Goal: Task Accomplishment & Management: Complete application form

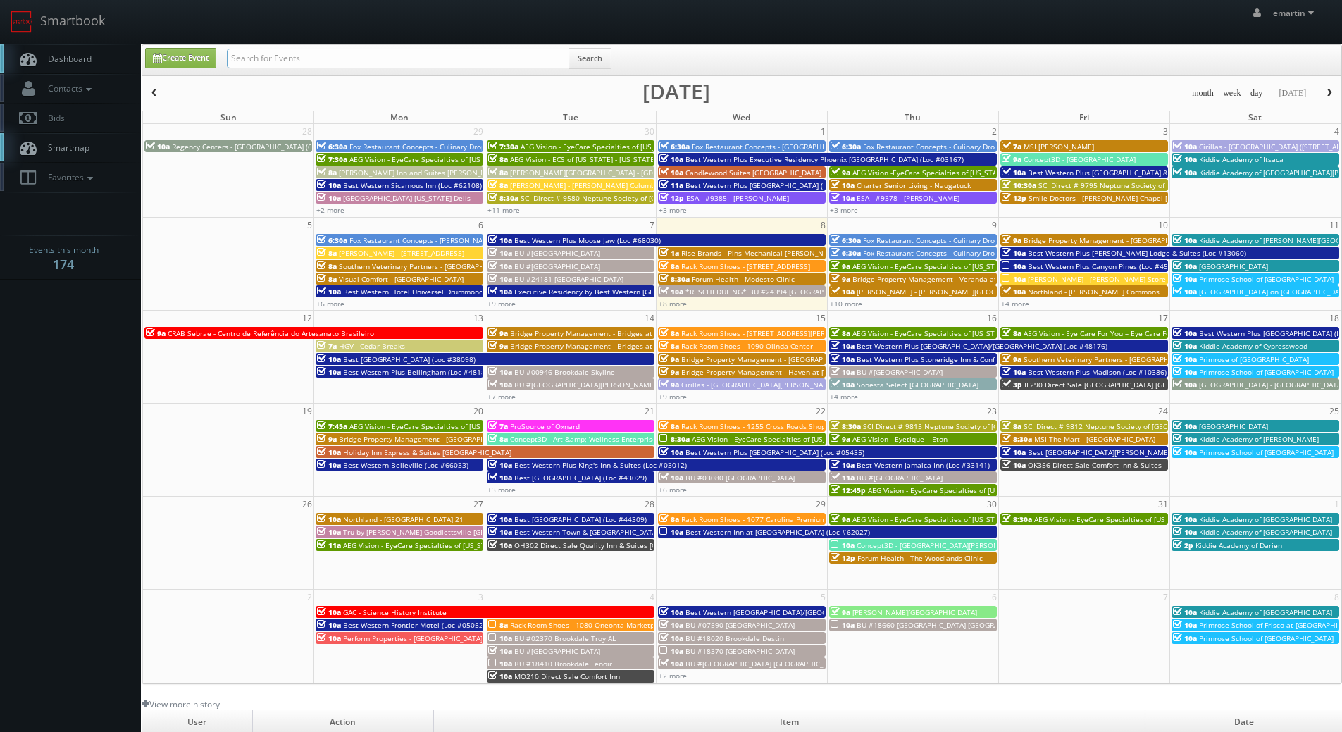
click at [383, 53] on input "text" at bounding box center [398, 59] width 342 height 20
type input "cumberland green hills"
click at [584, 60] on button "Search" at bounding box center [590, 58] width 43 height 21
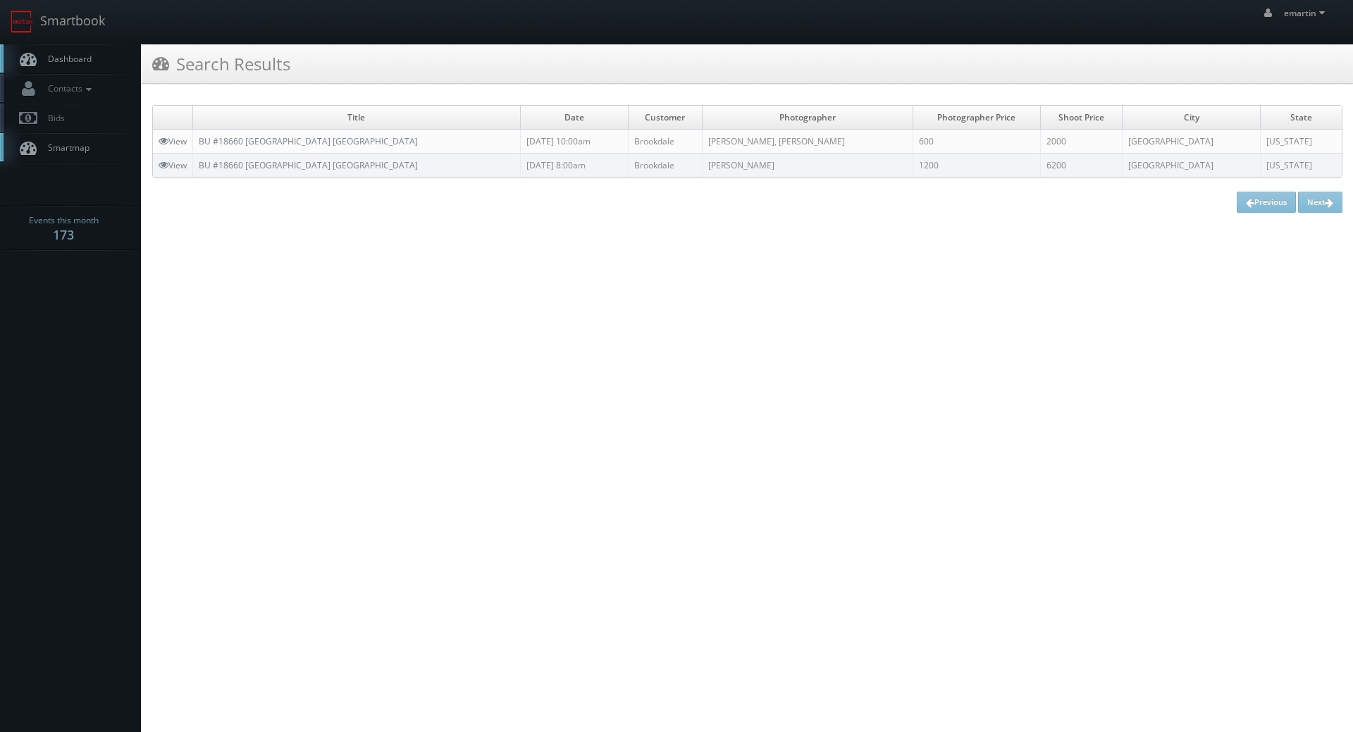
drag, startPoint x: 201, startPoint y: 309, endPoint x: 221, endPoint y: 294, distance: 25.2
click at [203, 309] on html "Smartbook Toggle Side Navigation Toggle Top Navigation emartin emartin Profile …" at bounding box center [676, 366] width 1353 height 732
click at [66, 53] on span "Dashboard" at bounding box center [66, 59] width 51 height 12
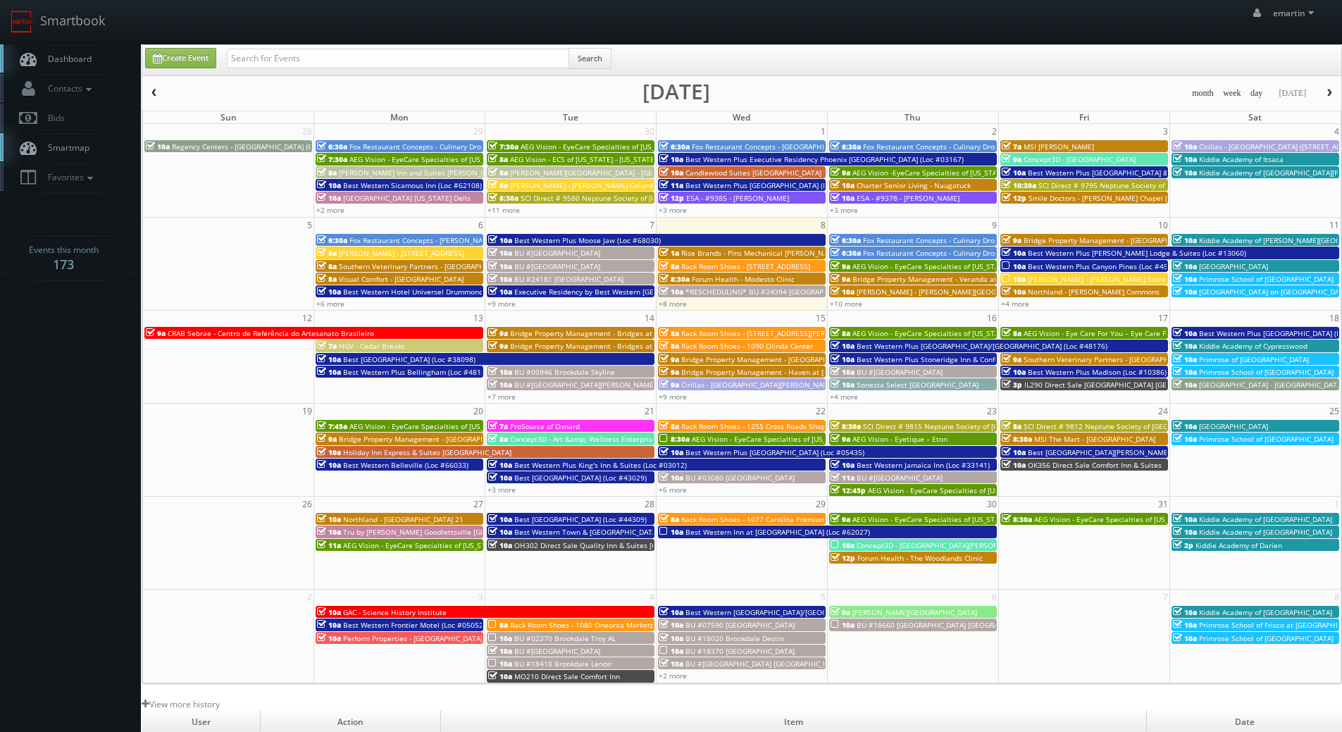
click at [705, 288] on span "*RESCHEDULING* BU #24394 Brookdale Potomac" at bounding box center [772, 292] width 173 height 10
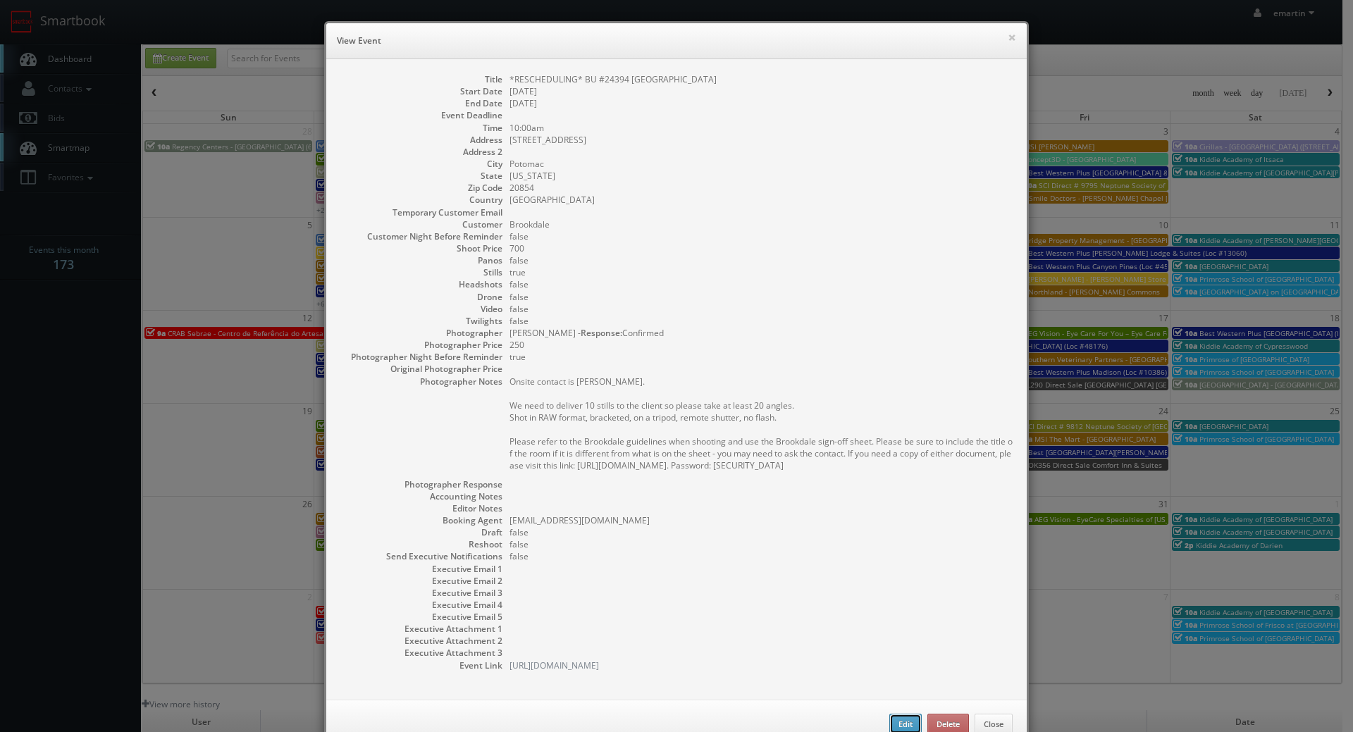
click at [904, 729] on button "Edit" at bounding box center [905, 724] width 32 height 21
type input "*RESCHEDULING* BU #24394 [GEOGRAPHIC_DATA]"
type input "11215 Seven Locks Road"
type input "Potomac"
type input "20854"
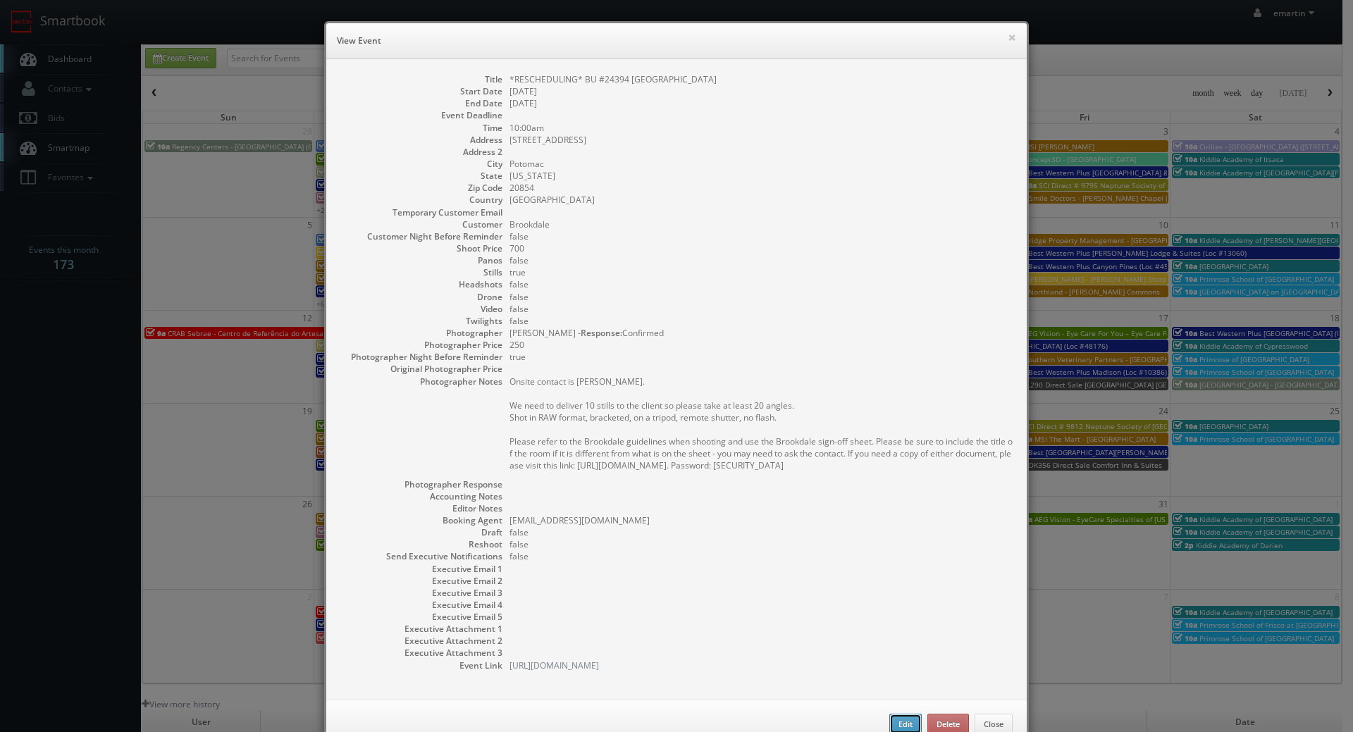
type input "700"
checkbox input "true"
type input "10/08/2025"
type input "10:00am"
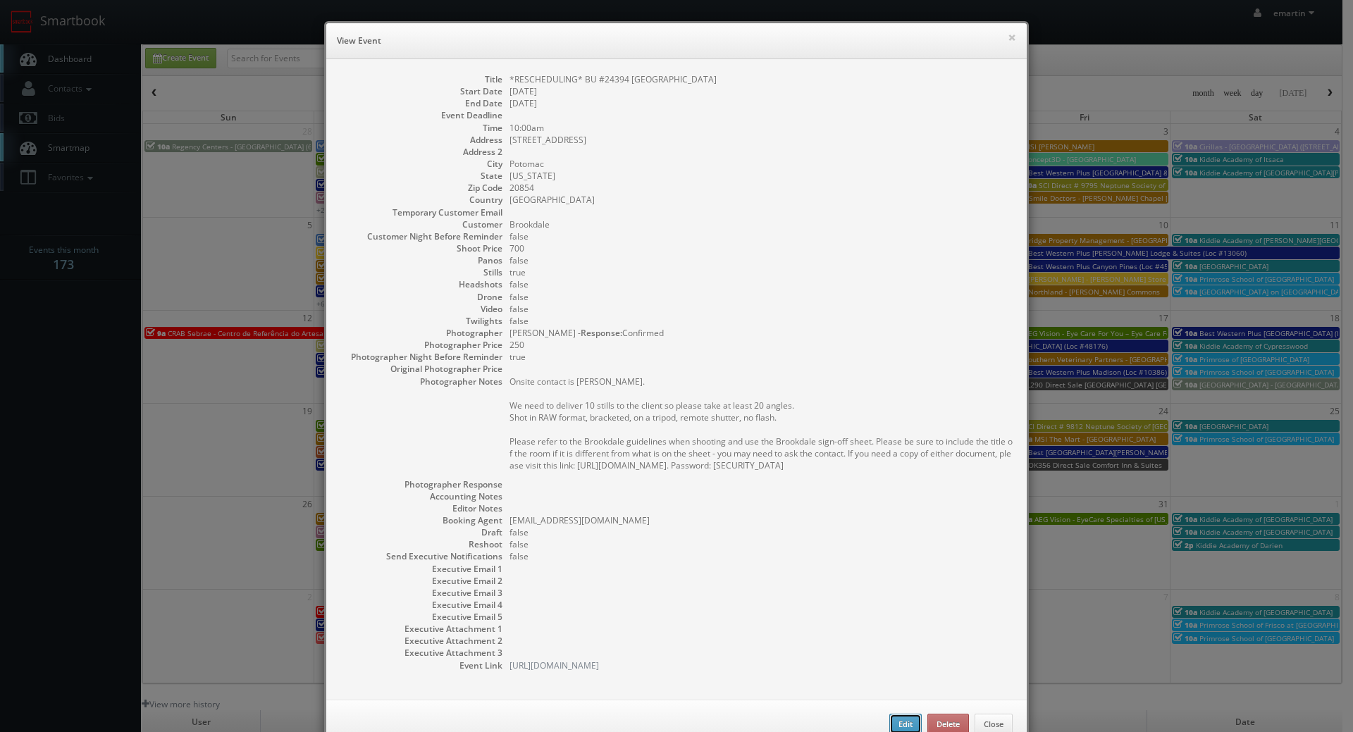
checkbox input "true"
type textarea "Onsite contact is Theodore Prokopis. We need to deliver 10 stills to the client…"
select select "Maryland"
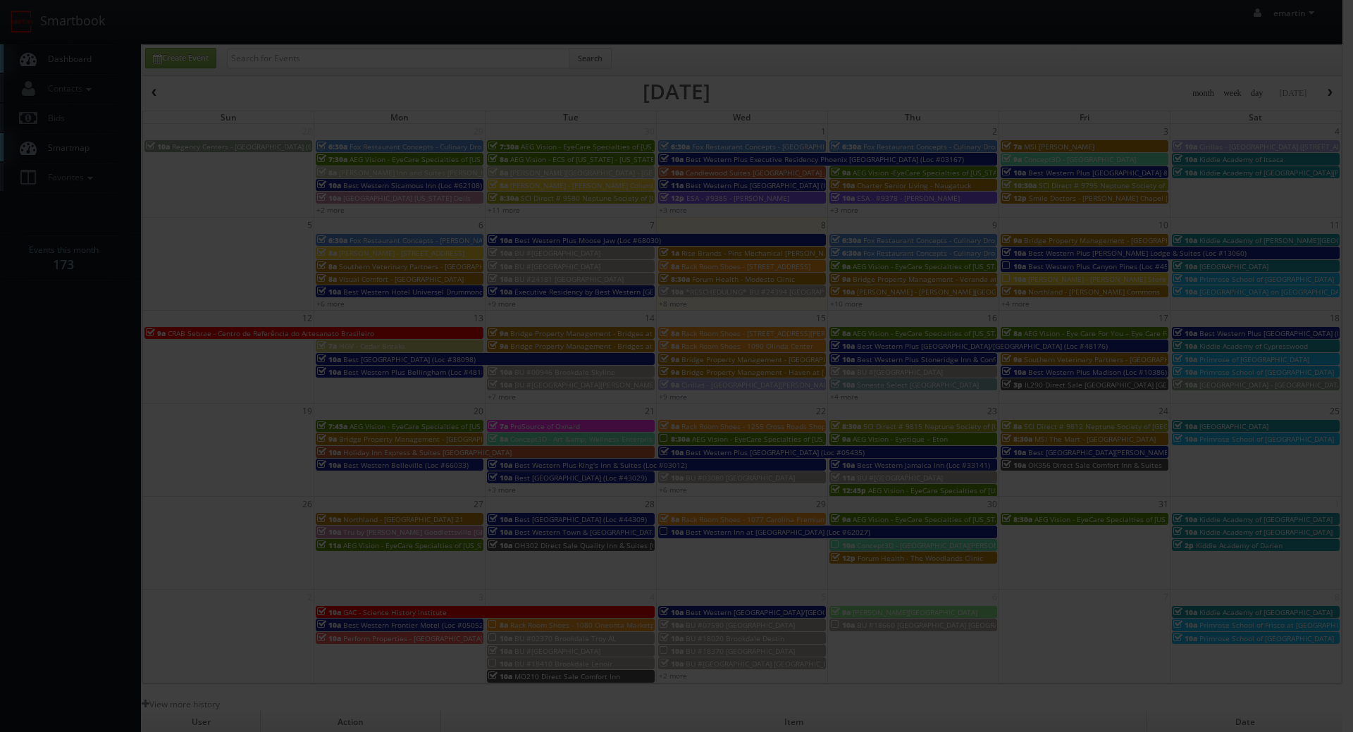
type input "700"
type input "250"
select select "fake56@mg.cs3calendar.com"
select select "nataliascrimgeour@gmail.com"
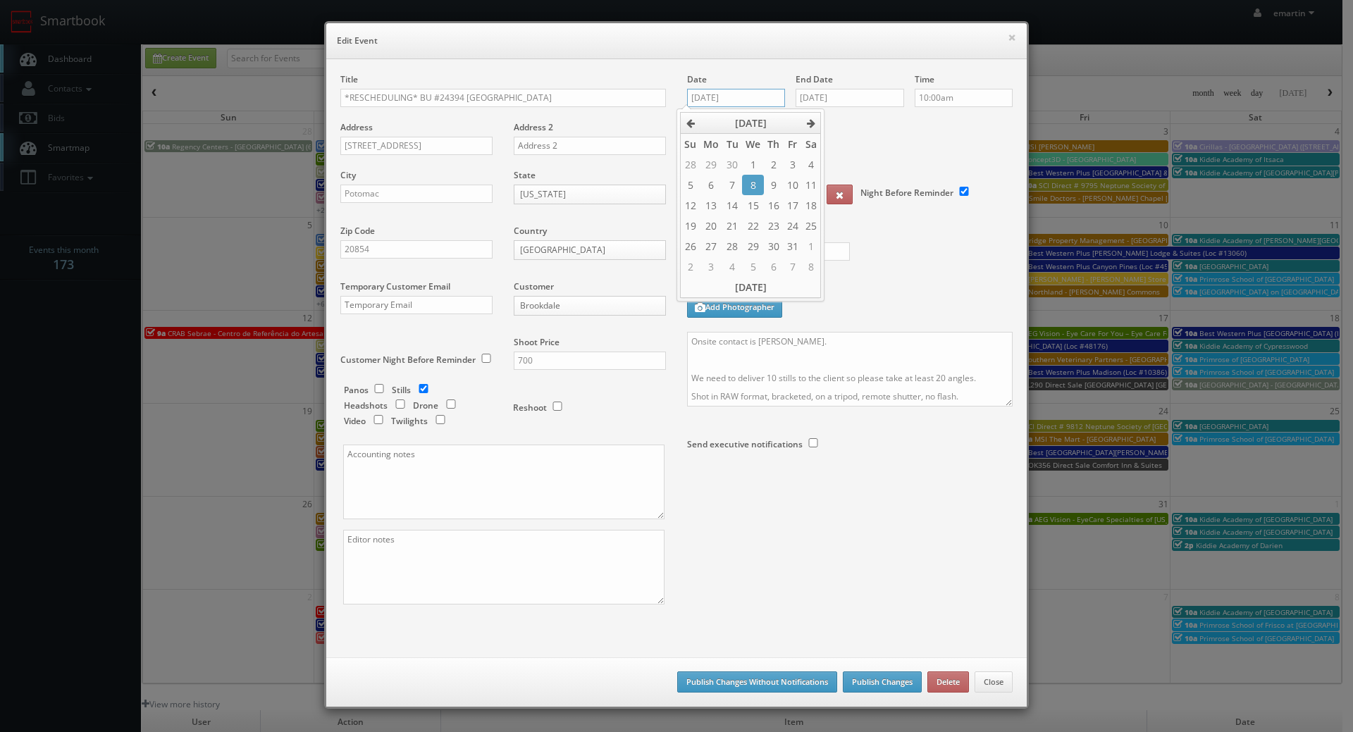
click at [748, 89] on input "10/08/2025" at bounding box center [736, 98] width 98 height 18
click at [752, 215] on tbody "28 29 30 1 2 3 4 5 6 7 8 9 10 11 12 13 14 15 16 17 18 19 20 21 22 23 24 25 26 2…" at bounding box center [751, 215] width 140 height 123
click at [753, 209] on td "15" at bounding box center [753, 205] width 22 height 20
type input "10/15/2025"
click at [862, 96] on input "10/08/2025" at bounding box center [850, 98] width 109 height 18
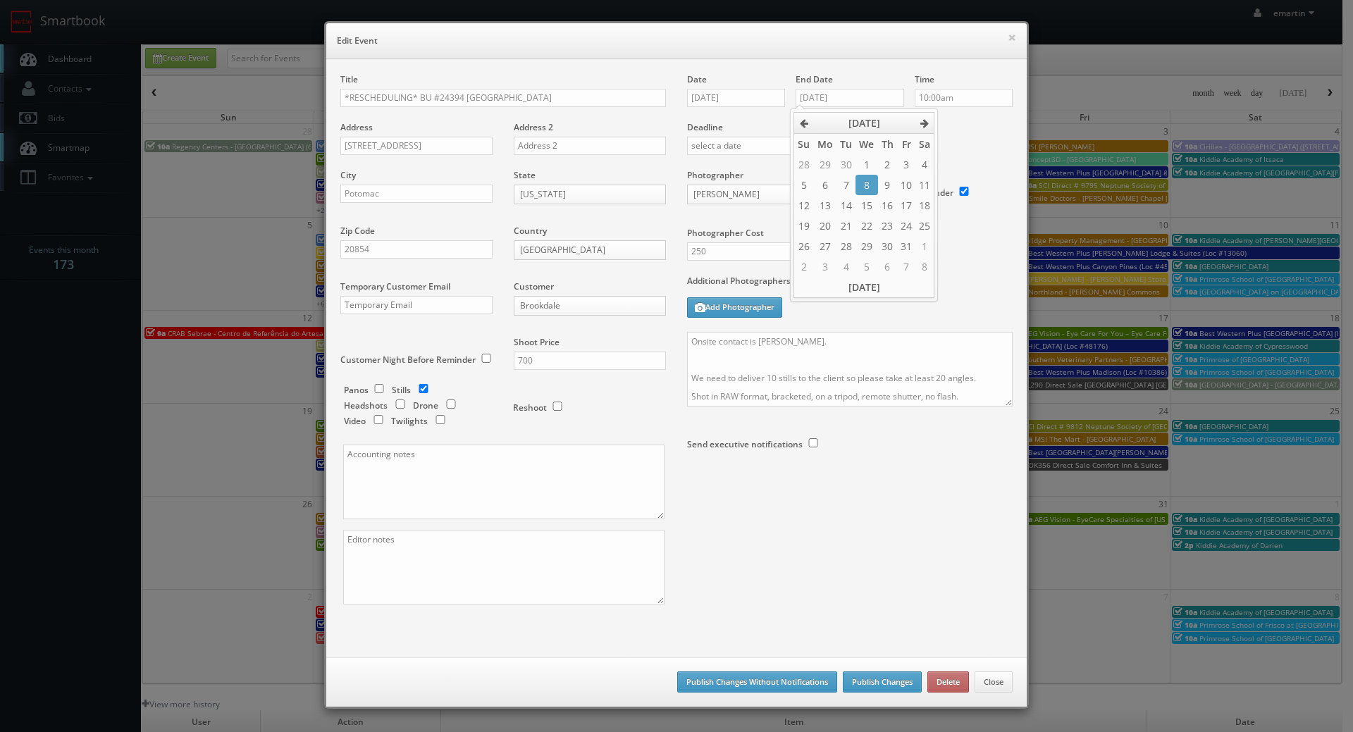
click at [865, 194] on td "8" at bounding box center [866, 185] width 22 height 20
click at [872, 200] on td "15" at bounding box center [866, 205] width 22 height 20
type input "10/15/2025"
click at [773, 407] on div "Onsite contact is Theodore Prokopis. We need to deliver 10 stills to the client…" at bounding box center [850, 376] width 326 height 89
click at [942, 292] on label "Additional Photographers" at bounding box center [850, 284] width 326 height 19
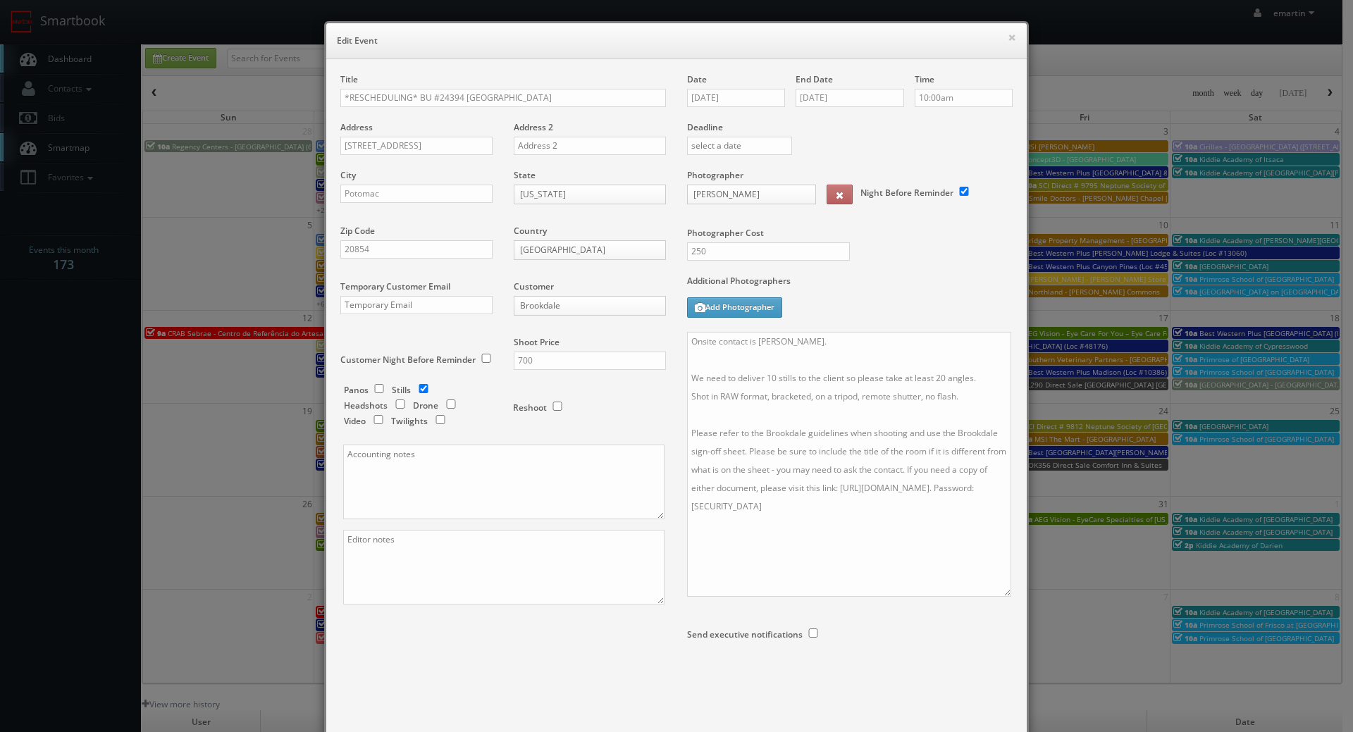
drag, startPoint x: 1002, startPoint y: 402, endPoint x: 1001, endPoint y: 593, distance: 190.3
click at [1001, 593] on textarea "Onsite contact is Theodore Prokopis. We need to deliver 10 stills to the client…" at bounding box center [849, 464] width 324 height 265
click at [934, 483] on textarea "Onsite contact is Theodore Prokopis. We need to deliver 10 stills to the client…" at bounding box center [849, 464] width 324 height 265
click at [917, 335] on textarea "Onsite contact is Theodore Prokopis. We need to deliver 10 stills to the client…" at bounding box center [849, 464] width 324 height 265
click at [901, 292] on label "Additional Photographers" at bounding box center [850, 284] width 326 height 19
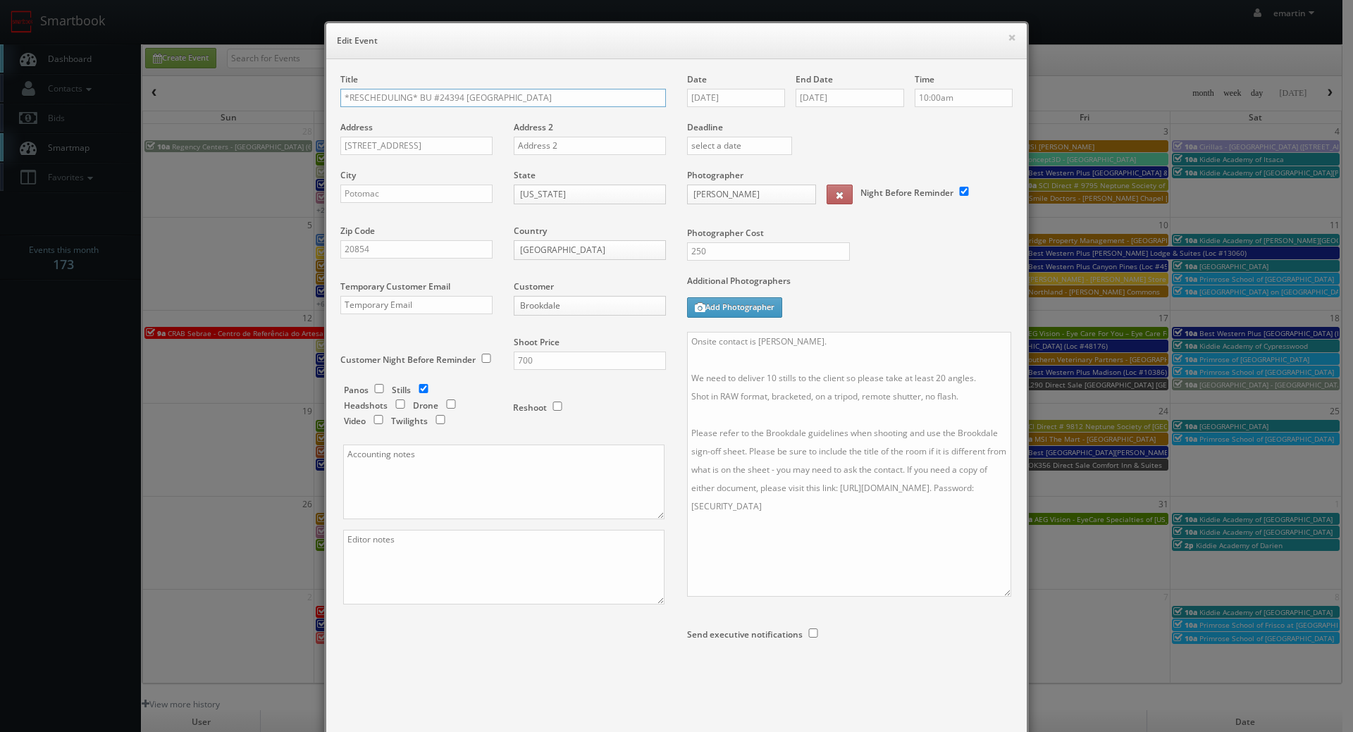
drag, startPoint x: 414, startPoint y: 99, endPoint x: 299, endPoint y: 87, distance: 114.8
click at [298, 87] on div "× Edit Event Title *RESCHEDULING* BU #24394 Brookdale Potomac Address 11215 Sev…" at bounding box center [676, 366] width 1353 height 732
type input "BU #24394 [GEOGRAPHIC_DATA]"
click at [687, 340] on textarea "Onsite contact is Theodore Prokopis. We need to deliver 10 stills to the client…" at bounding box center [849, 464] width 324 height 265
click at [694, 339] on textarea "Onsite contact is Theodore Prokopis. We need to deliver 10 stills to the client…" at bounding box center [849, 464] width 324 height 265
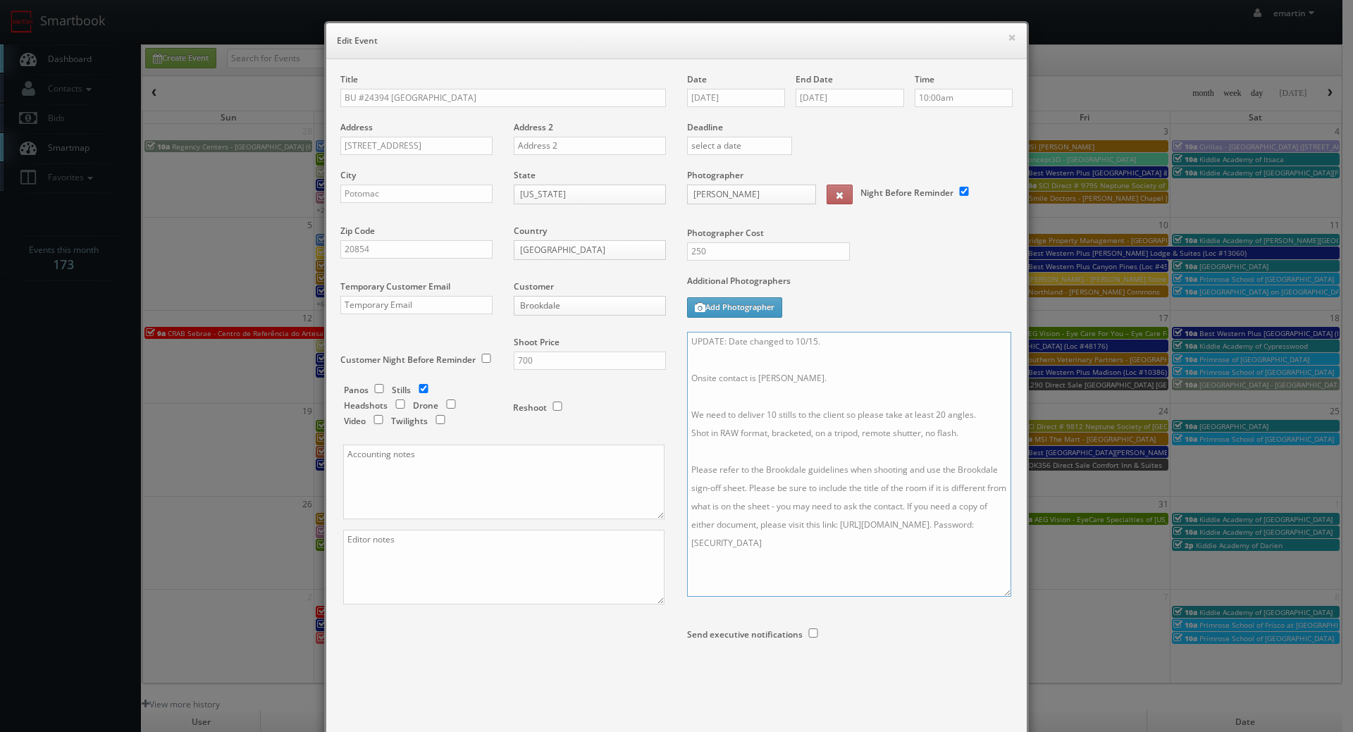
type textarea "UPDATE: Date changed to 10/15. Onsite contact is Theodore Prokopis. We need to …"
drag, startPoint x: 822, startPoint y: 287, endPoint x: 836, endPoint y: 283, distance: 14.7
click at [823, 287] on label "Additional Photographers" at bounding box center [850, 284] width 326 height 19
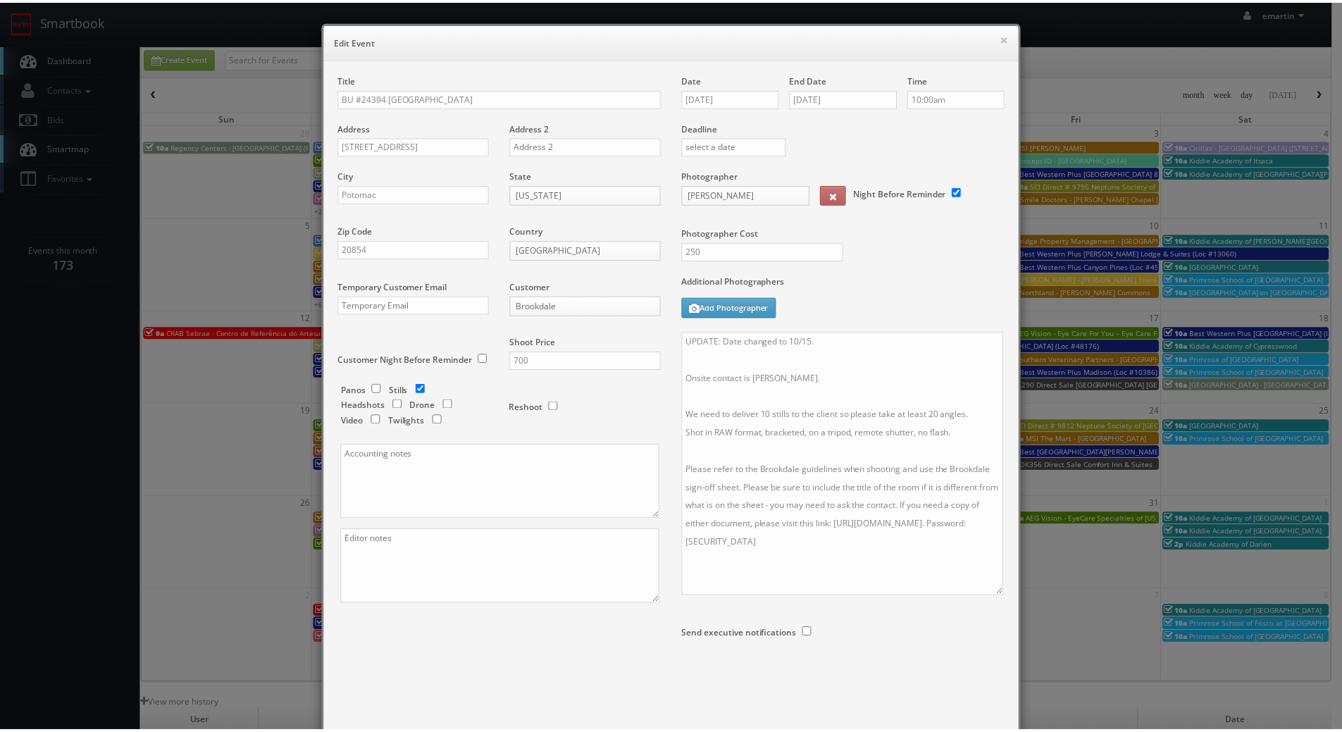
scroll to position [74, 0]
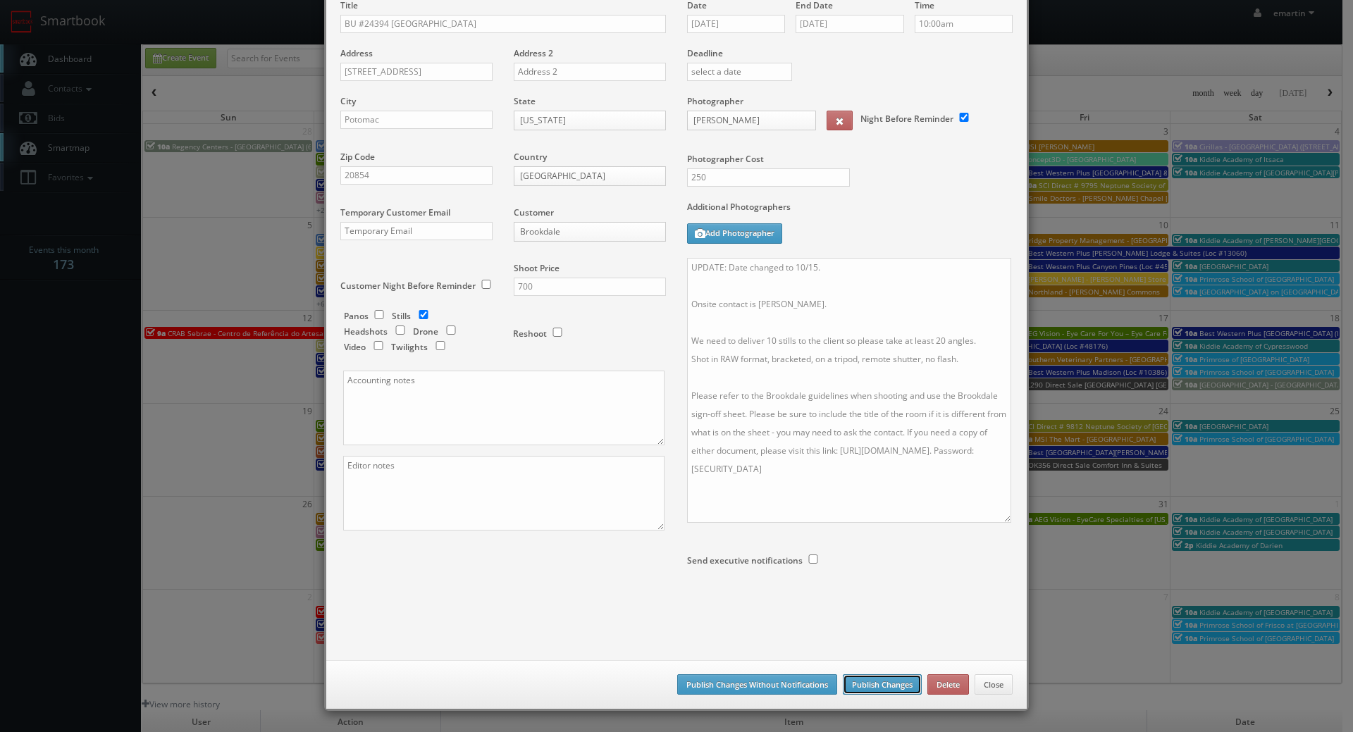
click at [877, 685] on button "Publish Changes" at bounding box center [882, 684] width 79 height 21
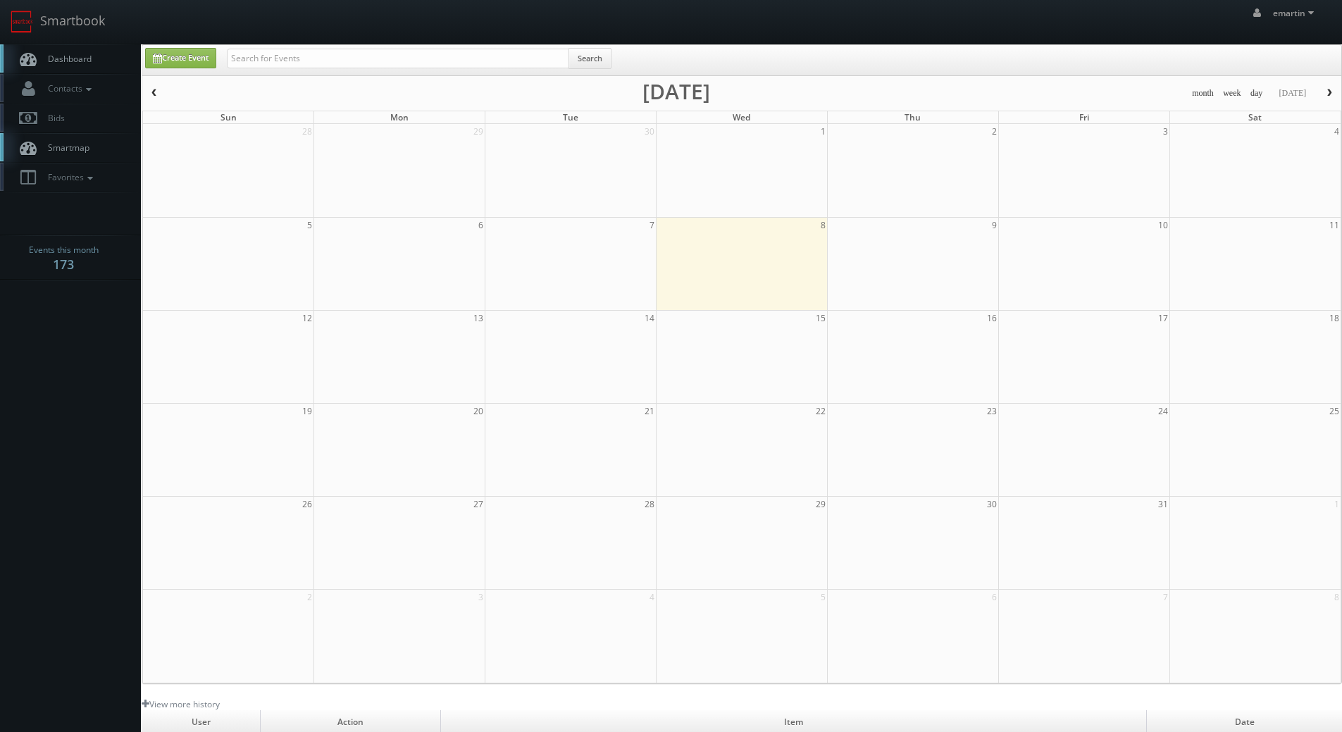
click at [71, 59] on span "Dashboard" at bounding box center [66, 59] width 51 height 12
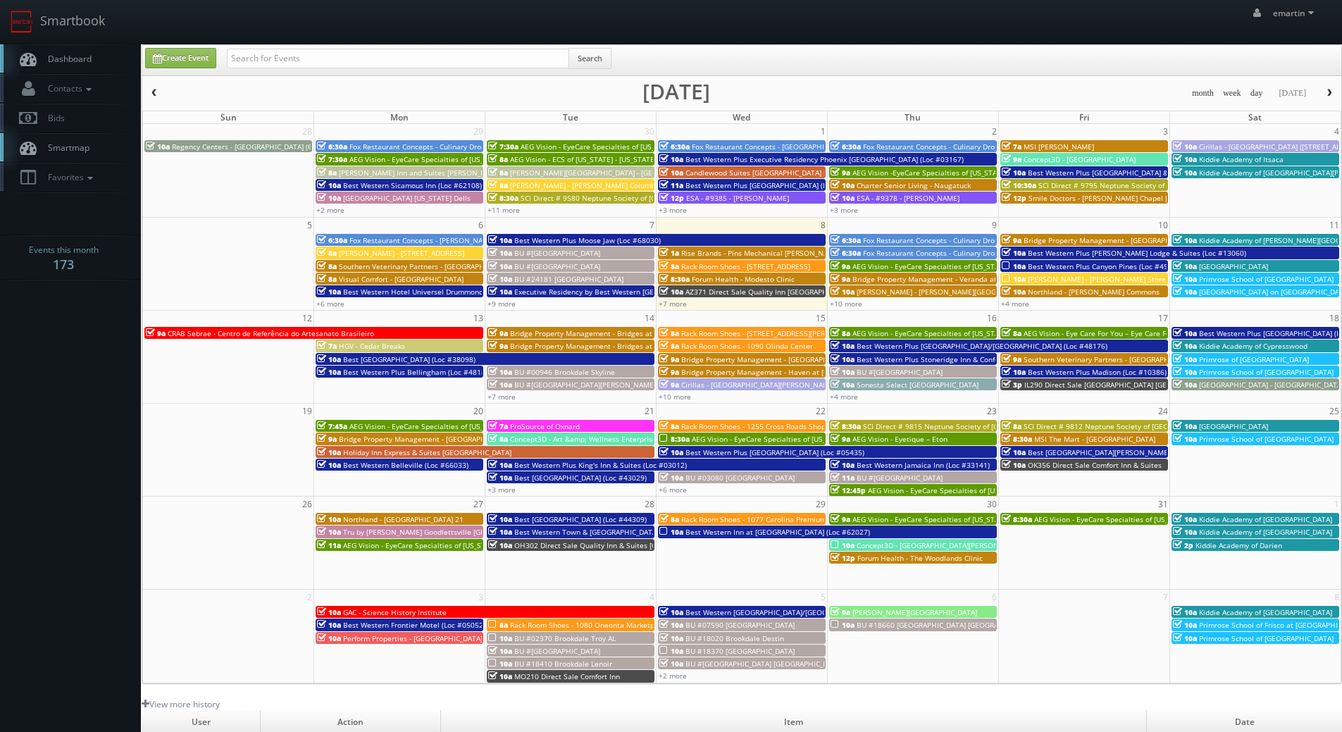
click at [42, 52] on link "Dashboard" at bounding box center [70, 58] width 141 height 29
click at [75, 57] on span "Dashboard" at bounding box center [66, 59] width 51 height 12
click at [68, 46] on link "Dashboard" at bounding box center [70, 58] width 141 height 29
click at [173, 54] on link "Create Event" at bounding box center [180, 58] width 71 height 20
type input "10/08/2025"
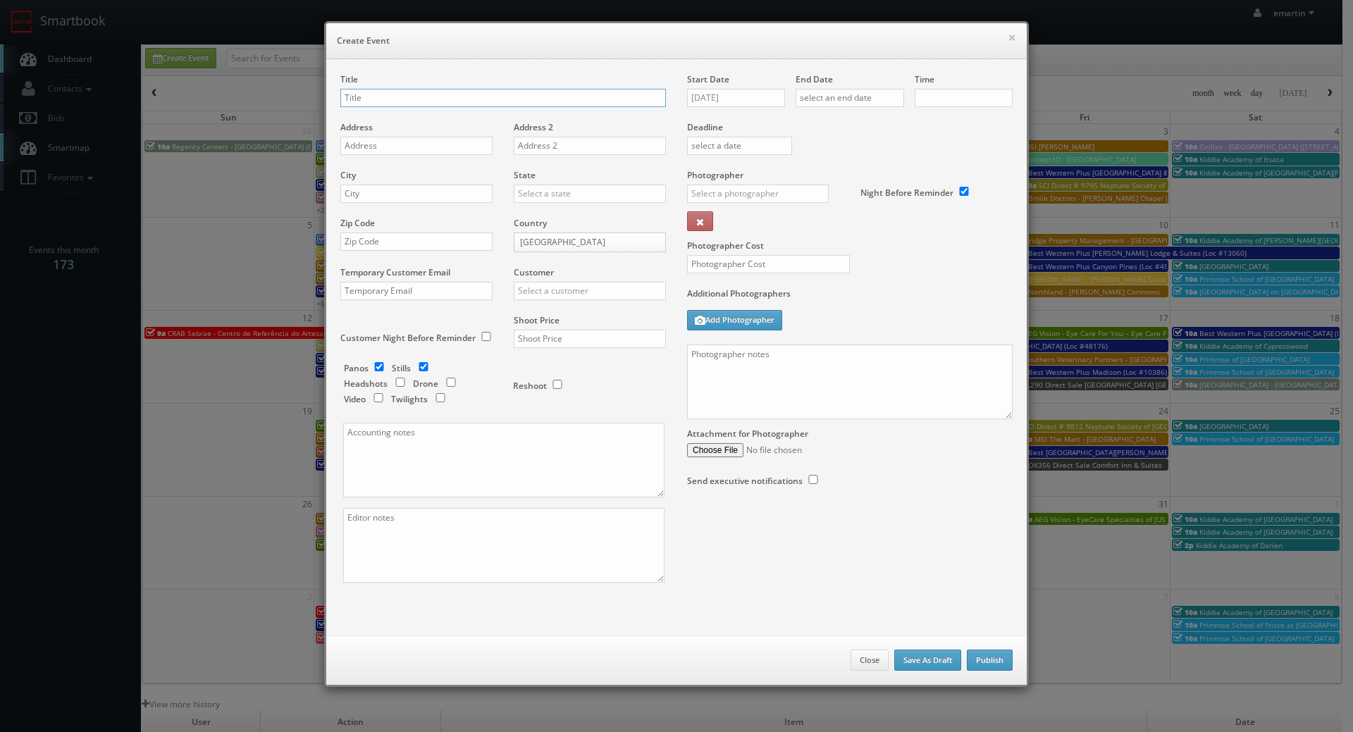
checkbox input "true"
type input "10:00am"
checkbox input "true"
click at [788, 94] on div "Start Date 10/08/2025 End Date Time 10:00am Deadline Photographer _justin _phot…" at bounding box center [849, 294] width 347 height 442
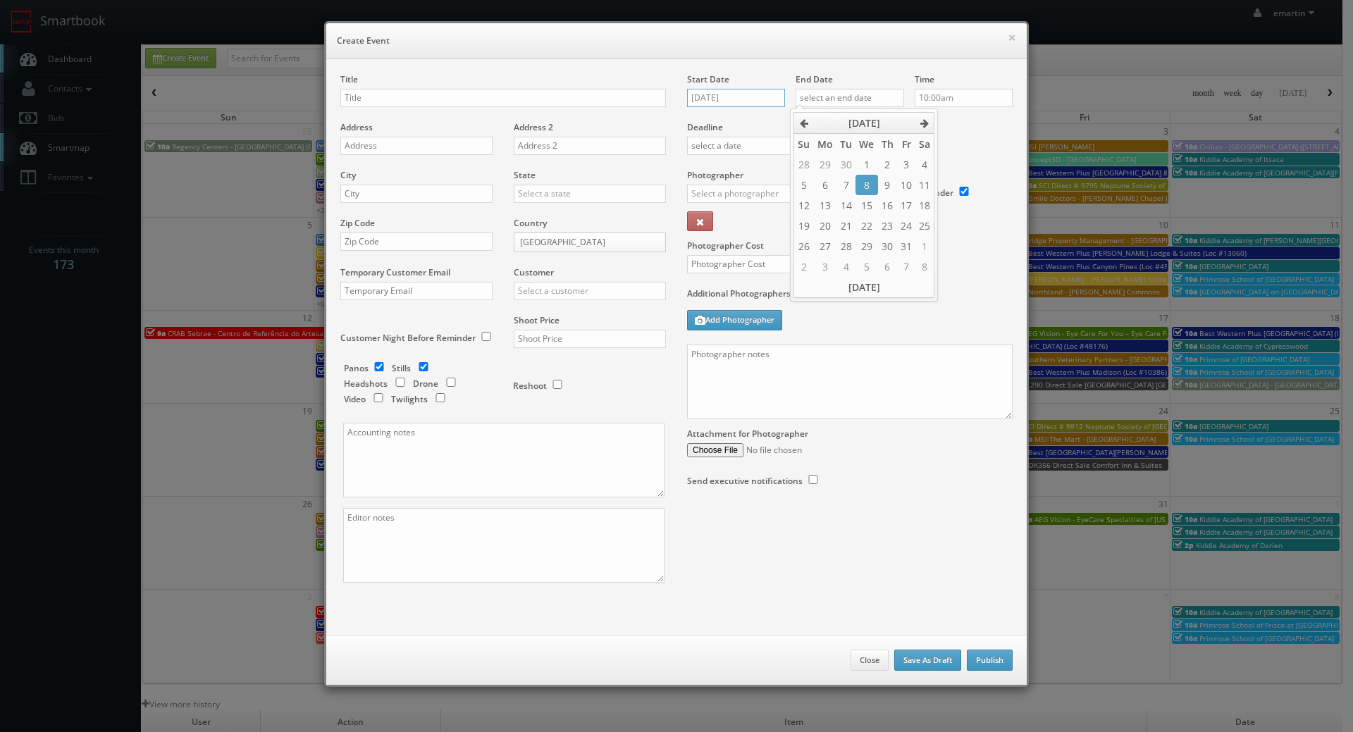
click at [763, 92] on input "[DATE]" at bounding box center [736, 98] width 98 height 18
click at [776, 213] on td "16" at bounding box center [778, 205] width 19 height 20
type input "10/16/2025"
click at [861, 104] on input "text" at bounding box center [850, 98] width 109 height 18
click at [883, 202] on td "16" at bounding box center [887, 205] width 19 height 20
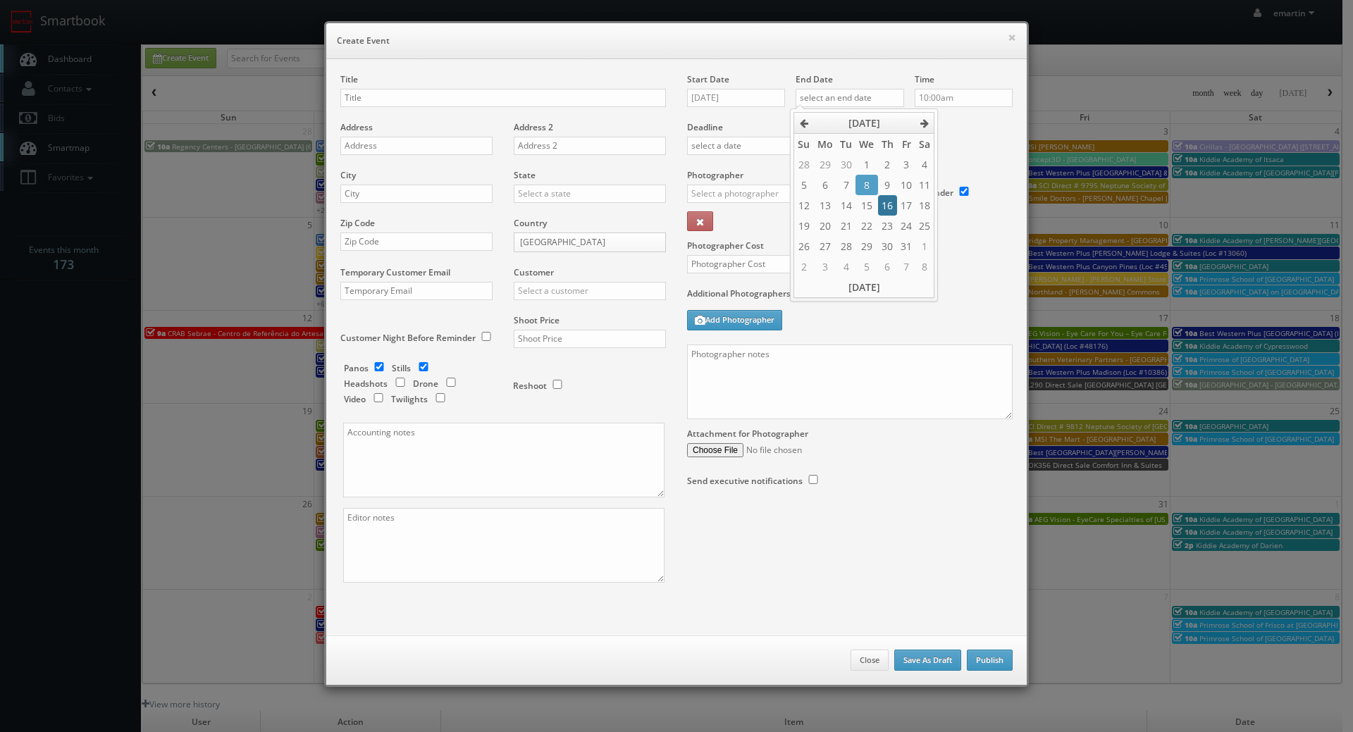
type input "10/16/2025"
drag, startPoint x: 979, startPoint y: 154, endPoint x: 922, endPoint y: 137, distance: 60.2
click at [977, 150] on div "Deadline" at bounding box center [849, 121] width 347 height 96
click at [469, 99] on input "text" at bounding box center [503, 98] width 326 height 18
paste input "Davlyn Investments"
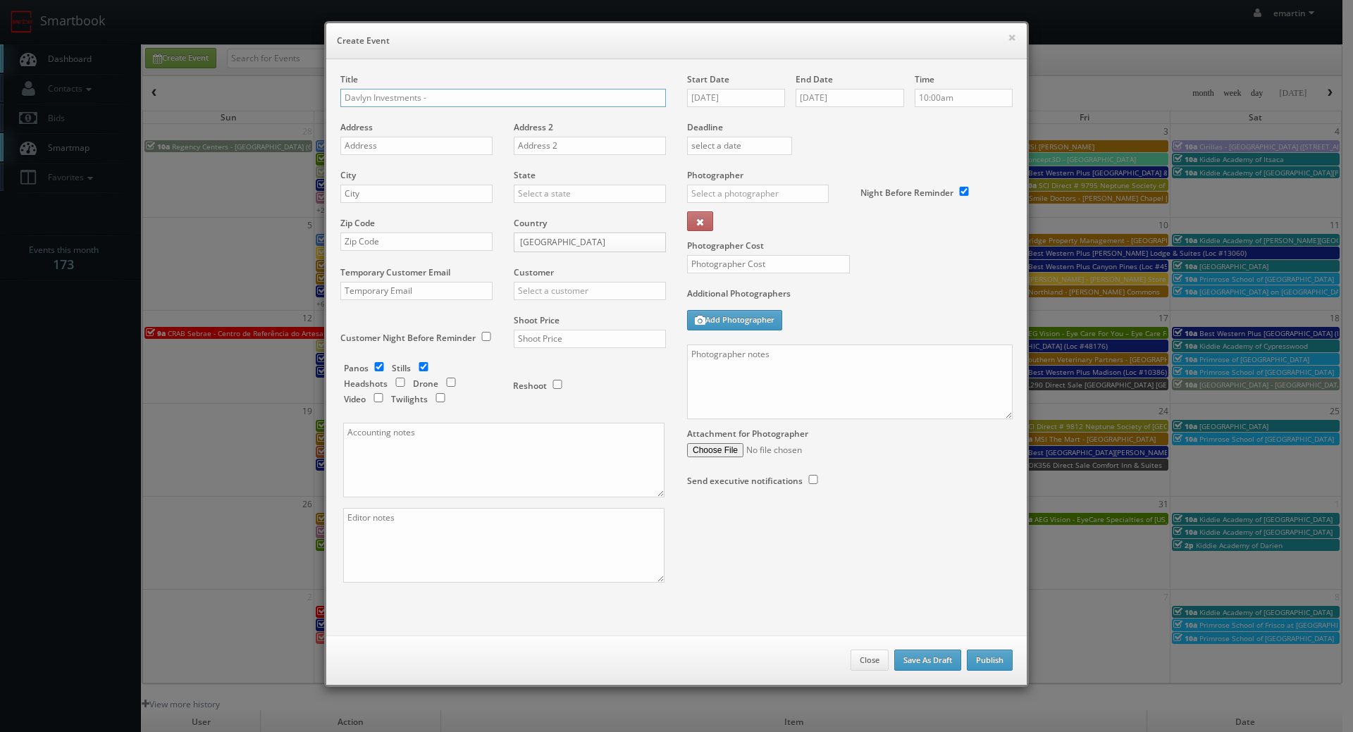
click at [540, 104] on input "Davlyn Investments -" at bounding box center [503, 98] width 326 height 18
paste input "Sedona Apartments"
type input "Davlyn Investments - Sedona Apartments"
click at [359, 149] on input "text" at bounding box center [416, 146] width 152 height 18
paste input "25106 Fir Avenue"
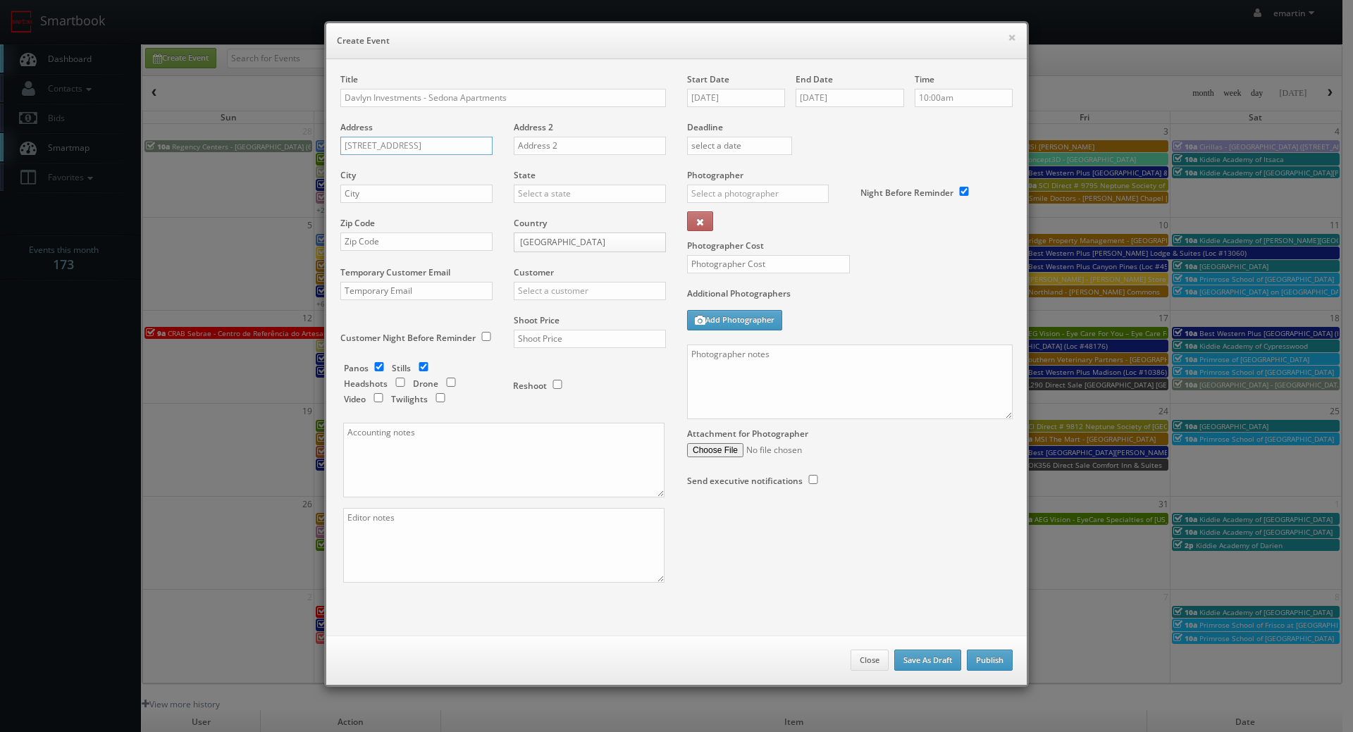
type input "25106 Fir Avenue"
click at [402, 206] on div "City" at bounding box center [421, 193] width 163 height 48
drag, startPoint x: 440, startPoint y: 193, endPoint x: 466, endPoint y: 190, distance: 26.2
click at [440, 193] on input "text" at bounding box center [416, 194] width 152 height 18
paste input "Moreno Valley"
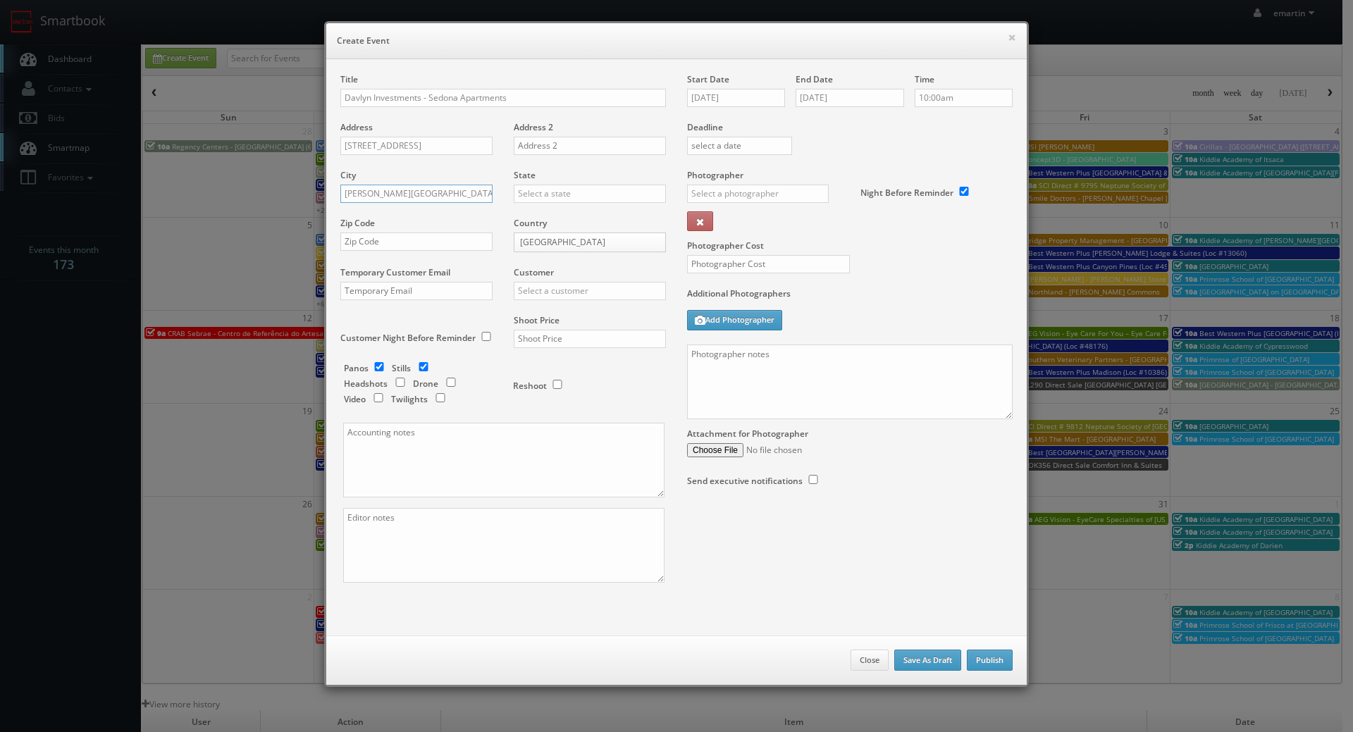
type input "Moreno Valley"
click at [530, 194] on input "text" at bounding box center [590, 194] width 152 height 18
click at [544, 213] on div "[US_STATE]" at bounding box center [589, 216] width 151 height 23
type input "[US_STATE]"
click at [404, 240] on input "text" at bounding box center [416, 242] width 152 height 18
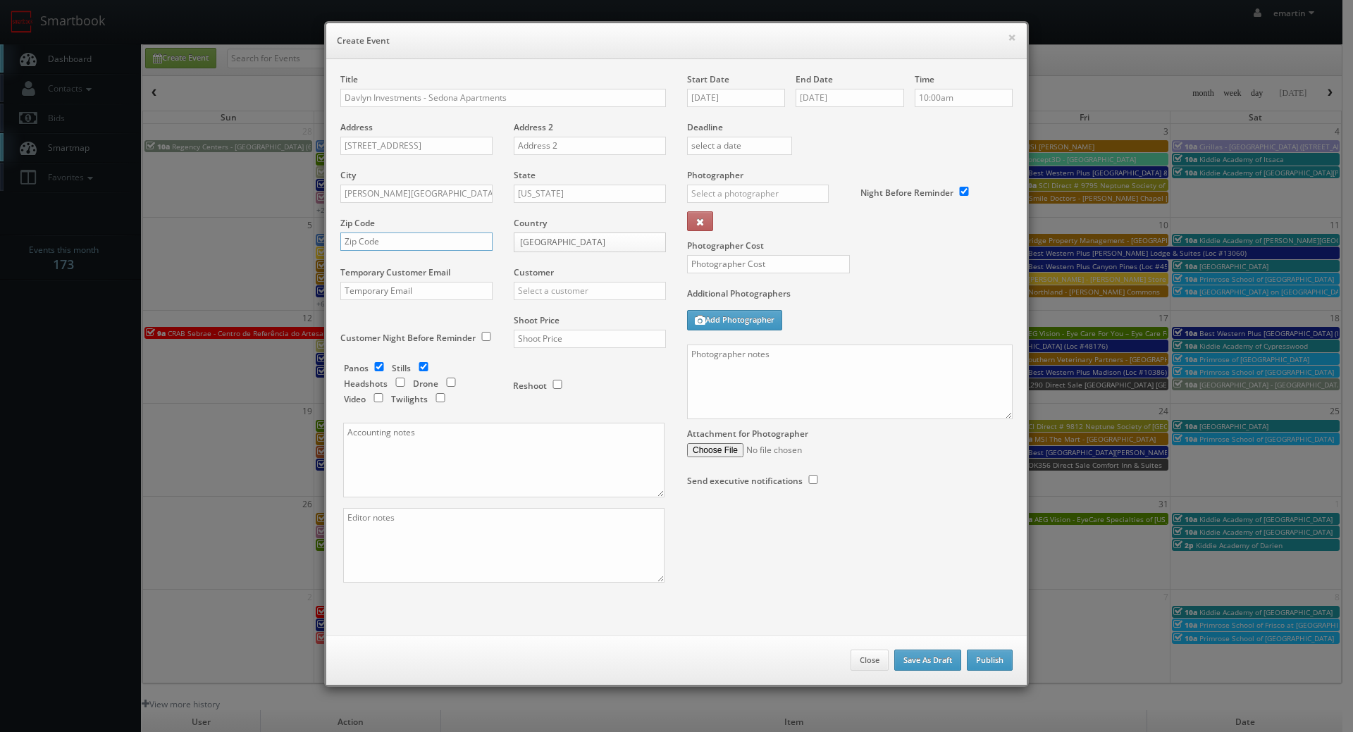
paste input "92553"
type input "92553"
click at [519, 290] on input "text" at bounding box center [590, 291] width 152 height 18
type input "g"
type input "d"
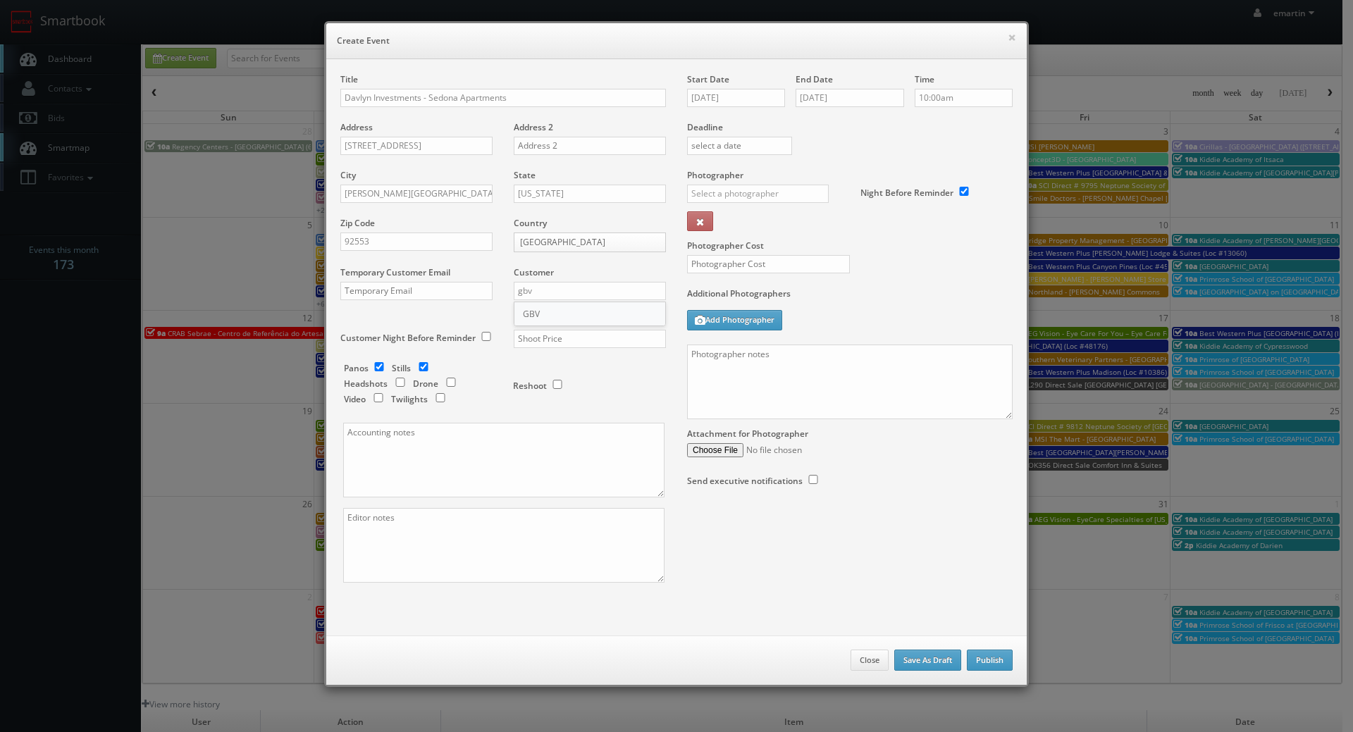
click at [533, 310] on div "GBV" at bounding box center [589, 313] width 151 height 23
type input "GBV"
click at [562, 340] on input "text" at bounding box center [590, 339] width 152 height 18
type input "1,150"
click at [615, 363] on div "Reshoot" at bounding box center [583, 378] width 141 height 33
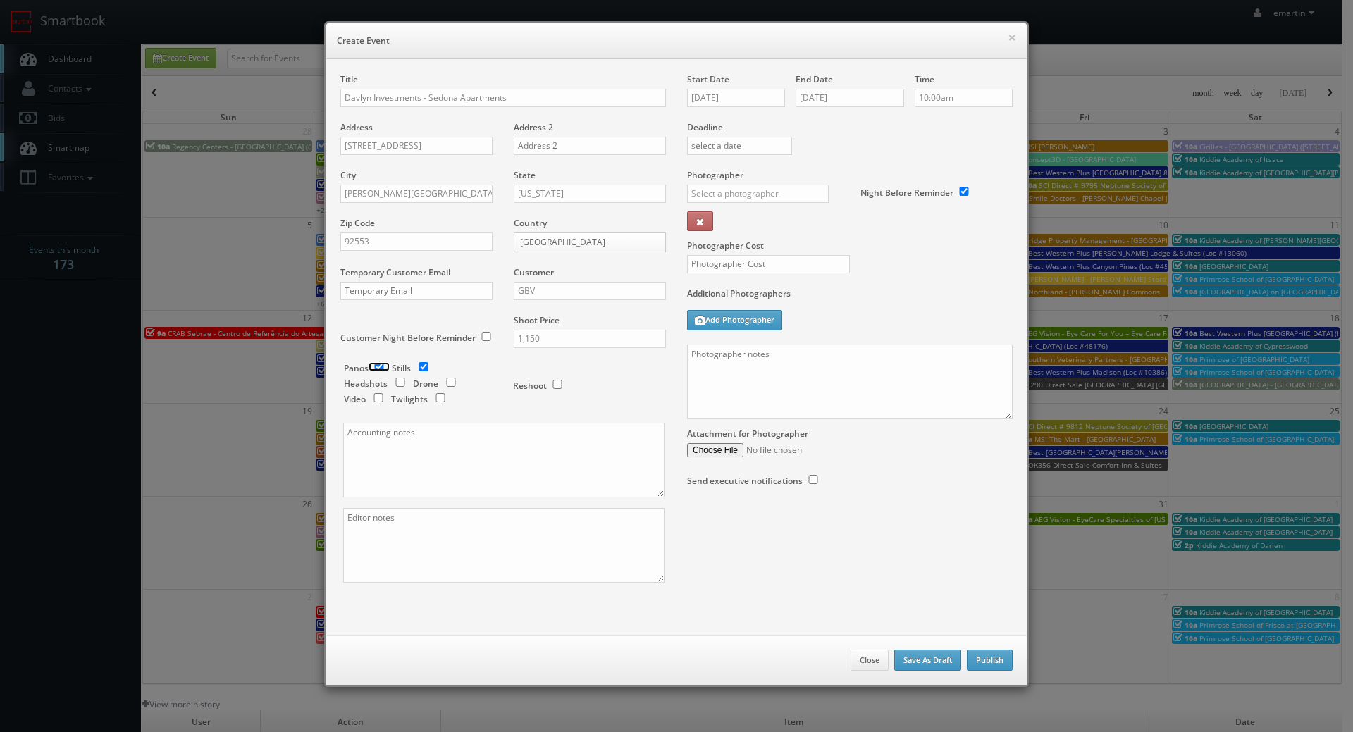
click at [380, 366] on input "checkbox" at bounding box center [379, 366] width 21 height 9
checkbox input "false"
click at [958, 306] on label "Additional Photographers" at bounding box center [850, 296] width 326 height 19
click at [750, 204] on div "_justin _photog1 Glen Aronwits Chris Dailey John Varnedore John Saunders Craig …" at bounding box center [763, 198] width 152 height 27
click at [753, 201] on input "text" at bounding box center [758, 194] width 142 height 18
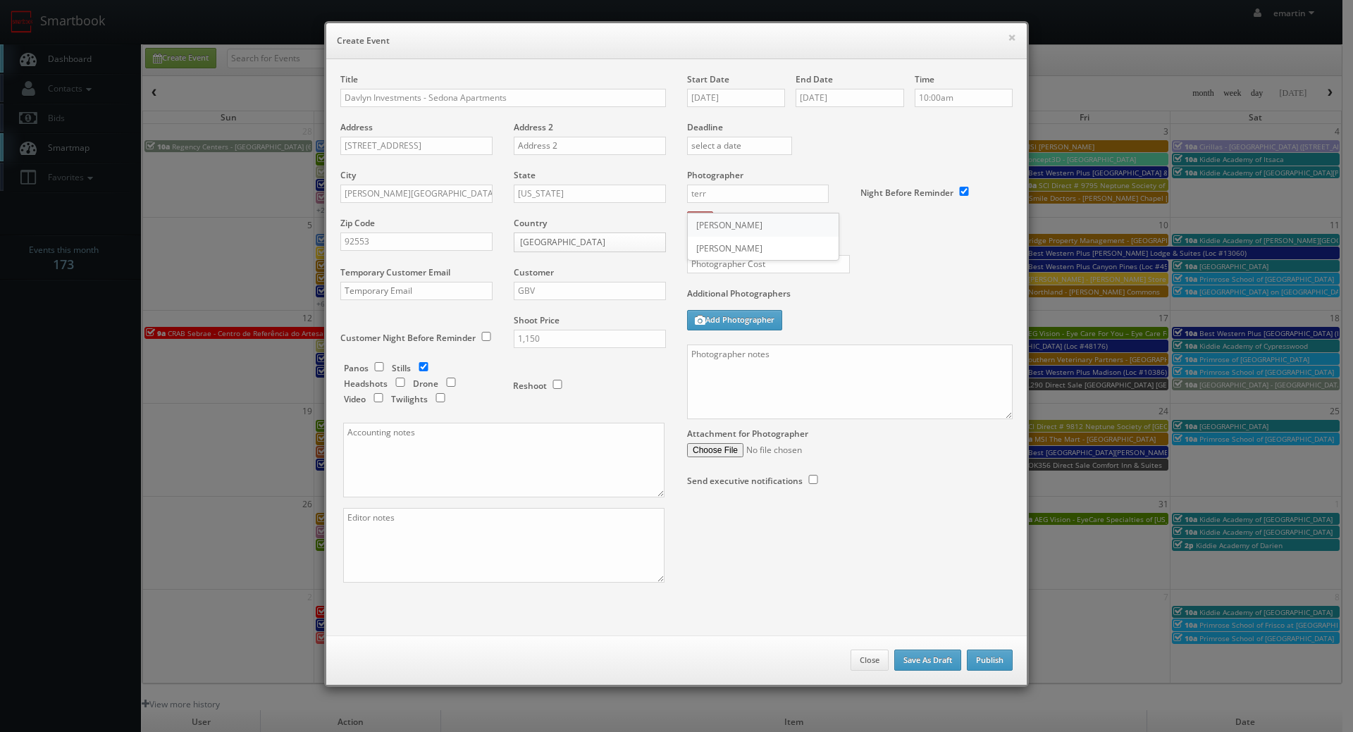
drag, startPoint x: 748, startPoint y: 218, endPoint x: 608, endPoint y: 269, distance: 148.7
click at [748, 217] on div "Terry Howick" at bounding box center [763, 225] width 151 height 23
type input "Terry Howick"
click at [828, 321] on div "Additional Photographers Add Photographer" at bounding box center [850, 315] width 326 height 57
drag, startPoint x: 786, startPoint y: 273, endPoint x: 788, endPoint y: 261, distance: 12.3
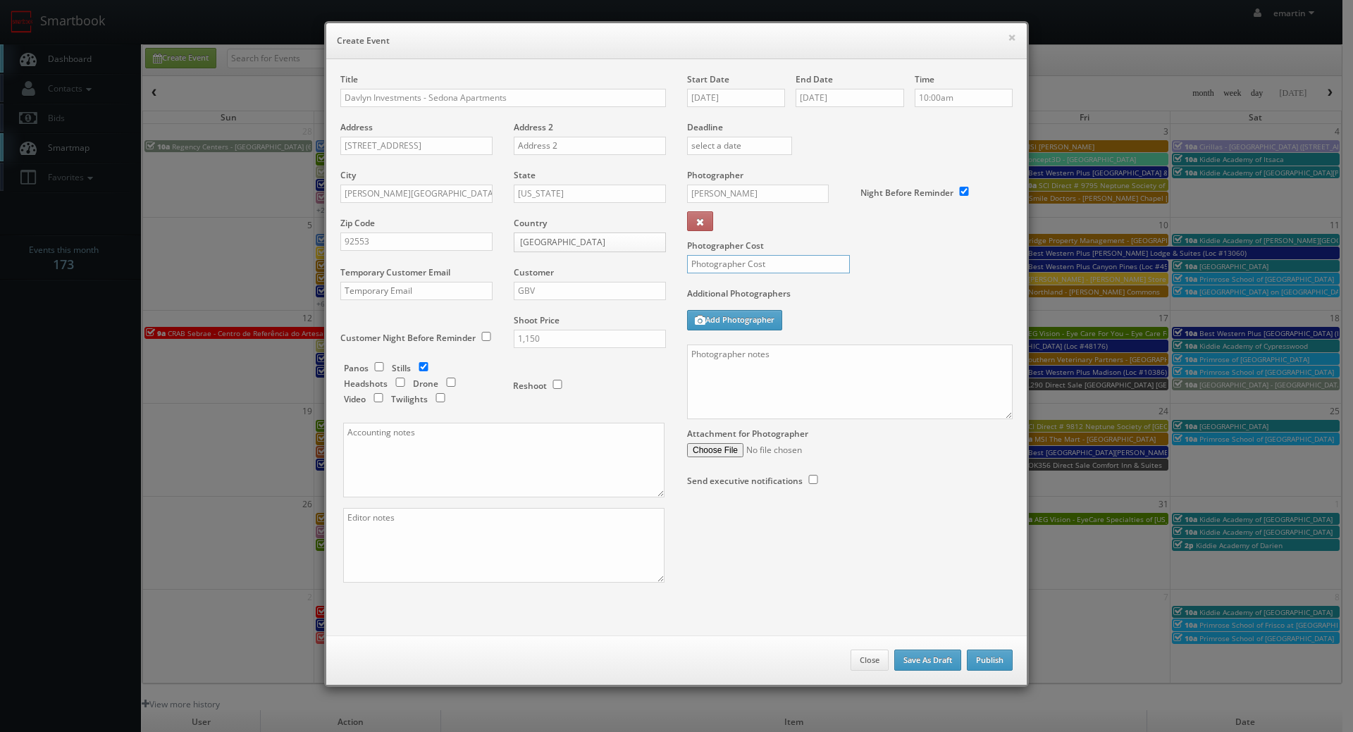
click at [786, 272] on input "text" at bounding box center [768, 264] width 163 height 18
type input "300"
drag, startPoint x: 862, startPoint y: 309, endPoint x: 813, endPoint y: 326, distance: 51.5
click at [862, 309] on div "Additional Photographers Add Photographer" at bounding box center [850, 315] width 326 height 57
click at [754, 378] on textarea at bounding box center [850, 382] width 326 height 75
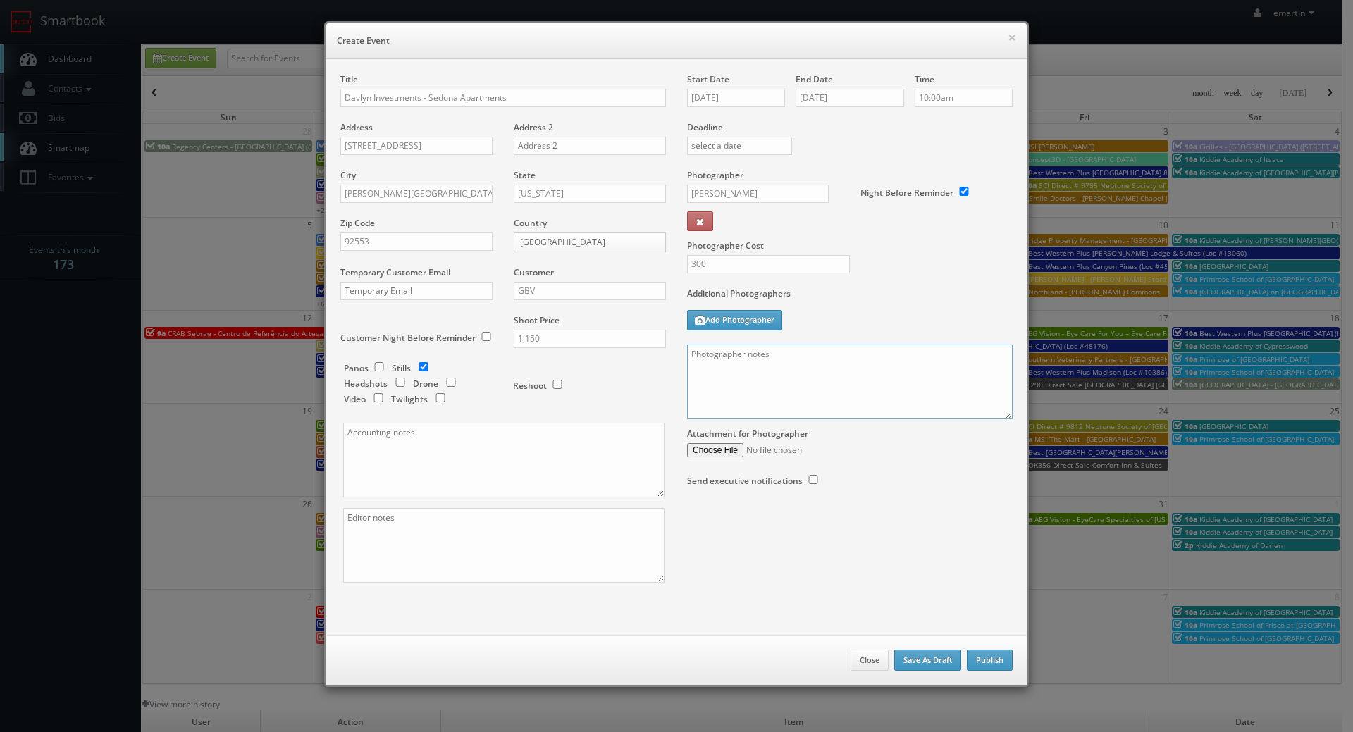
paste textarea "Onsite contact is _____. We need to deliver __ stills to the client so we ask t…"
drag, startPoint x: 1006, startPoint y: 416, endPoint x: 991, endPoint y: 505, distance: 89.3
click at [996, 570] on div "Title Davlyn Investments - Sedona Apartments Address 25106 Fir Avenue Address 2…" at bounding box center [676, 340] width 693 height 534
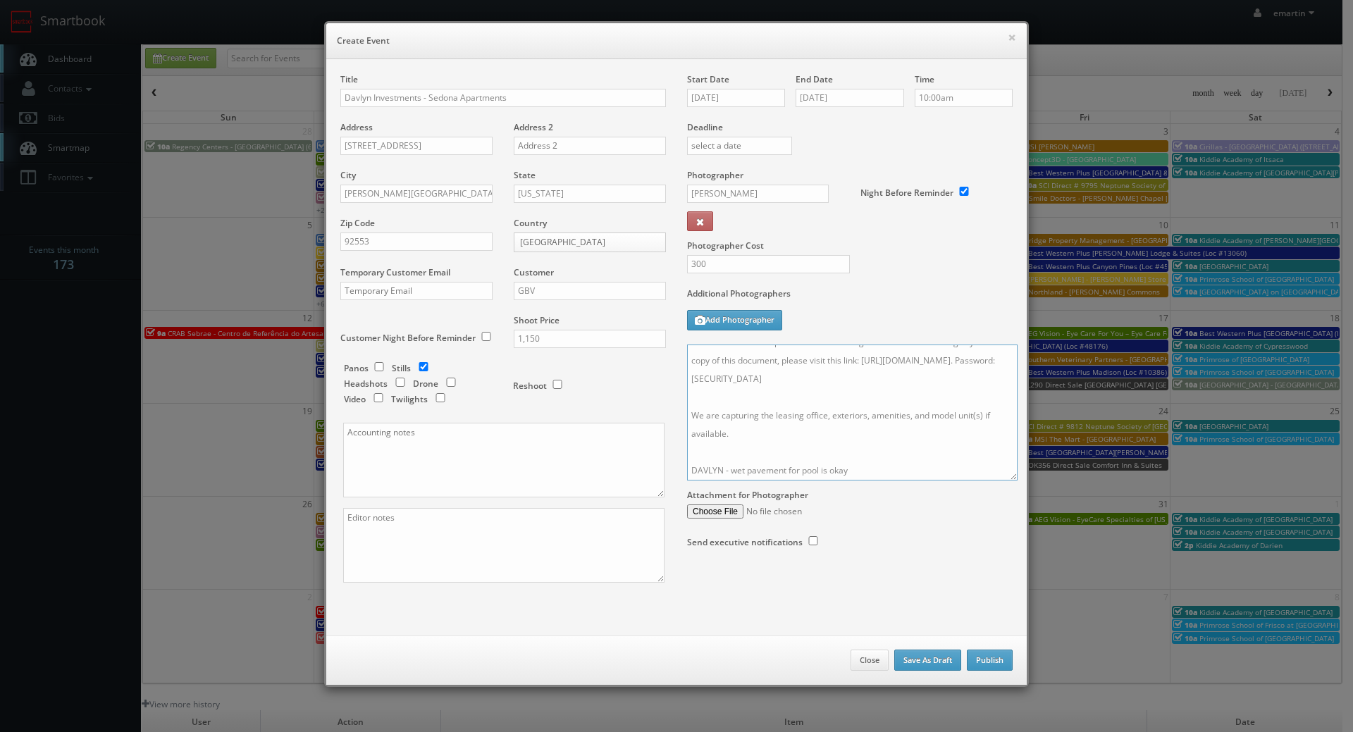
scroll to position [0, 0]
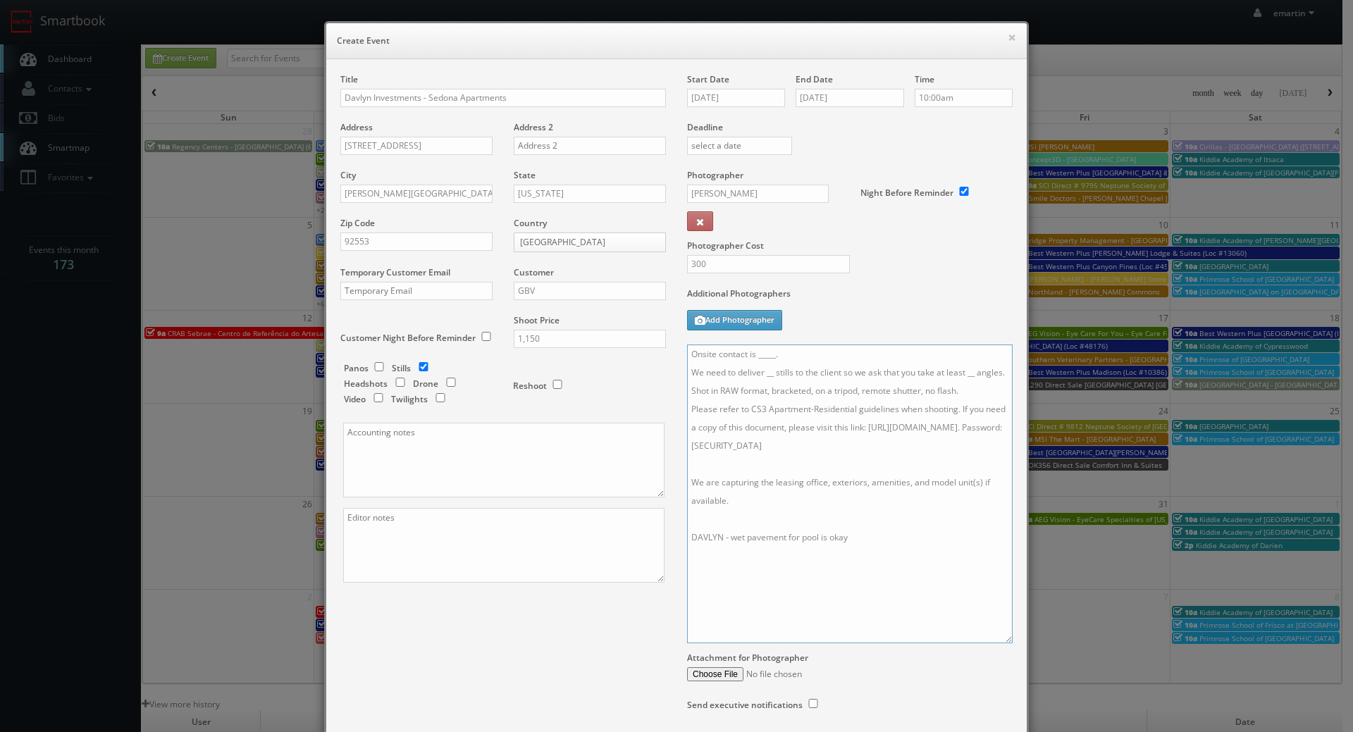
drag, startPoint x: 996, startPoint y: 416, endPoint x: 855, endPoint y: 613, distance: 241.9
click at [995, 635] on textarea "Onsite contact is _____. We need to deliver __ stills to the client so we ask t…" at bounding box center [850, 494] width 326 height 299
drag, startPoint x: 726, startPoint y: 537, endPoint x: 669, endPoint y: 528, distance: 57.8
click at [669, 528] on div "Title Davlyn Investments - Sedona Apartments Address 25106 Fir Avenue Address 2…" at bounding box center [676, 403] width 693 height 660
click at [772, 502] on textarea "Onsite contact is _____. We need to deliver __ stills to the client so we ask t…" at bounding box center [849, 491] width 325 height 293
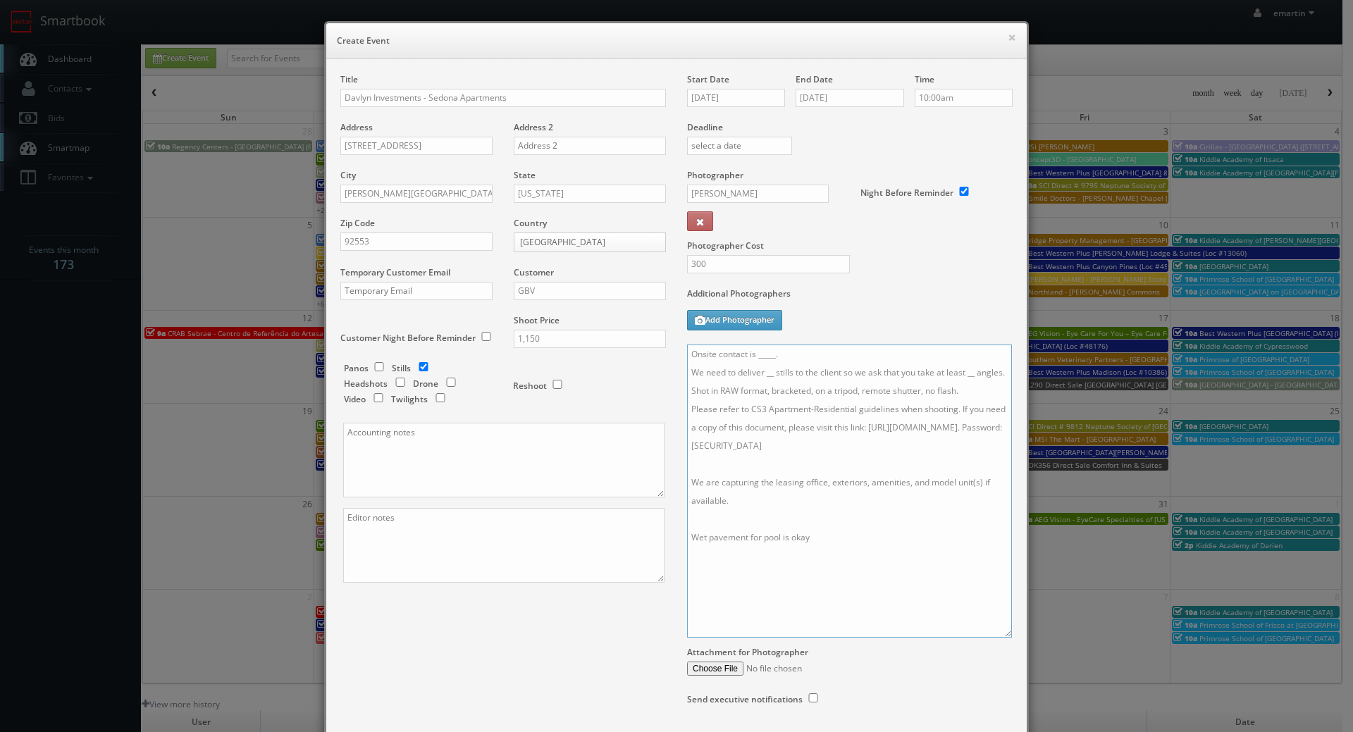
click at [839, 544] on textarea "Onsite contact is _____. We need to deliver __ stills to the client so we ask t…" at bounding box center [849, 491] width 325 height 293
click at [766, 371] on textarea "Onsite contact is _____. We need to deliver __ stills to the client so we ask t…" at bounding box center [849, 491] width 325 height 293
click at [976, 371] on textarea "Onsite contact is _____. We need to deliver 30 stills to the client so we ask t…" at bounding box center [849, 491] width 325 height 293
click at [829, 412] on textarea "Onsite contact is _____. We need to deliver 30 stills to the client so we ask t…" at bounding box center [849, 491] width 325 height 293
click at [803, 356] on textarea "Onsite contact is _____. We need to deliver 30 stills to the client so we ask t…" at bounding box center [849, 491] width 325 height 293
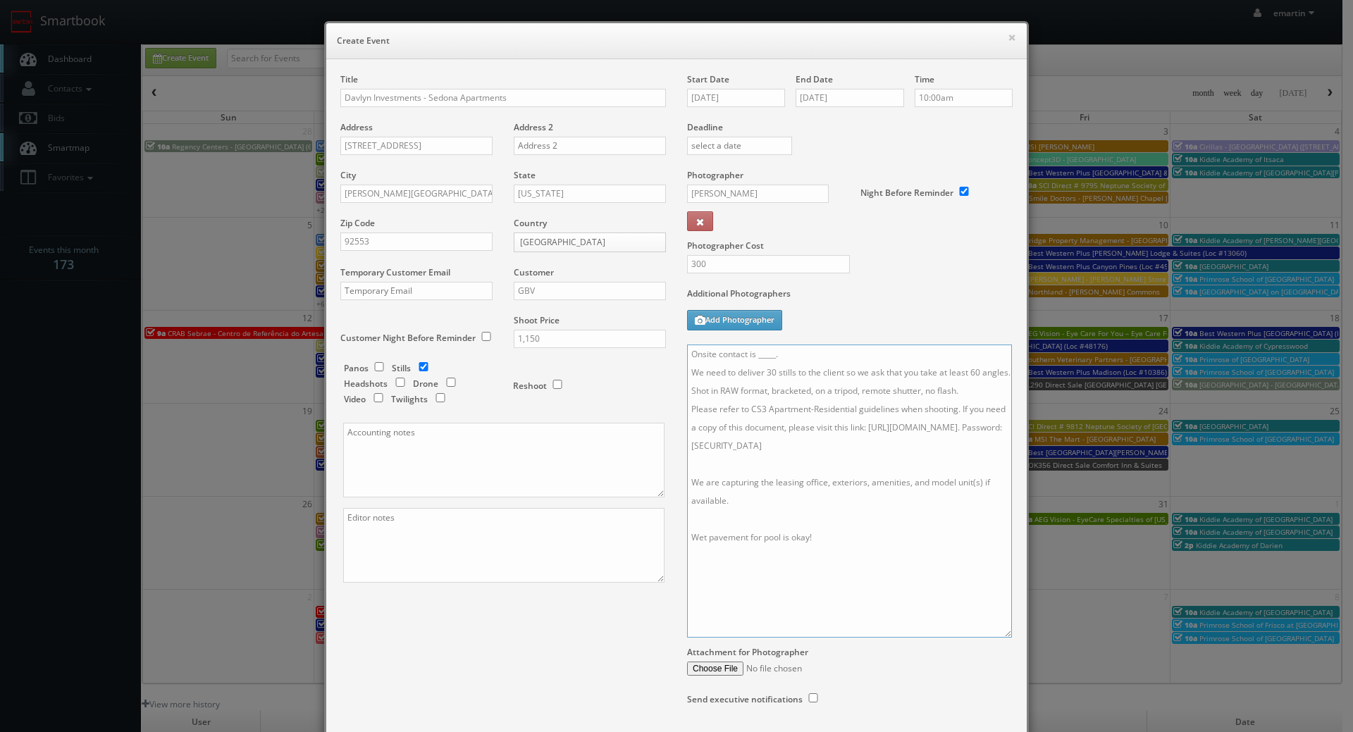
drag, startPoint x: 794, startPoint y: 359, endPoint x: 752, endPoint y: 350, distance: 43.1
click at [752, 350] on textarea "Onsite contact is _____. We need to deliver 30 stills to the client so we ask t…" at bounding box center [849, 491] width 325 height 293
type textarea "Onsite contact to be provided. We need to deliver 30 stills to the client so we…"
click at [761, 112] on div "Start Date 10/16/2025" at bounding box center [741, 97] width 109 height 48
click at [760, 106] on input "10/16/2025" at bounding box center [736, 98] width 98 height 18
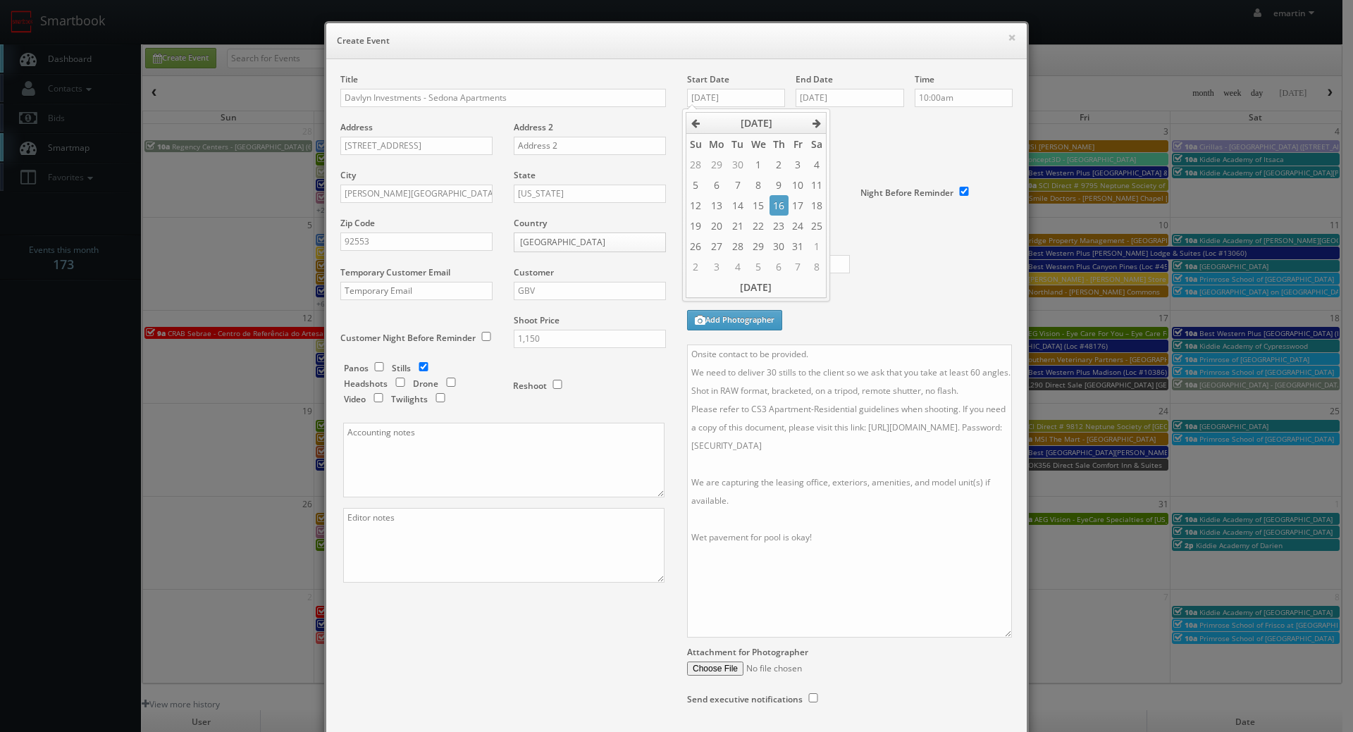
click at [901, 281] on div "Photographer Cost 300" at bounding box center [849, 228] width 347 height 118
click at [892, 304] on label "Additional Photographers" at bounding box center [850, 296] width 326 height 19
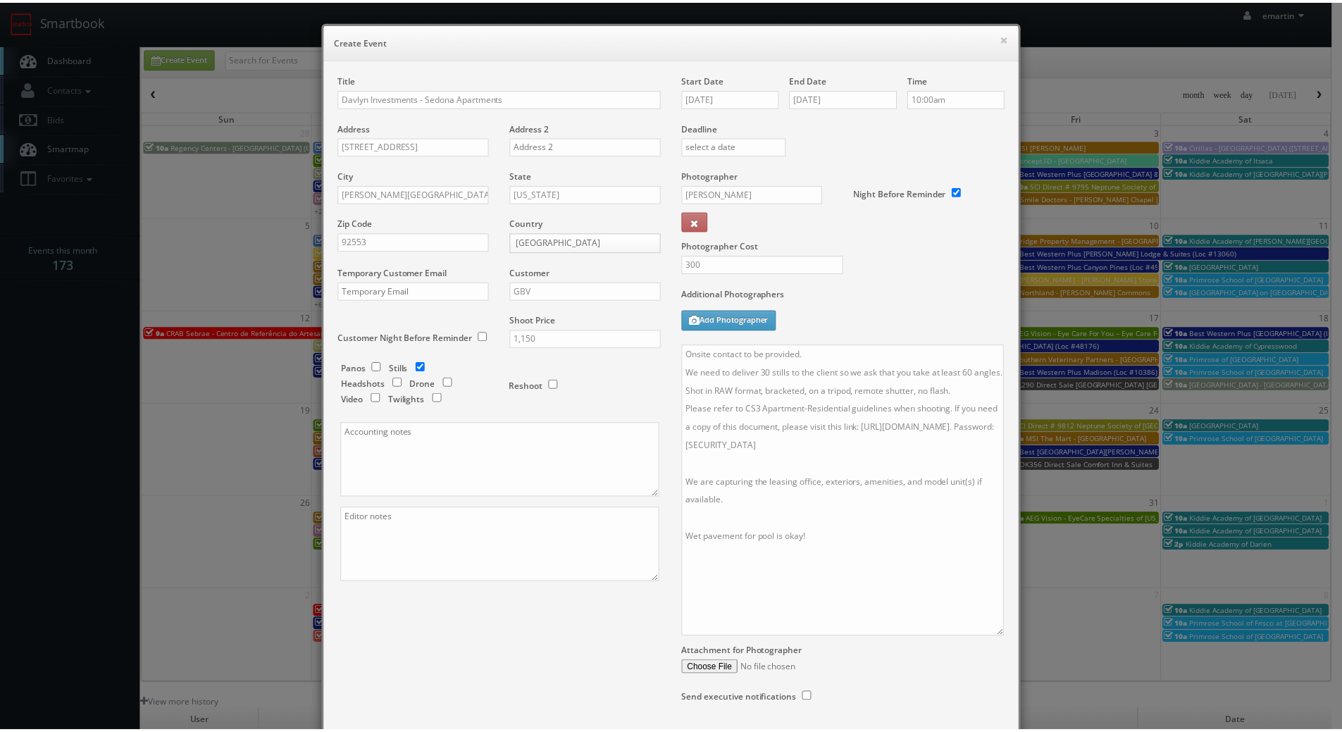
scroll to position [101, 0]
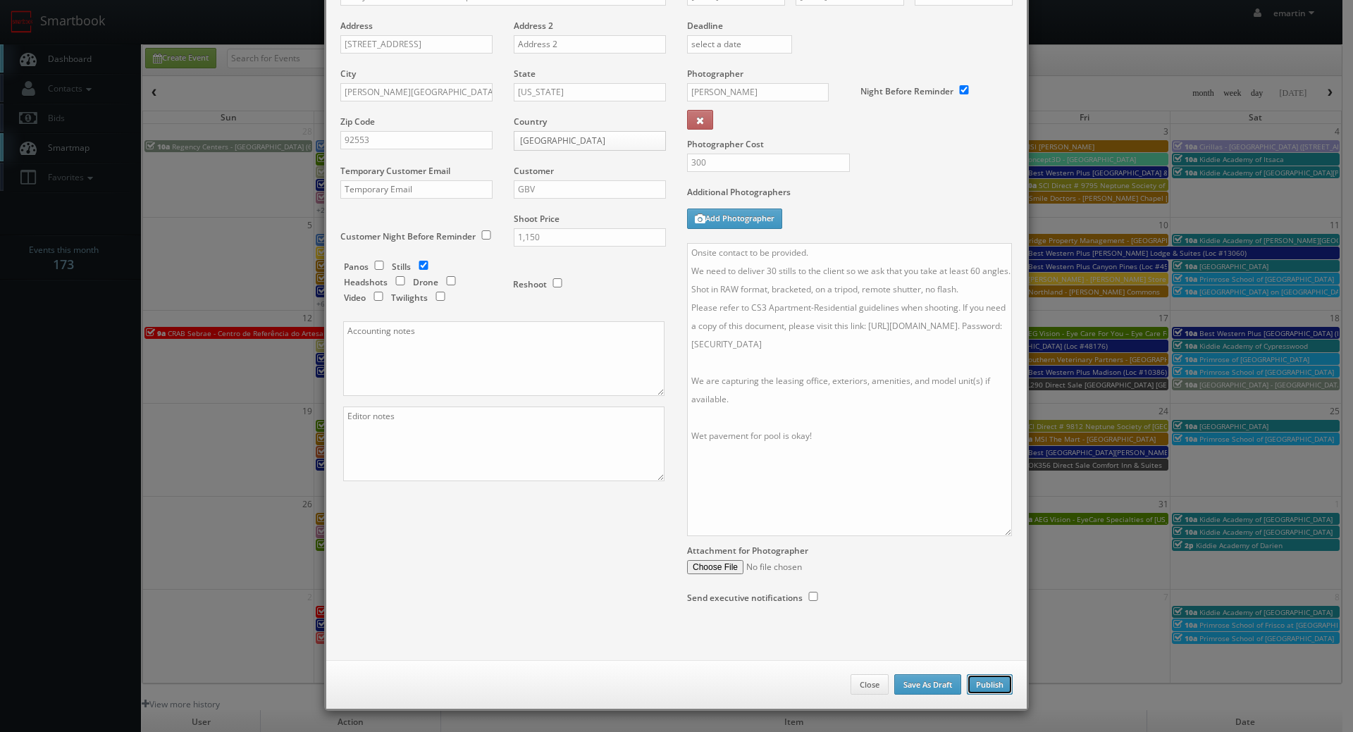
click at [986, 689] on button "Publish" at bounding box center [990, 684] width 46 height 21
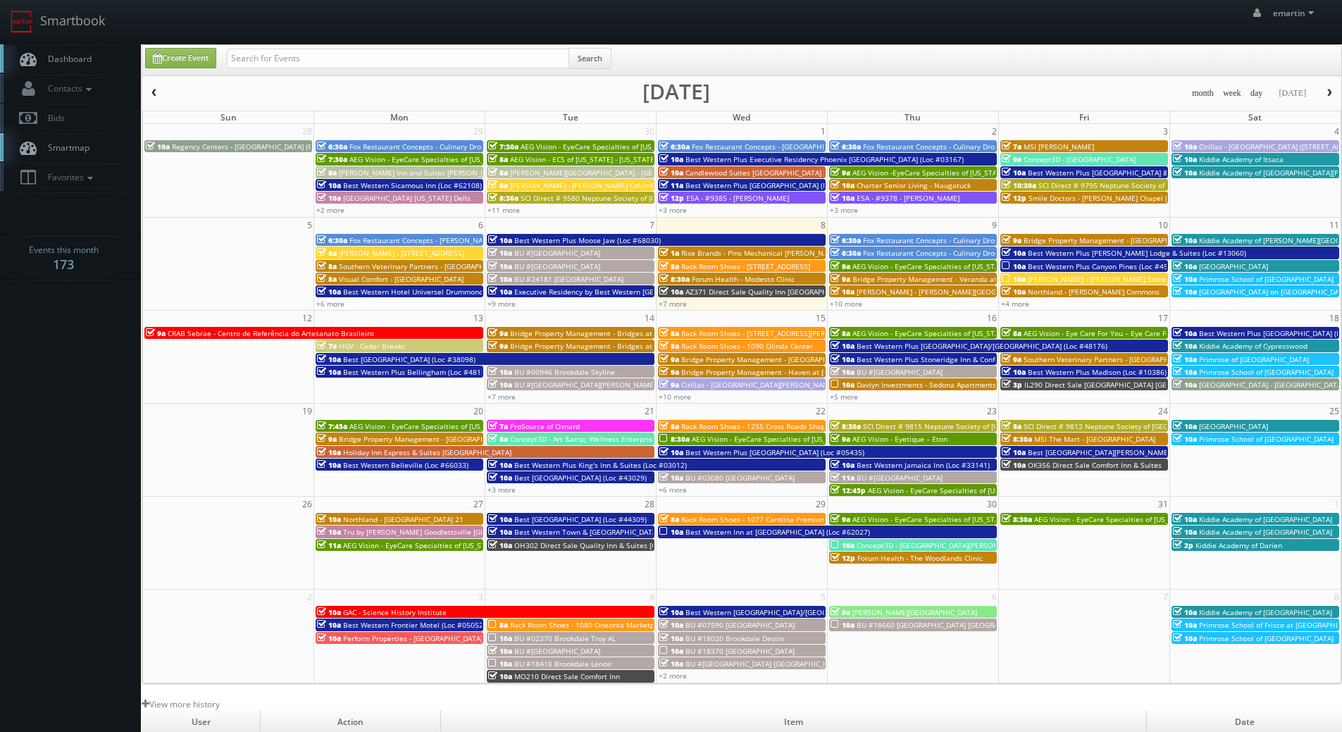
click at [57, 54] on span "Dashboard" at bounding box center [66, 59] width 51 height 12
click at [465, 58] on input "text" at bounding box center [398, 59] width 342 height 20
type input "davlyn"
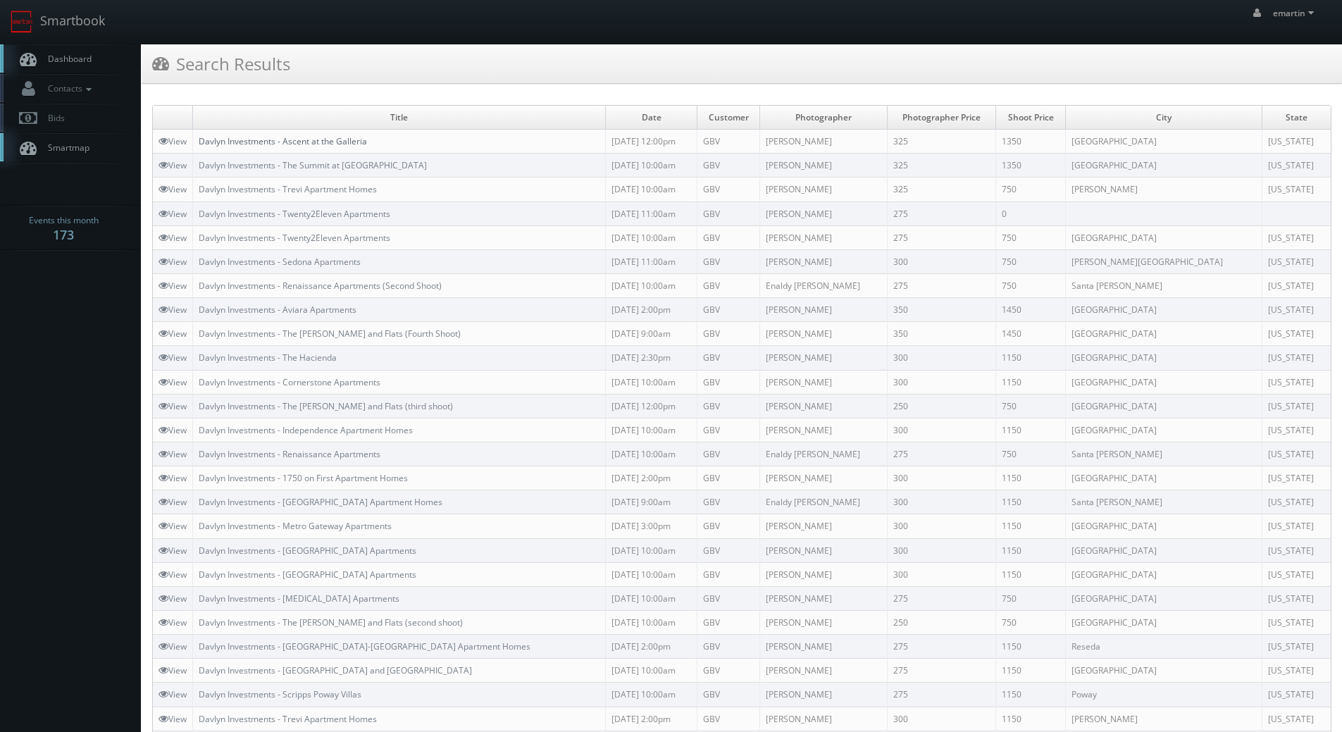
click at [321, 139] on link "Davlyn Investments - Ascent at the Galleria" at bounding box center [283, 141] width 168 height 12
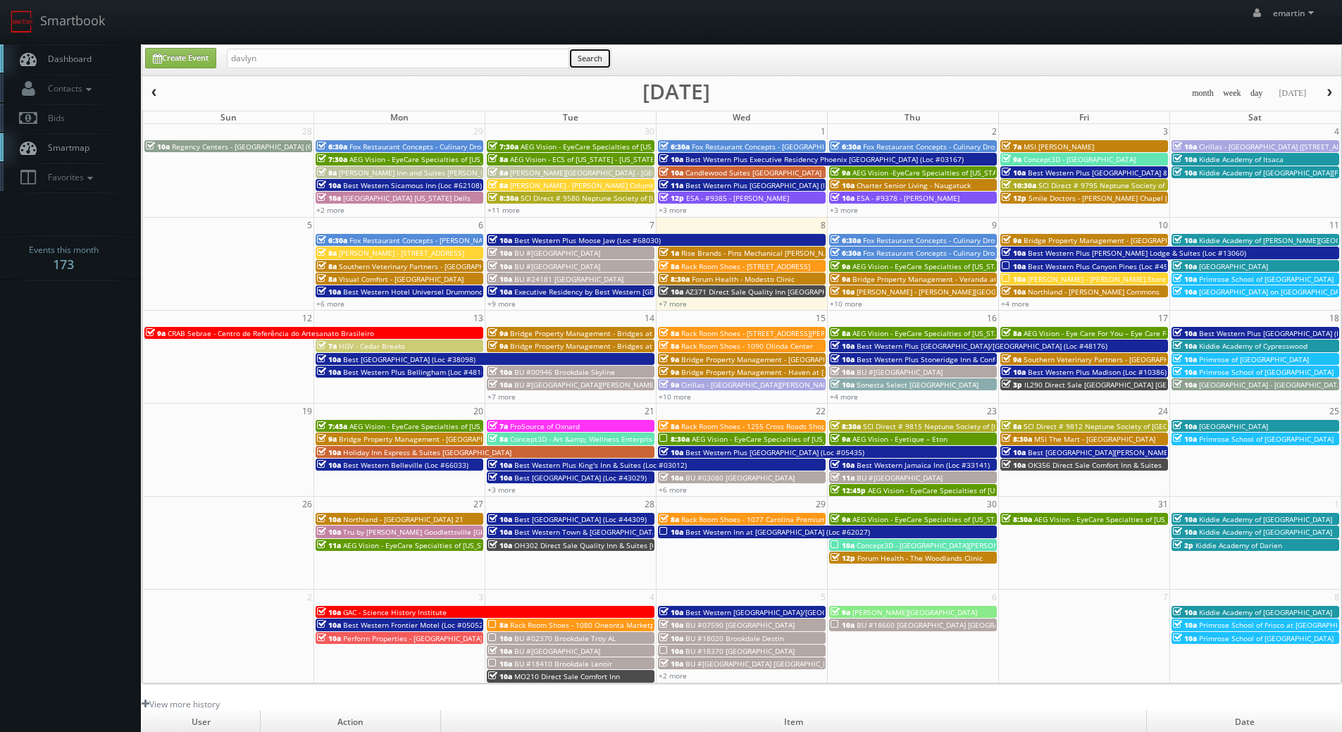
click at [574, 56] on button "Search" at bounding box center [590, 58] width 43 height 21
click at [49, 63] on span "Dashboard" at bounding box center [66, 59] width 51 height 12
drag, startPoint x: 96, startPoint y: 63, endPoint x: 94, endPoint y: 45, distance: 18.4
click at [96, 63] on link "Dashboard" at bounding box center [70, 58] width 141 height 29
click at [673, 303] on link "+7 more" at bounding box center [673, 304] width 28 height 10
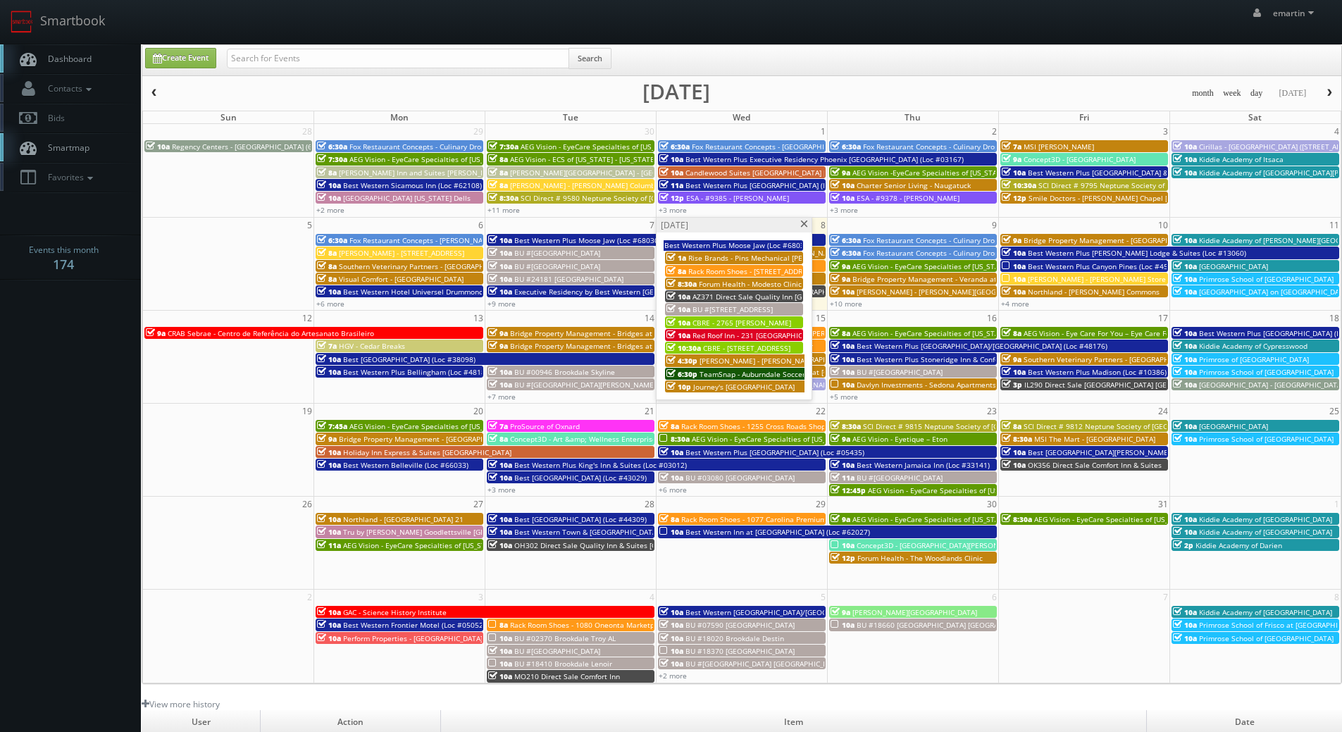
click at [95, 54] on link "Dashboard" at bounding box center [70, 58] width 141 height 29
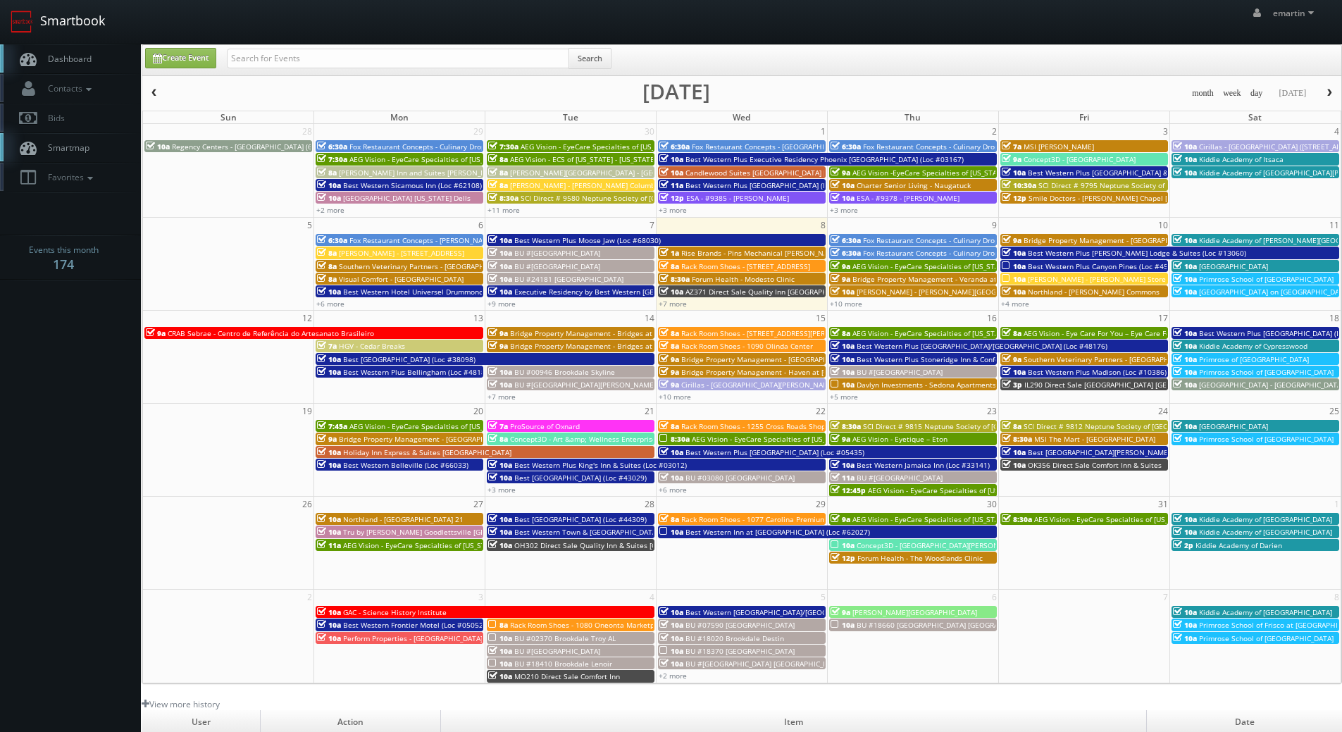
click at [39, 35] on link "Smartbook" at bounding box center [58, 22] width 116 height 44
drag, startPoint x: 84, startPoint y: 367, endPoint x: 104, endPoint y: 191, distance: 177.3
click at [84, 367] on body "Smartbook Toggle Side Navigation Toggle Top Navigation emartin emartin Profile …" at bounding box center [671, 487] width 1342 height 974
click at [85, 86] on span "Contacts" at bounding box center [68, 88] width 54 height 12
click at [63, 154] on link "Add Photographer" at bounding box center [70, 153] width 141 height 20
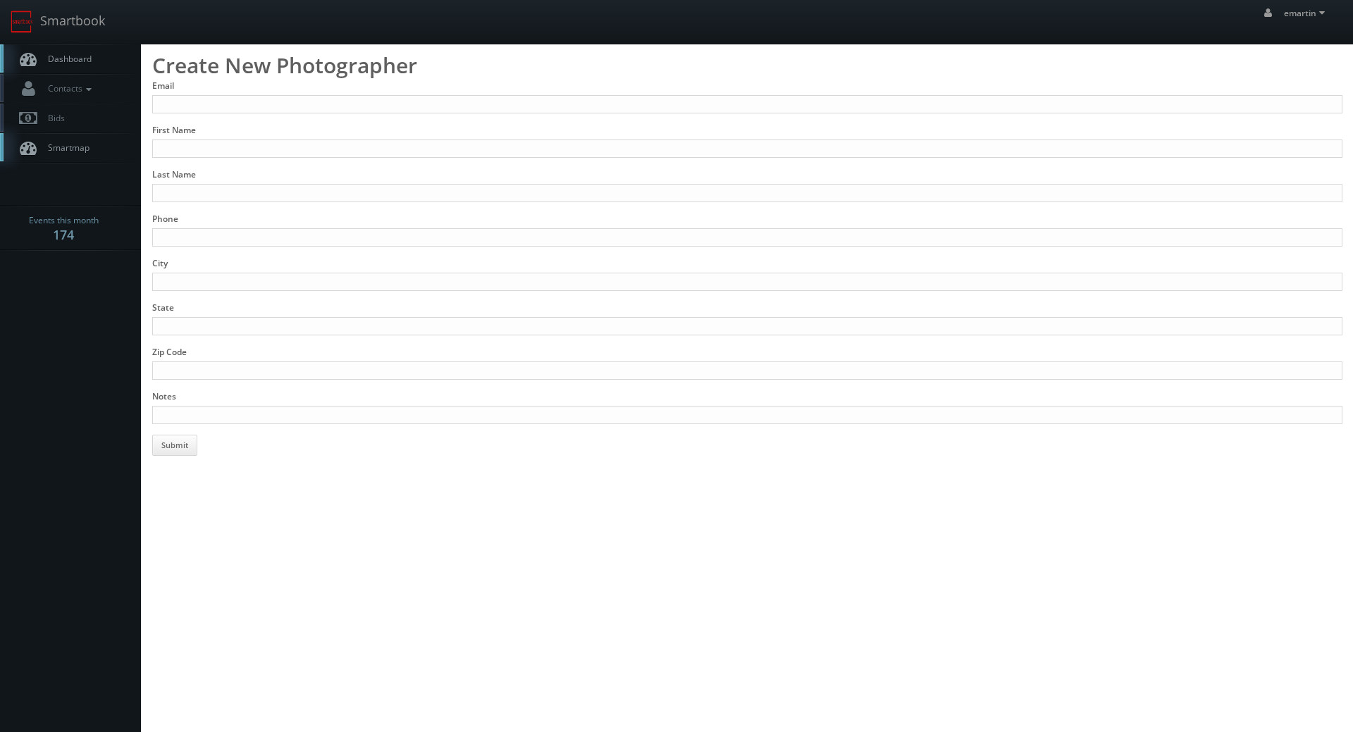
click at [214, 94] on div "Email" at bounding box center [747, 97] width 1190 height 34
click at [214, 102] on input "Email" at bounding box center [747, 104] width 1190 height 18
paste input "[EMAIL_ADDRESS][DOMAIN_NAME]"
type input "[EMAIL_ADDRESS][DOMAIN_NAME]"
click at [216, 139] on div "First Name" at bounding box center [747, 141] width 1190 height 34
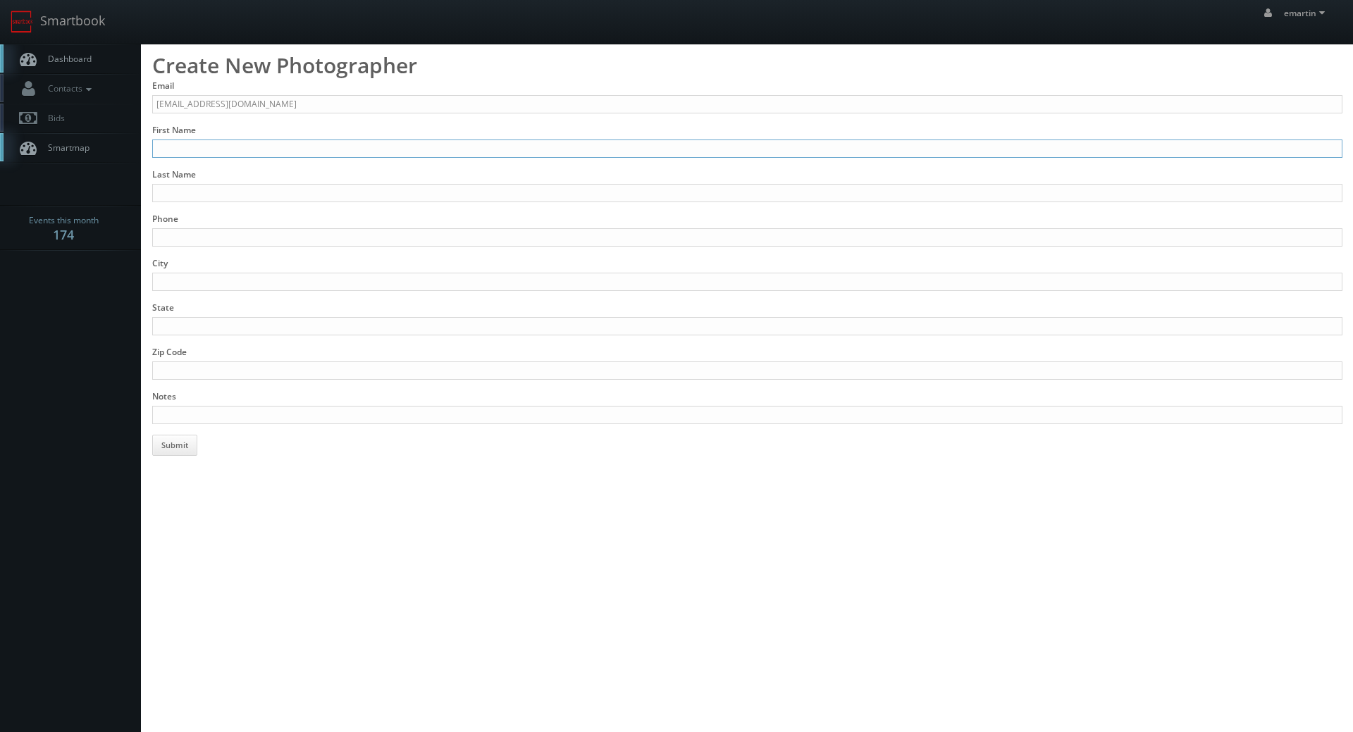
click at [181, 144] on input "First Name" at bounding box center [747, 149] width 1190 height 18
type input "[PERSON_NAME]"
type input "Green"
click at [205, 239] on input "Phone" at bounding box center [747, 237] width 1190 height 18
paste input "915) 329-7177"
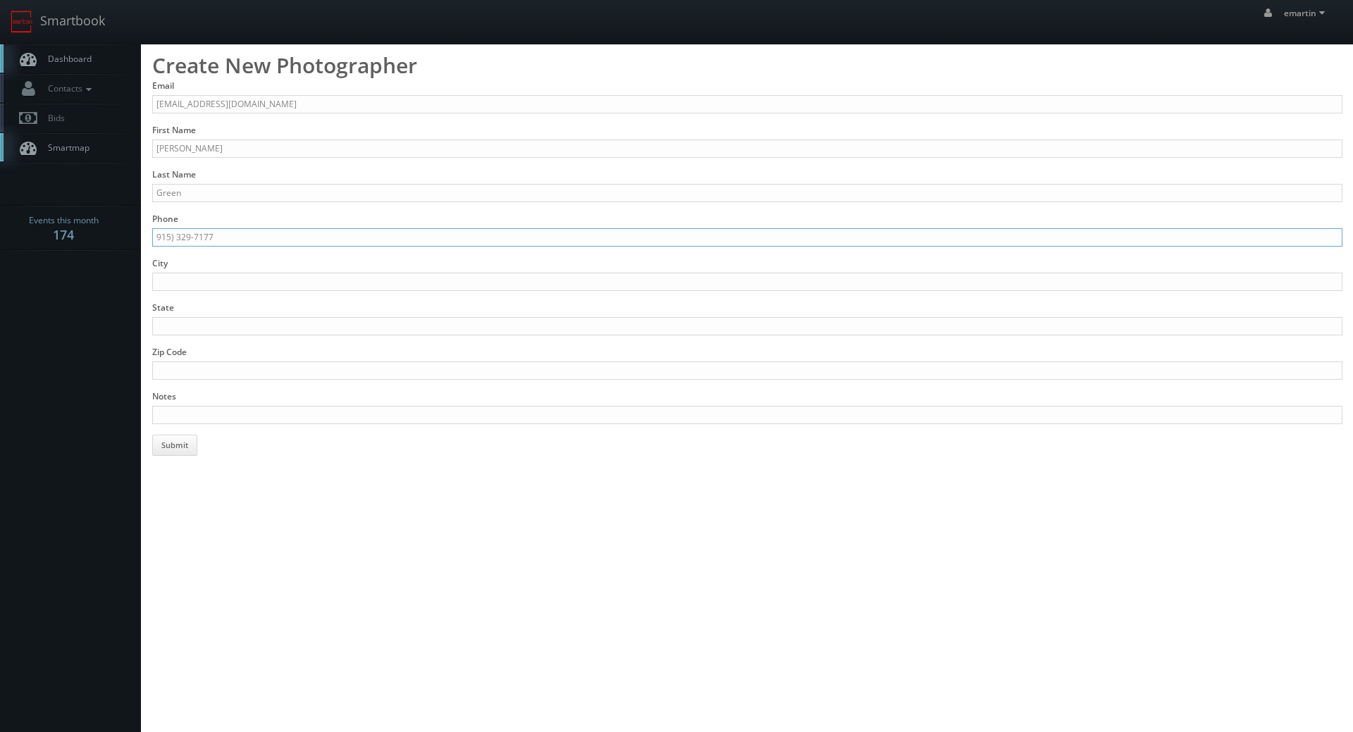
click at [156, 236] on input "915) 329-7177" at bounding box center [747, 237] width 1190 height 18
type input "[PHONE_NUMBER]"
click at [204, 273] on input "City" at bounding box center [747, 282] width 1190 height 18
click at [276, 283] on input "City" at bounding box center [747, 282] width 1190 height 18
type input "[GEOGRAPHIC_DATA]"
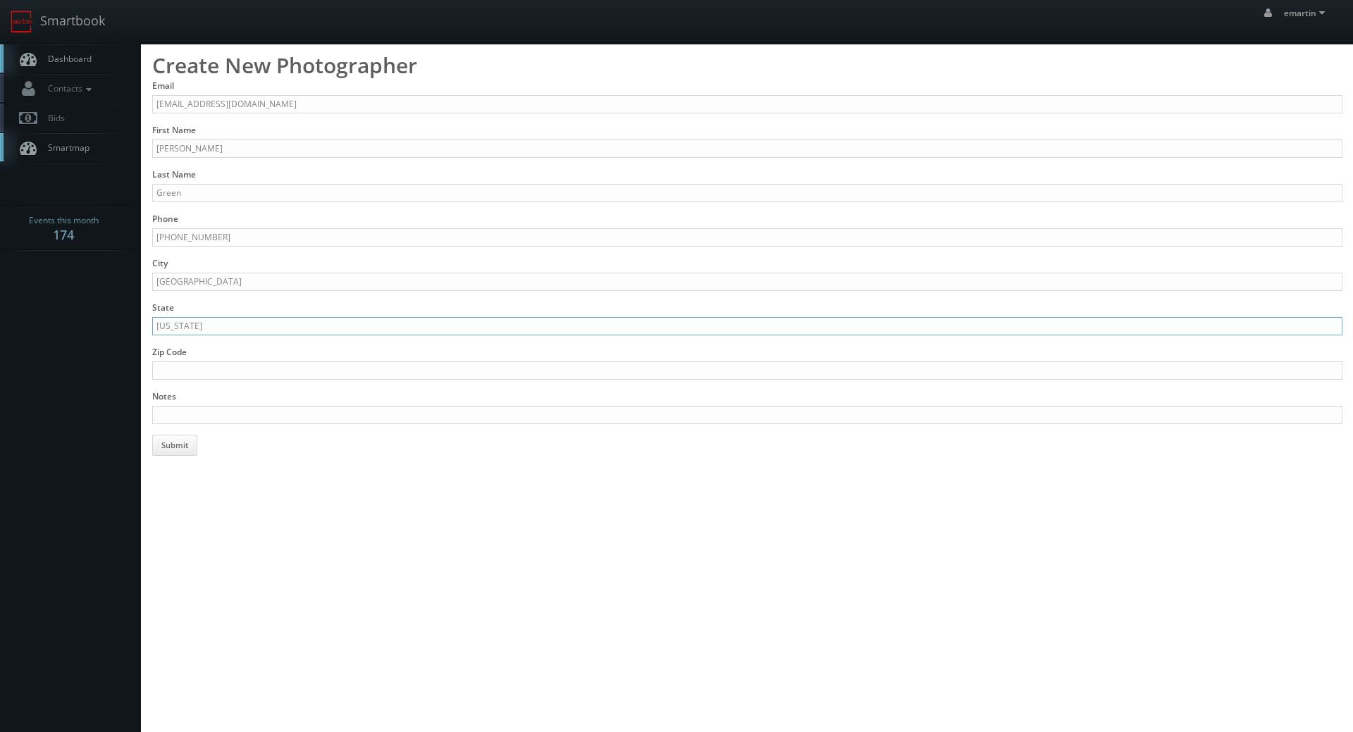
type input "[US_STATE]"
click at [229, 428] on form "Email sgreeneptx@gmail.com First Name Steve Last Name Green Phone (915) 329-717…" at bounding box center [747, 268] width 1190 height 376
click at [225, 421] on input "Notes" at bounding box center [747, 415] width 1190 height 18
click at [252, 414] on input "Added 10/8/25." at bounding box center [747, 415] width 1190 height 18
paste input "www.stevengreenphotography.com"
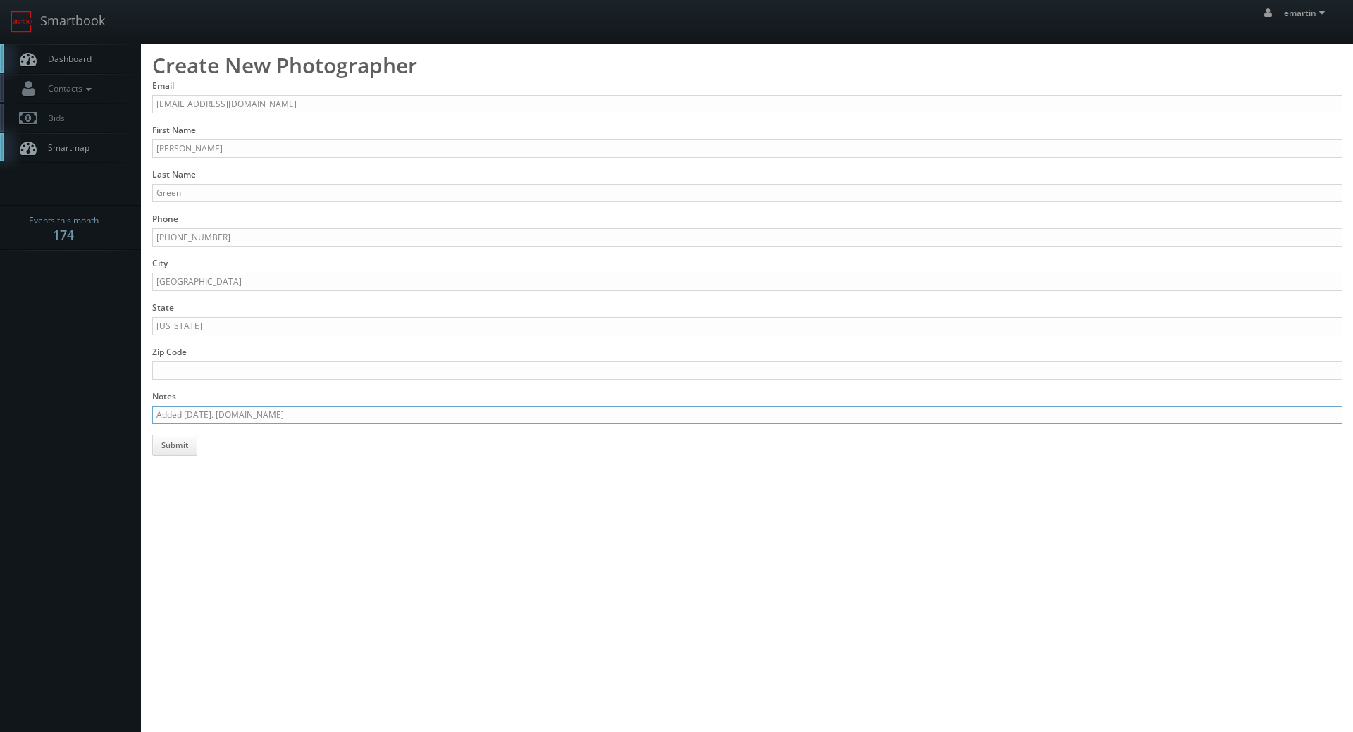
type input "Added 10/8/25. www.stevengreenphotography.com"
click at [267, 486] on html "Smartbook Toggle Side Navigation Toggle Top Navigation emartin emartin Profile …" at bounding box center [676, 366] width 1353 height 732
click at [182, 450] on button "Submit" at bounding box center [174, 445] width 45 height 21
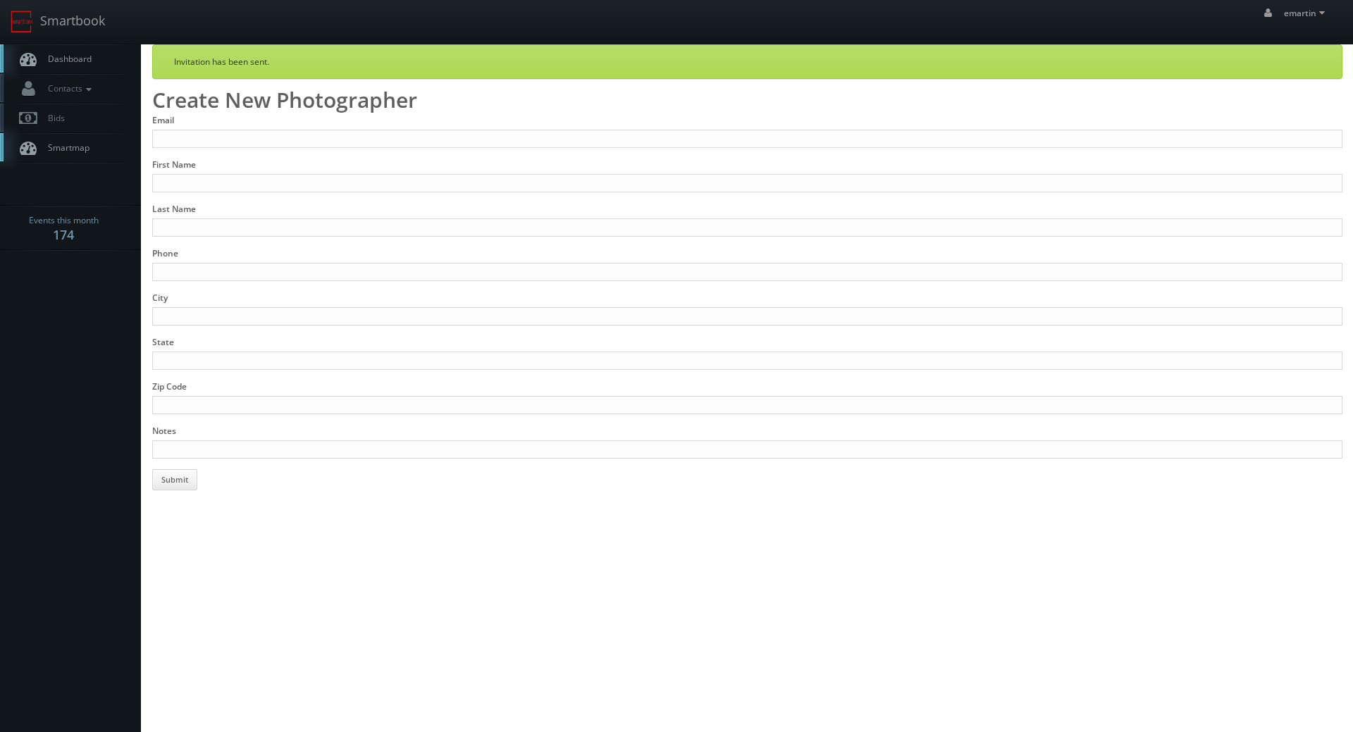
click at [64, 53] on span "Dashboard" at bounding box center [66, 59] width 51 height 12
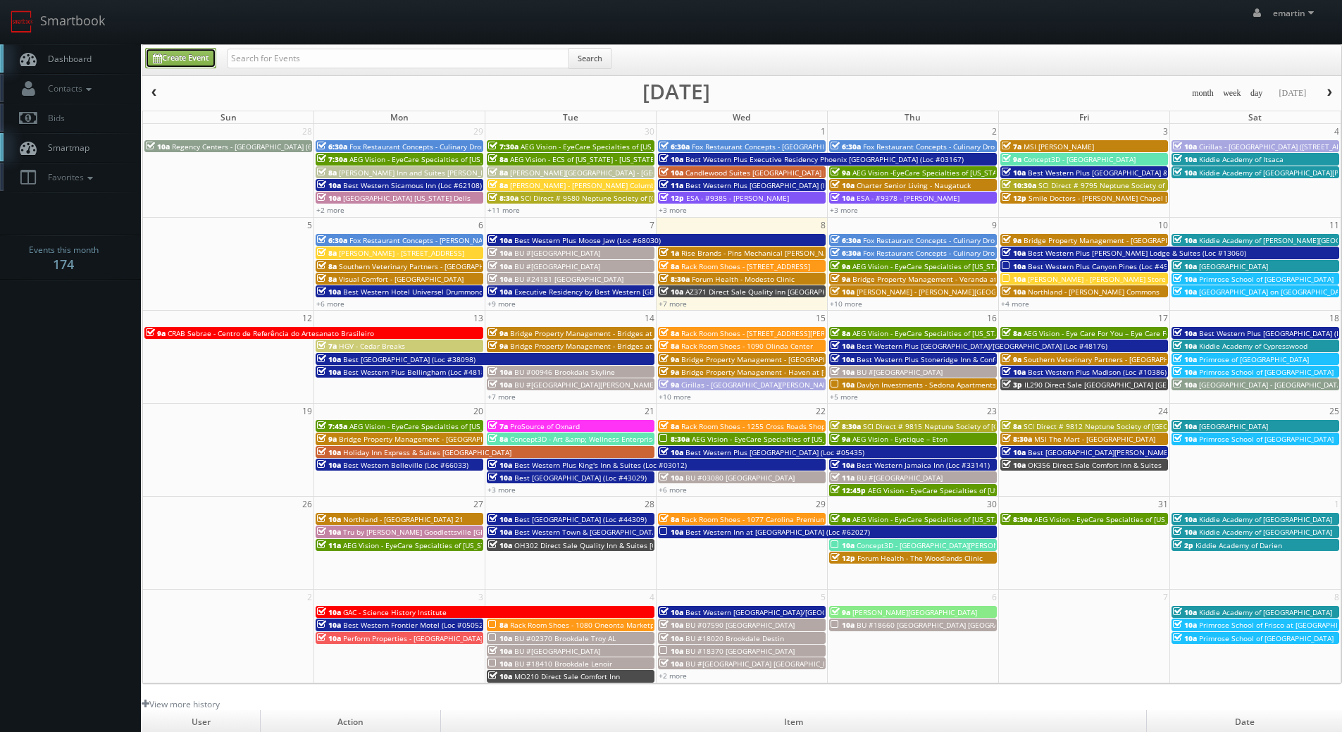
click at [178, 58] on link "Create Event" at bounding box center [180, 58] width 71 height 20
type input "10/08/2025"
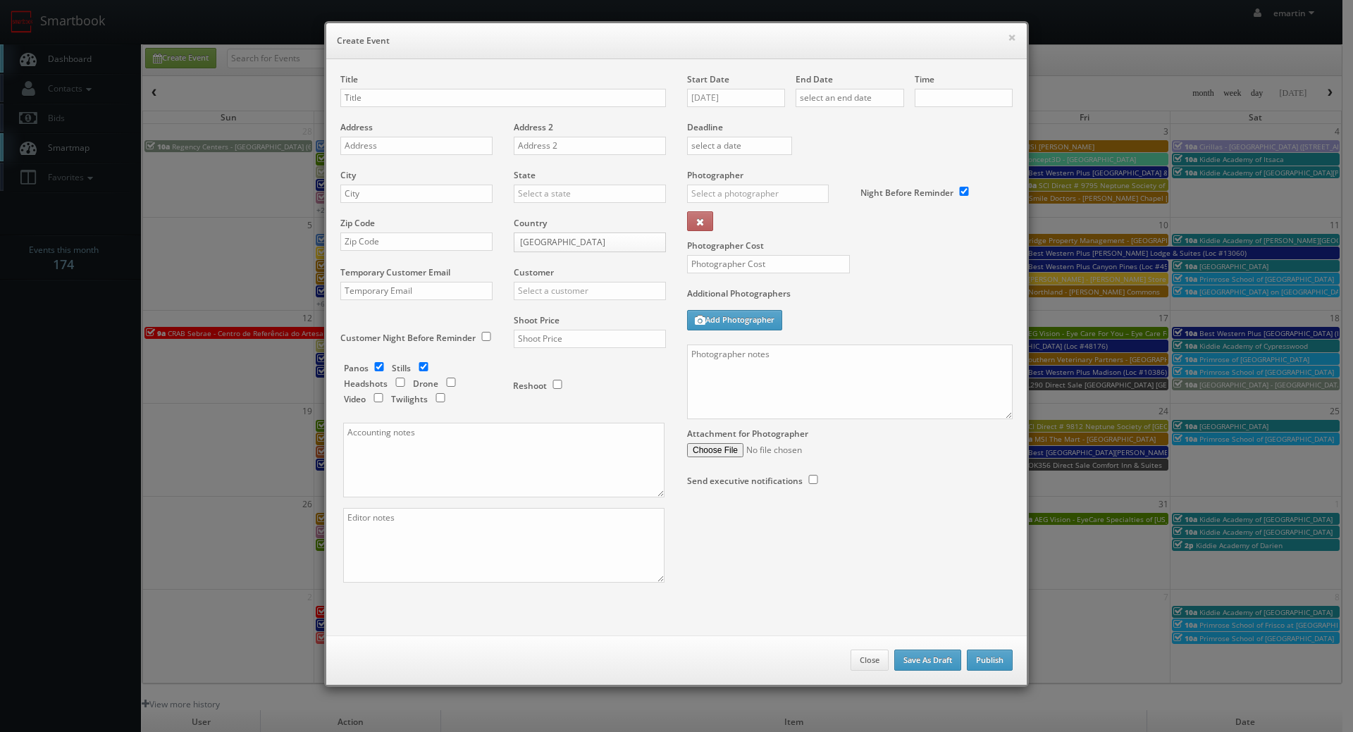
checkbox input "true"
type input "10:00am"
checkbox input "true"
click at [376, 94] on input "text" at bounding box center [503, 98] width 326 height 18
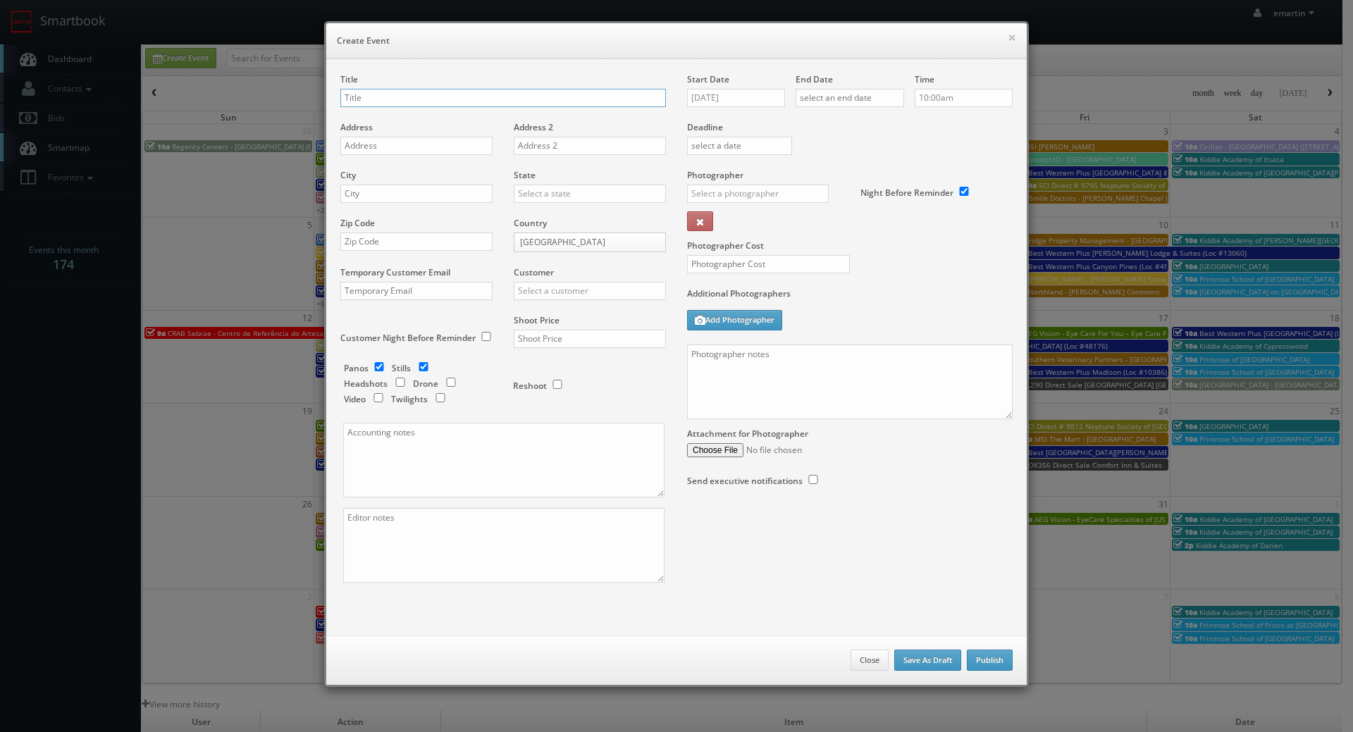
paste input "TeamSnap"
click at [526, 87] on div "Title TeamSnap -" at bounding box center [503, 97] width 326 height 48
click at [519, 92] on input "TeamSnap -" at bounding box center [503, 98] width 326 height 18
paste input "Border Youth Athletic Association"
type input "TeamSnap - Border Youth Athletic Association"
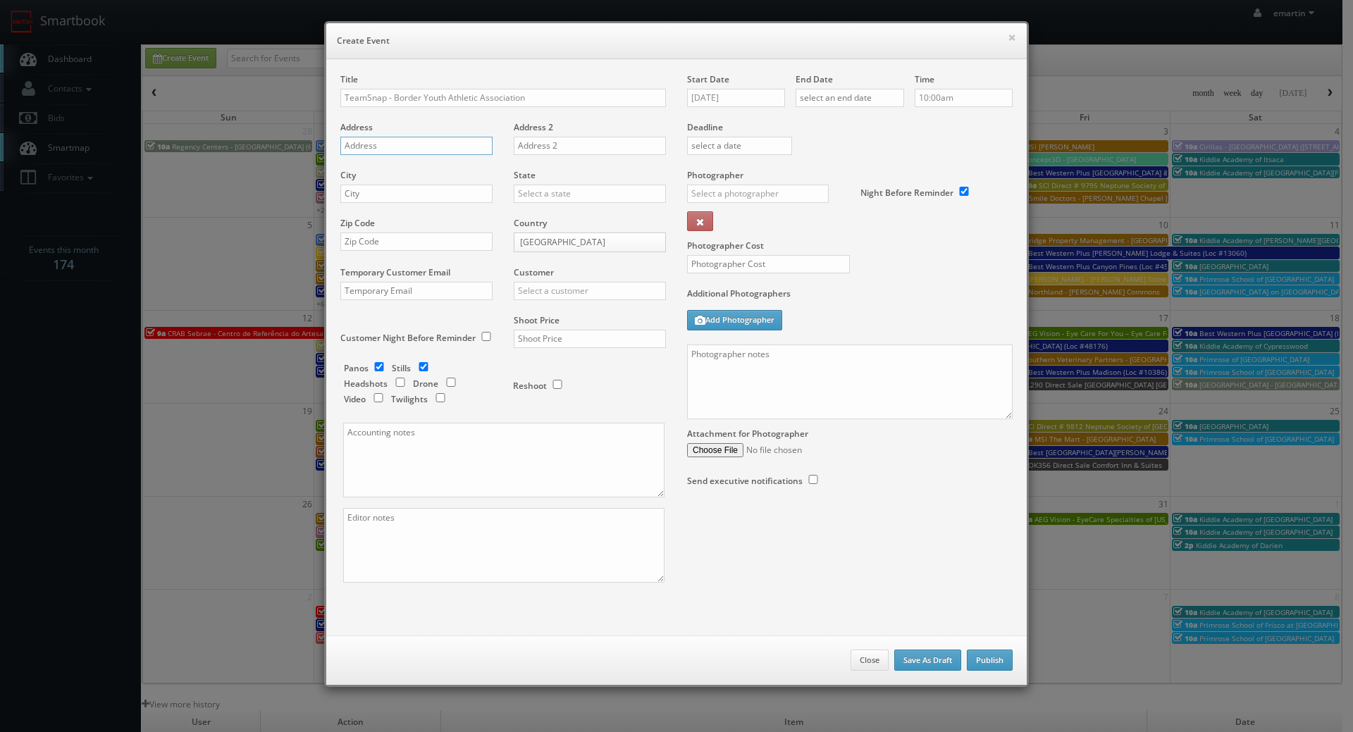
drag, startPoint x: 455, startPoint y: 141, endPoint x: 372, endPoint y: 176, distance: 90.3
click at [455, 141] on input "text" at bounding box center [416, 146] width 152 height 18
paste input "400 N. Kenazo"
type input "400 N. Kenazo"
click at [396, 185] on input "text" at bounding box center [416, 194] width 152 height 18
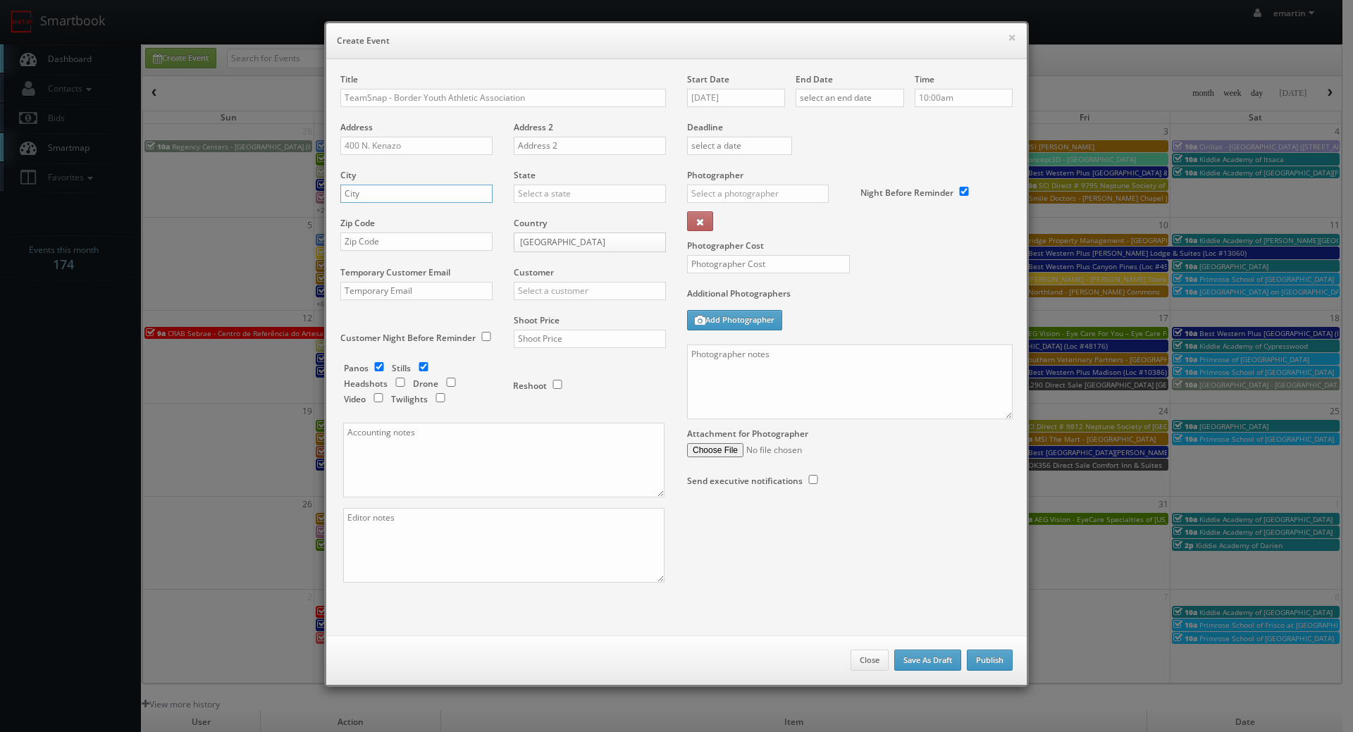
paste input "Horizon City"
type input "Horizon City"
click at [522, 190] on input "text" at bounding box center [590, 194] width 152 height 18
click at [533, 206] on div "Texas" at bounding box center [589, 216] width 151 height 23
type input "Texas"
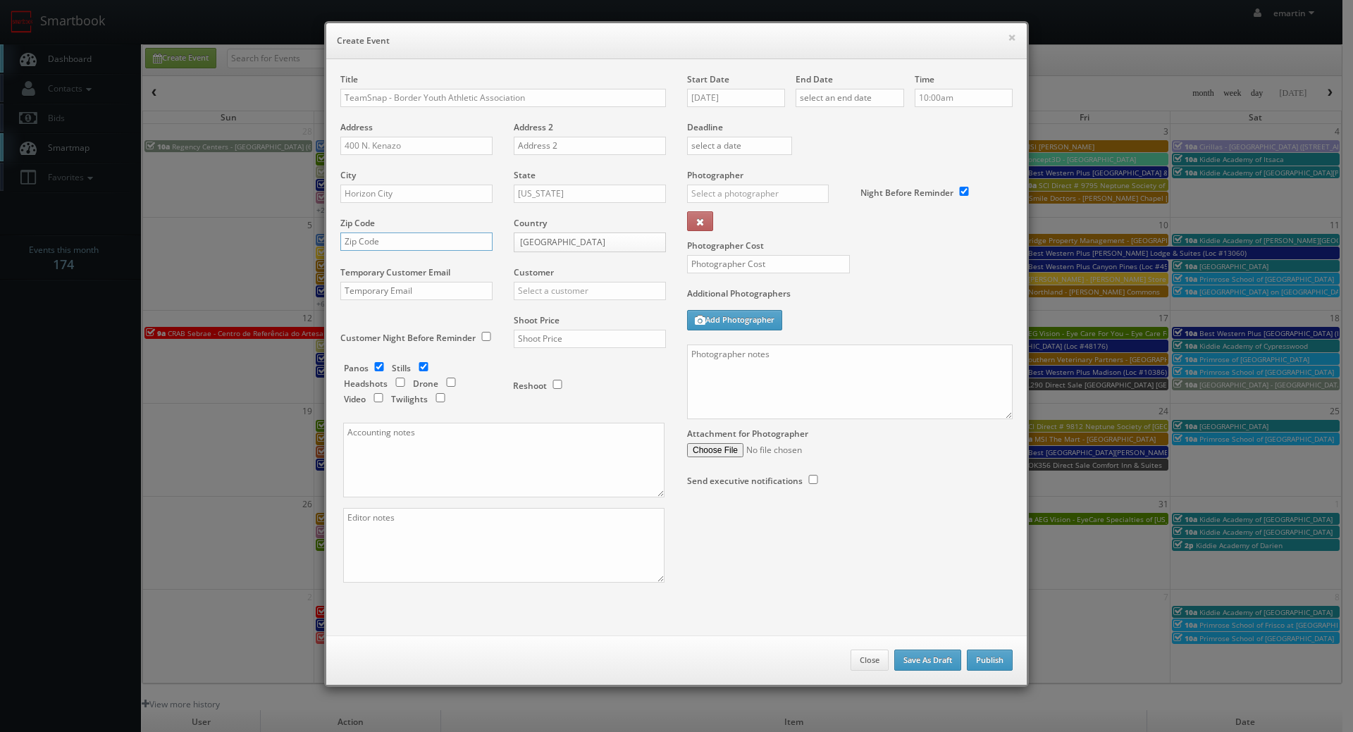
click at [476, 246] on input "text" at bounding box center [416, 242] width 152 height 18
paste input "79928"
type input "79928"
click at [538, 286] on input "text" at bounding box center [590, 291] width 152 height 18
click at [562, 308] on div "TeamSnap" at bounding box center [589, 313] width 151 height 23
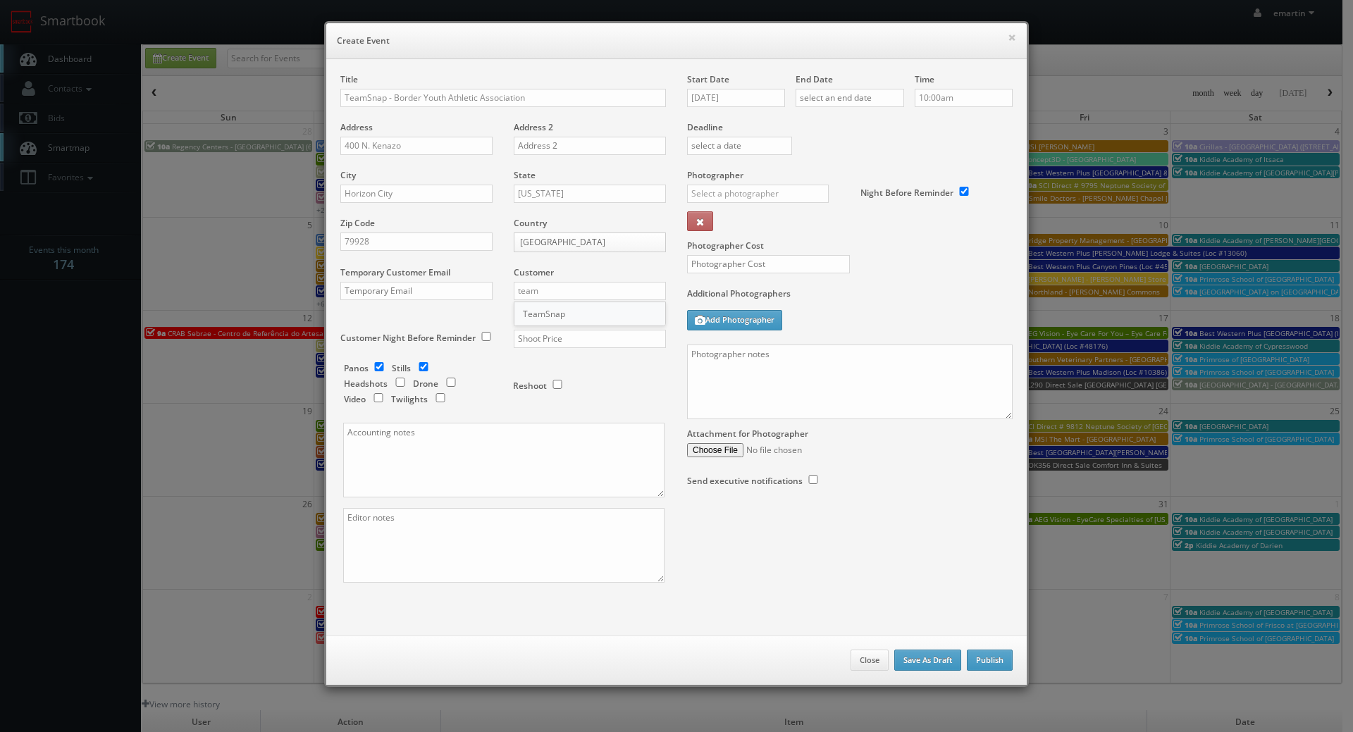
type input "TeamSnap"
click at [538, 327] on div "Shoot Price" at bounding box center [584, 338] width 163 height 48
click at [534, 343] on input "text" at bounding box center [590, 339] width 152 height 18
type input "850"
click at [378, 362] on input "checkbox" at bounding box center [379, 366] width 21 height 9
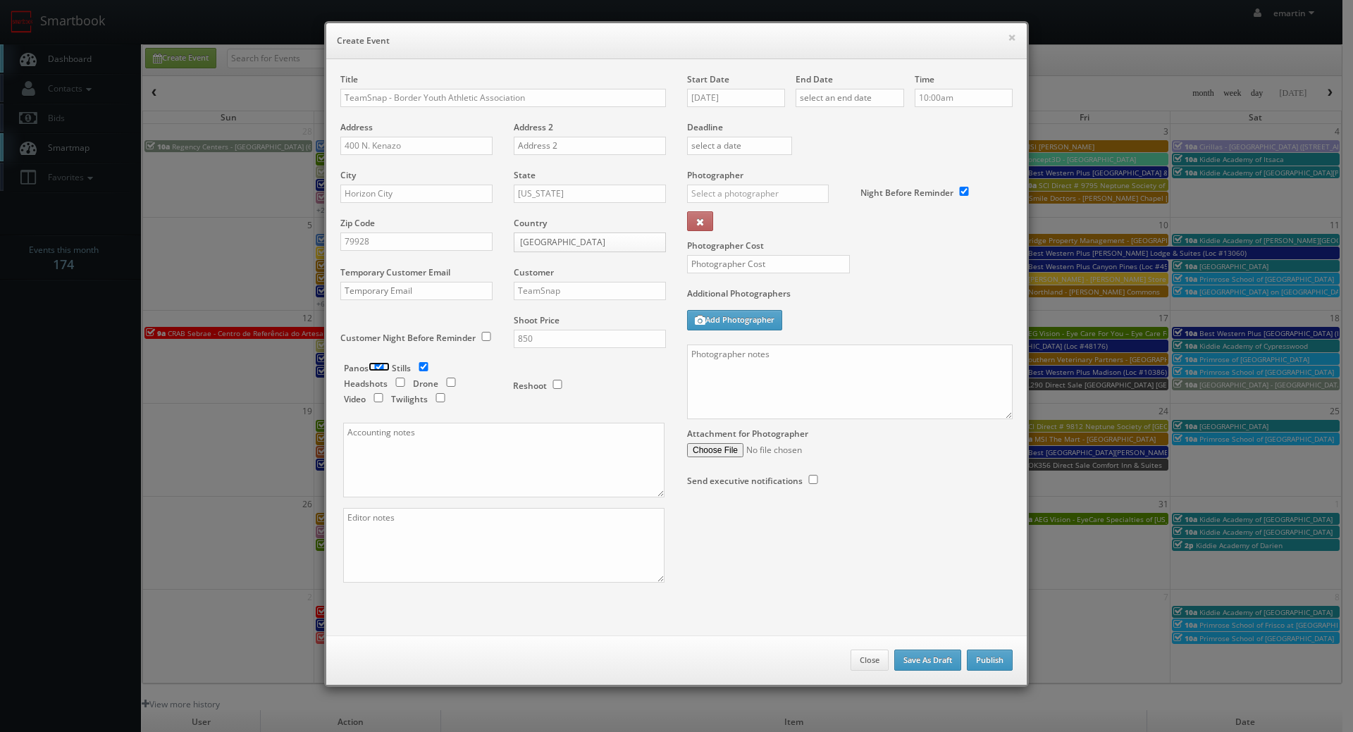
checkbox input "false"
click at [714, 97] on input "10/08/2025" at bounding box center [736, 98] width 98 height 18
click at [768, 239] on td "29" at bounding box center [758, 246] width 22 height 20
type input "10/29/2025"
click at [852, 110] on div "End Date" at bounding box center [850, 97] width 109 height 48
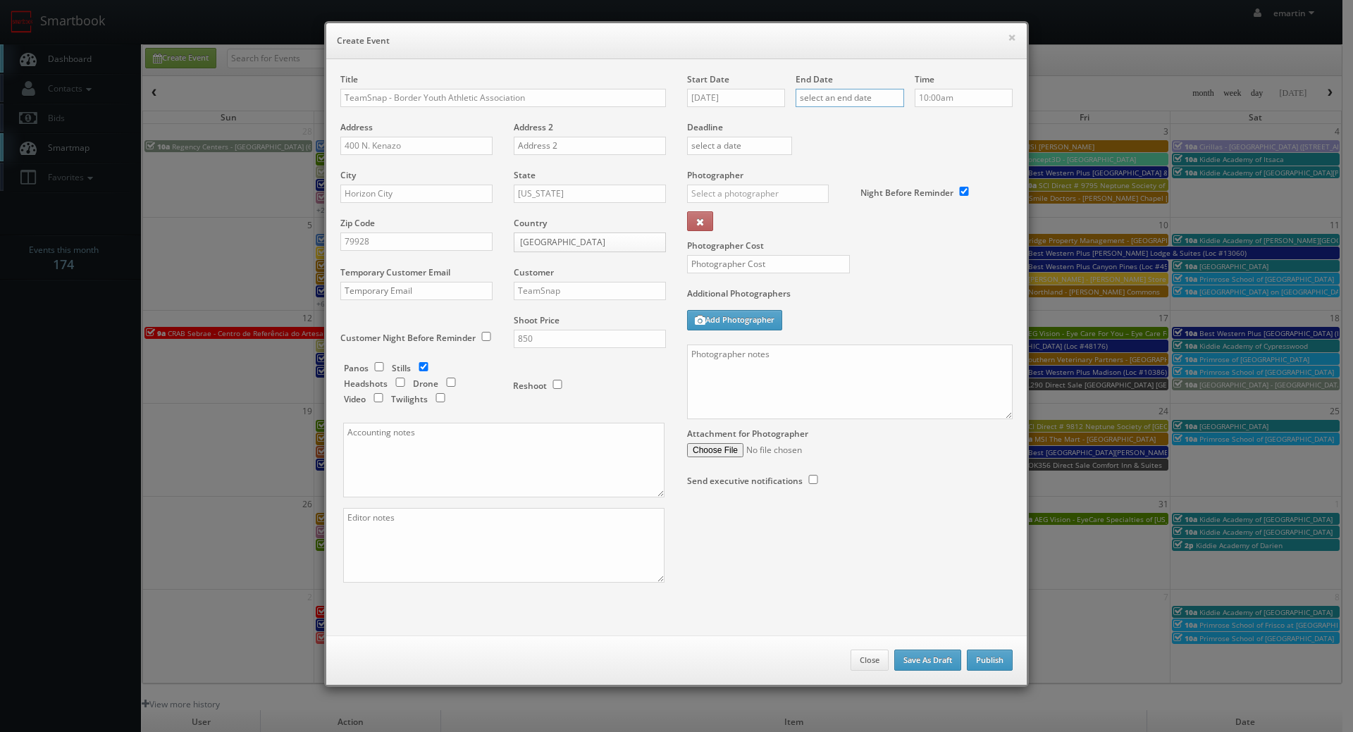
click at [858, 92] on input "text" at bounding box center [850, 98] width 109 height 18
click at [863, 236] on tbody "28 29 30 1 2 3 4 5 6 7 8 9 10 11 12 13 14 15 16 17 18 19 20 21 22 23 24 25 26 2…" at bounding box center [864, 215] width 140 height 123
click at [869, 241] on td "29" at bounding box center [866, 246] width 22 height 20
type input "10/29/2025"
click at [972, 151] on div "Deadline" at bounding box center [849, 121] width 347 height 96
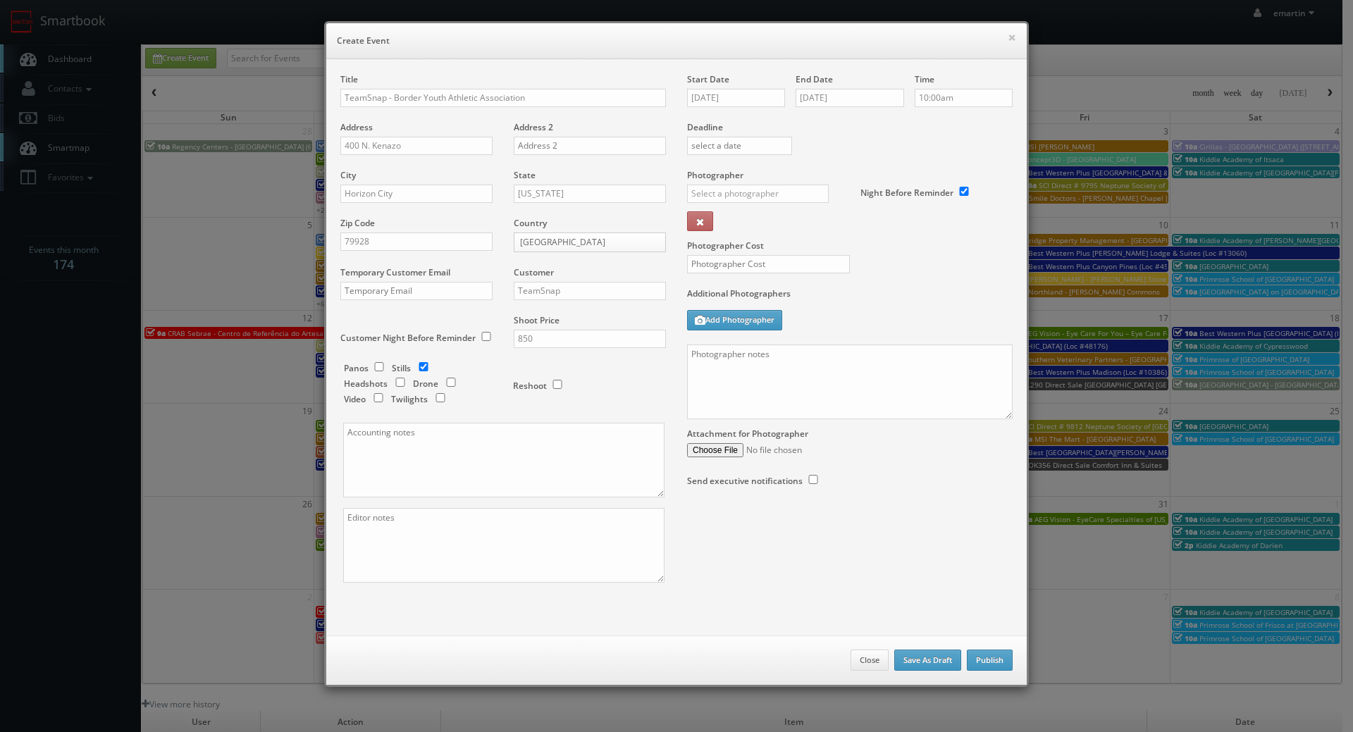
click at [858, 280] on div "Photographer Cost" at bounding box center [849, 228] width 347 height 118
click at [773, 92] on input "10/29/2025" at bounding box center [736, 98] width 98 height 18
click at [768, 79] on div "Start Date 10/29/2025" at bounding box center [741, 97] width 109 height 48
drag, startPoint x: 420, startPoint y: 149, endPoint x: 305, endPoint y: 146, distance: 114.9
click at [305, 146] on div "× Create Event Title TeamSnap - Border Youth Athletic Association Address 400 N…" at bounding box center [676, 366] width 1353 height 732
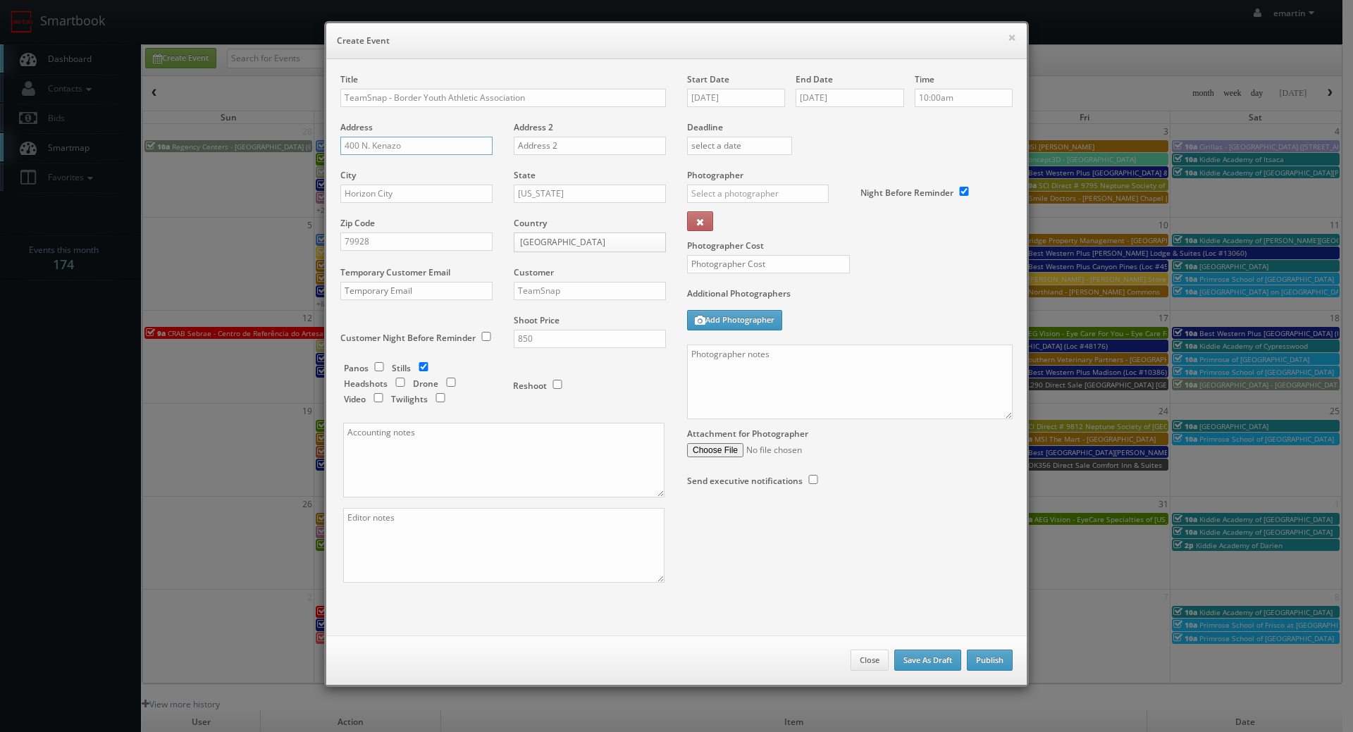
paste input "14400 Golden Eagle Dr"
type input "14400 Golden Eagle Dr"
click at [812, 358] on textarea at bounding box center [850, 382] width 326 height 75
paste textarea "**Important: Please note, we cannot use the photos if we do not have a signed r…"
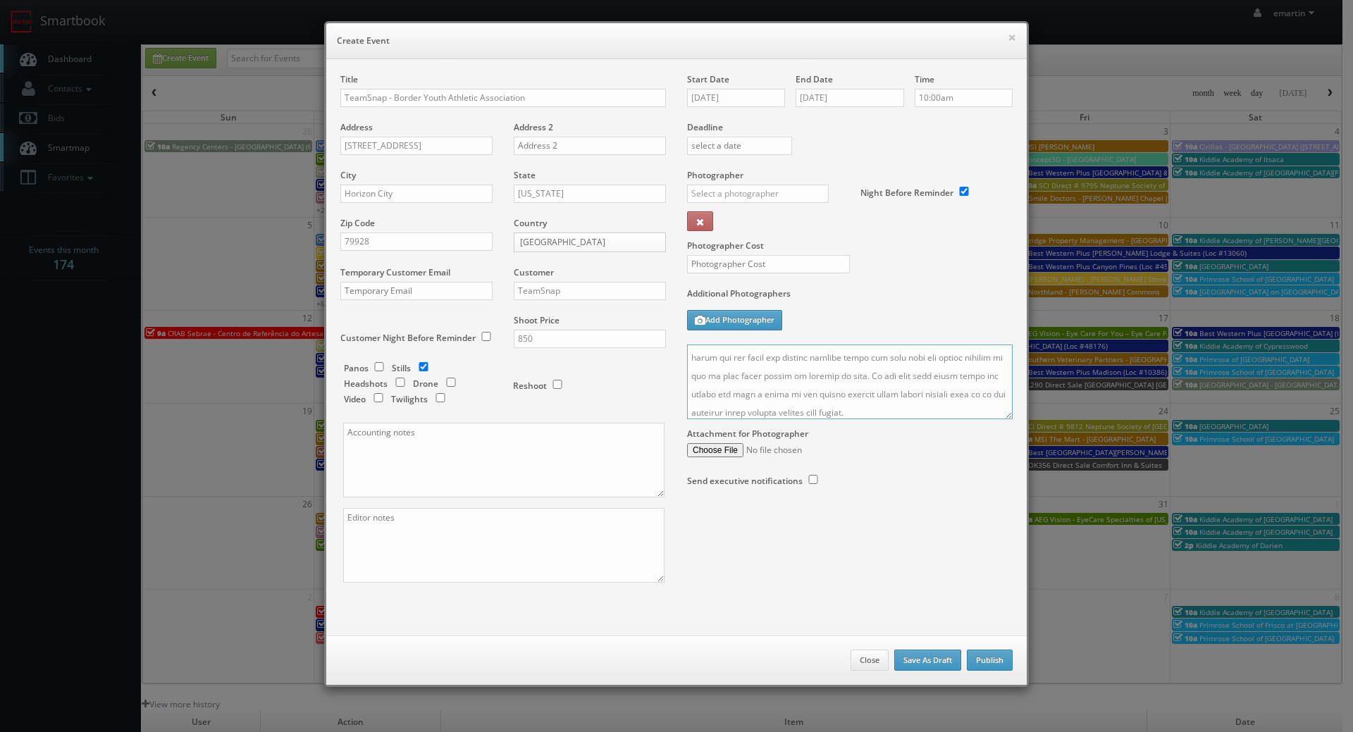
drag, startPoint x: 1007, startPoint y: 409, endPoint x: 996, endPoint y: 500, distance: 90.8
click at [996, 513] on div "Start Date 10/29/2025 End Date 10/29/2025 Time 10:00am Deadline Photographer _j…" at bounding box center [849, 294] width 347 height 442
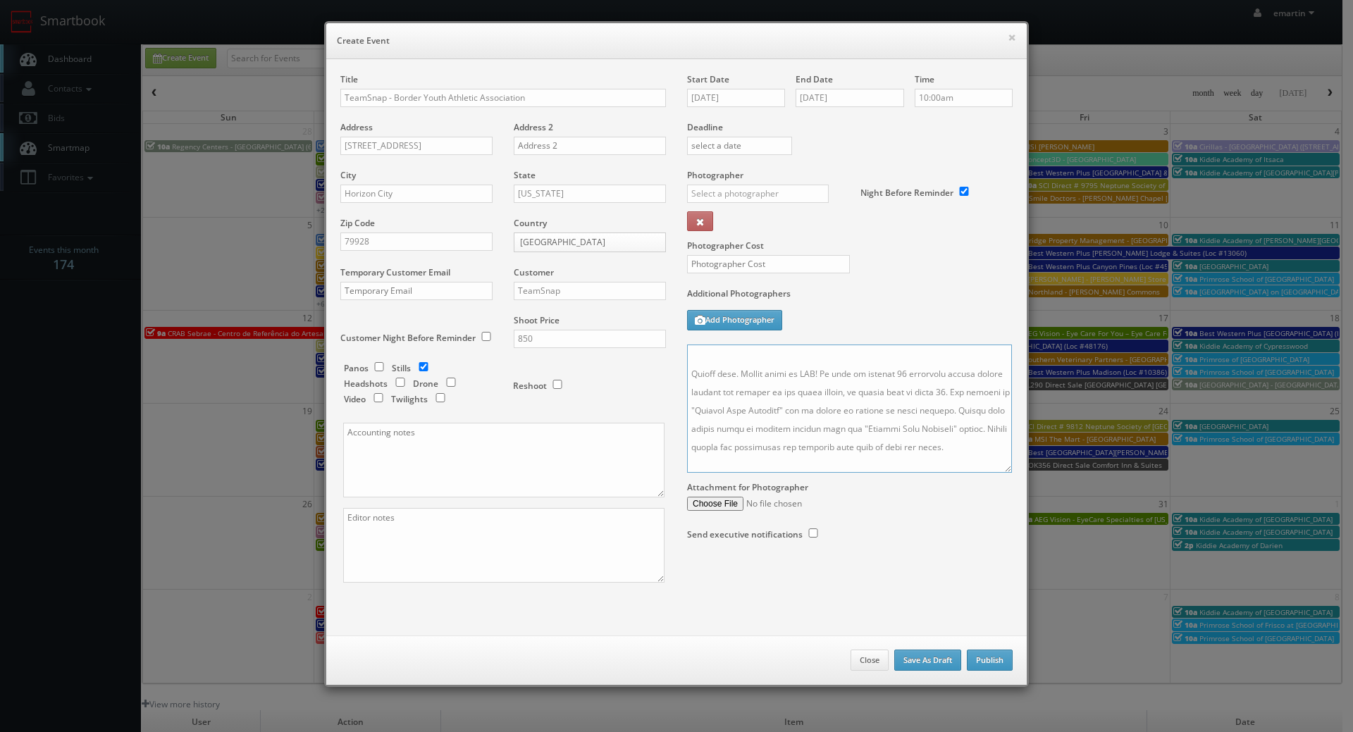
scroll to position [0, 0]
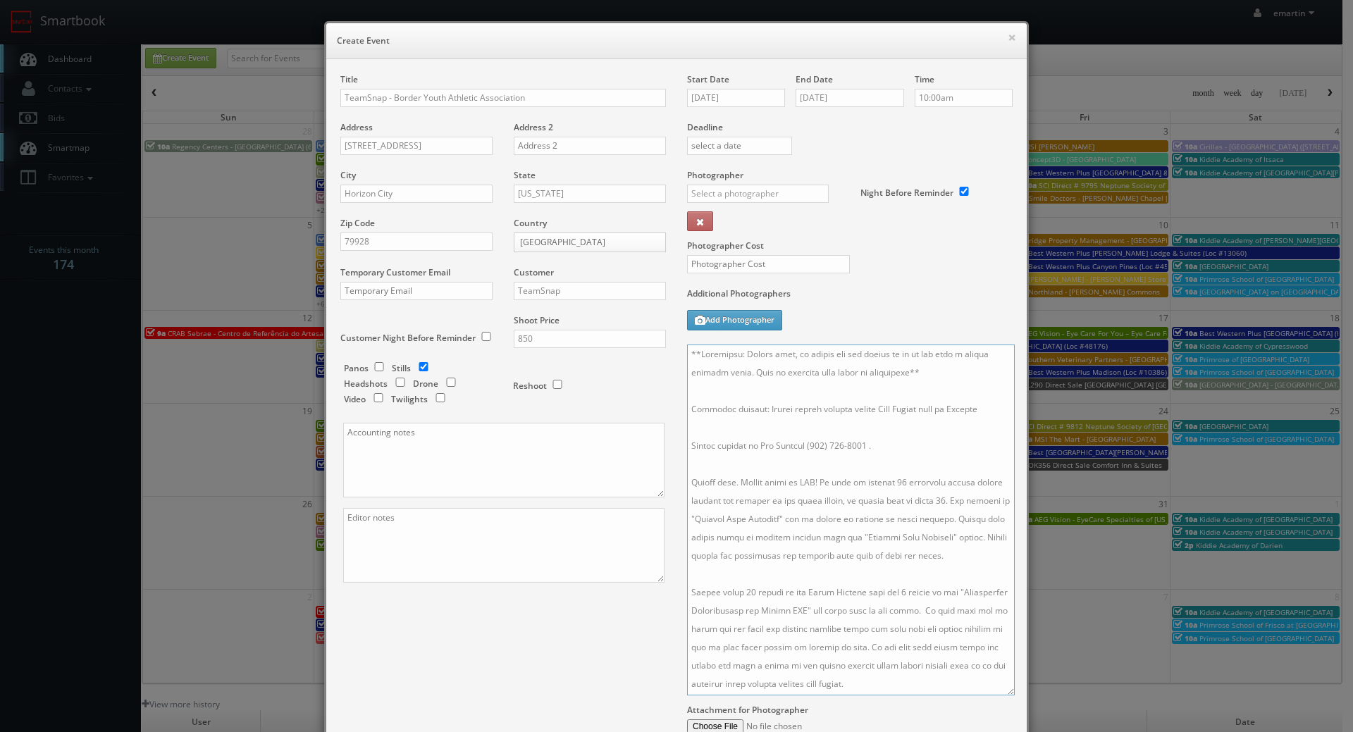
drag, startPoint x: 1001, startPoint y: 414, endPoint x: 1002, endPoint y: 689, distance: 275.5
click at [1002, 689] on textarea at bounding box center [851, 520] width 328 height 351
click at [802, 364] on textarea at bounding box center [850, 520] width 327 height 350
drag, startPoint x: 874, startPoint y: 452, endPoint x: 751, endPoint y: 454, distance: 123.3
click at [751, 454] on textarea at bounding box center [850, 520] width 327 height 350
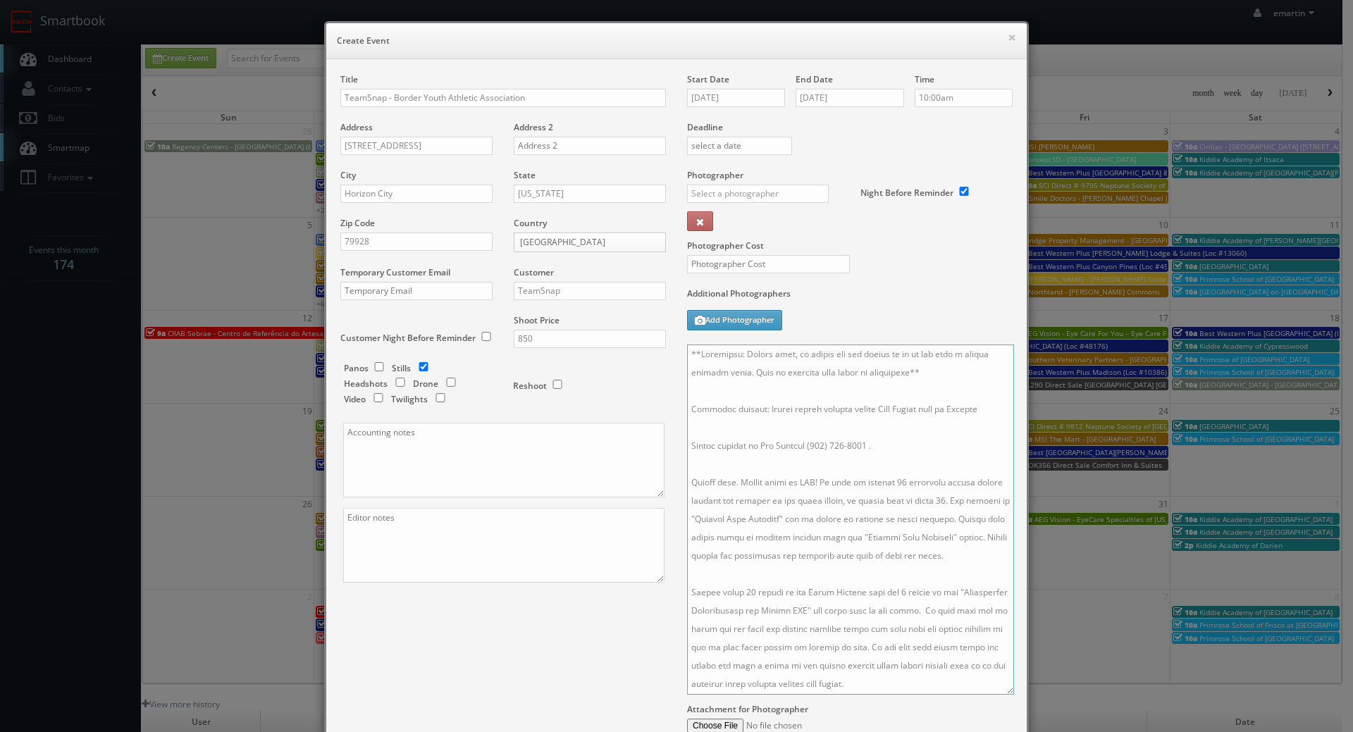
paste textarea "Cynthia Quijas"
click at [751, 446] on textarea at bounding box center [850, 520] width 327 height 350
click at [843, 449] on textarea at bounding box center [850, 520] width 327 height 350
paste textarea "(915) 227-2913"
click at [810, 446] on textarea at bounding box center [850, 520] width 327 height 350
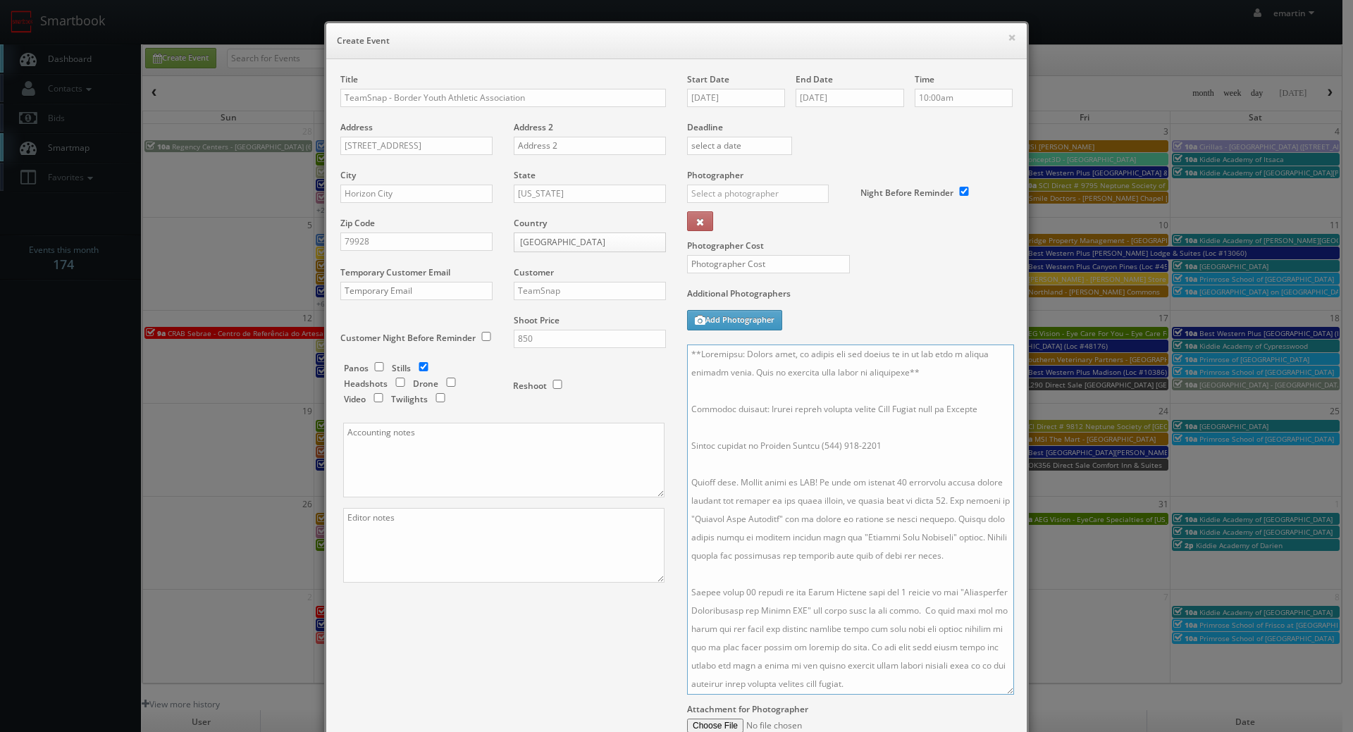
click at [891, 459] on textarea at bounding box center [850, 520] width 327 height 350
click at [889, 448] on textarea at bounding box center [850, 520] width 327 height 350
click at [842, 394] on textarea at bounding box center [850, 520] width 327 height 350
drag, startPoint x: 886, startPoint y: 418, endPoint x: 901, endPoint y: 416, distance: 14.9
click at [887, 418] on textarea at bounding box center [850, 520] width 327 height 350
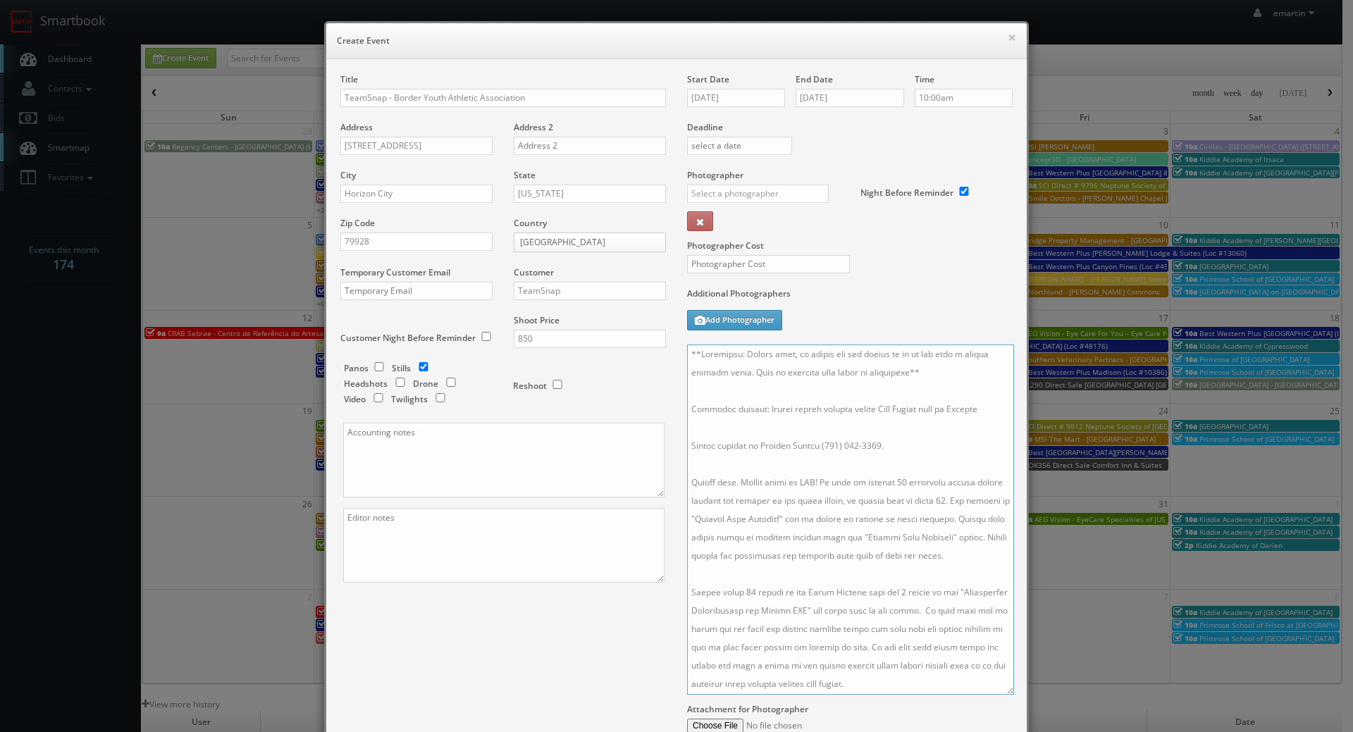
click at [986, 408] on textarea at bounding box center [850, 520] width 327 height 350
drag, startPoint x: 955, startPoint y: 414, endPoint x: 753, endPoint y: 413, distance: 201.5
click at [753, 413] on textarea at bounding box center [850, 520] width 327 height 350
paste textarea "Baseball field is at the back of the park, behind the splash pad"
drag, startPoint x: 781, startPoint y: 518, endPoint x: 700, endPoint y: 517, distance: 81.0
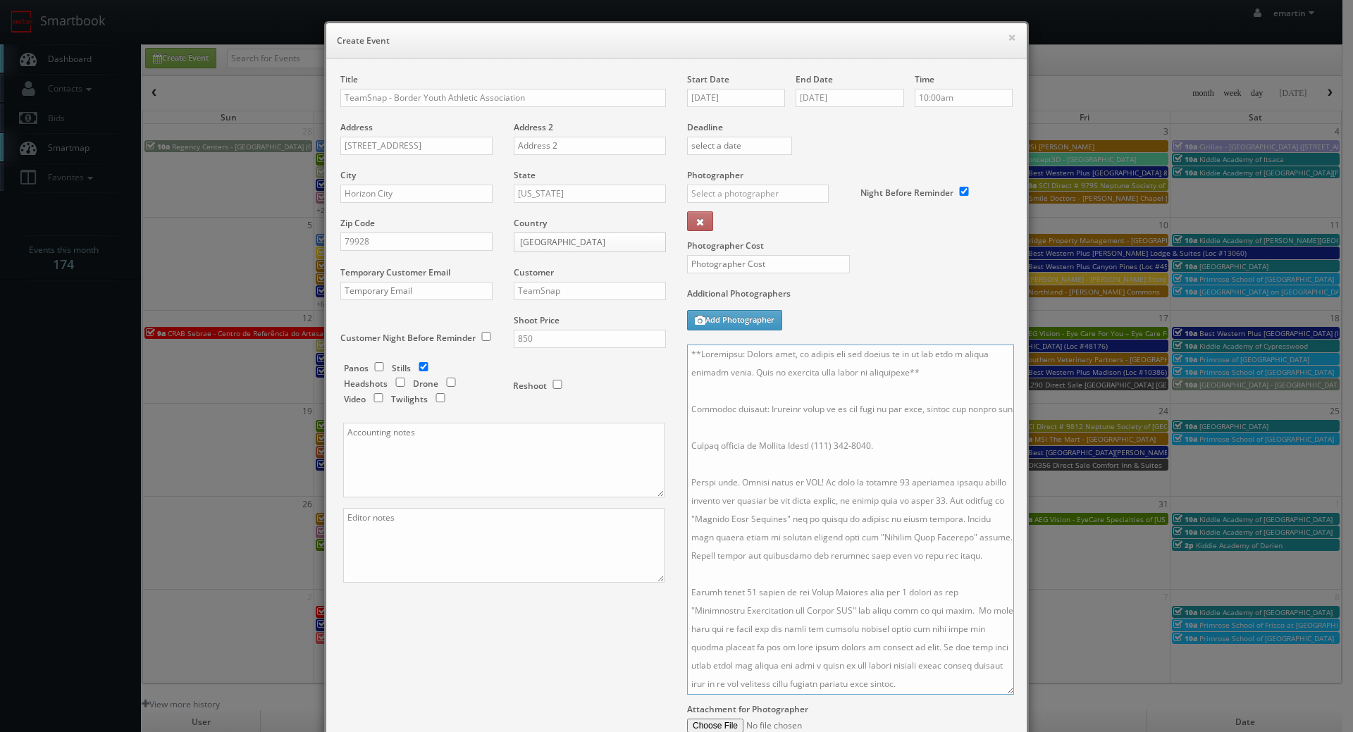
click at [700, 517] on textarea at bounding box center [850, 520] width 327 height 350
drag, startPoint x: 874, startPoint y: 536, endPoint x: 791, endPoint y: 535, distance: 83.9
click at [791, 535] on textarea at bounding box center [850, 520] width 327 height 350
click at [823, 568] on textarea at bounding box center [850, 520] width 327 height 350
click at [970, 686] on textarea at bounding box center [850, 520] width 327 height 350
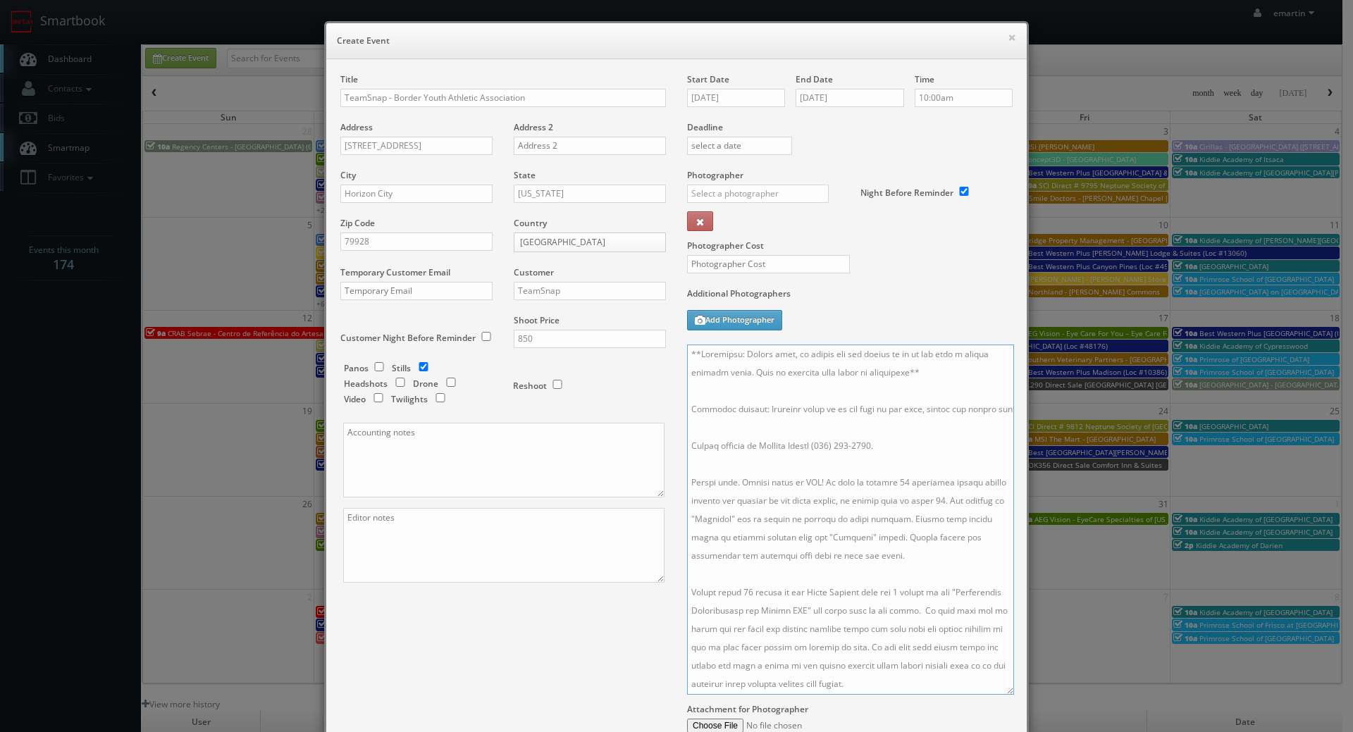
type textarea "**Important: Please note, we cannot use the photos if we do not have a signed r…"
click at [879, 306] on label "Additional Photographers" at bounding box center [850, 296] width 326 height 19
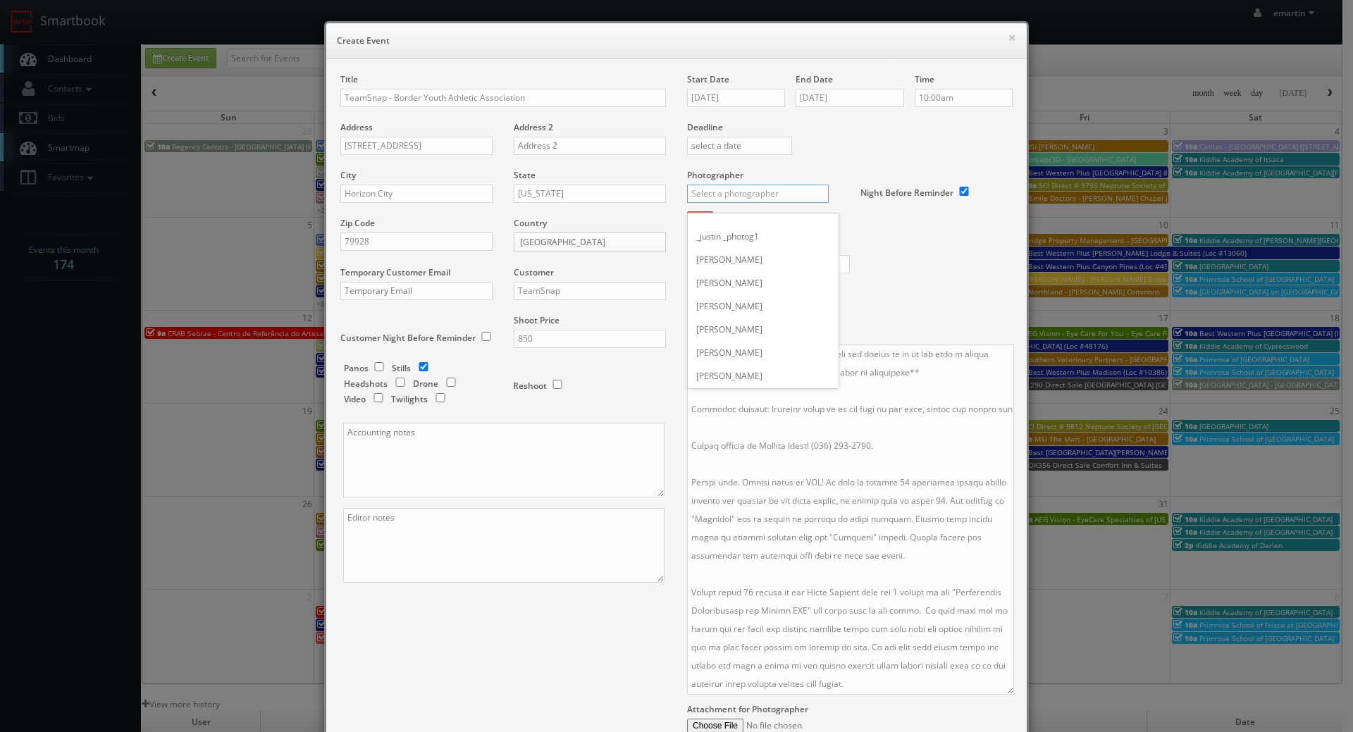
click at [769, 187] on input "text" at bounding box center [758, 194] width 142 height 18
click at [749, 363] on div "Steve Green" at bounding box center [763, 364] width 151 height 23
type input "Steve Green"
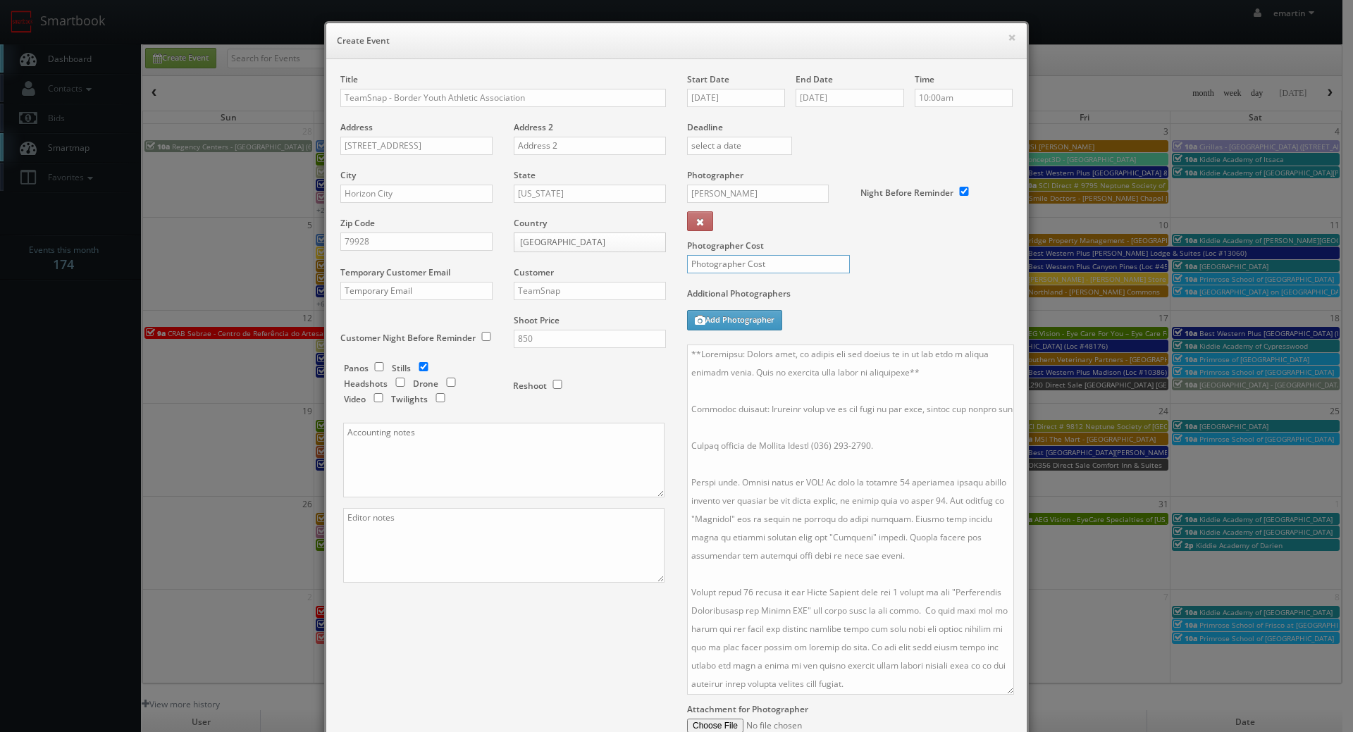
click at [744, 269] on input "text" at bounding box center [768, 264] width 163 height 18
type input "350"
drag, startPoint x: 877, startPoint y: 252, endPoint x: 648, endPoint y: 267, distance: 228.8
click at [877, 252] on label "Photographer Cost" at bounding box center [849, 246] width 347 height 12
drag, startPoint x: 915, startPoint y: 287, endPoint x: 920, endPoint y: 276, distance: 13.0
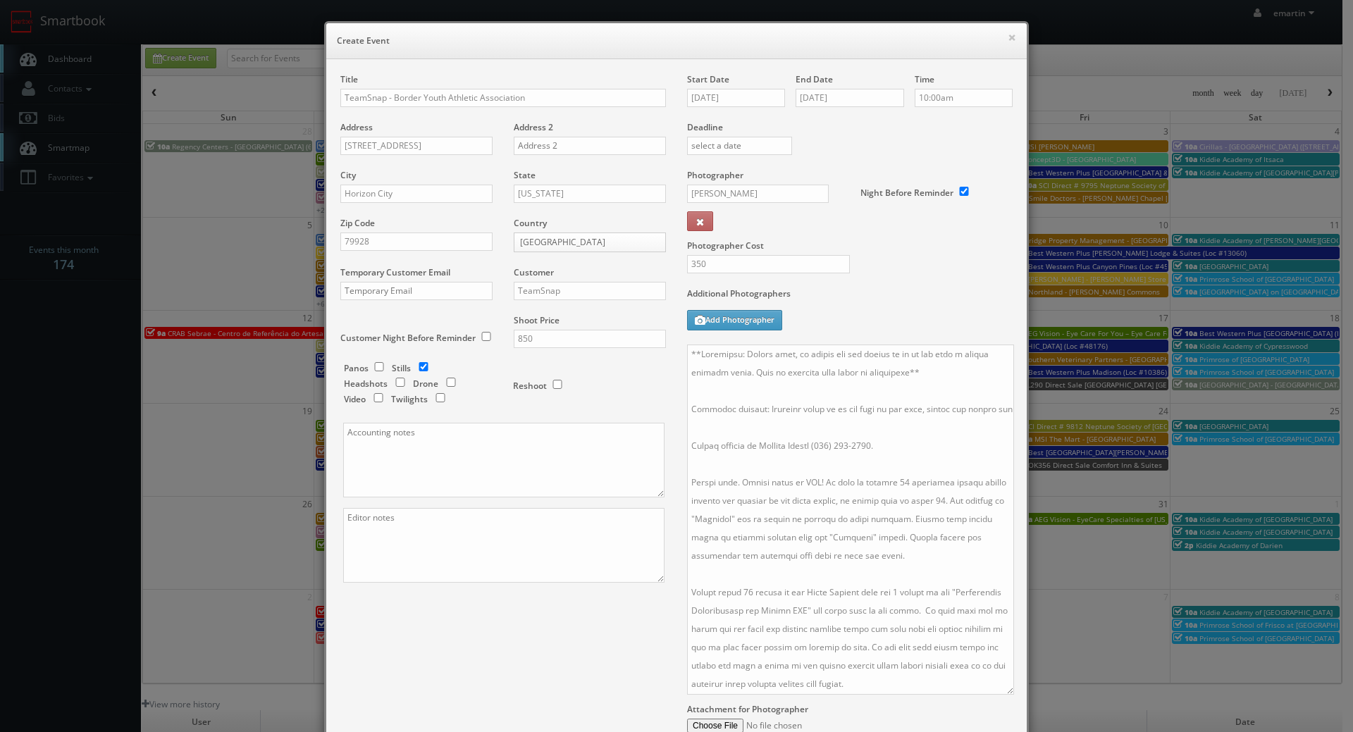
click at [915, 287] on label "Additional Photographers" at bounding box center [850, 296] width 326 height 19
click at [934, 102] on input "10:00am" at bounding box center [964, 98] width 98 height 18
type input "6:30pm"
click at [930, 190] on li "6:30pm" at bounding box center [937, 190] width 54 height 16
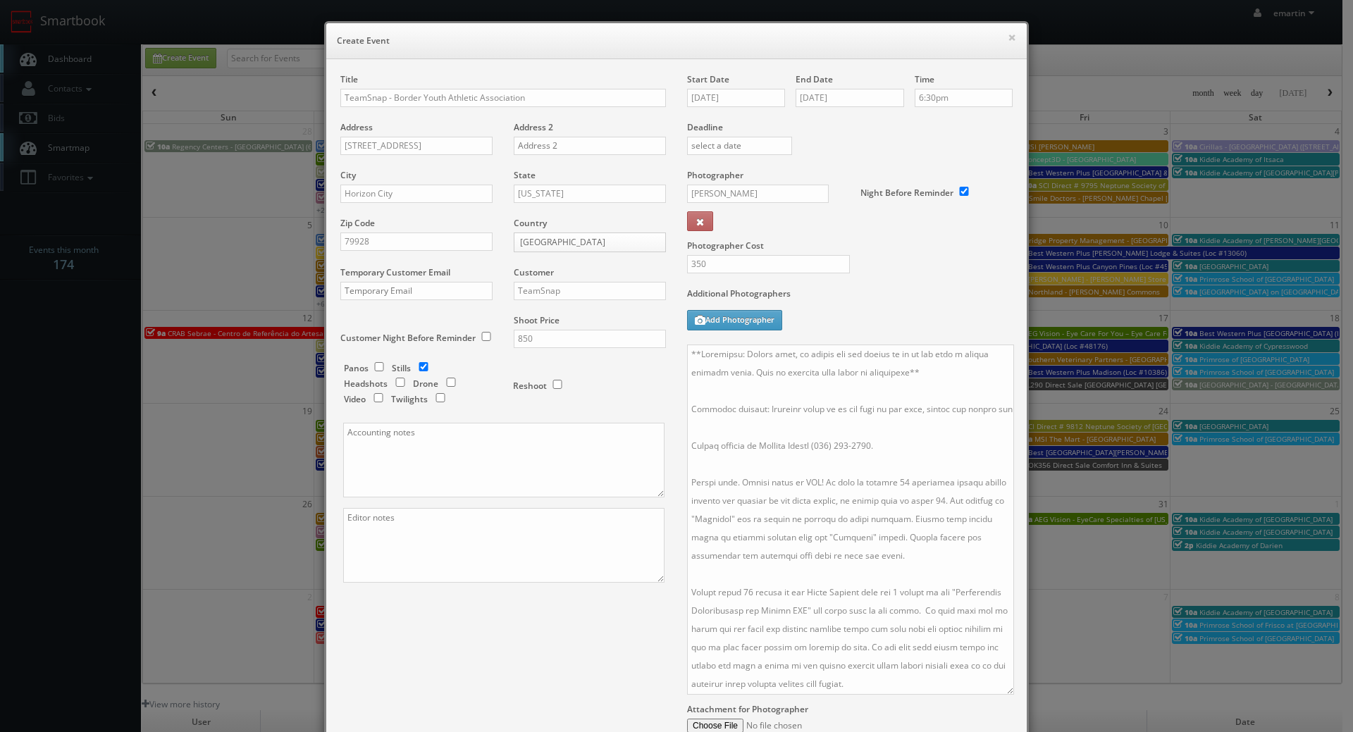
click at [899, 292] on label "Additional Photographers" at bounding box center [850, 296] width 326 height 19
click at [891, 316] on div "Additional Photographers Add Photographer" at bounding box center [850, 315] width 326 height 57
click at [571, 627] on div "Title TeamSnap - Border Youth Athletic Association Address 14400 Golden Eagle D…" at bounding box center [676, 431] width 693 height 717
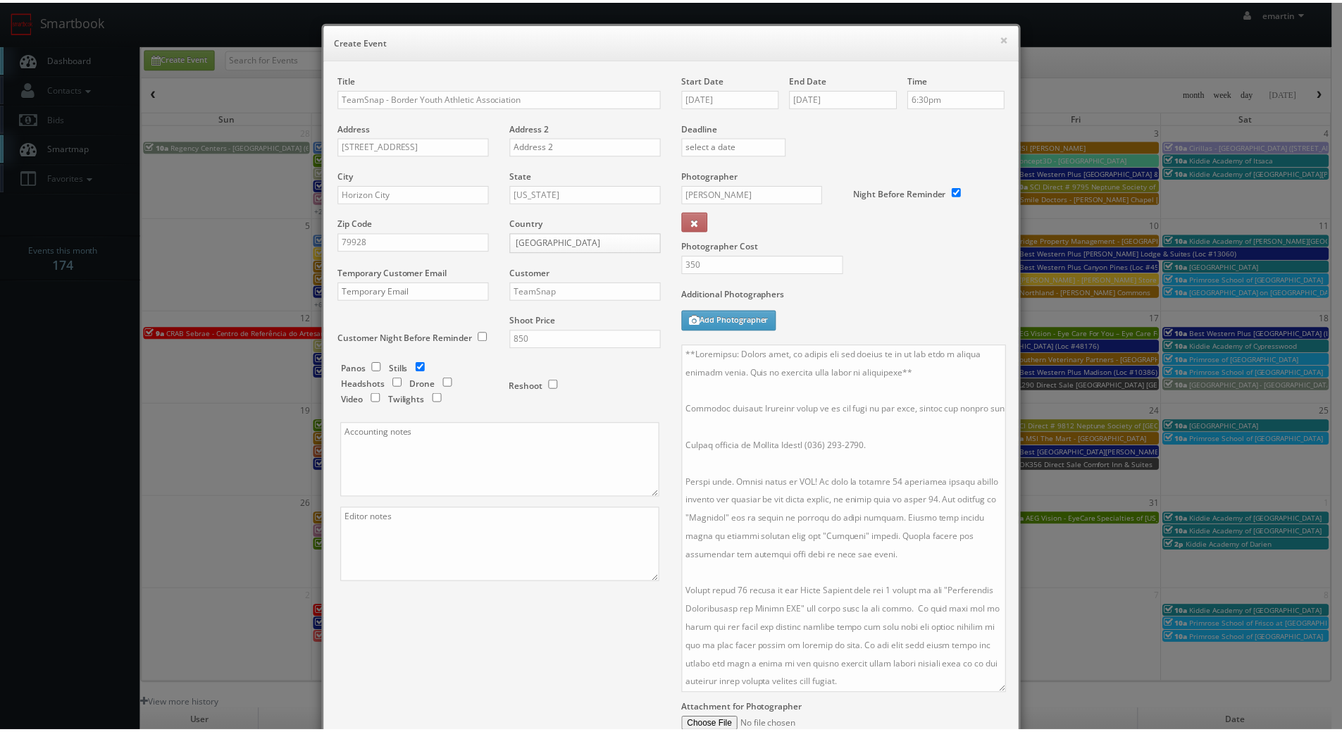
scroll to position [159, 0]
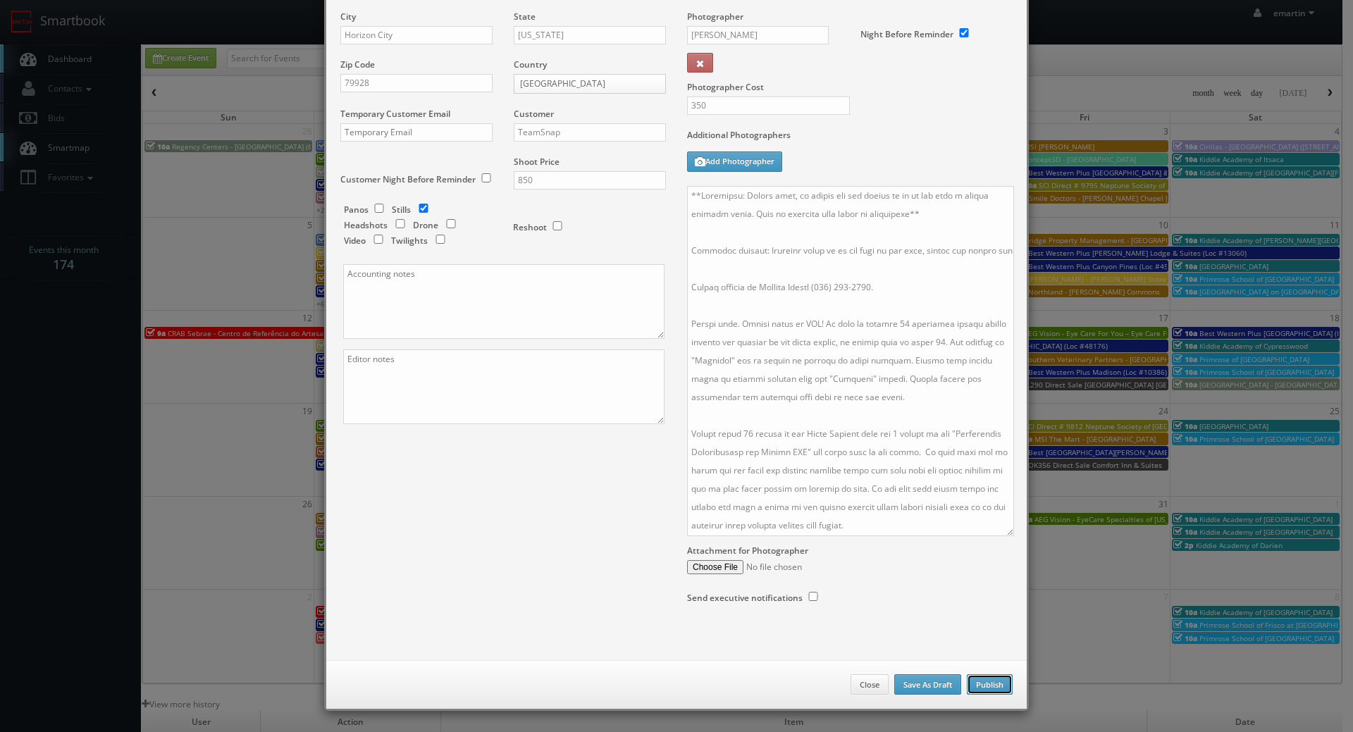
click at [974, 677] on button "Publish" at bounding box center [990, 684] width 46 height 21
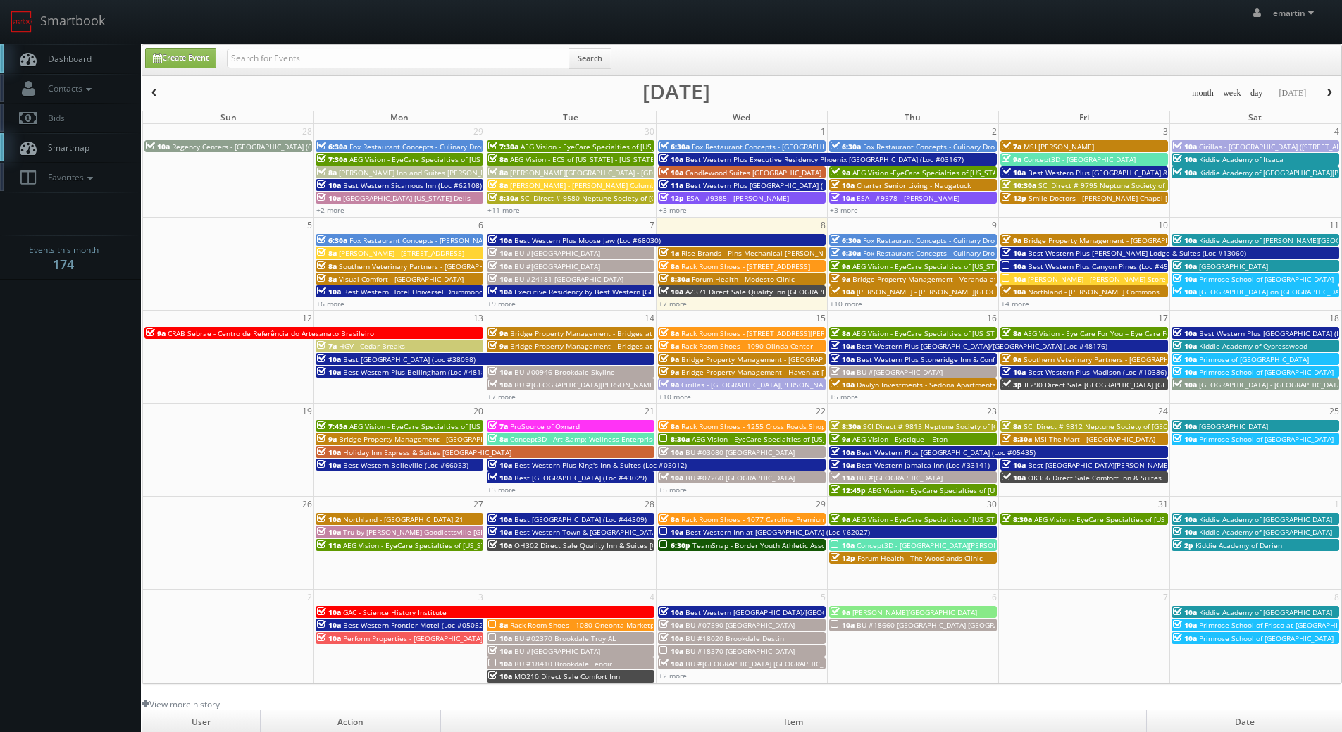
click at [75, 58] on span "Dashboard" at bounding box center [66, 59] width 51 height 12
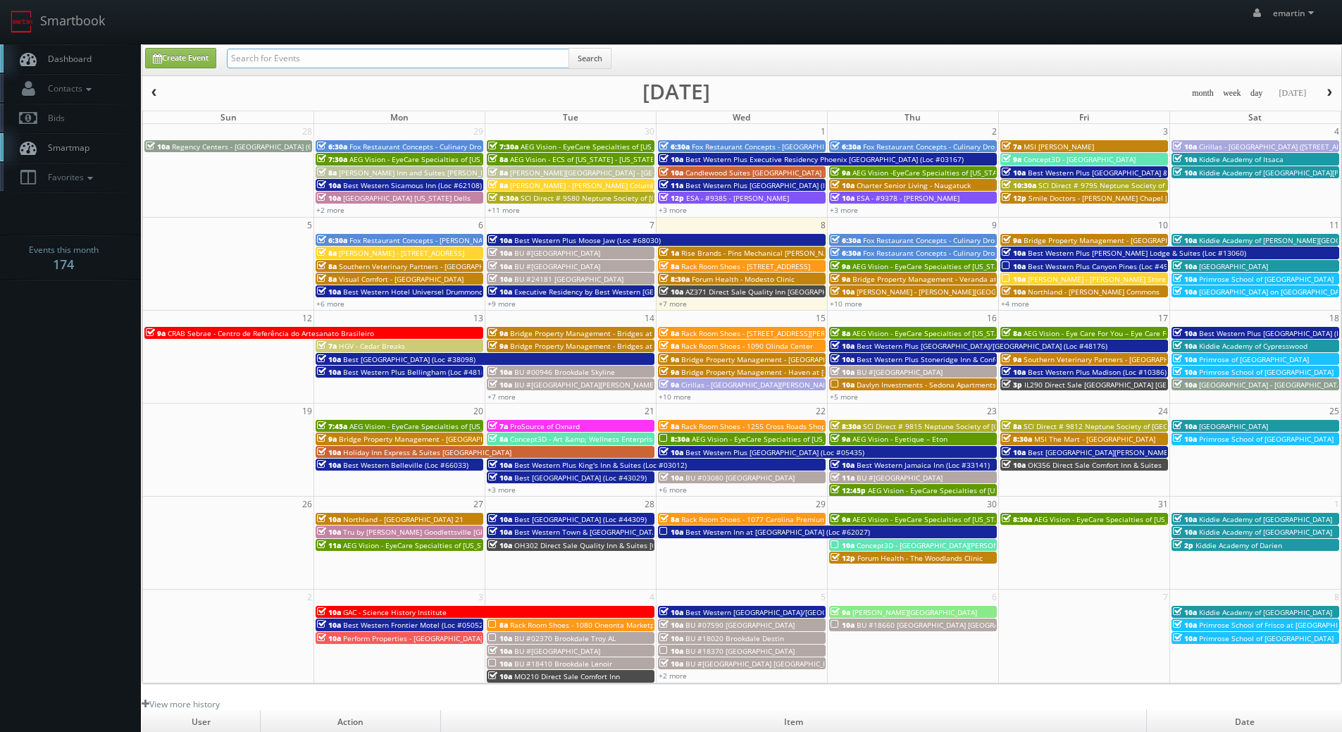
click at [287, 63] on input "text" at bounding box center [398, 59] width 342 height 20
type input "05435"
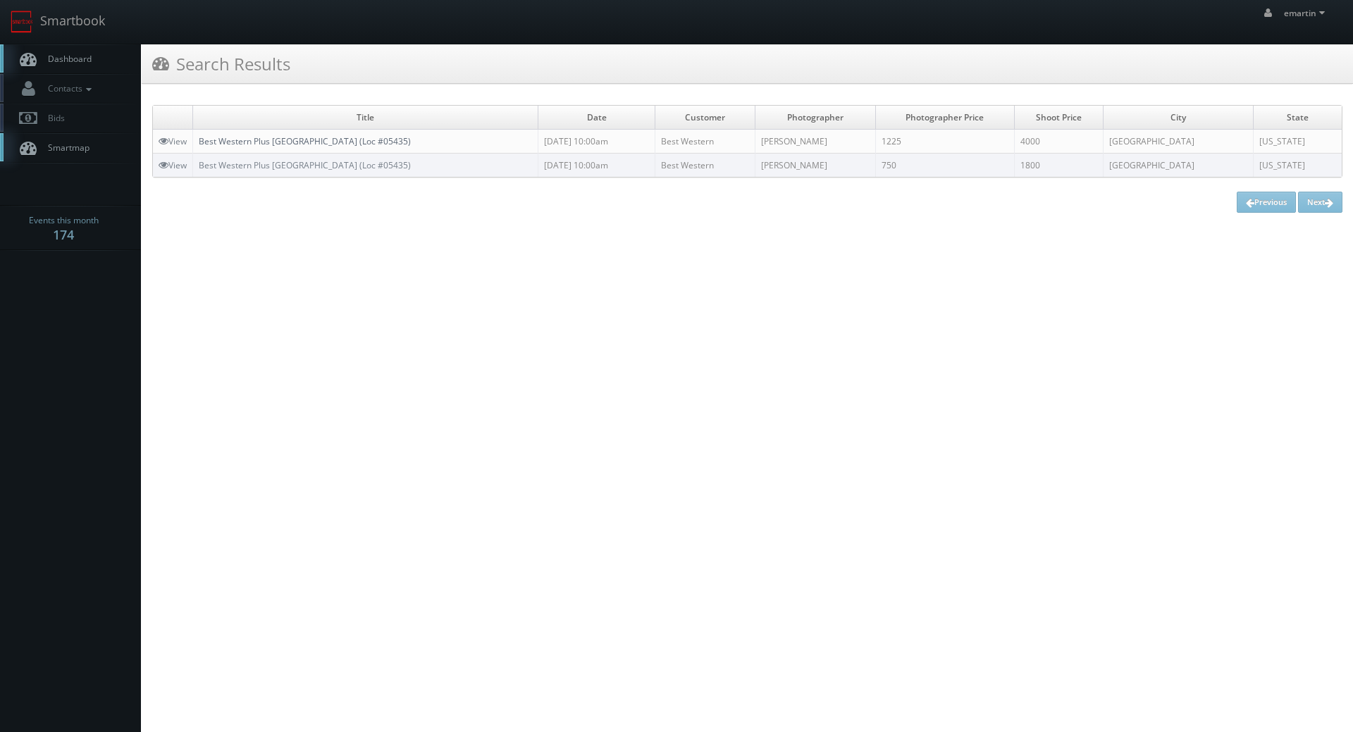
click at [274, 142] on link "Best Western Plus [GEOGRAPHIC_DATA] (Loc #05435)" at bounding box center [305, 141] width 212 height 12
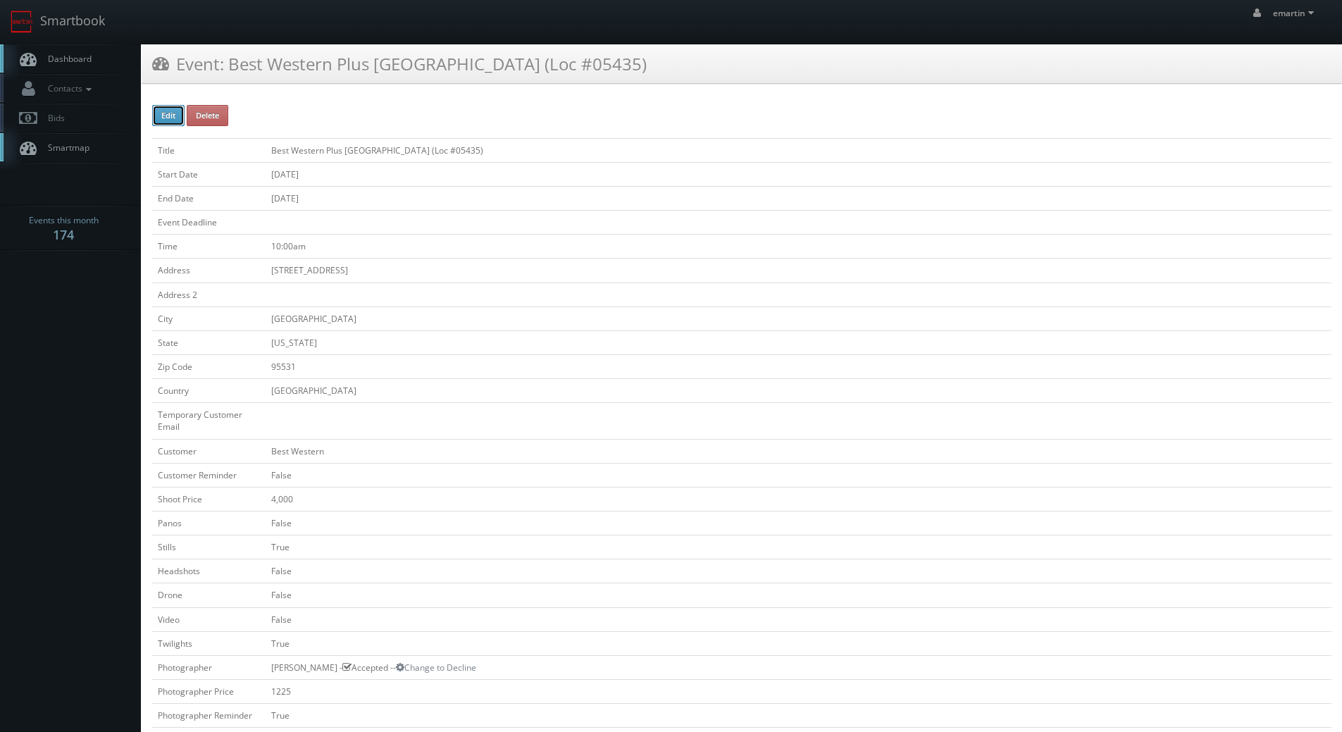
click at [162, 116] on button "Edit" at bounding box center [168, 115] width 32 height 21
type input "Best Western Plus [GEOGRAPHIC_DATA] (Loc #05435)"
type input "[STREET_ADDRESS]"
type input "[GEOGRAPHIC_DATA]"
type input "95531"
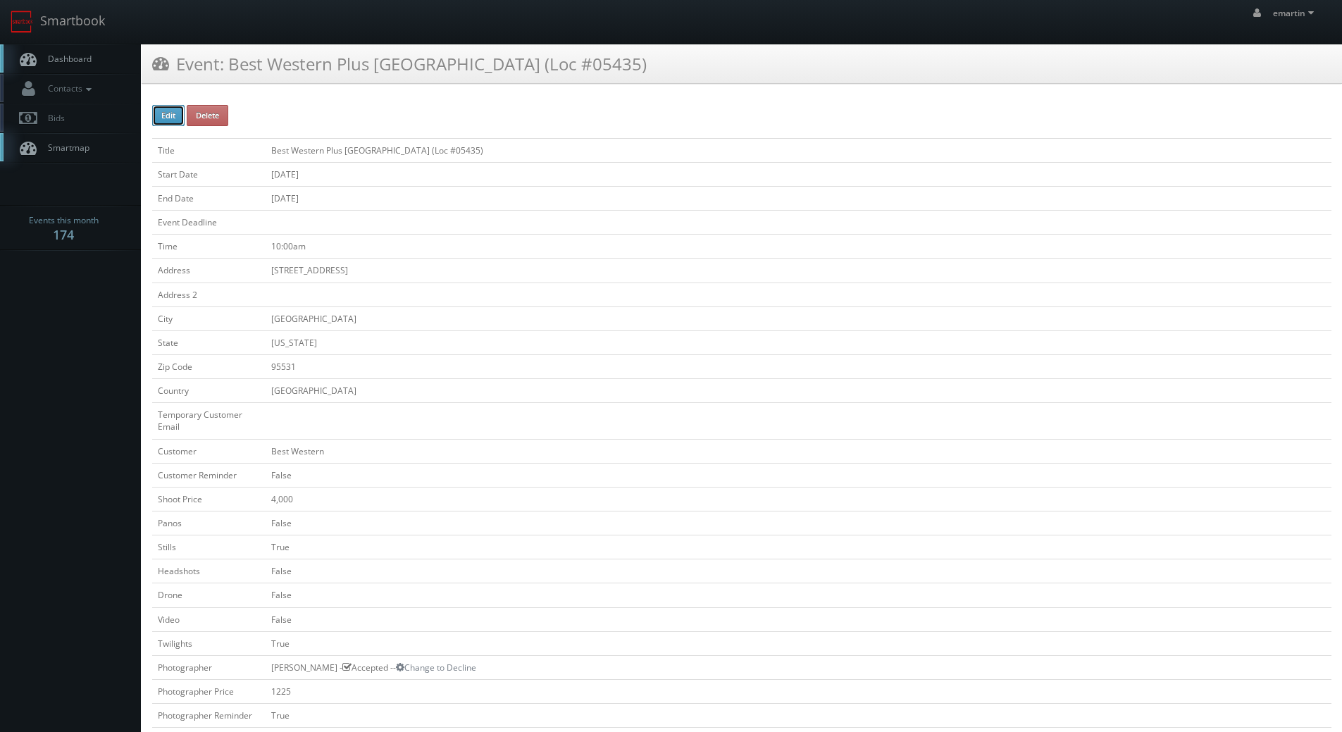
checkbox input "false"
type input "4,000"
checkbox input "false"
checkbox input "true"
checkbox input "false"
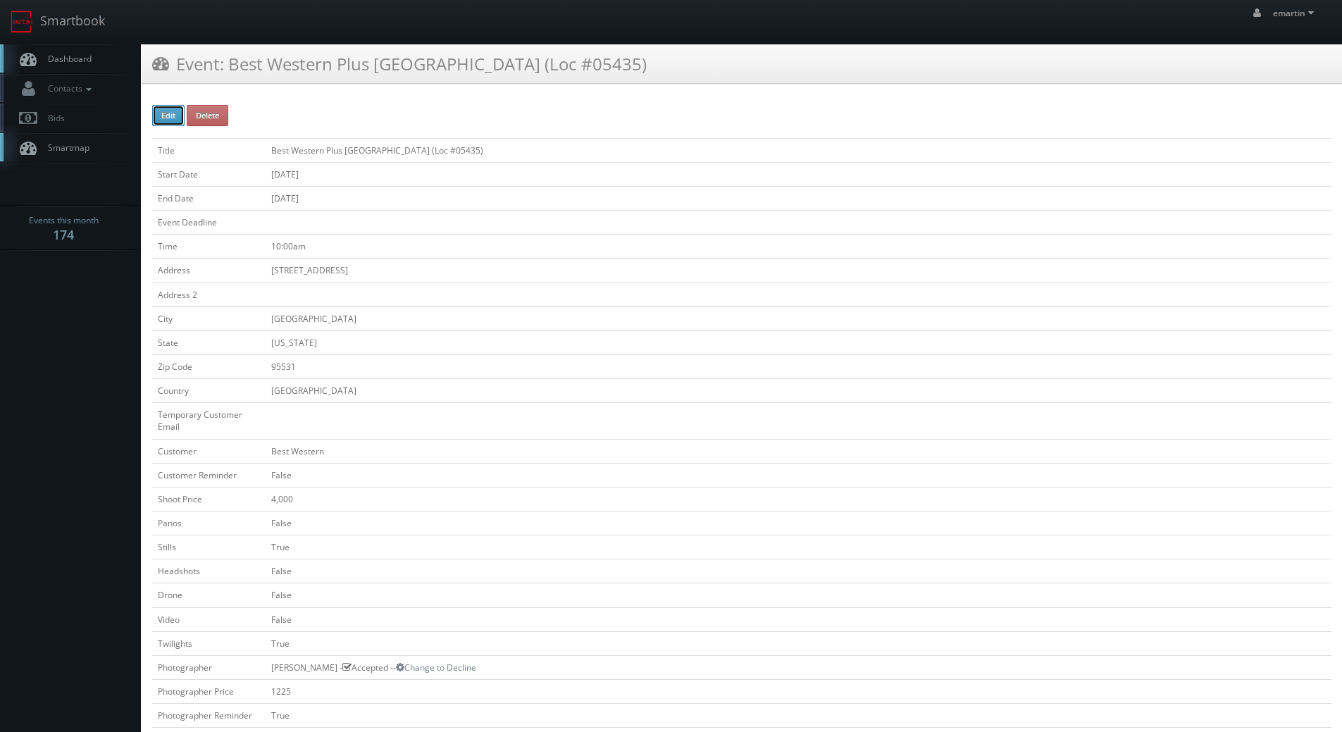
checkbox input "false"
checkbox input "true"
checkbox input "false"
type input "[DATE]"
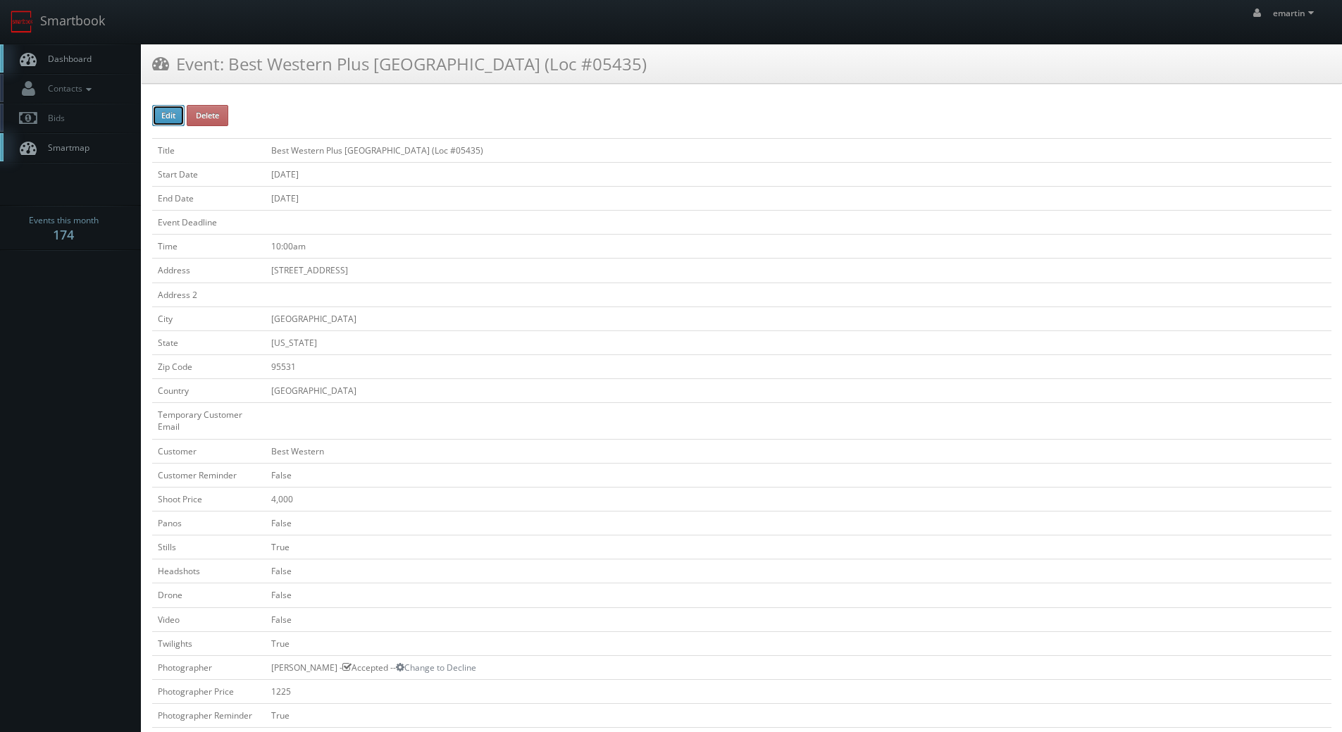
type input "[DATE]"
type input "10:00am"
checkbox input "true"
checkbox input "false"
select select "[US_STATE]"
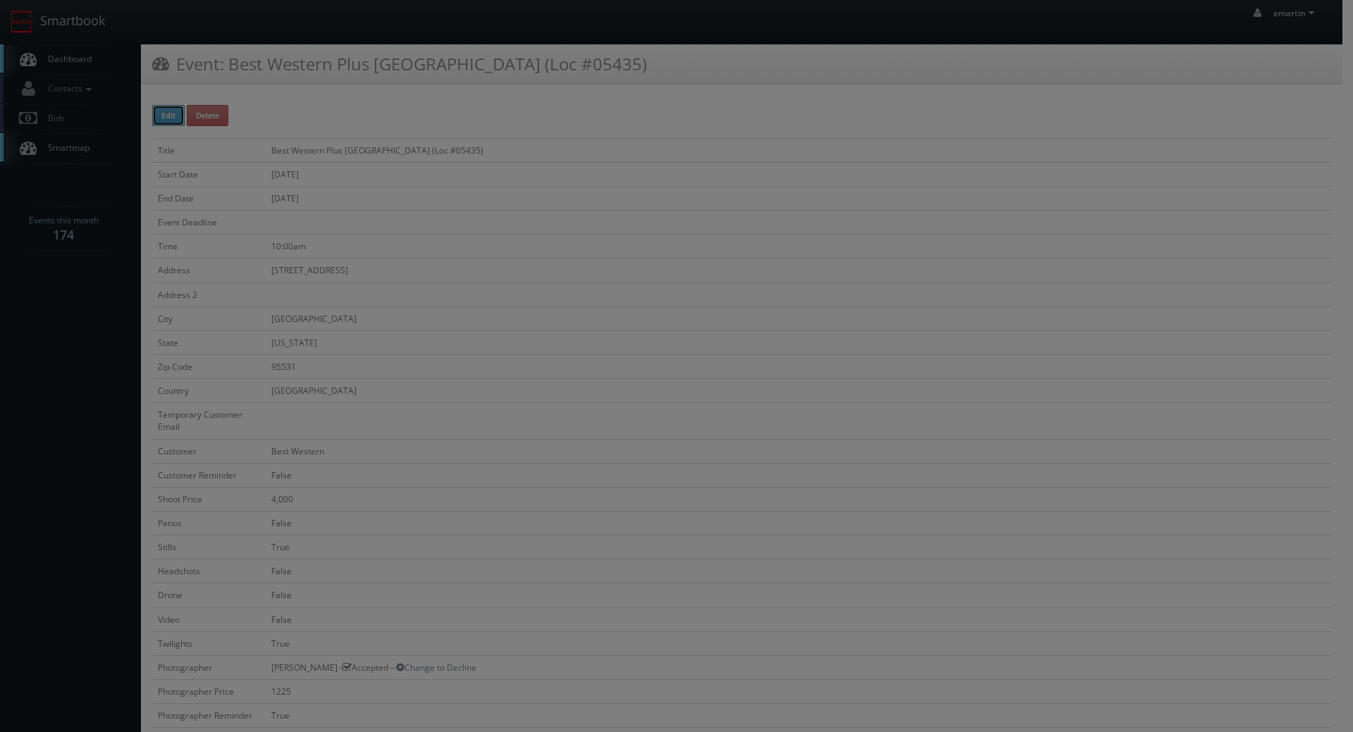
type input "4,000"
type input "1225"
select select "[EMAIL_ADDRESS][DOMAIN_NAME]"
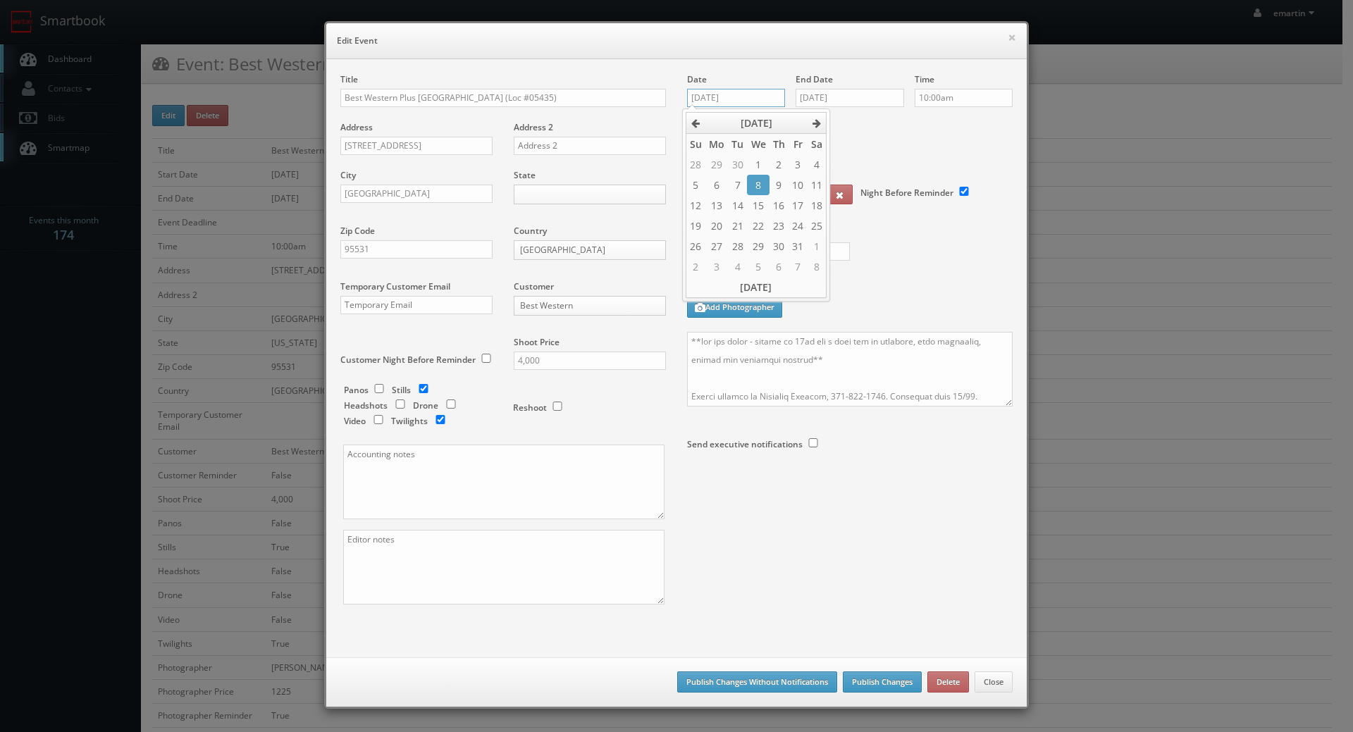
click at [738, 93] on input "[DATE]" at bounding box center [736, 98] width 98 height 18
click at [780, 227] on td "23" at bounding box center [778, 226] width 19 height 20
type input "[DATE]"
click at [836, 100] on input "[DATE]" at bounding box center [850, 98] width 109 height 18
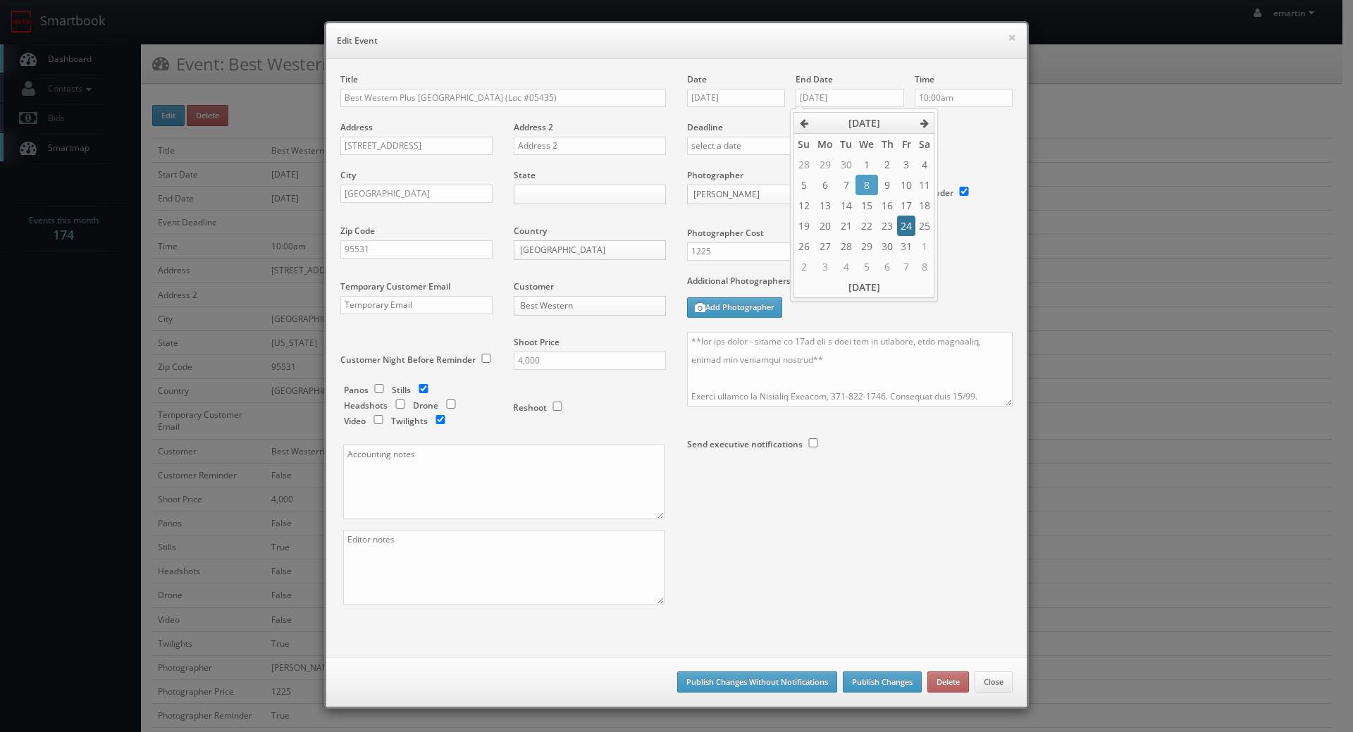
click at [908, 225] on td "24" at bounding box center [906, 226] width 18 height 20
type input "[DATE]"
click at [972, 126] on label "Deadline" at bounding box center [849, 127] width 347 height 12
click at [785, 379] on textarea at bounding box center [850, 369] width 326 height 75
click at [687, 338] on textarea at bounding box center [850, 369] width 326 height 75
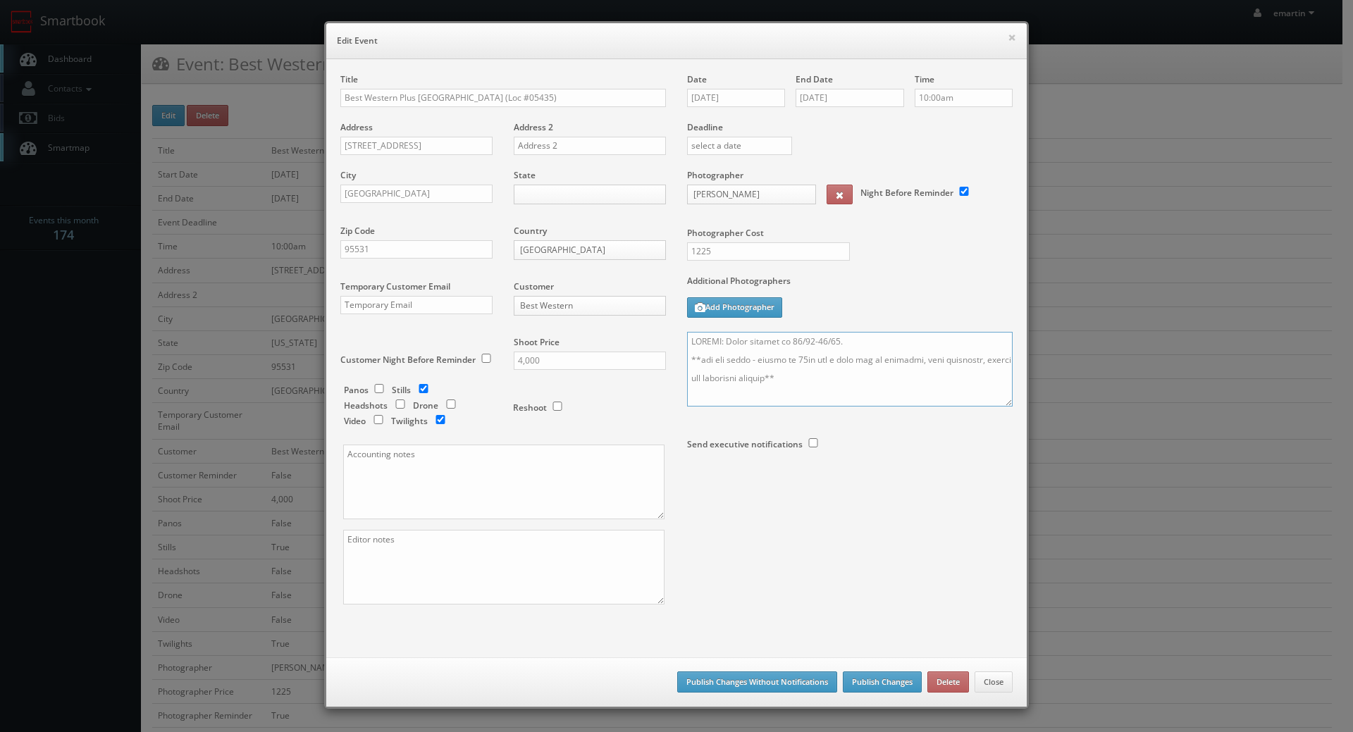
scroll to position [70, 0]
click at [958, 347] on textarea at bounding box center [850, 369] width 326 height 75
type textarea "UPDATE: Dates changed to 10/23-10/24. **two day shoot - arrive at 10am for a fu…"
click at [953, 299] on div "Additional Photographers Add Photographer" at bounding box center [850, 303] width 326 height 57
click at [893, 684] on button "Publish Changes" at bounding box center [882, 682] width 79 height 21
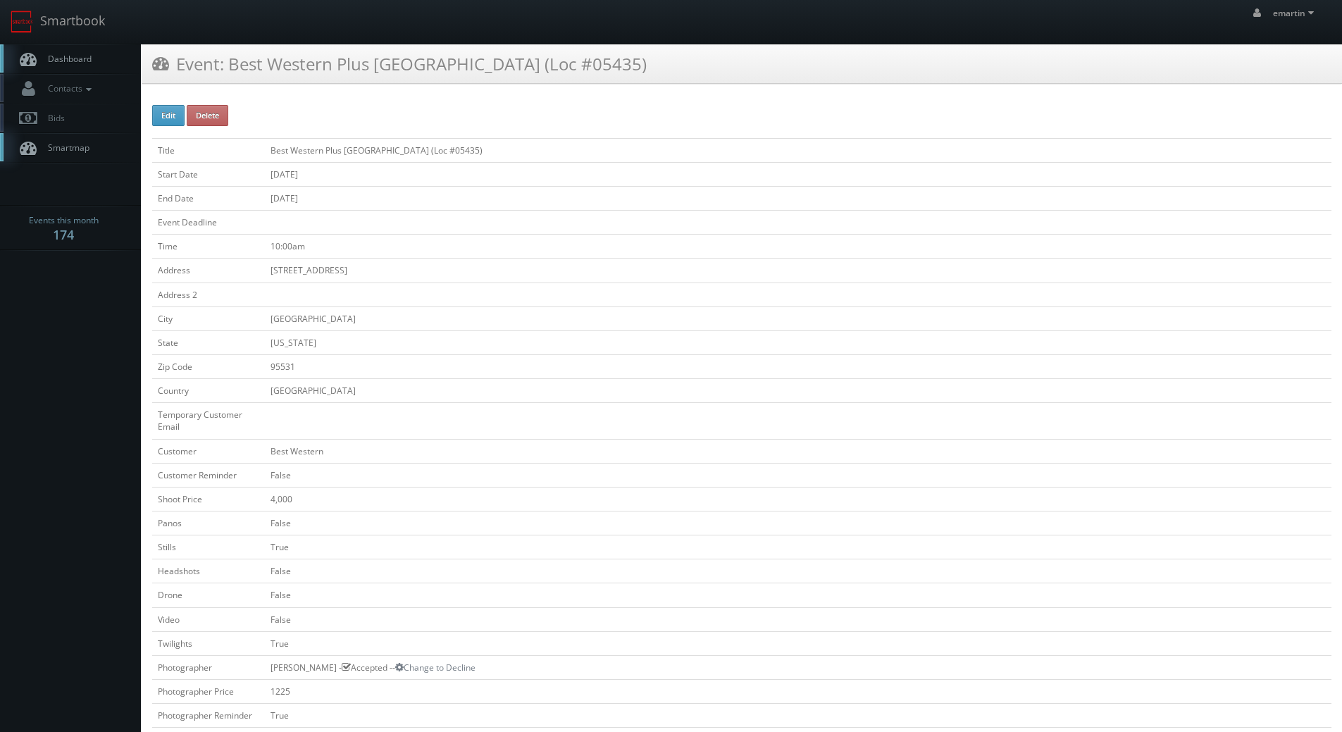
click at [563, 65] on h3 "Event: Best Western Plus [GEOGRAPHIC_DATA] (Loc #05435)" at bounding box center [399, 63] width 495 height 25
click at [54, 58] on span "Dashboard" at bounding box center [66, 59] width 51 height 12
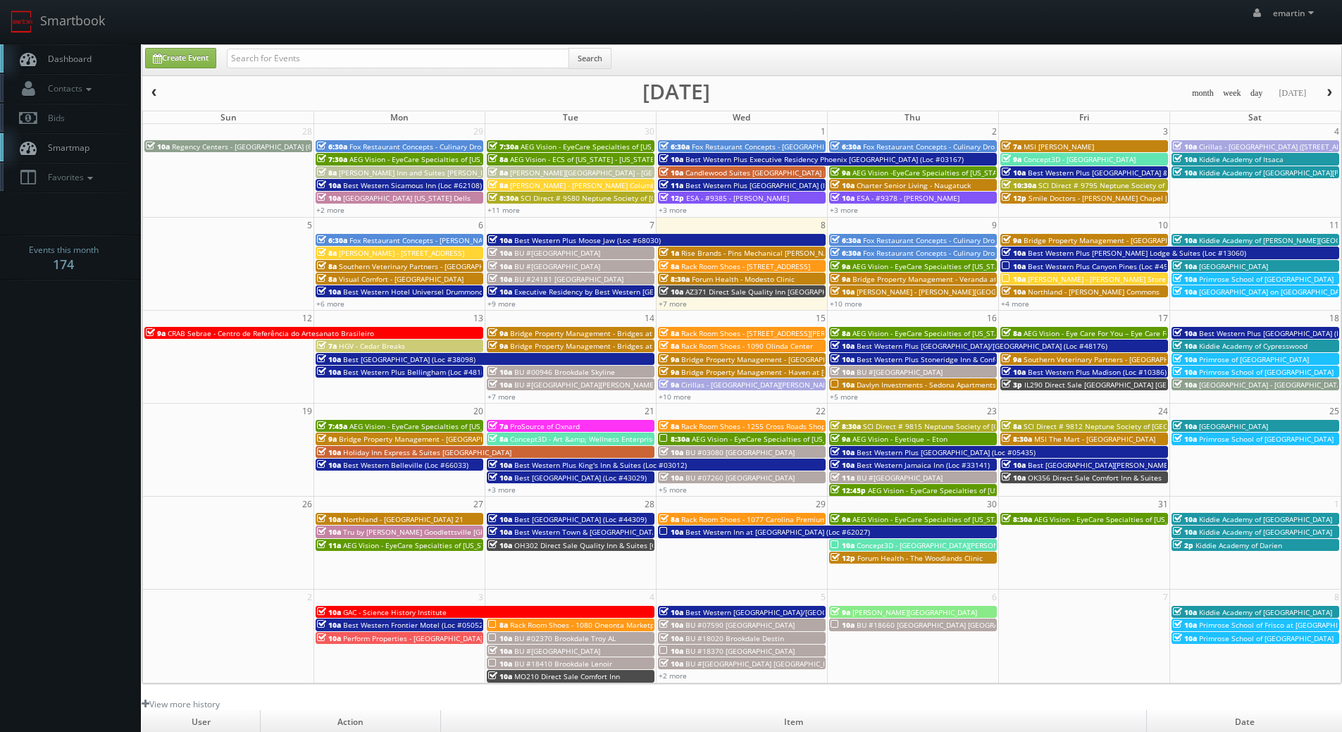
click at [55, 58] on span "Dashboard" at bounding box center [66, 59] width 51 height 12
click at [102, 47] on link "Dashboard" at bounding box center [70, 58] width 141 height 29
click at [848, 304] on link "+10 more" at bounding box center [846, 304] width 32 height 10
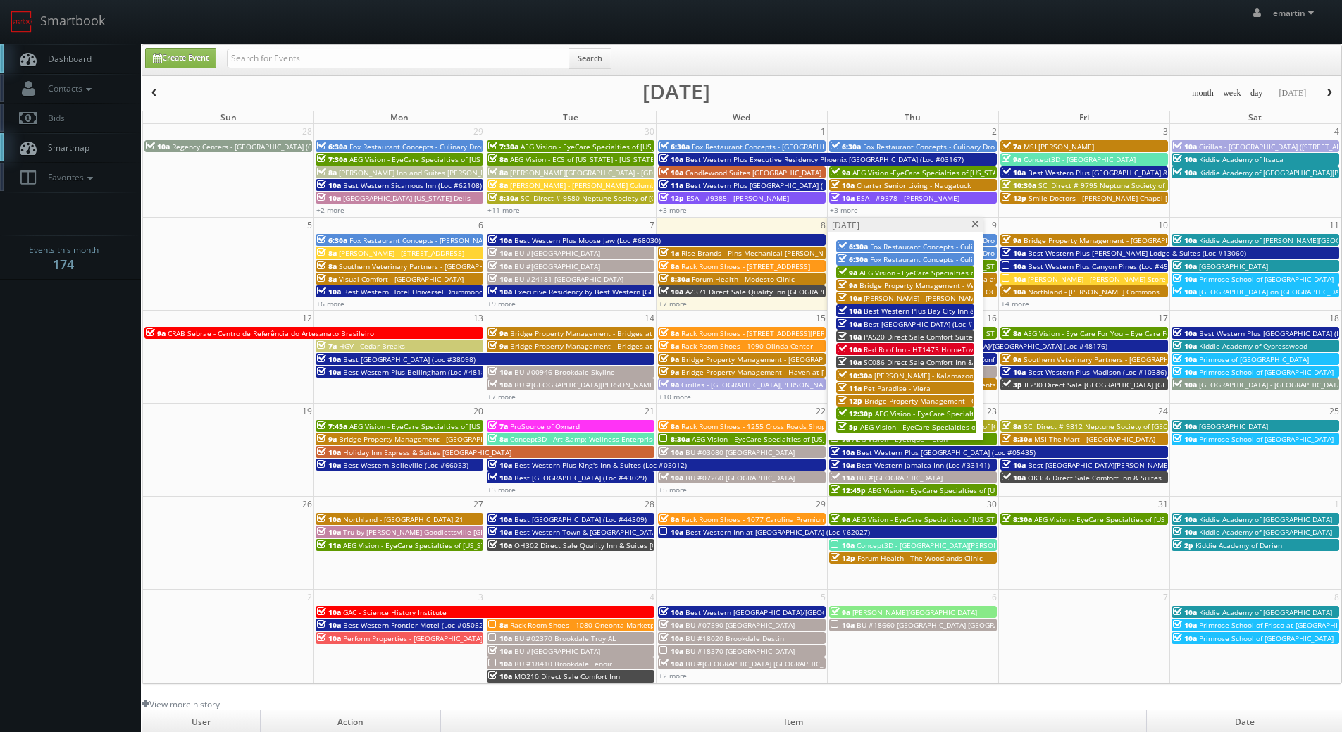
click at [870, 336] on span "PA520 Direct Sale Comfort Suites" at bounding box center [920, 337] width 113 height 10
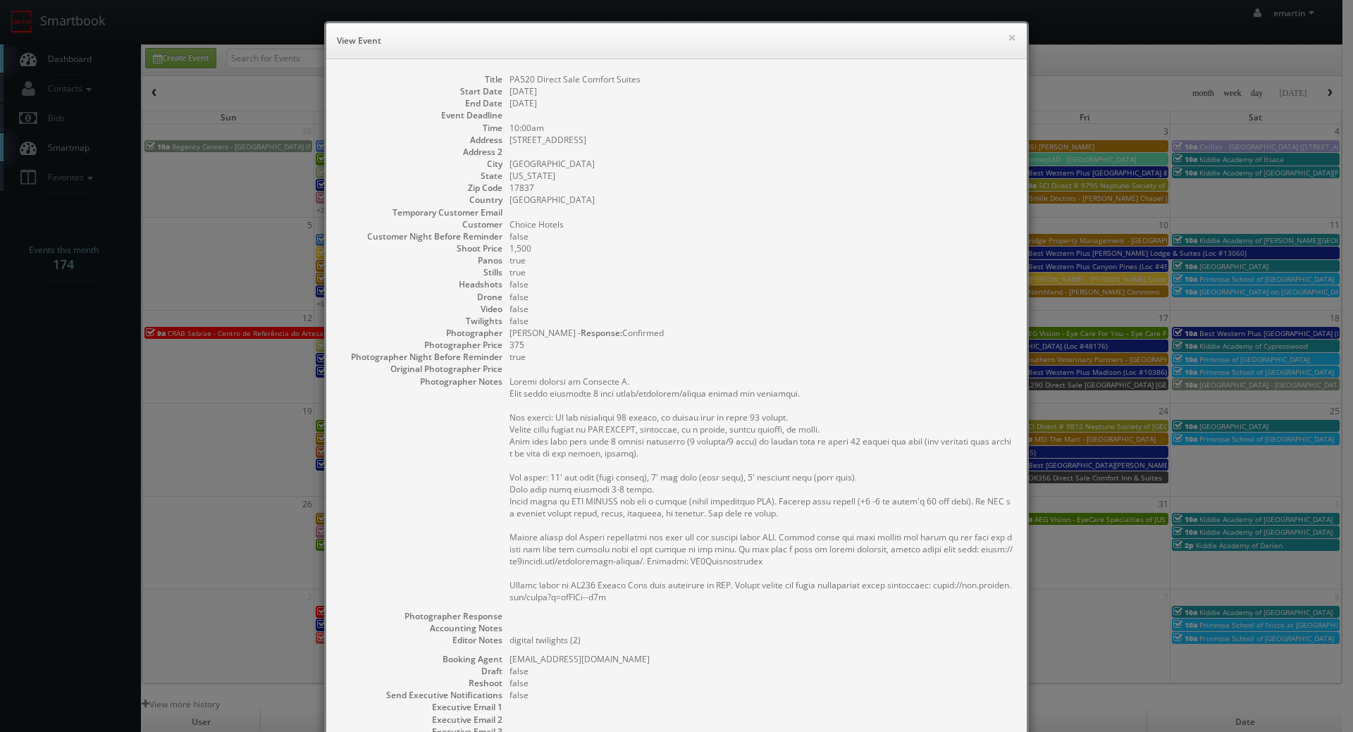
click at [810, 244] on dd "1,500" at bounding box center [760, 248] width 503 height 12
click at [1010, 34] on button "×" at bounding box center [1012, 37] width 8 height 10
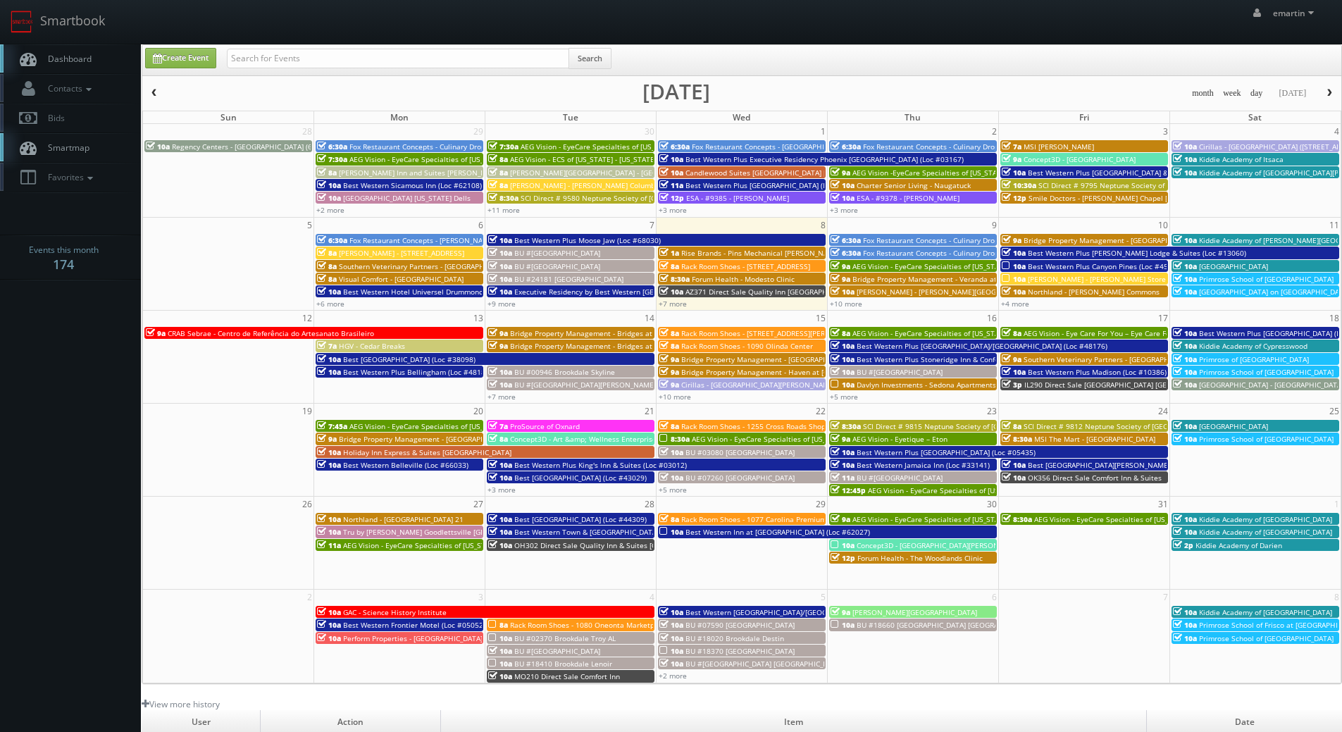
click at [112, 70] on link "Dashboard" at bounding box center [70, 58] width 141 height 29
click at [59, 57] on span "Dashboard" at bounding box center [66, 59] width 51 height 12
click at [299, 56] on input "text" at bounding box center [398, 59] width 342 height 20
type input "teamsnap"
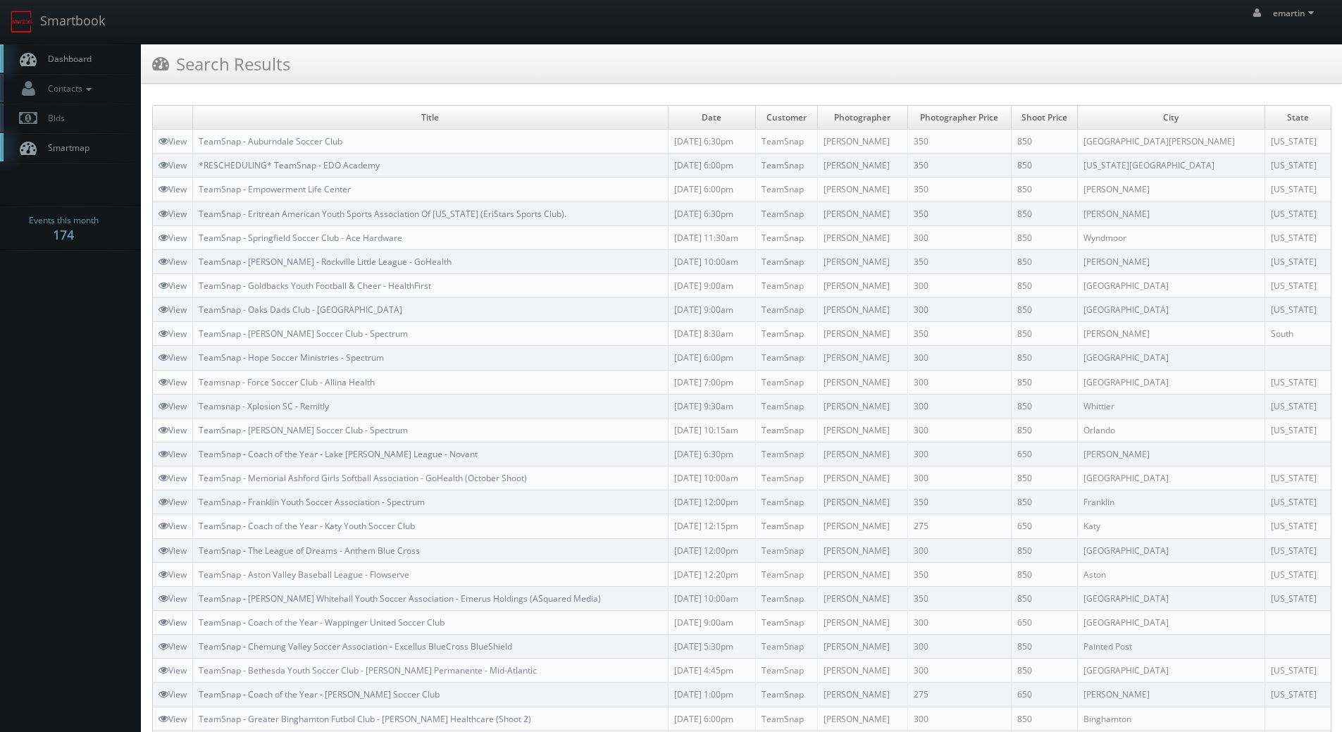
click at [433, 47] on div "Search Results" at bounding box center [742, 63] width 1201 height 39
click at [302, 140] on link "TeamSnap - Auburndale Soccer Club" at bounding box center [271, 141] width 144 height 12
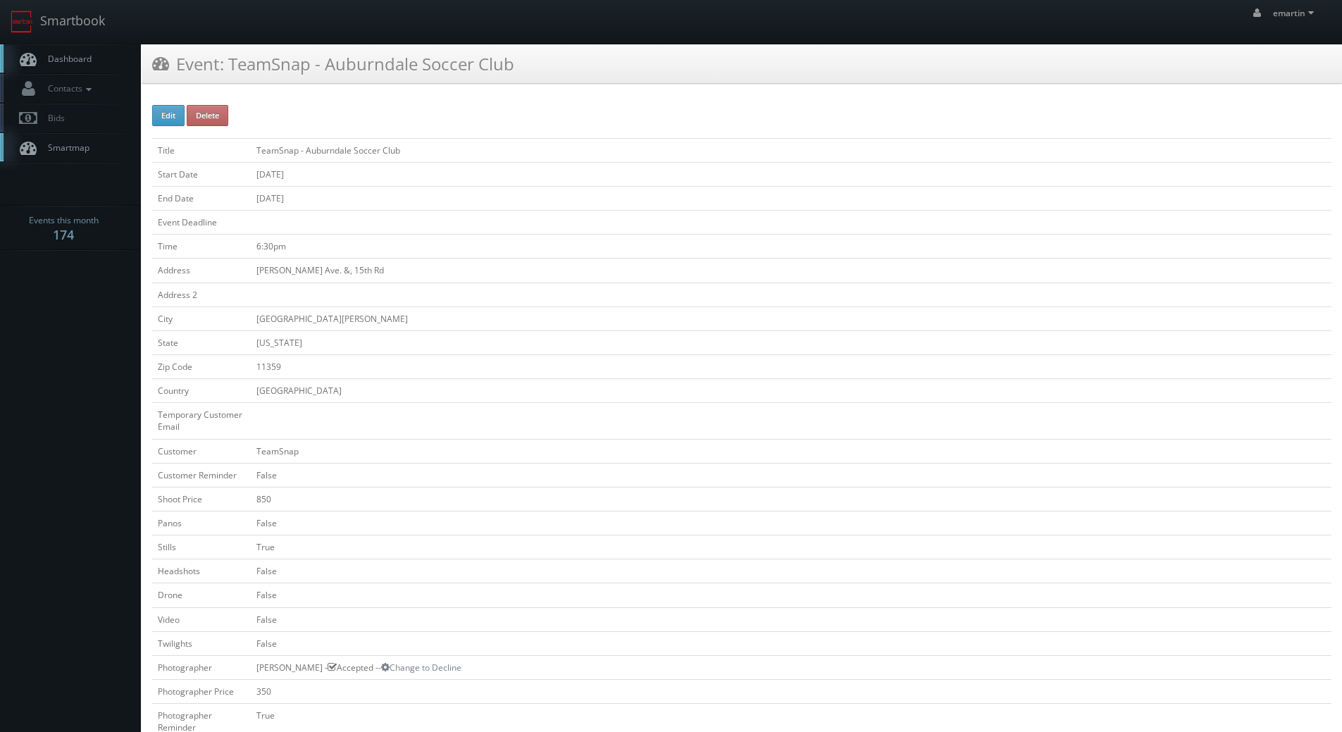
scroll to position [282, 0]
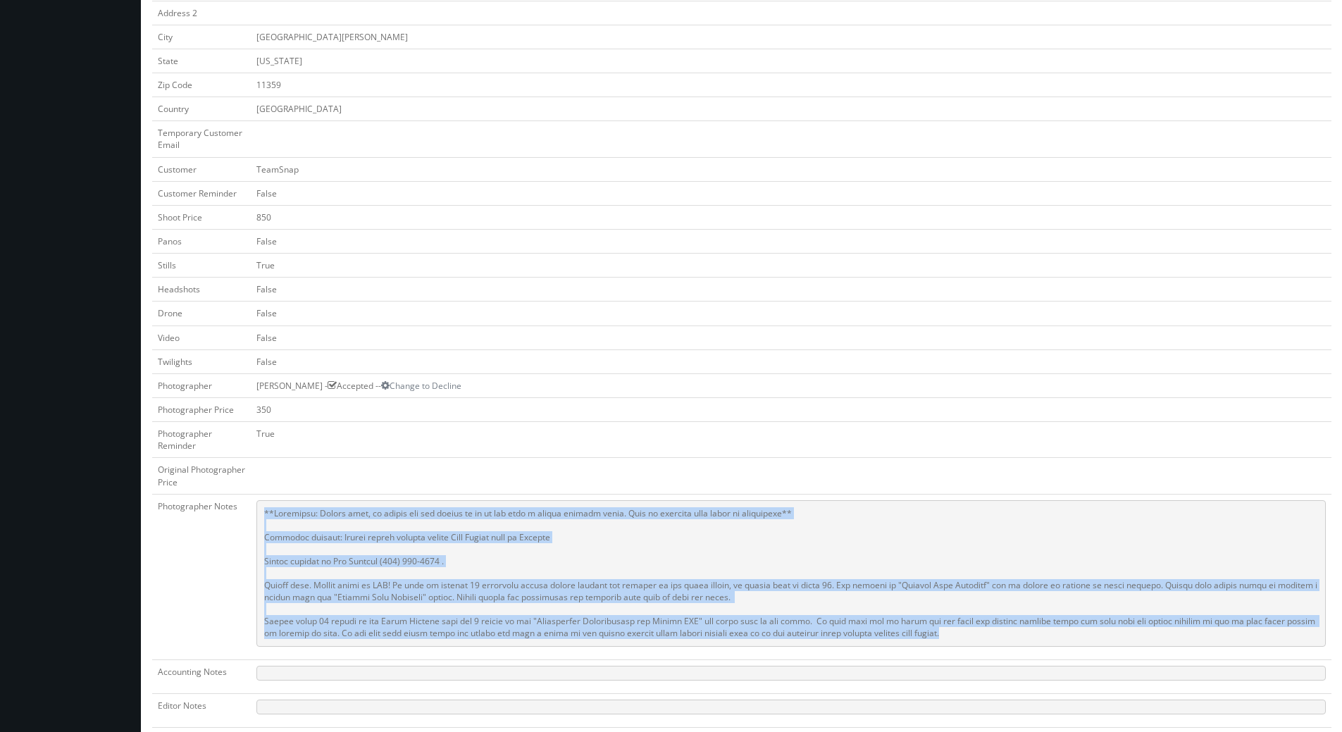
drag, startPoint x: 779, startPoint y: 614, endPoint x: 261, endPoint y: 515, distance: 528.0
click at [261, 515] on pre at bounding box center [791, 573] width 1070 height 147
copy pre "**Important: Please note, we cannot use the photos if we do not have a signed r…"
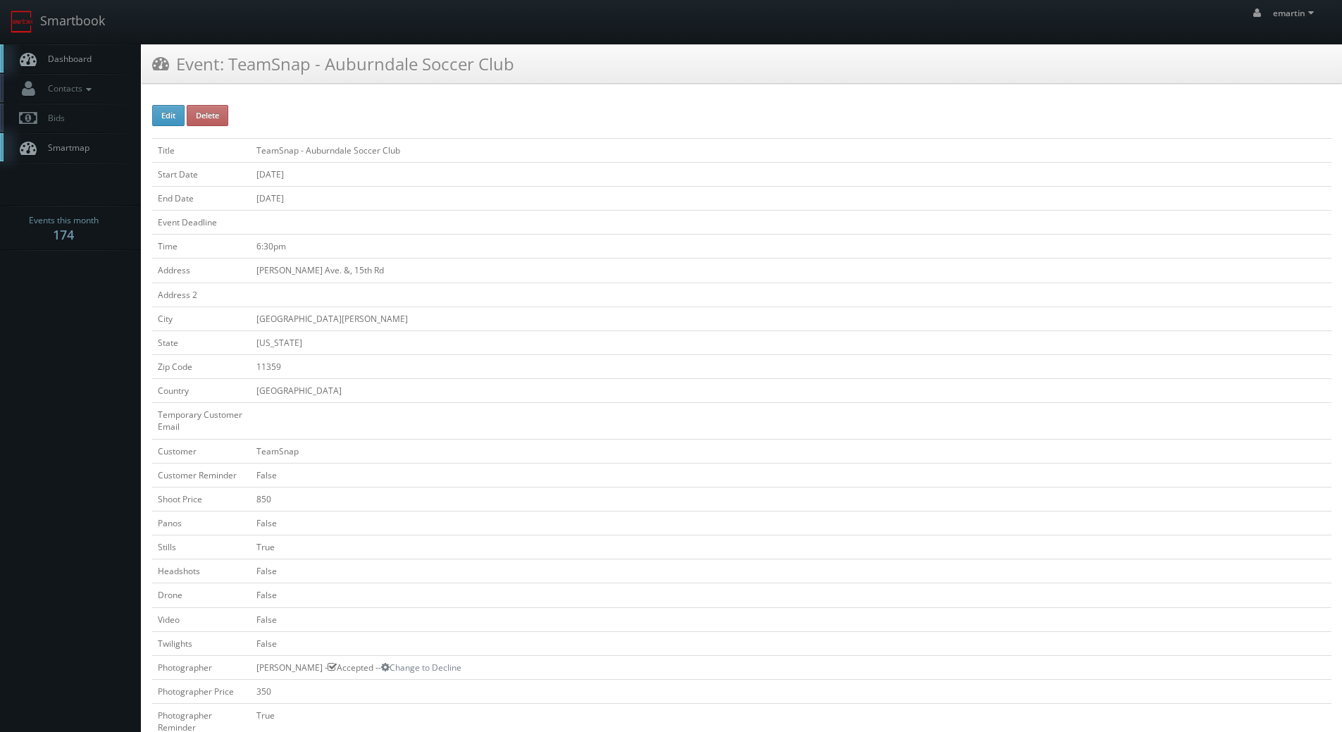
click at [56, 54] on span "Dashboard" at bounding box center [66, 59] width 51 height 12
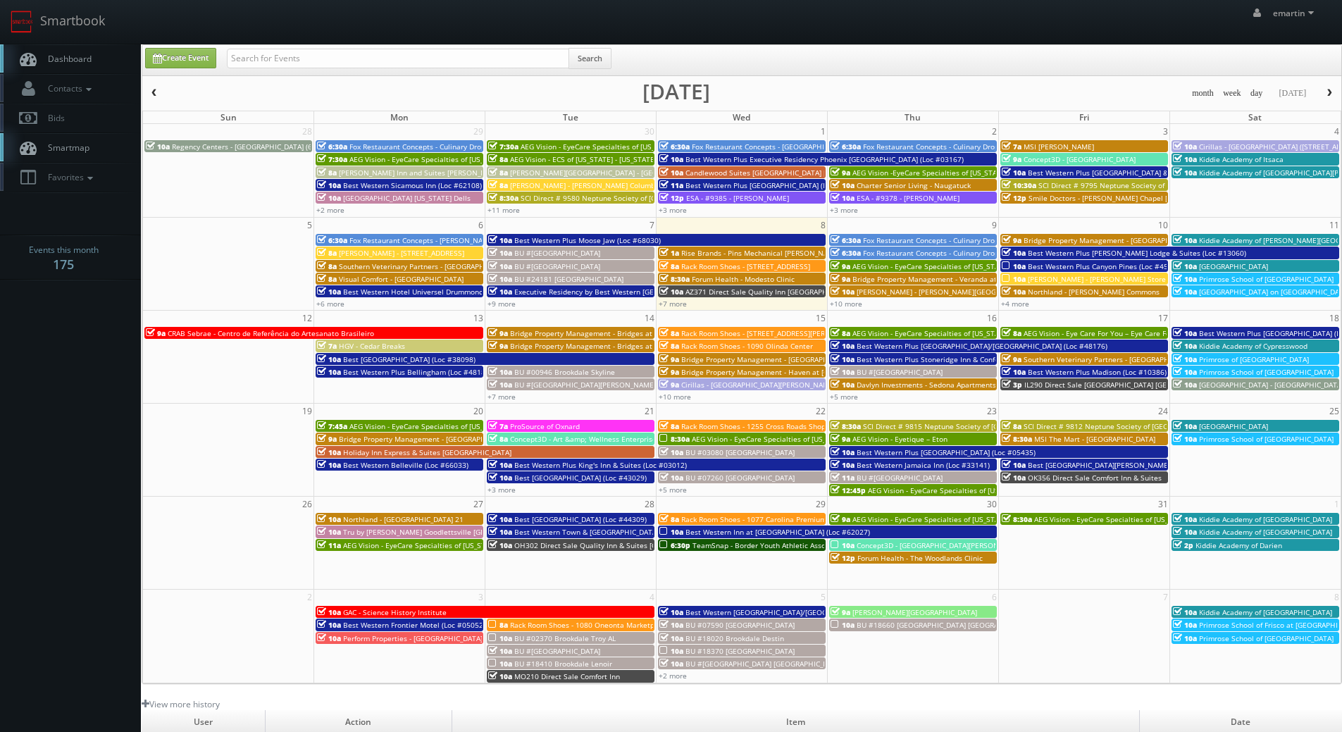
click at [80, 44] on link "Dashboard" at bounding box center [70, 58] width 141 height 29
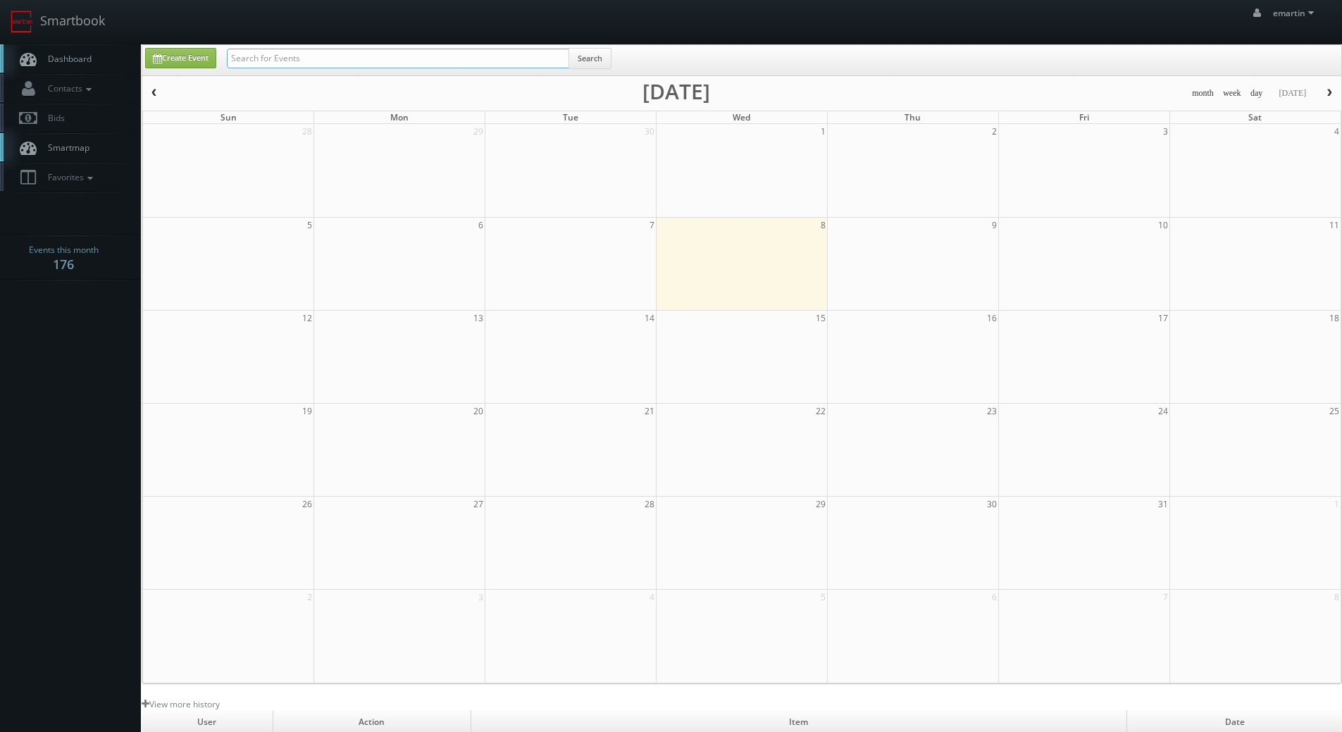
click at [424, 52] on input "text" at bounding box center [398, 59] width 342 height 20
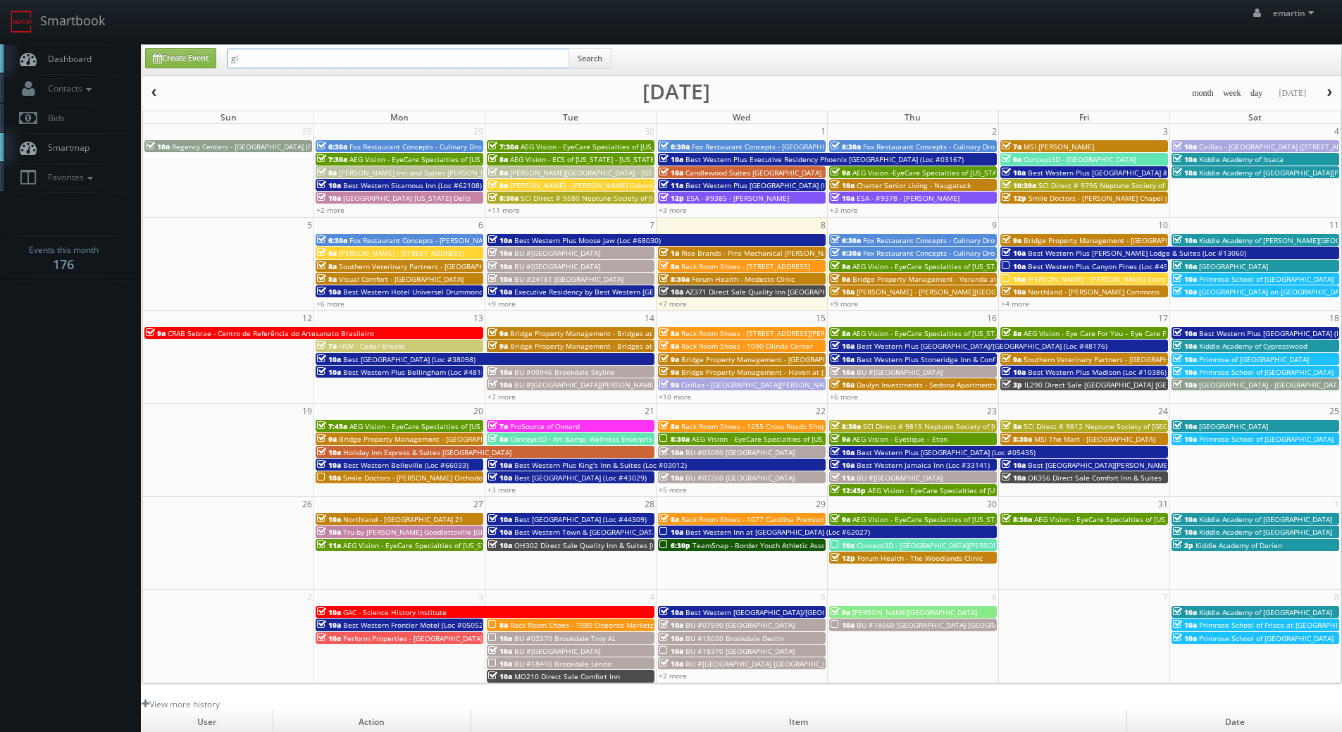
type input "g"
type input "fl508"
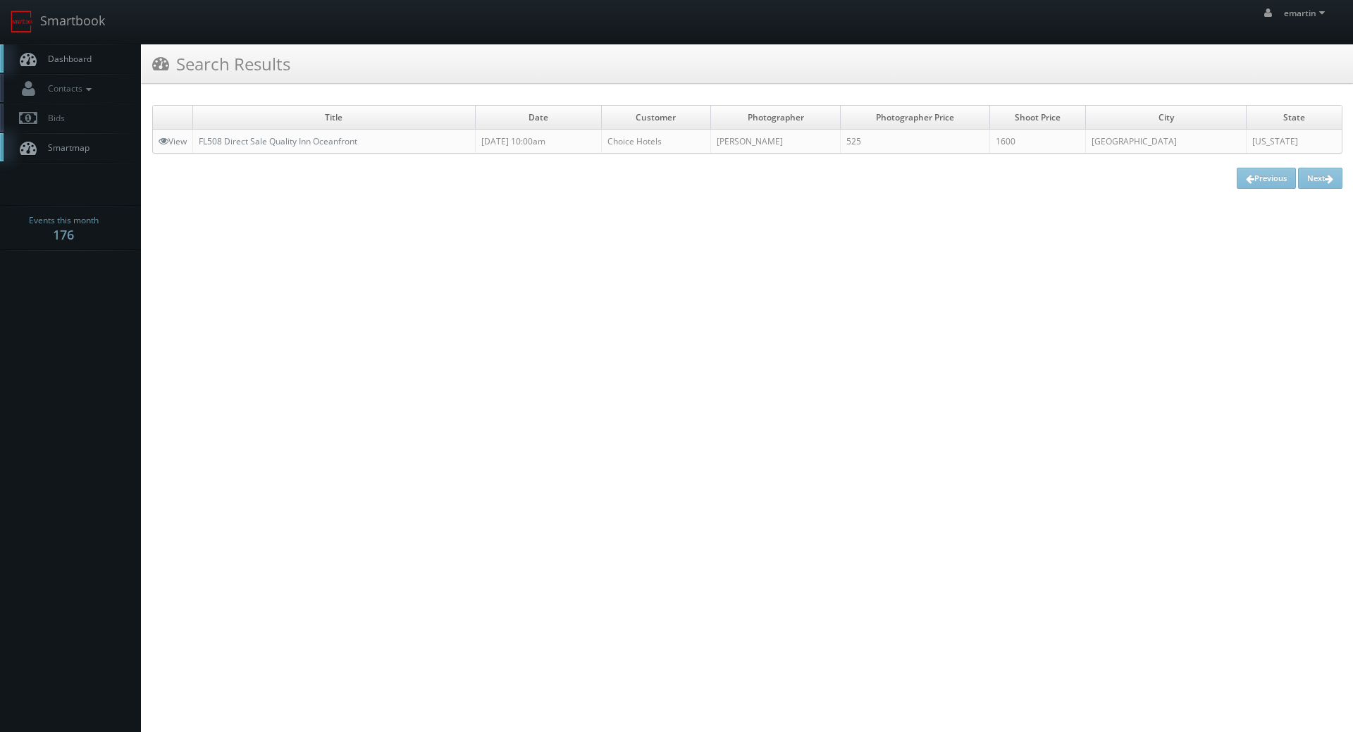
click at [56, 68] on link "Dashboard" at bounding box center [70, 58] width 141 height 29
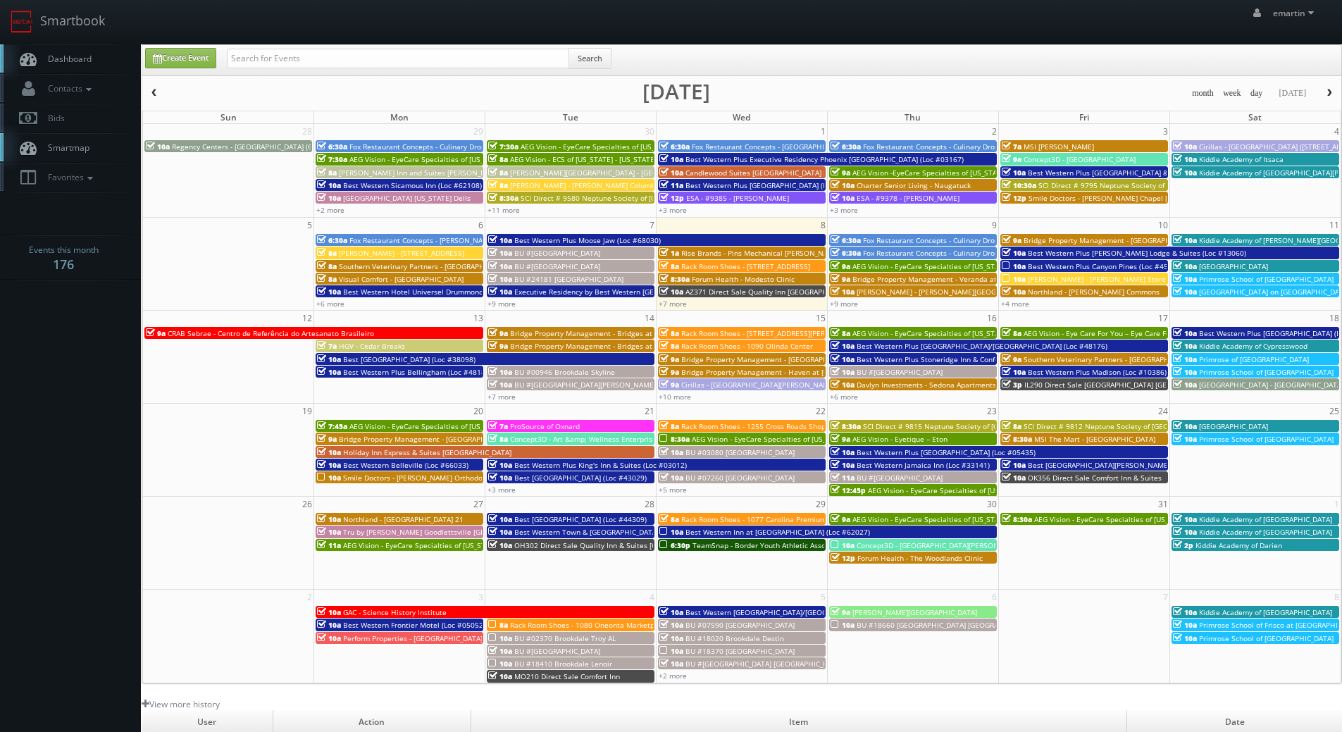
click at [82, 67] on link "Dashboard" at bounding box center [70, 58] width 141 height 29
click at [280, 70] on div "Search" at bounding box center [419, 61] width 385 height 27
click at [281, 66] on input "text" at bounding box center [398, 59] width 342 height 20
type input "sean henderson"
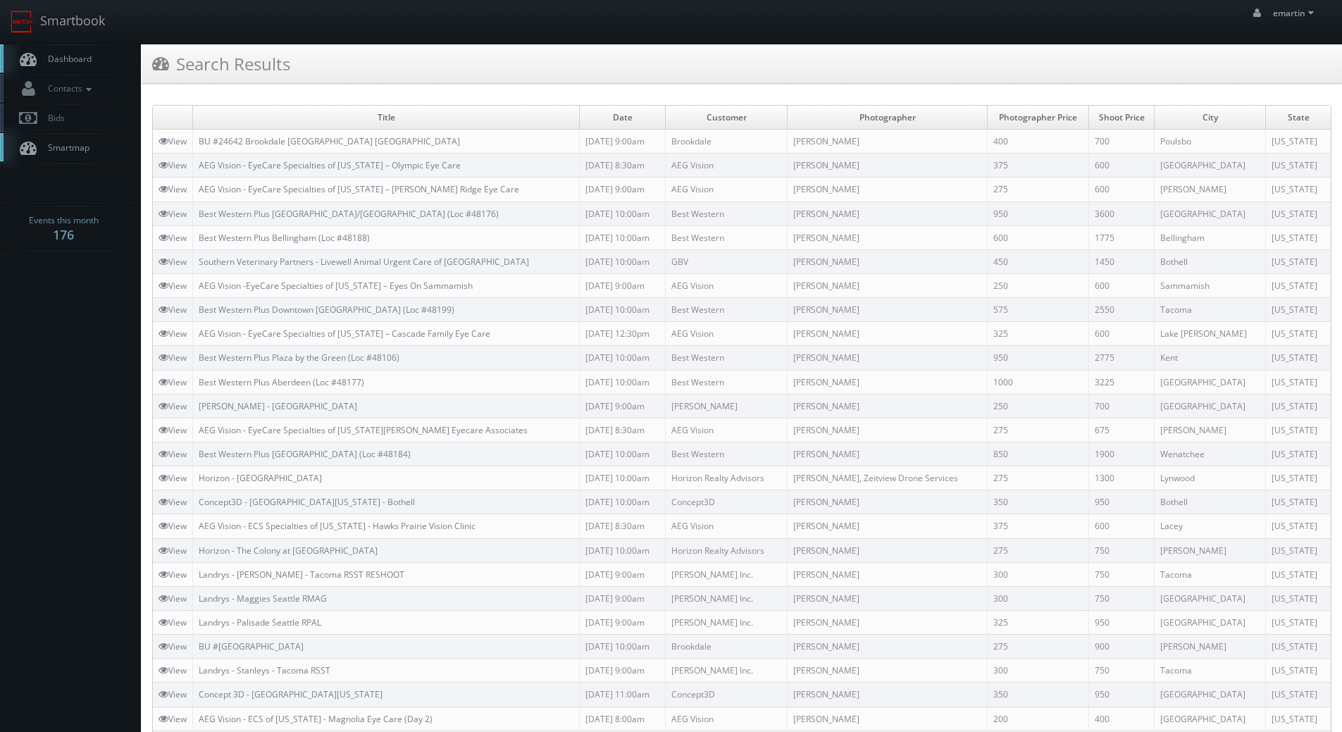
click at [54, 61] on span "Dashboard" at bounding box center [66, 59] width 51 height 12
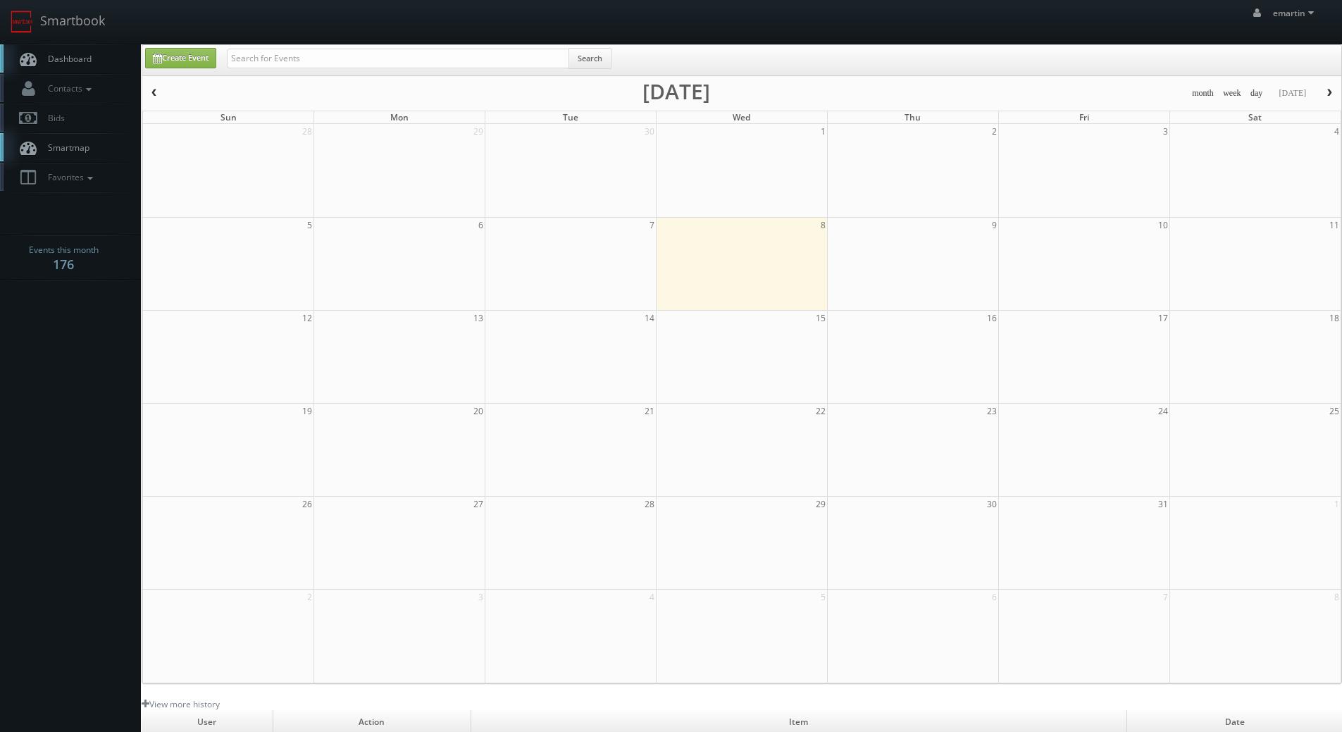
click at [294, 73] on div "Search" at bounding box center [419, 61] width 385 height 27
click at [278, 63] on input "text" at bounding box center [398, 59] width 342 height 20
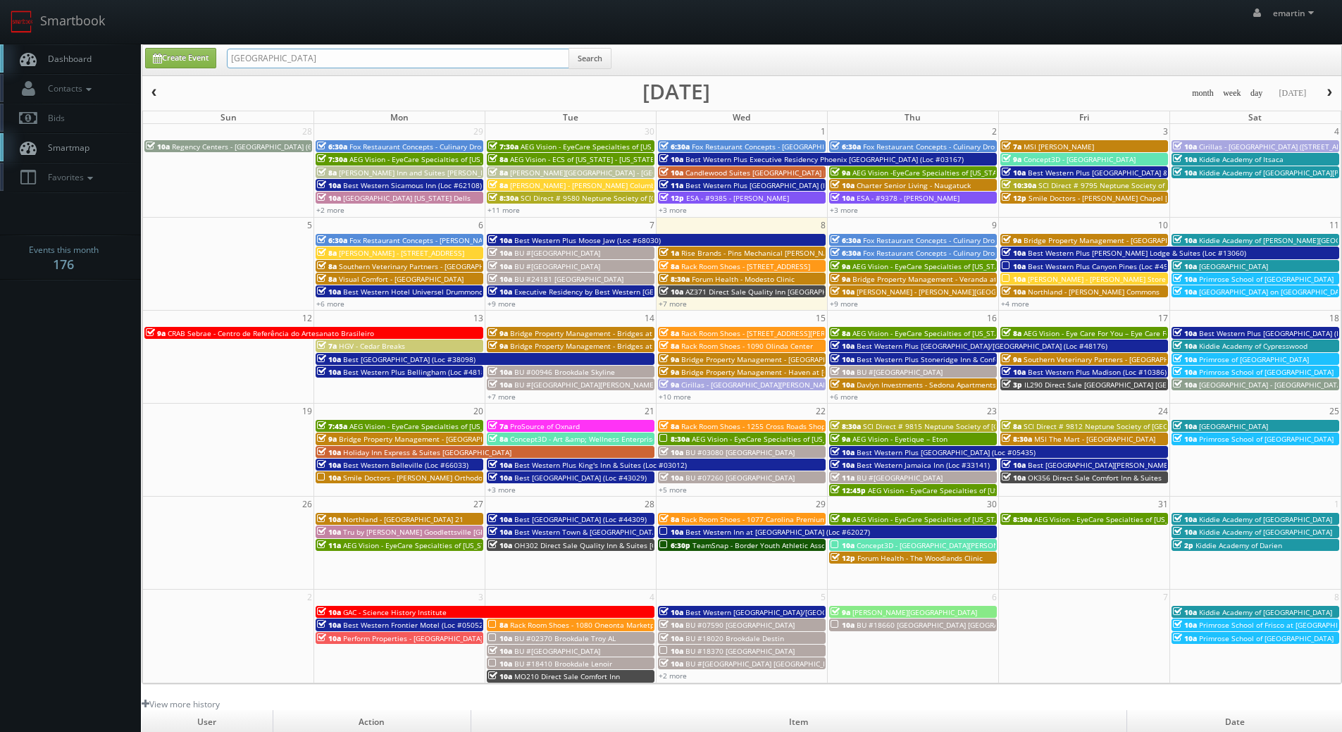
type input "livewell animal hospital"
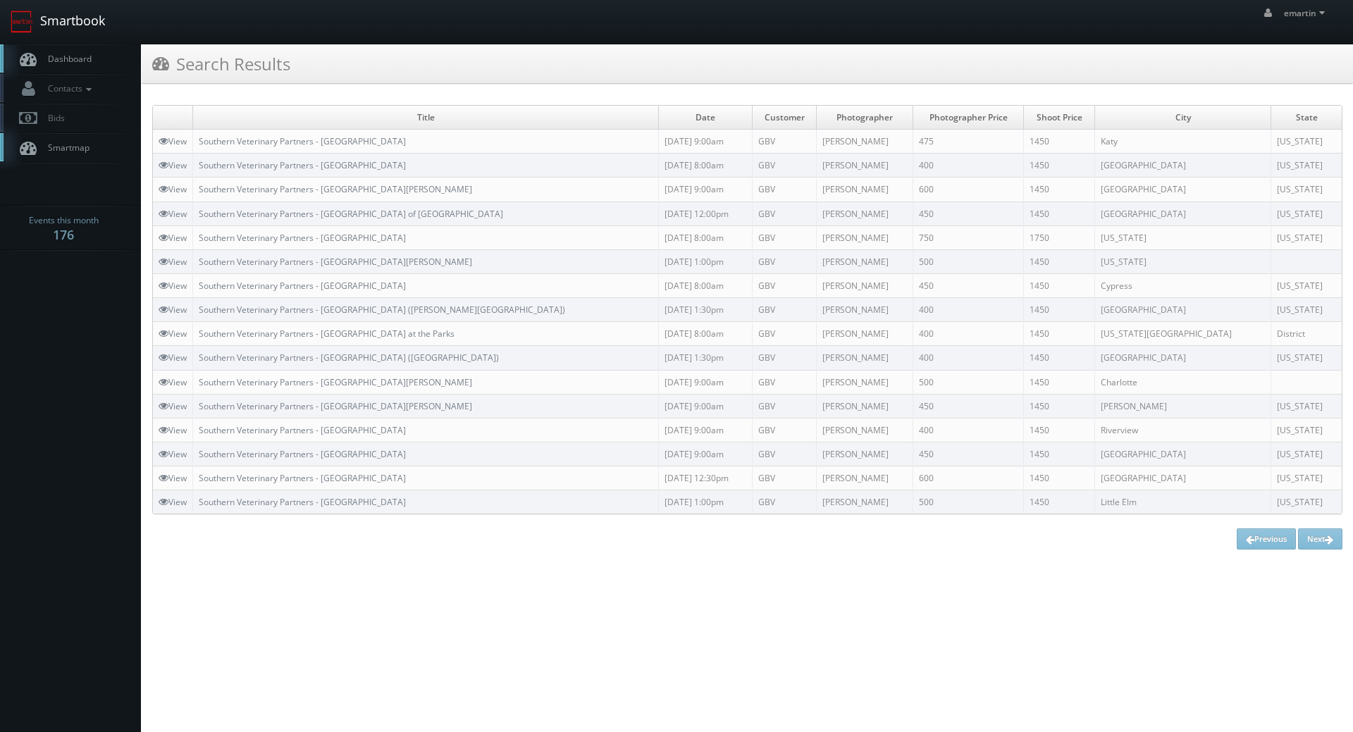
click at [93, 42] on link "Smartbook" at bounding box center [58, 22] width 116 height 44
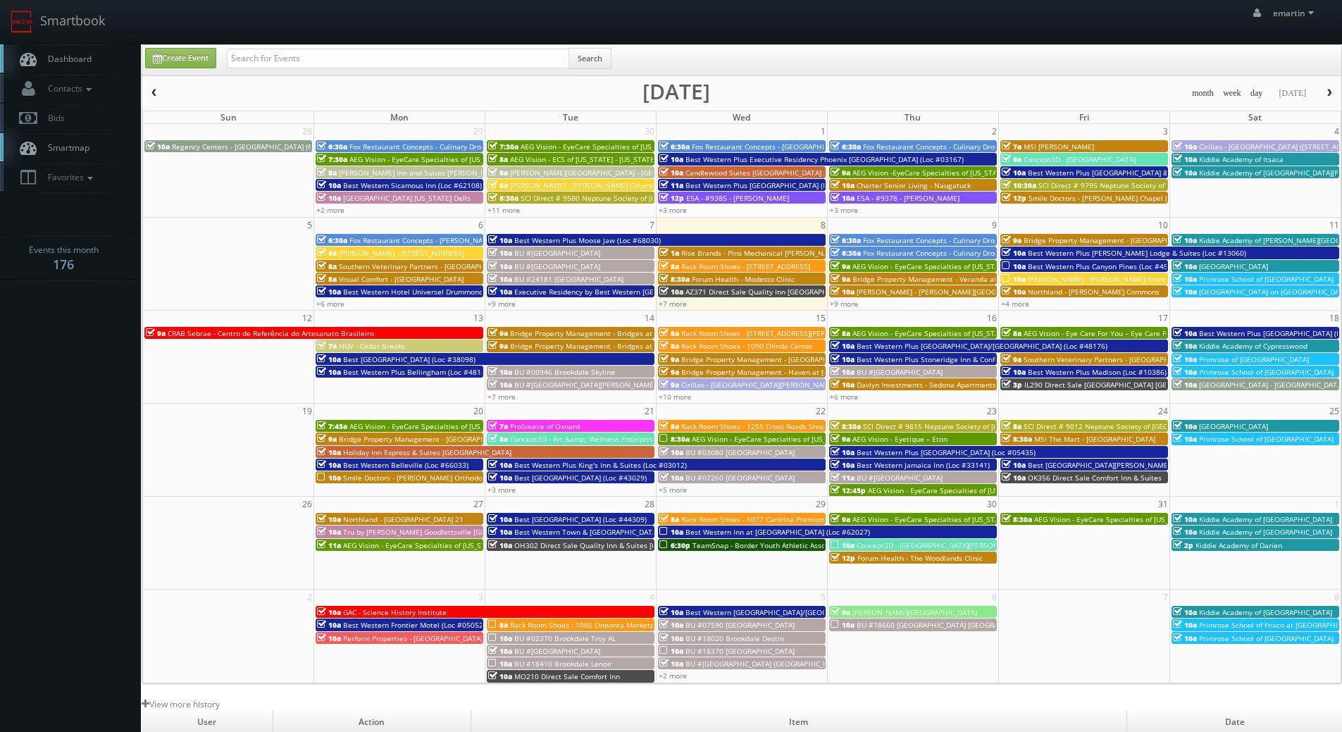
click at [309, 47] on div "Create Event Search" at bounding box center [741, 60] width 1199 height 30
click at [309, 58] on input "text" at bounding box center [398, 59] width 342 height 20
type input "jordan palacio"
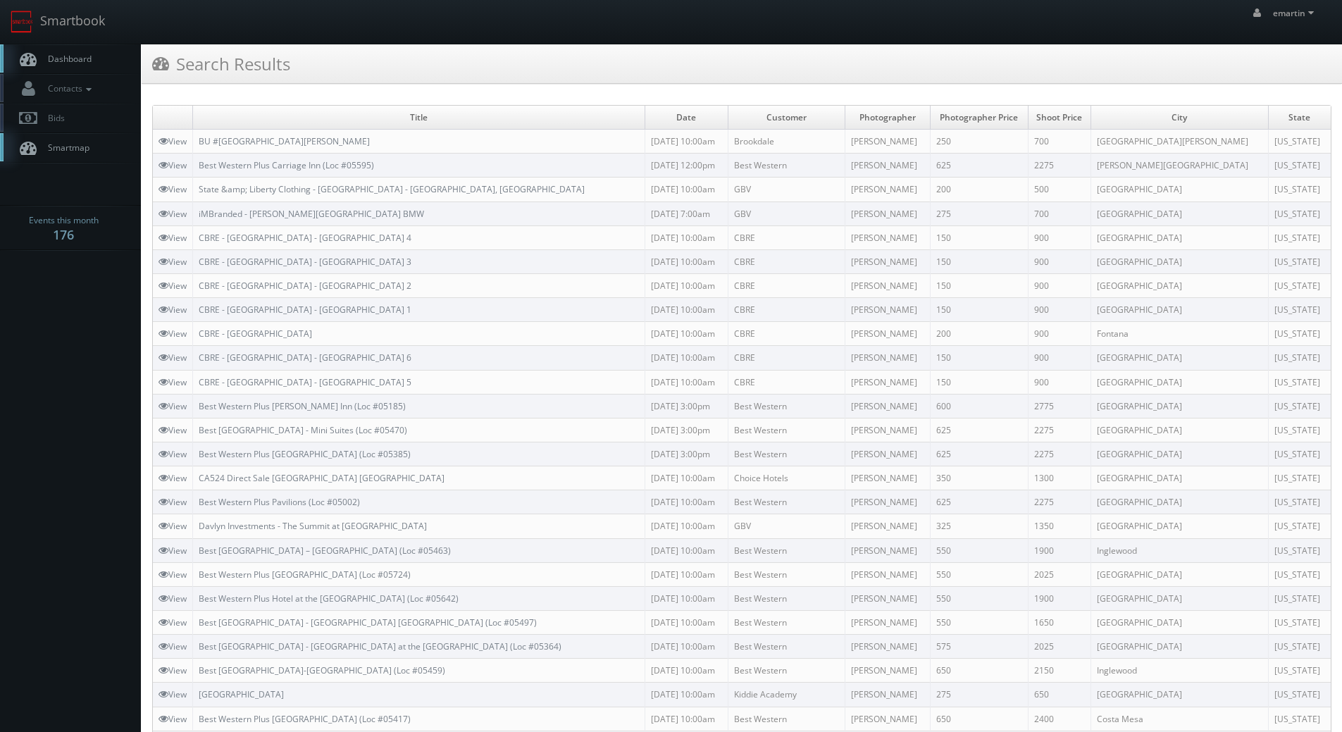
click at [47, 47] on link "Dashboard" at bounding box center [70, 58] width 141 height 29
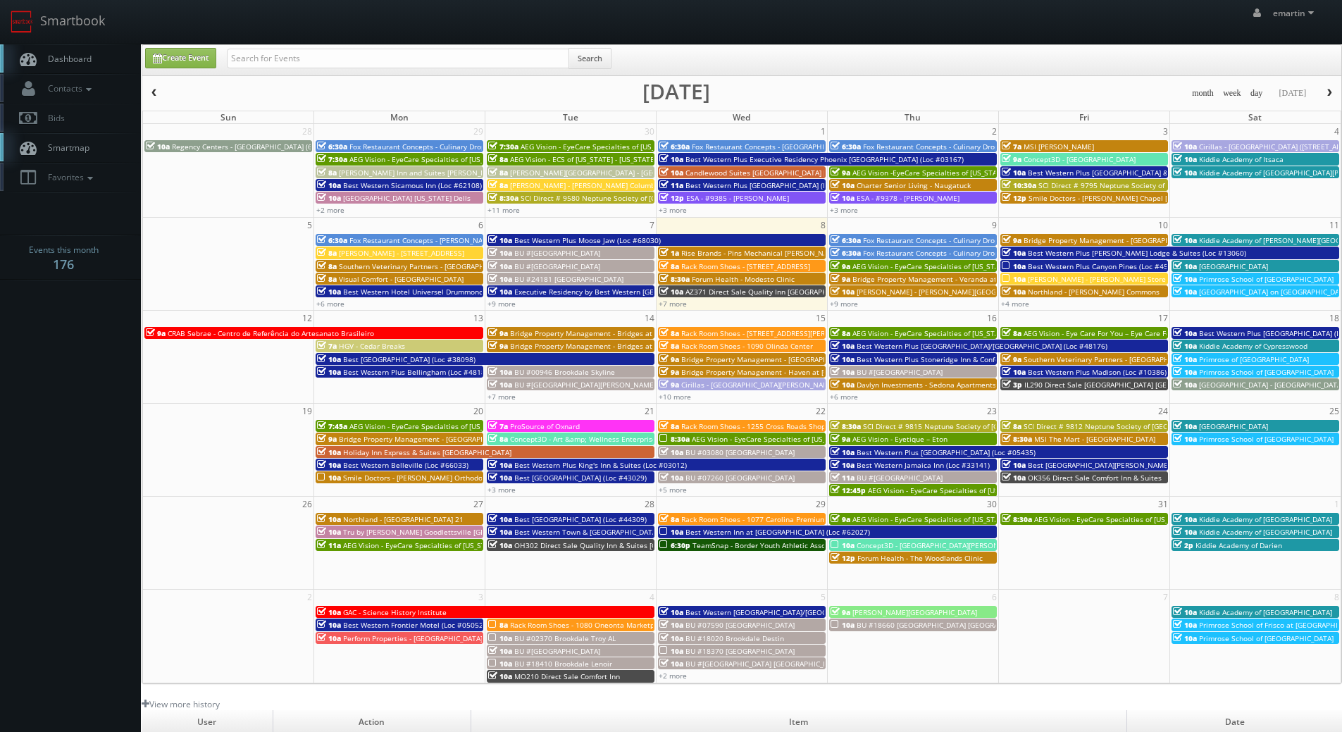
click at [181, 10] on div "emartin emartin Profile Logout" at bounding box center [671, 22] width 1342 height 44
click at [265, 56] on input "text" at bounding box center [398, 59] width 342 height 20
type input "jordan palacio"
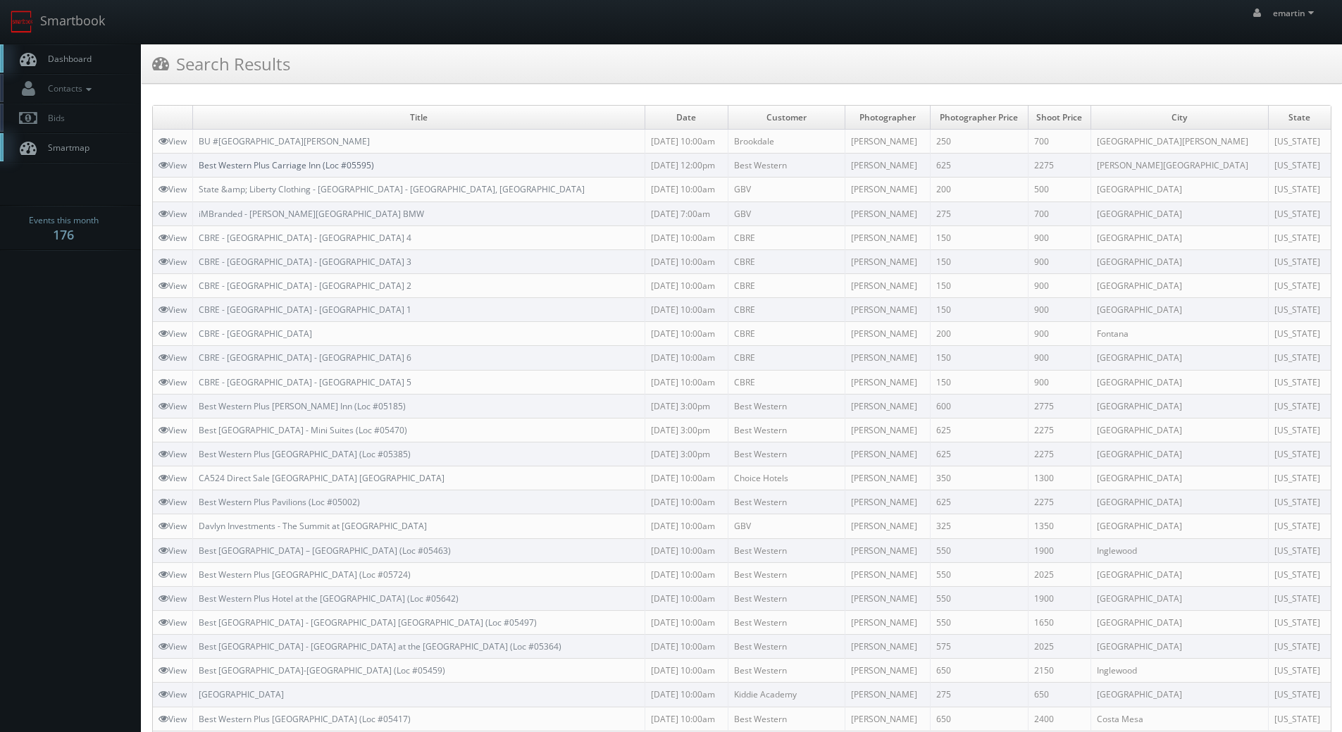
click at [328, 166] on link "Best Western Plus Carriage Inn (Loc #05595)" at bounding box center [286, 165] width 175 height 12
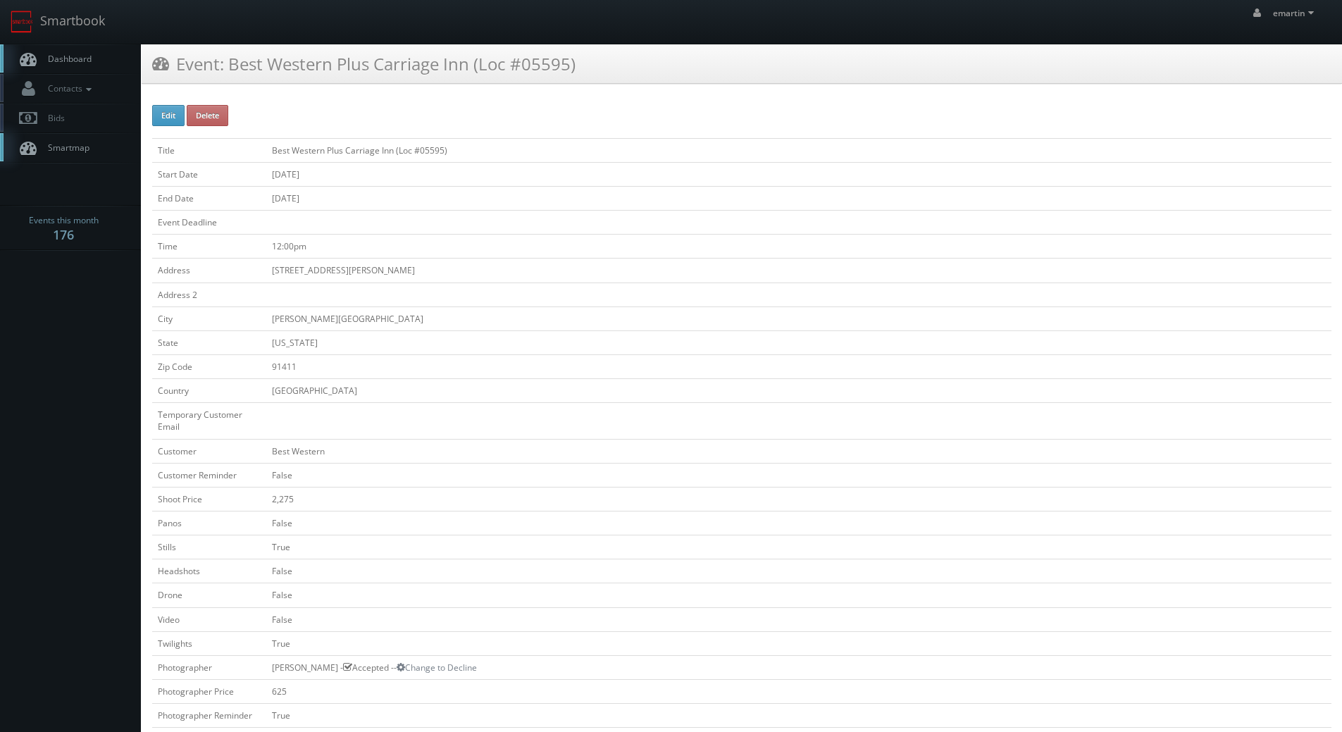
click at [727, 349] on td "[US_STATE]" at bounding box center [798, 342] width 1065 height 24
click at [49, 54] on span "Dashboard" at bounding box center [66, 59] width 51 height 12
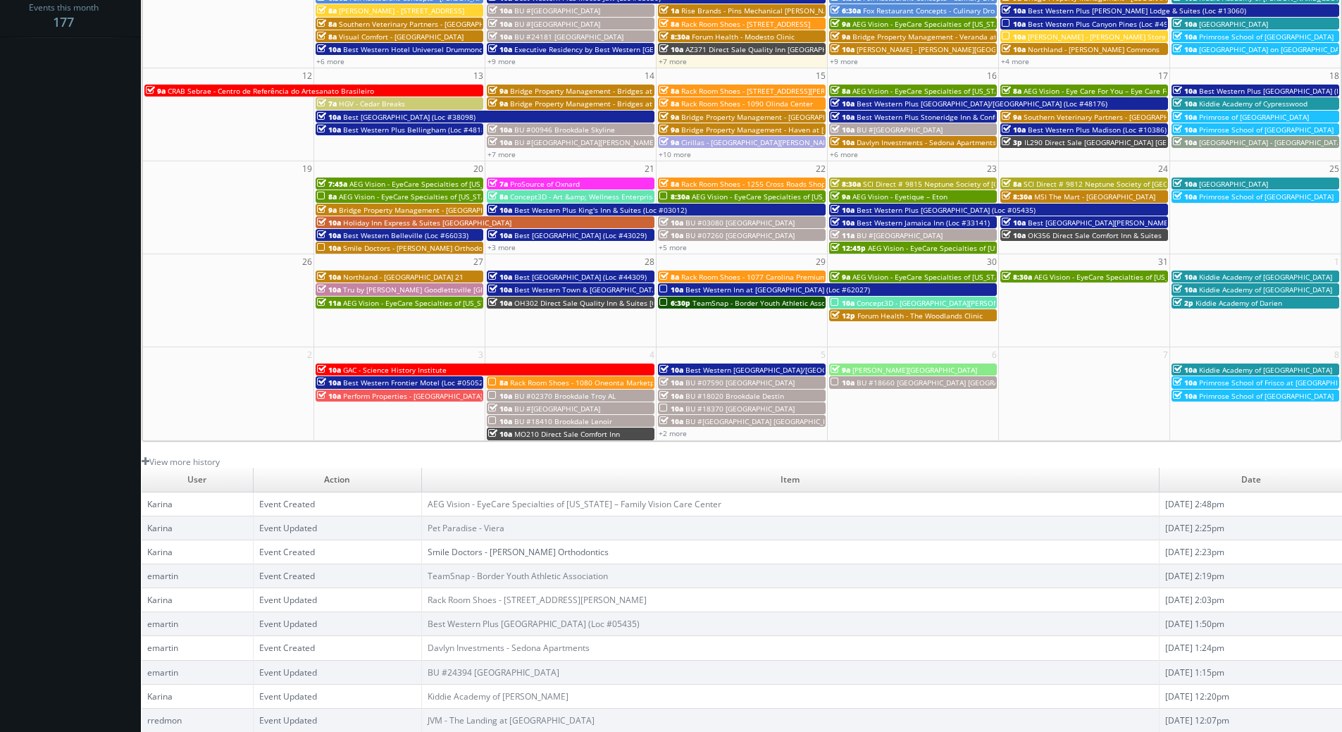
scroll to position [242, 0]
click at [507, 575] on link "TeamSnap - Border Youth Athletic Association" at bounding box center [518, 576] width 180 height 12
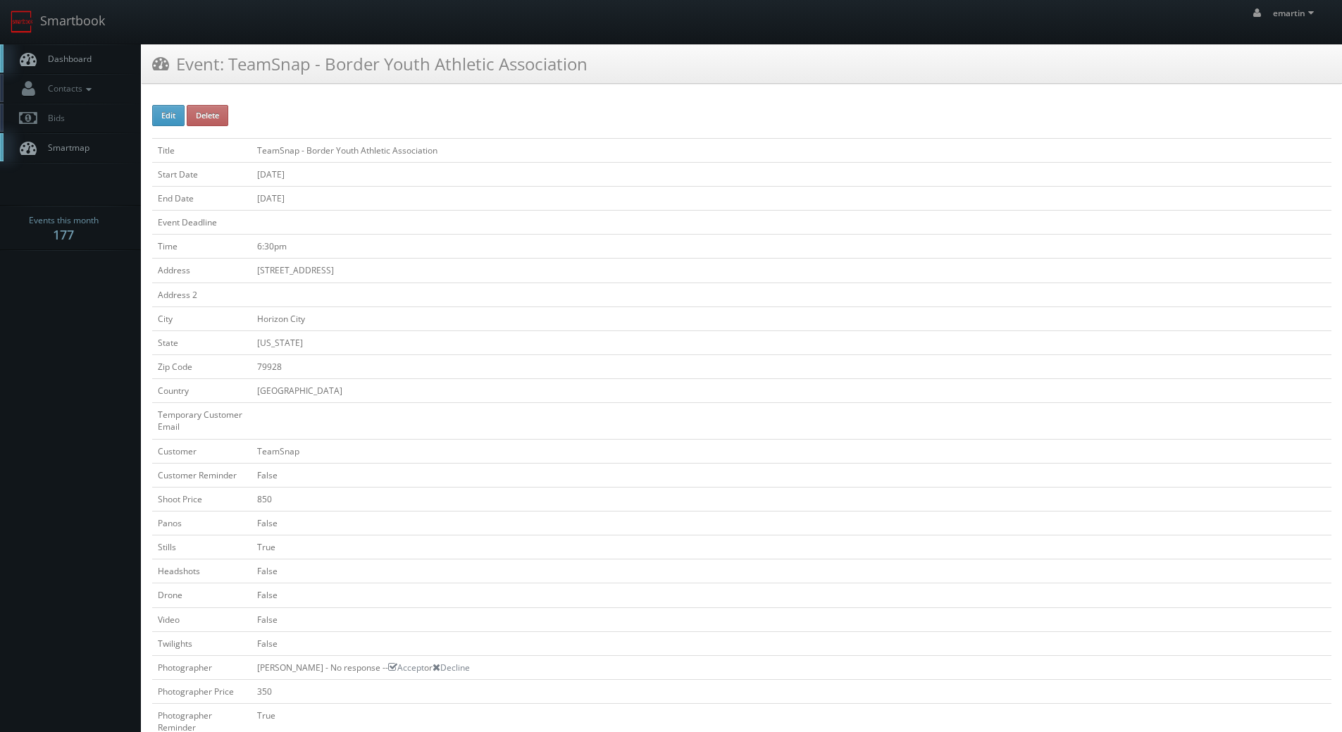
click at [45, 58] on span "Dashboard" at bounding box center [66, 59] width 51 height 12
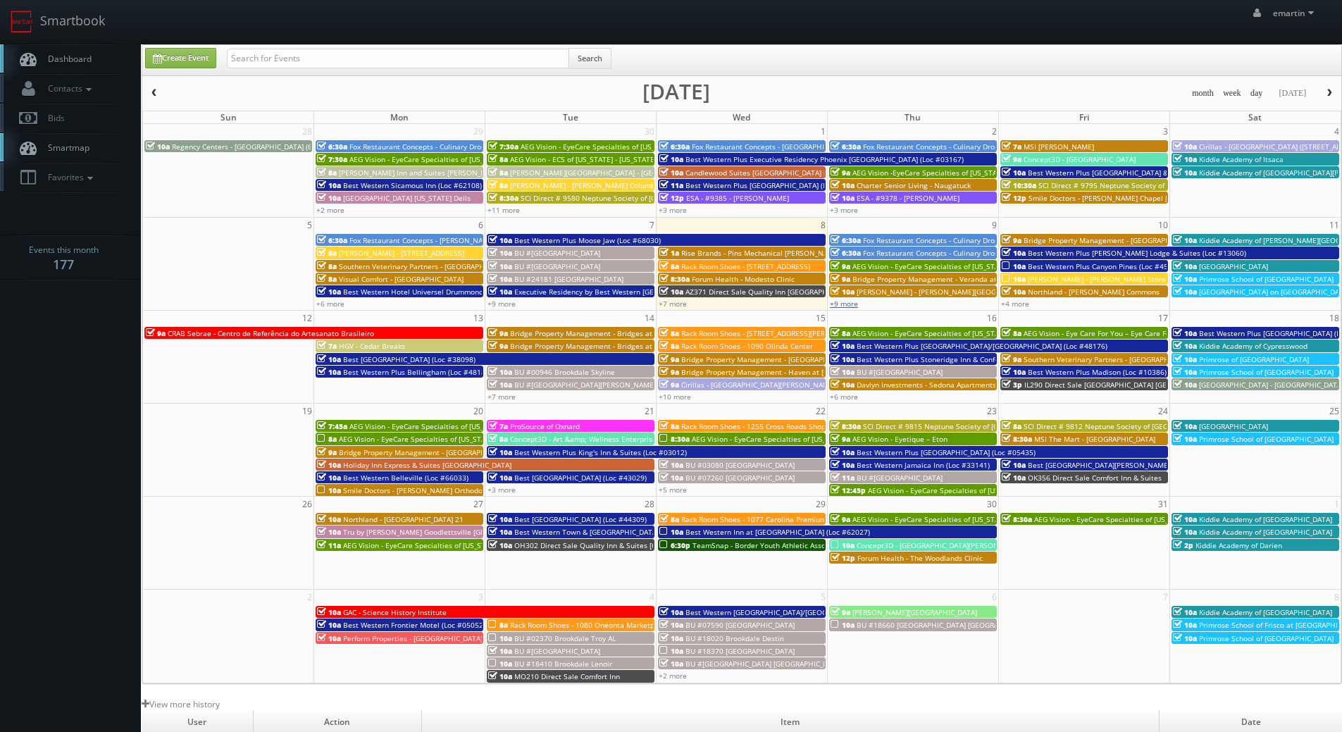
click at [849, 305] on link "+9 more" at bounding box center [844, 304] width 28 height 10
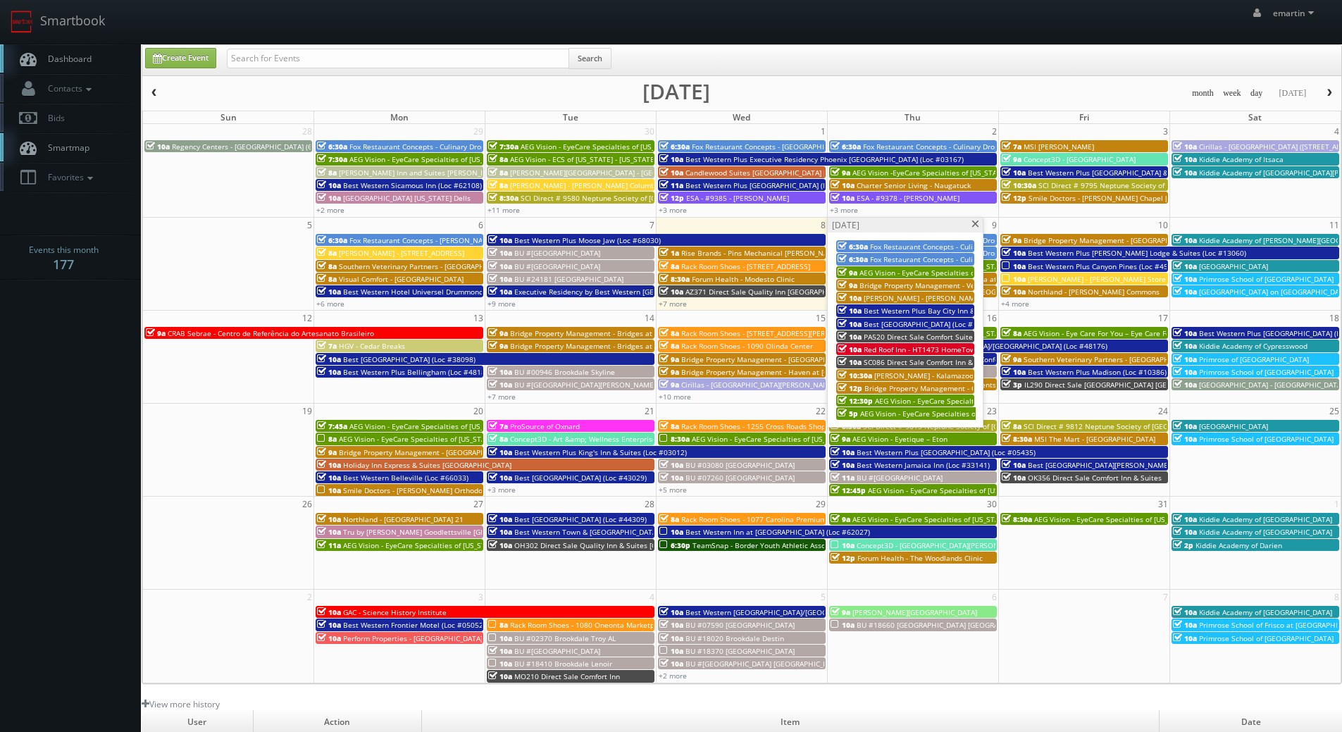
click at [924, 312] on span "Best Western Plus Bay City Inn & Suites (Loc #44740)" at bounding box center [954, 311] width 180 height 10
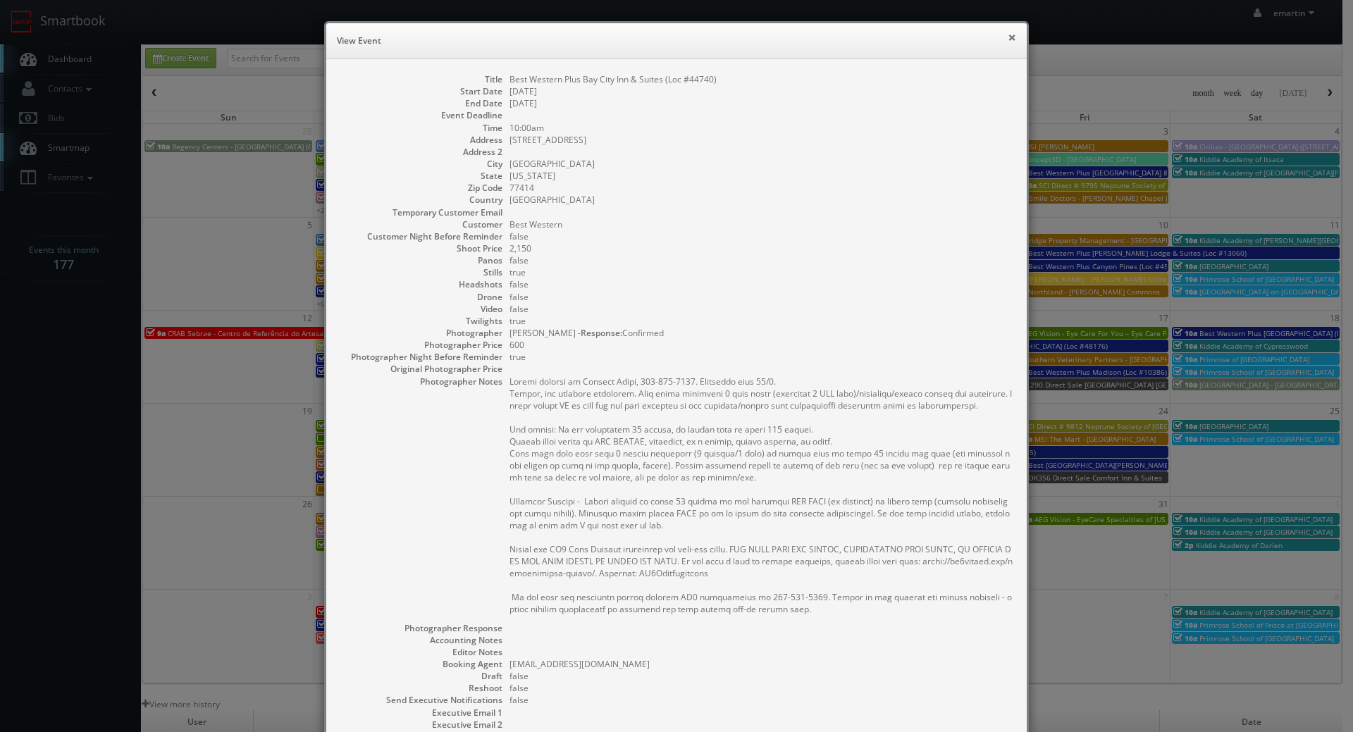
click at [1008, 35] on button "×" at bounding box center [1012, 37] width 8 height 10
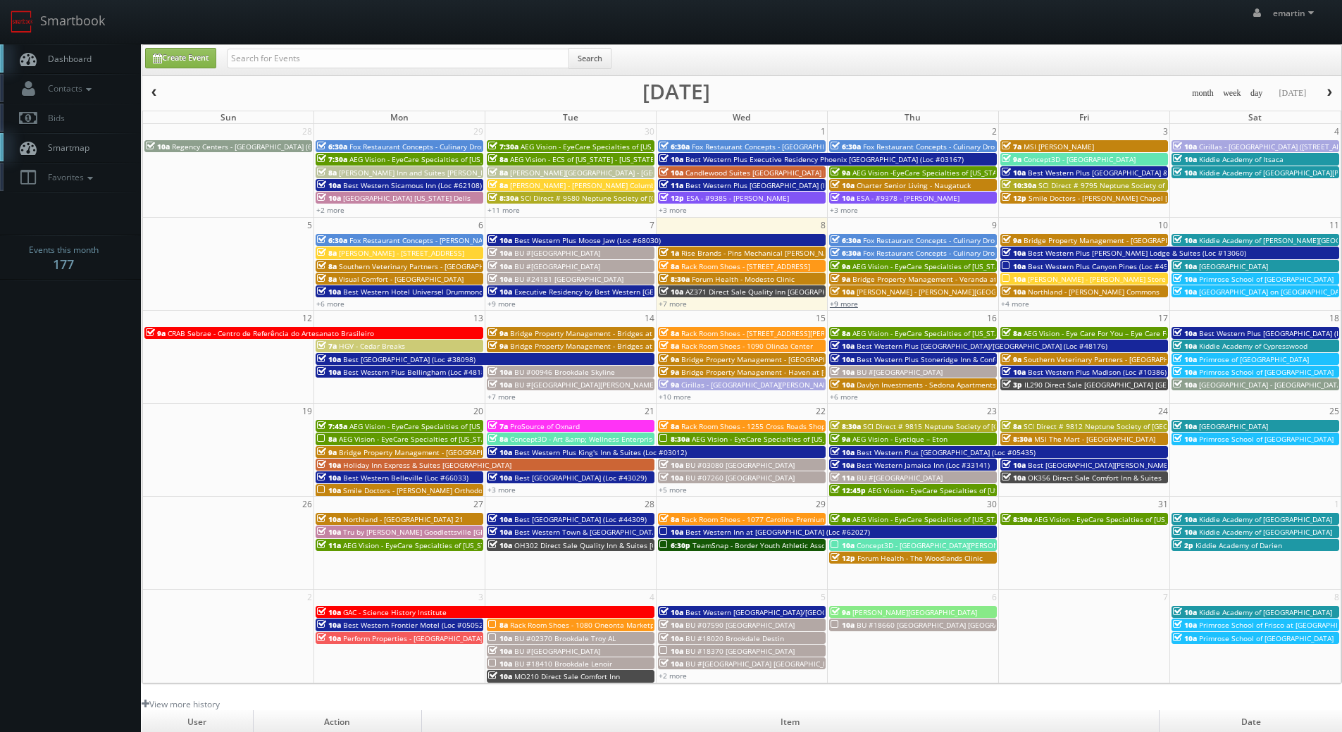
click at [843, 305] on link "+9 more" at bounding box center [844, 304] width 28 height 10
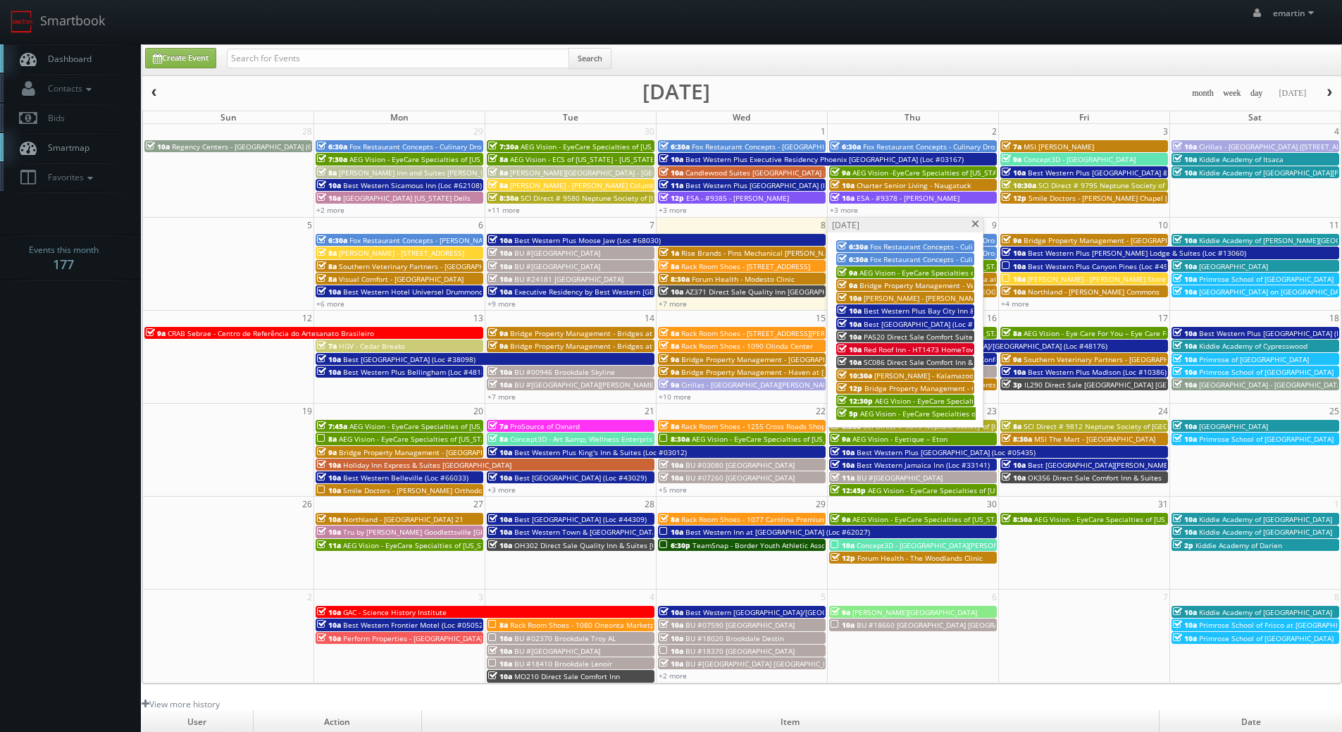
click at [901, 323] on span "Best [GEOGRAPHIC_DATA] (Loc #18018)" at bounding box center [930, 324] width 132 height 10
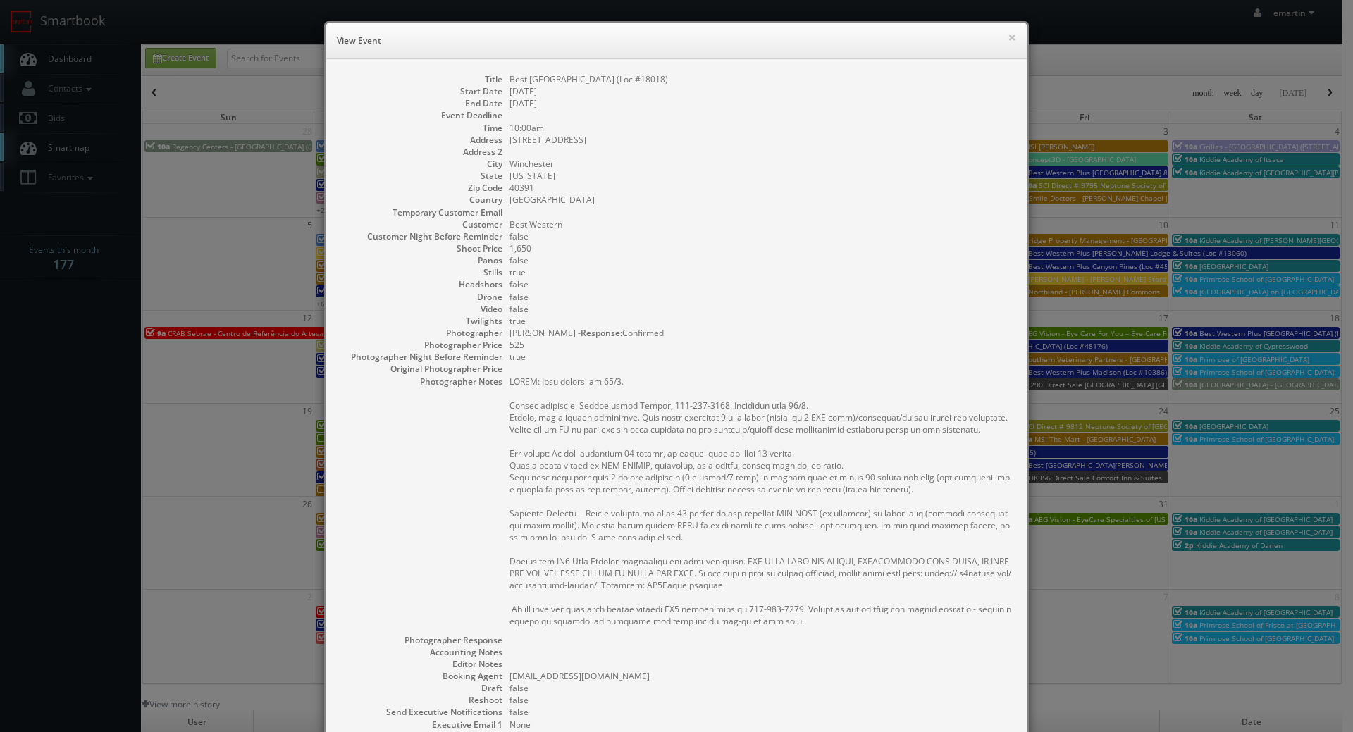
click at [891, 173] on dd "[US_STATE]" at bounding box center [760, 176] width 503 height 12
click at [1008, 37] on button "×" at bounding box center [1012, 37] width 8 height 10
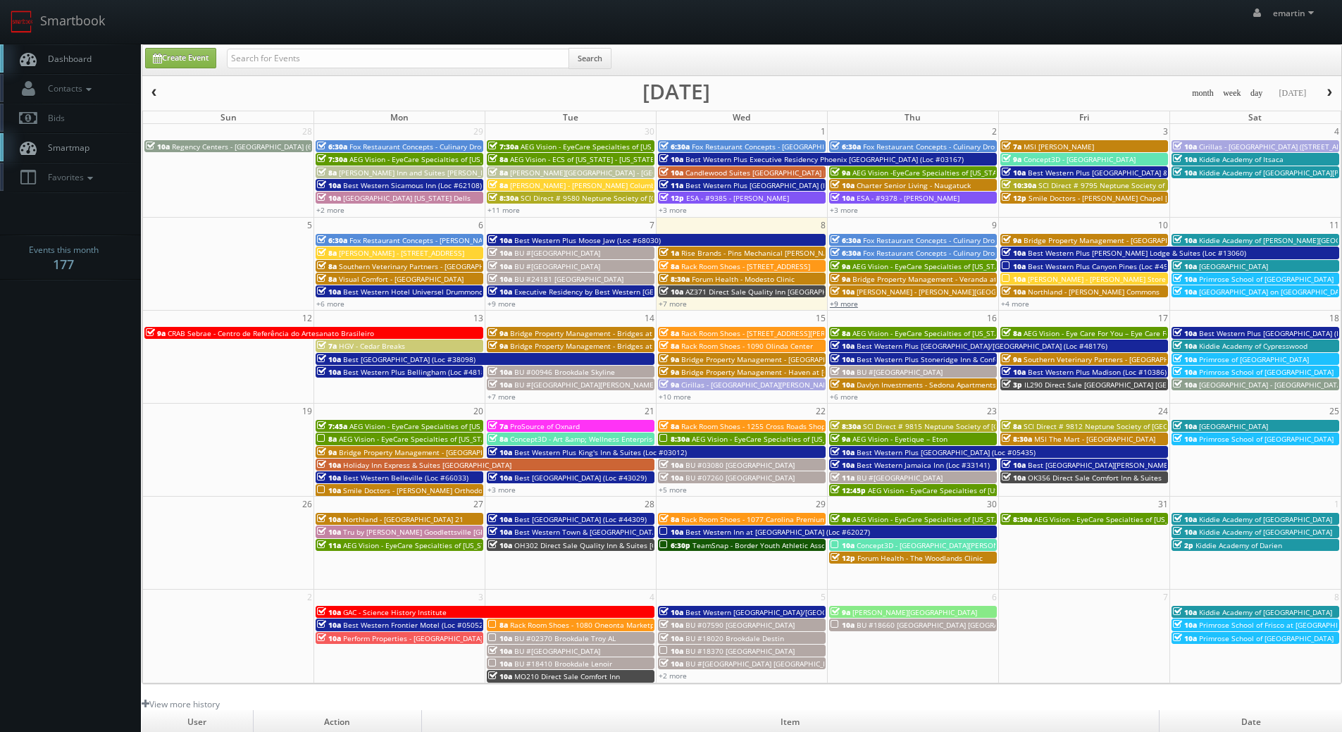
click at [853, 302] on link "+9 more" at bounding box center [844, 304] width 28 height 10
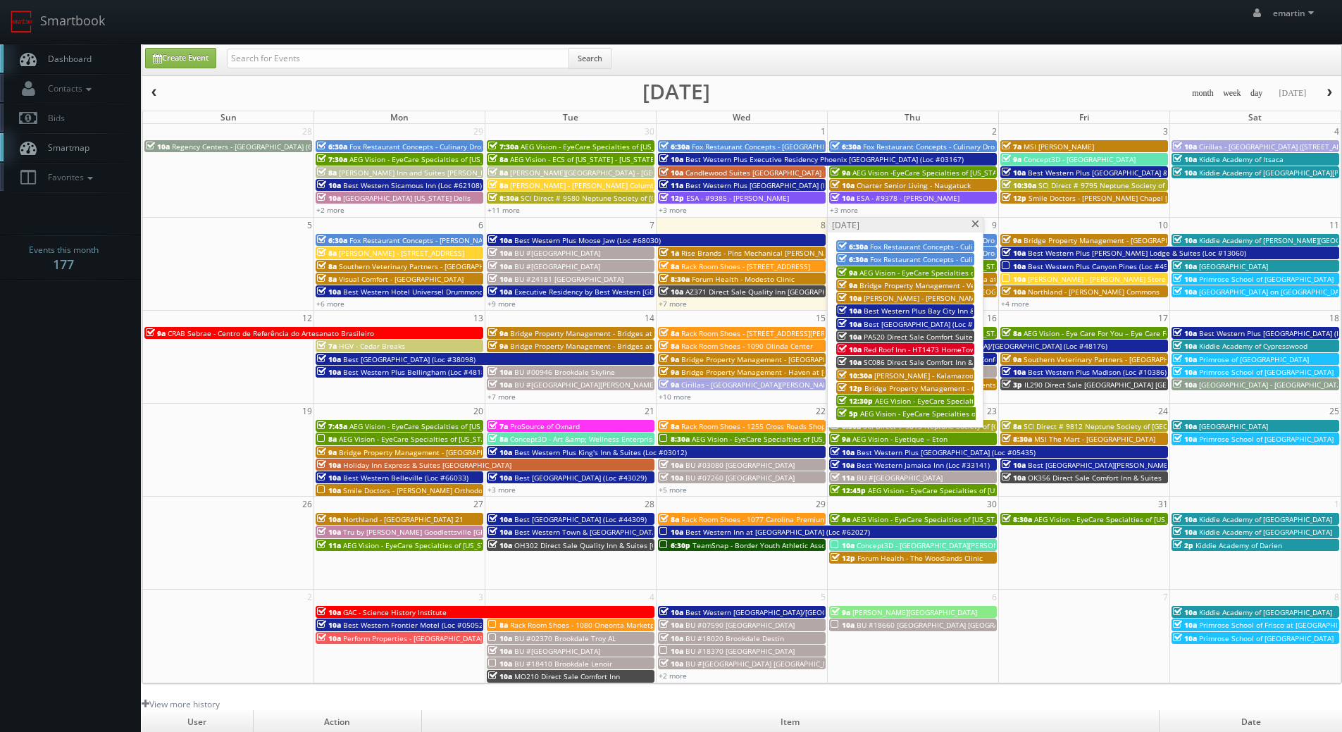
click at [80, 66] on link "Dashboard" at bounding box center [70, 58] width 141 height 29
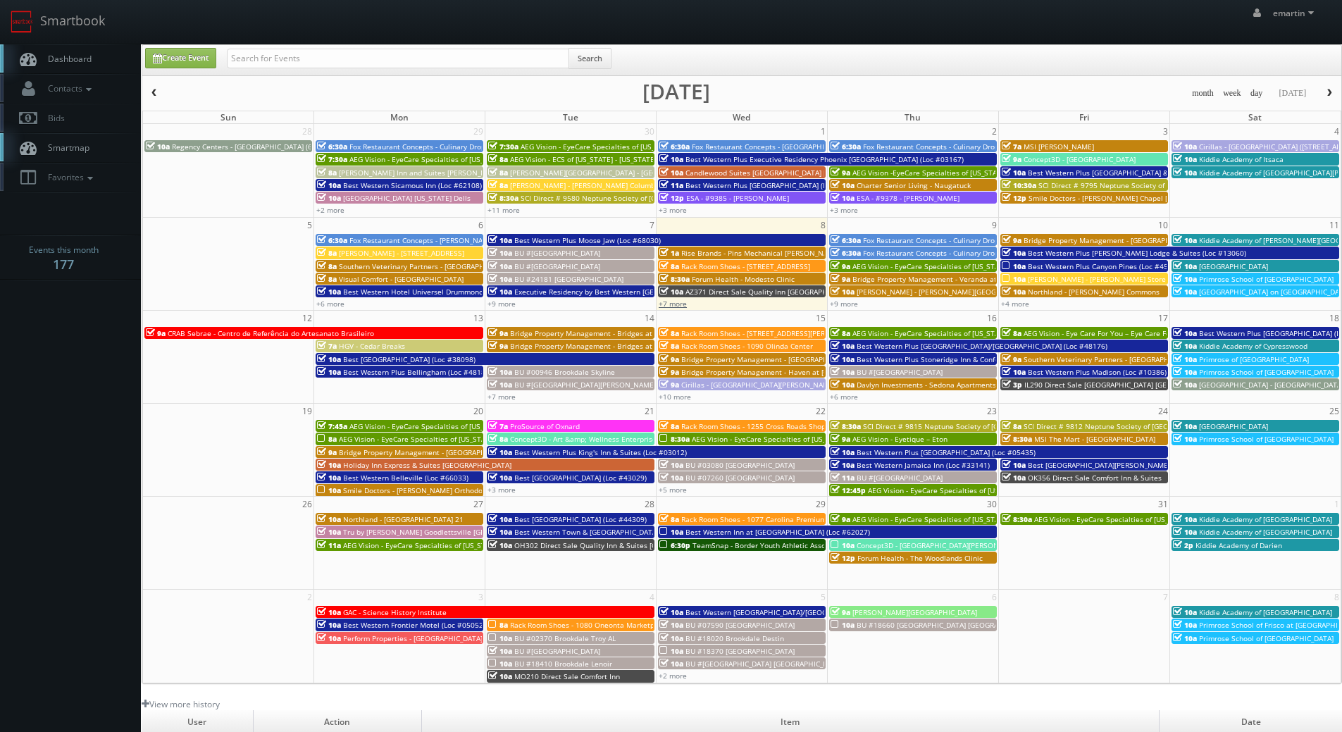
click at [669, 302] on link "+7 more" at bounding box center [673, 304] width 28 height 10
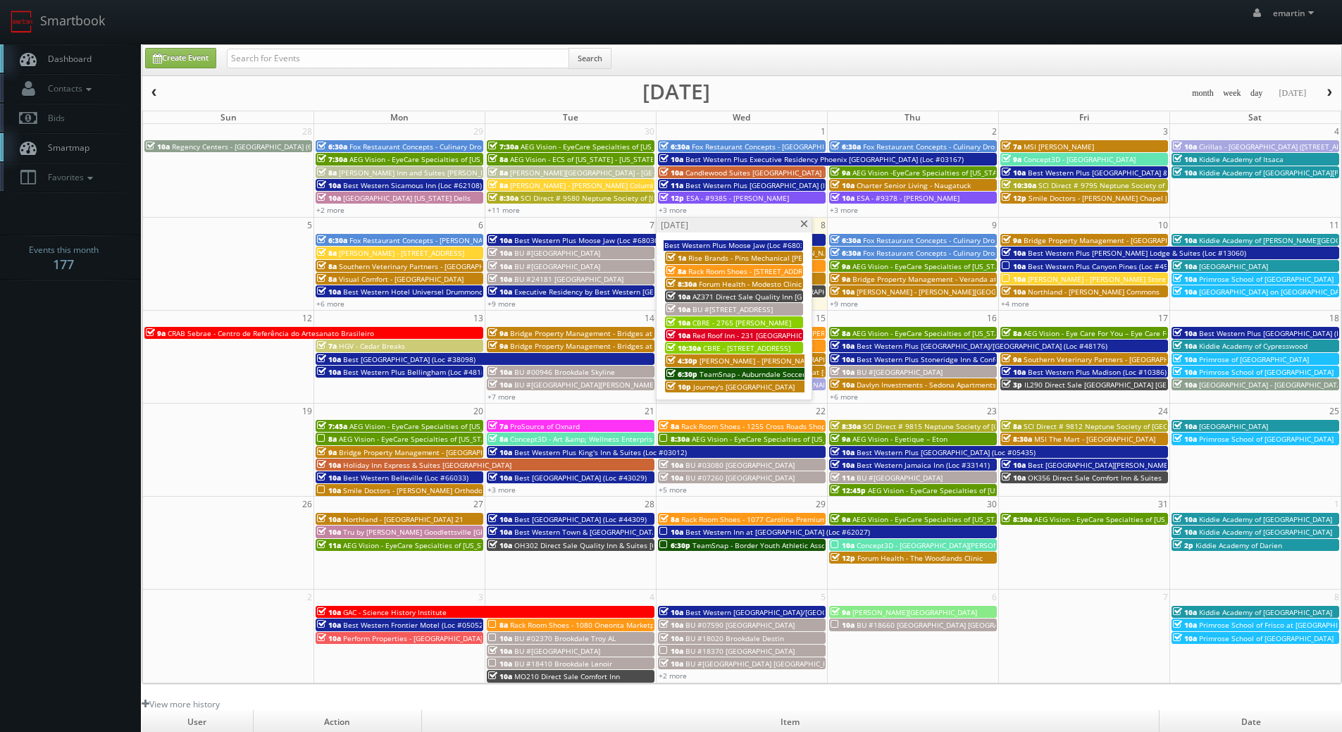
click at [705, 309] on span "BU #[STREET_ADDRESS]" at bounding box center [733, 309] width 80 height 10
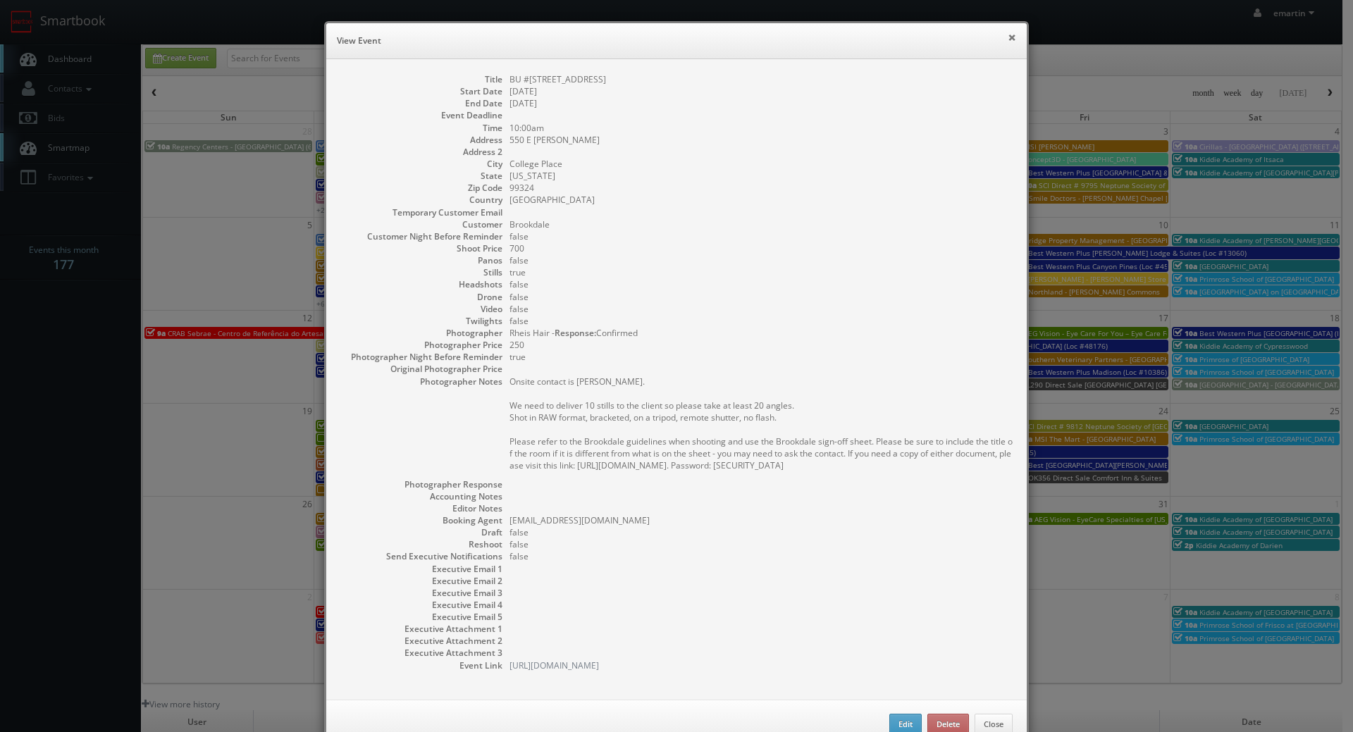
click at [1008, 32] on button "×" at bounding box center [1012, 37] width 8 height 10
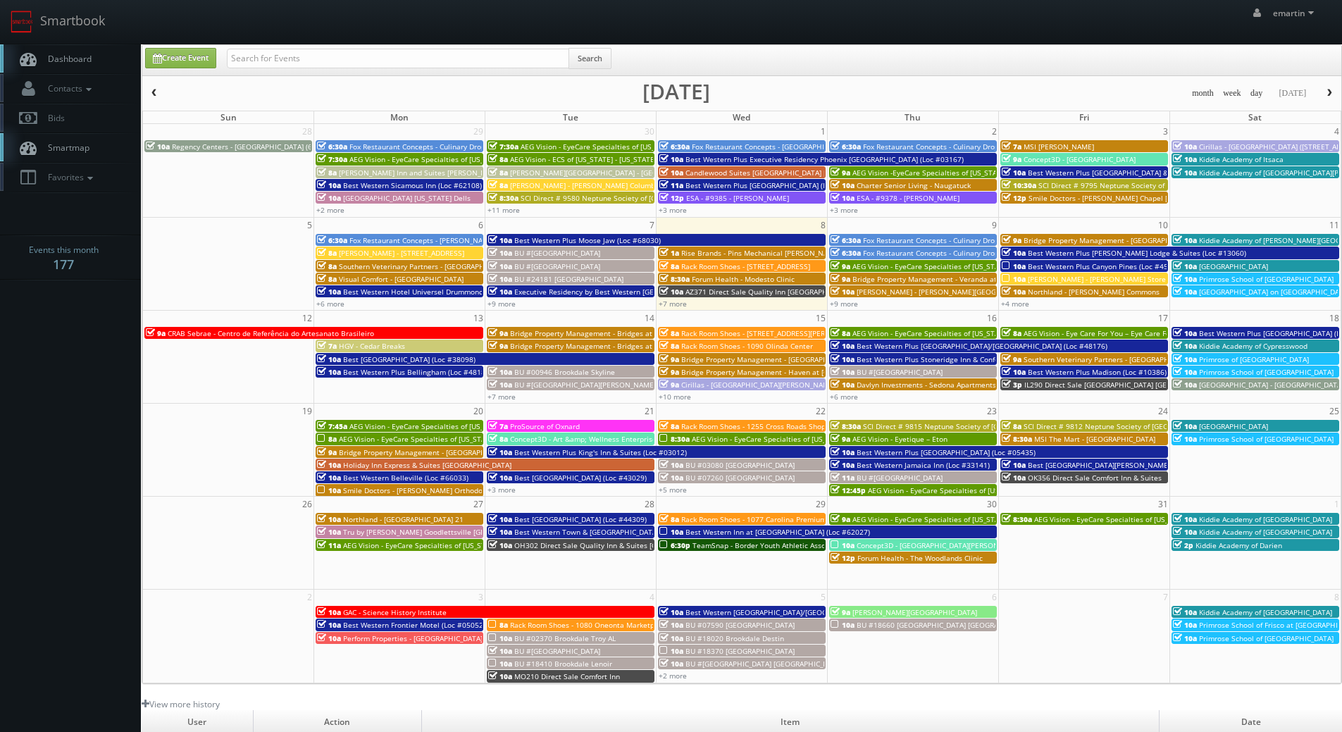
click at [130, 51] on link "Dashboard" at bounding box center [70, 58] width 141 height 29
click at [31, 54] on icon at bounding box center [28, 59] width 21 height 18
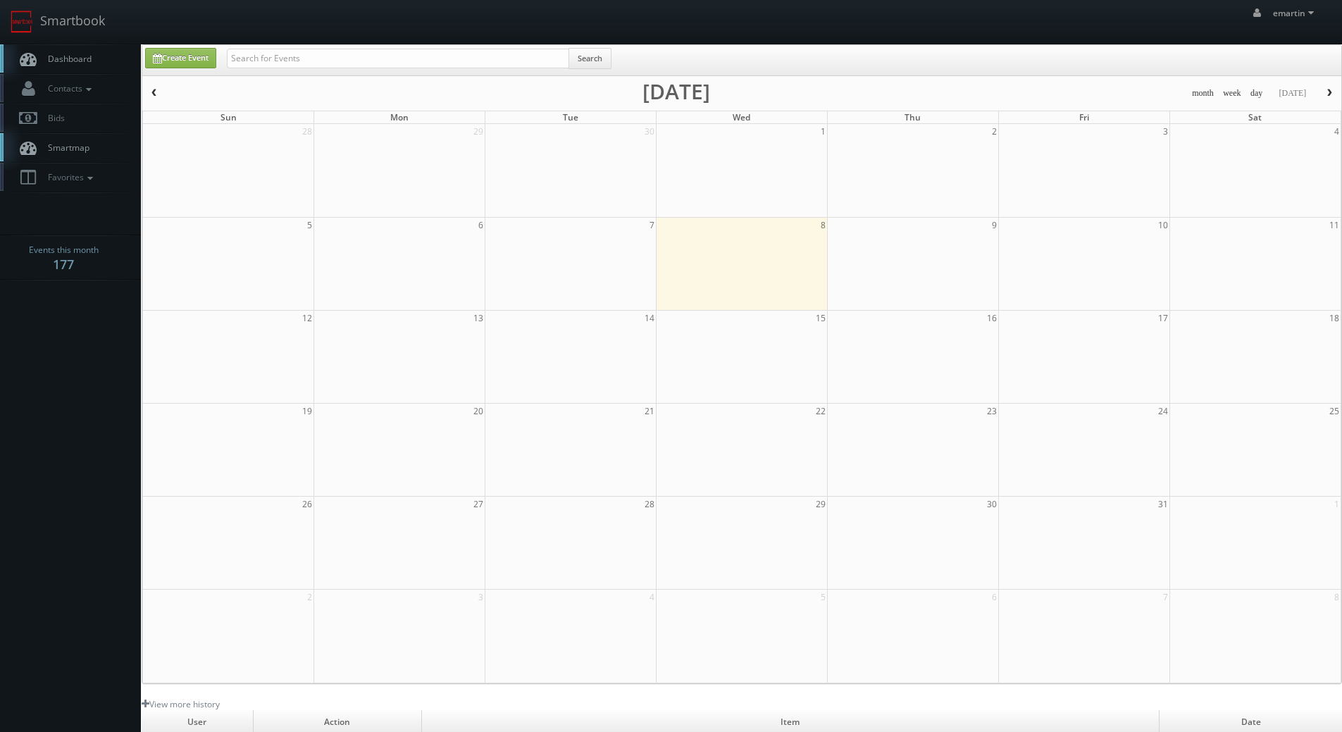
click at [21, 428] on body "Smartbook Toggle Side Navigation Toggle Top Navigation emartin emartin Profile …" at bounding box center [671, 487] width 1342 height 974
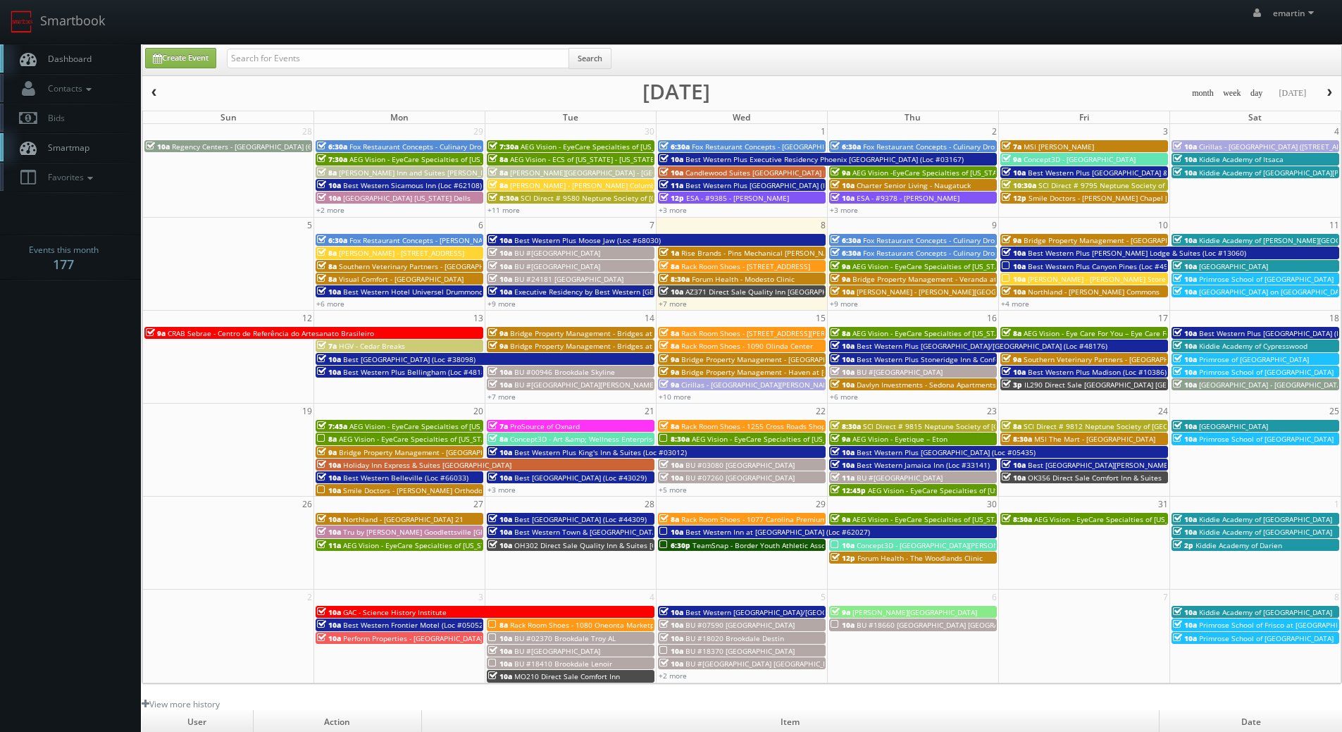
click at [56, 52] on link "Dashboard" at bounding box center [70, 58] width 141 height 29
click at [92, 56] on link "Dashboard" at bounding box center [70, 58] width 141 height 29
click at [104, 49] on link "Dashboard" at bounding box center [70, 58] width 141 height 29
click at [848, 305] on link "+9 more" at bounding box center [844, 304] width 28 height 10
click at [1039, 268] on span "Best Western Plus Canyon Pines (Loc #45083)" at bounding box center [1105, 266] width 155 height 10
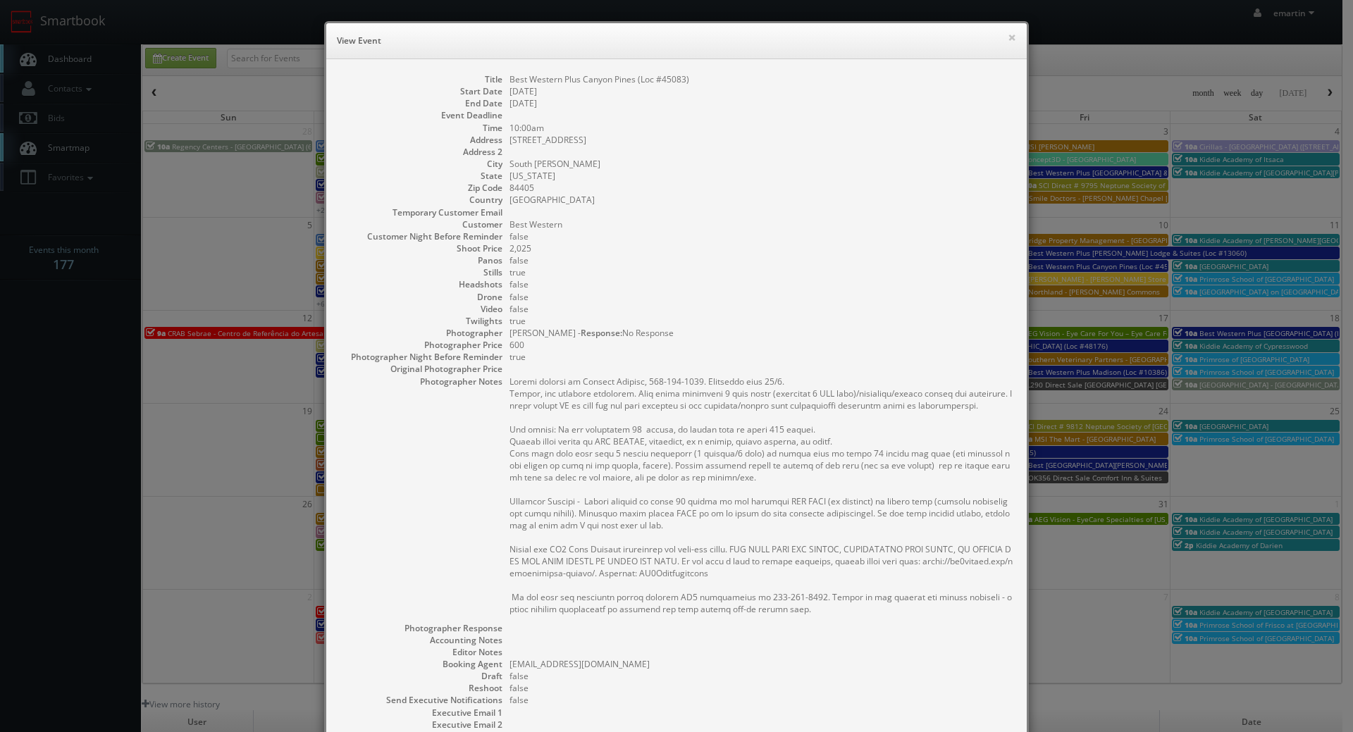
drag, startPoint x: 637, startPoint y: 102, endPoint x: 637, endPoint y: 94, distance: 7.8
click at [637, 101] on dd "10/10/2025" at bounding box center [760, 103] width 503 height 12
click at [677, 78] on dd "Best Western Plus Canyon Pines (Loc #45083)" at bounding box center [760, 79] width 503 height 12
click at [668, 77] on dd "Best Western Plus Canyon Pines (Loc #45083)" at bounding box center [760, 79] width 503 height 12
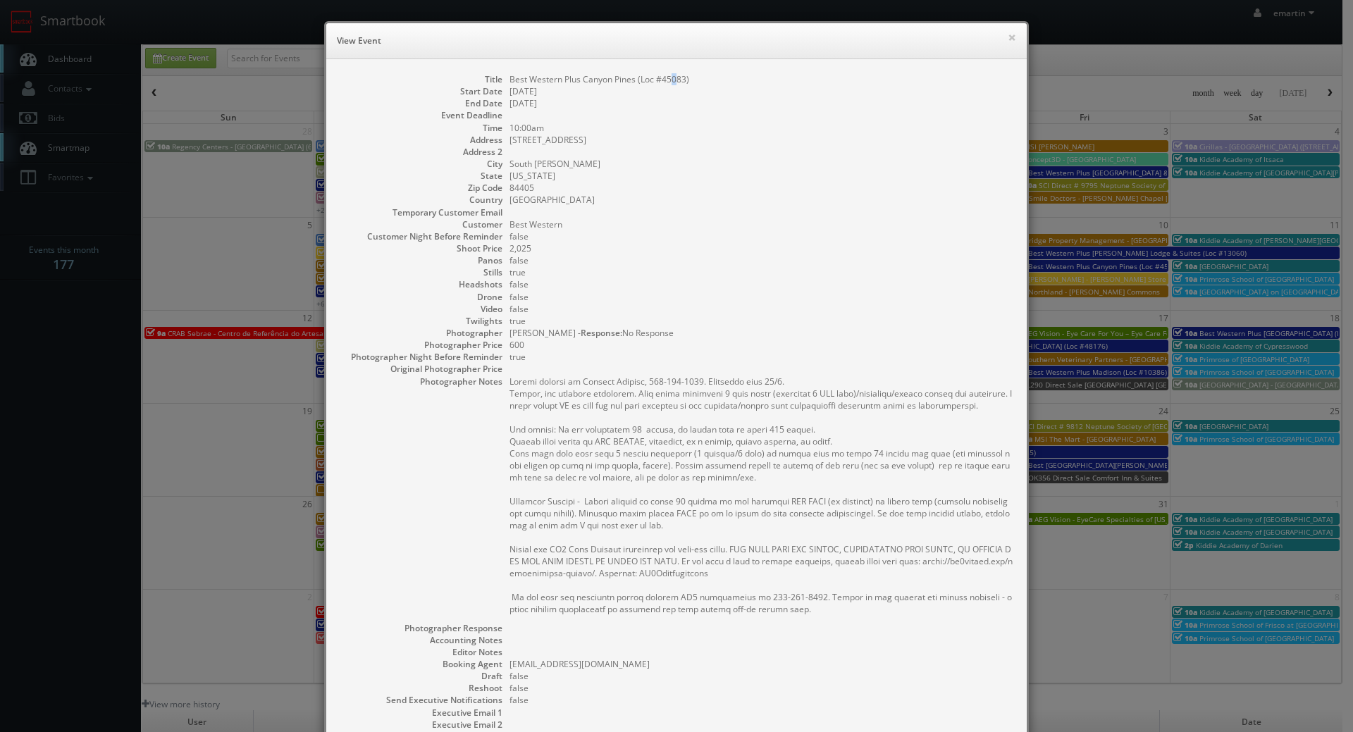
copy dd "0"
click at [657, 73] on div "Title Best Western Plus Canyon Pines (Loc #45083) Start Date 10/10/2025 End Dat…" at bounding box center [676, 451] width 700 height 784
click at [671, 77] on dd "Best Western Plus Canyon Pines (Loc #45083)" at bounding box center [760, 79] width 503 height 12
copy dd "45083"
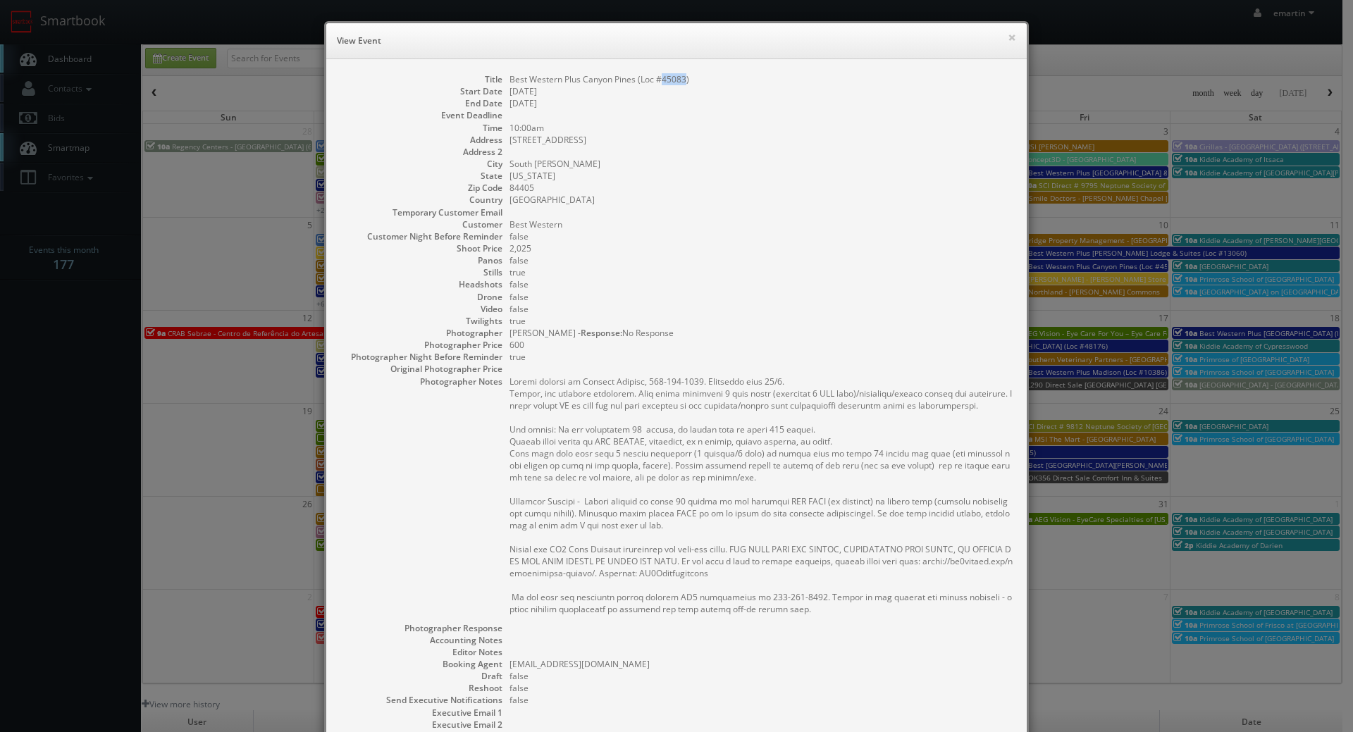
click at [831, 299] on dd "false" at bounding box center [760, 297] width 503 height 12
click at [880, 151] on dd at bounding box center [760, 152] width 503 height 12
click at [1008, 35] on button "×" at bounding box center [1012, 37] width 8 height 10
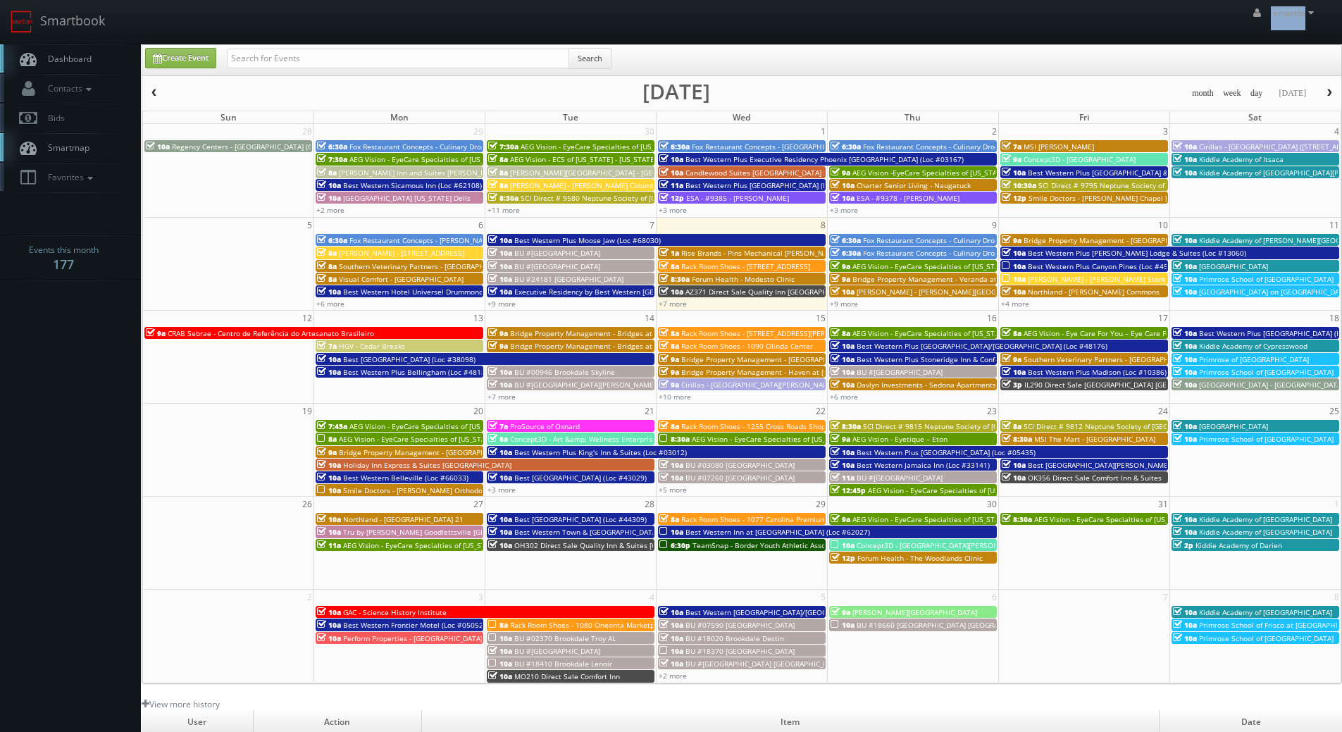
click at [109, 44] on body "Smartbook Toggle Side Navigation Toggle Top Navigation emartin emartin Profile …" at bounding box center [671, 487] width 1342 height 974
click at [85, 20] on link "Smartbook" at bounding box center [58, 22] width 116 height 44
click at [125, 366] on body "Smartbook Toggle Side Navigation Toggle Top Navigation emartin emartin Profile …" at bounding box center [671, 487] width 1342 height 974
click at [66, 63] on span "Dashboard" at bounding box center [66, 59] width 51 height 12
click at [106, 49] on link "Dashboard" at bounding box center [70, 58] width 141 height 29
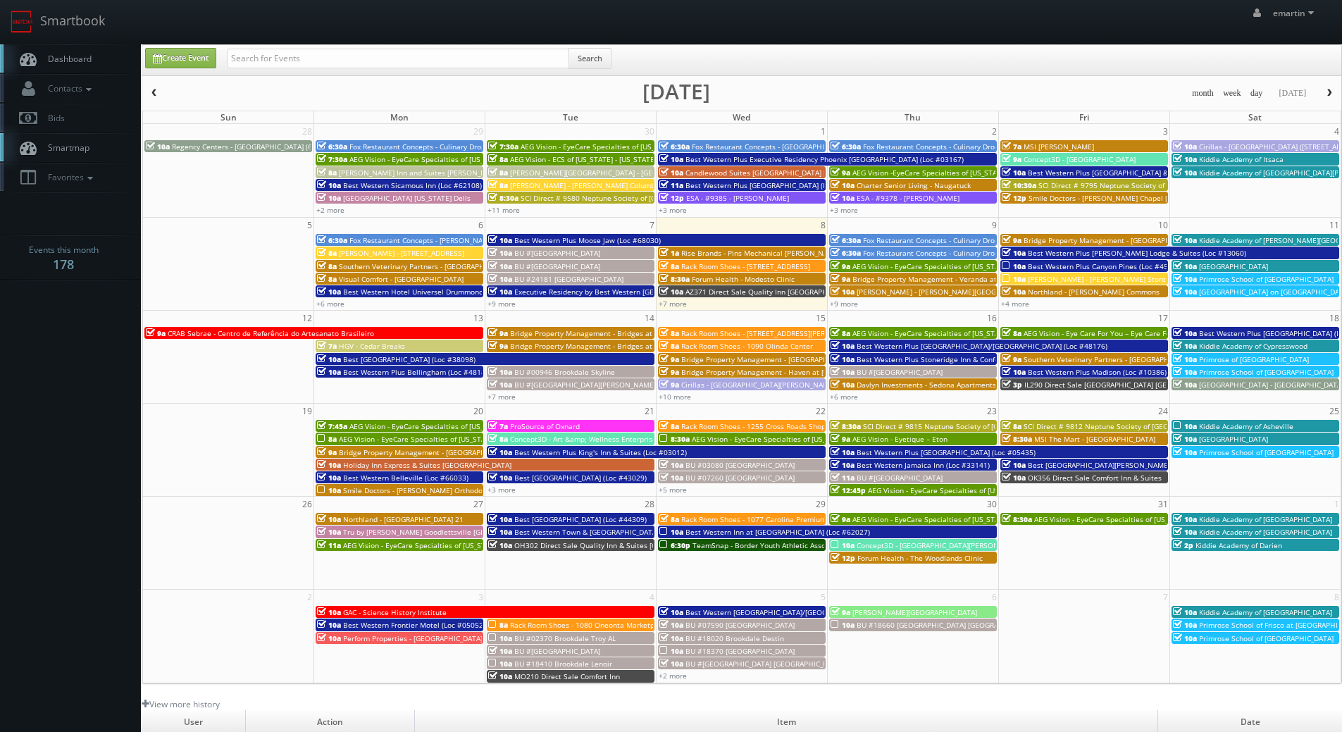
click at [71, 65] on link "Dashboard" at bounding box center [70, 58] width 141 height 29
click at [176, 68] on div "Create Event Search" at bounding box center [744, 61] width 1218 height 27
click at [192, 55] on link "Create Event" at bounding box center [180, 58] width 71 height 20
type input "10/08/2025"
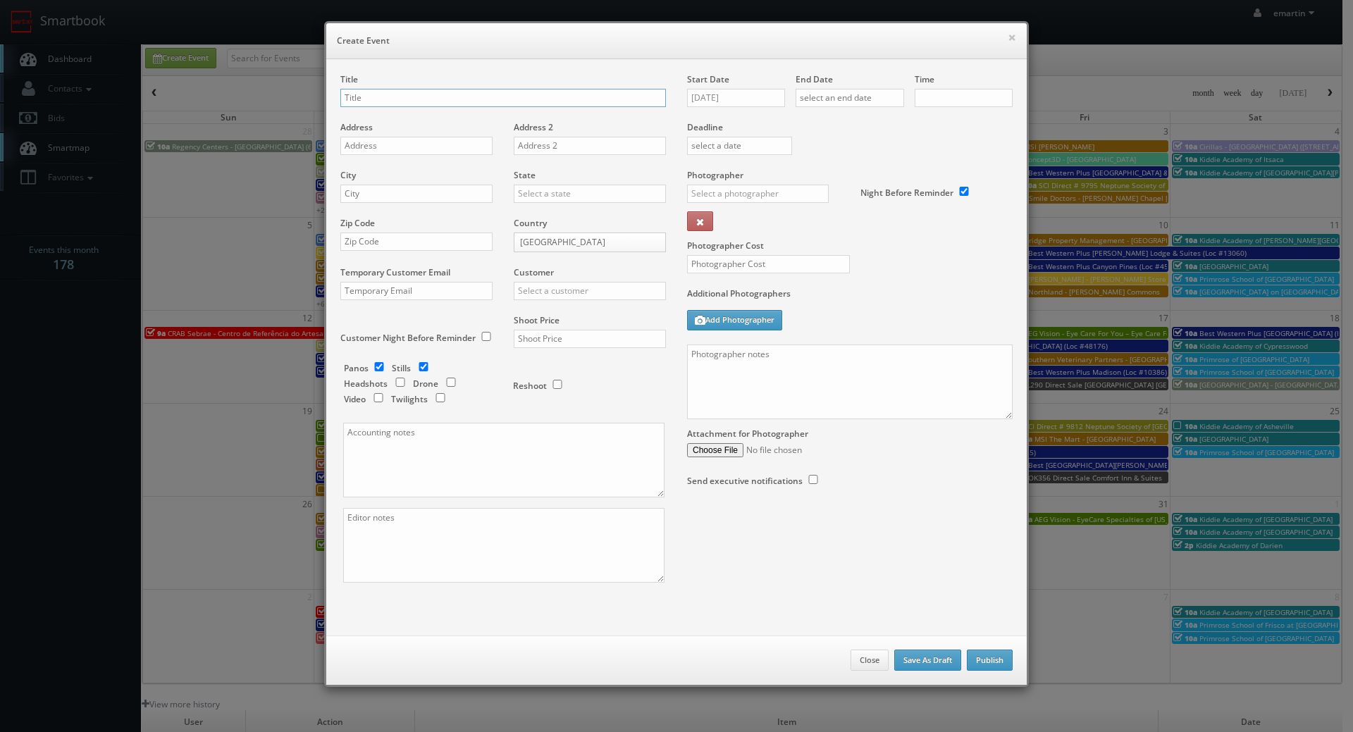
checkbox input "true"
type input "10:00am"
checkbox input "true"
drag, startPoint x: 576, startPoint y: 39, endPoint x: 509, endPoint y: 76, distance: 76.3
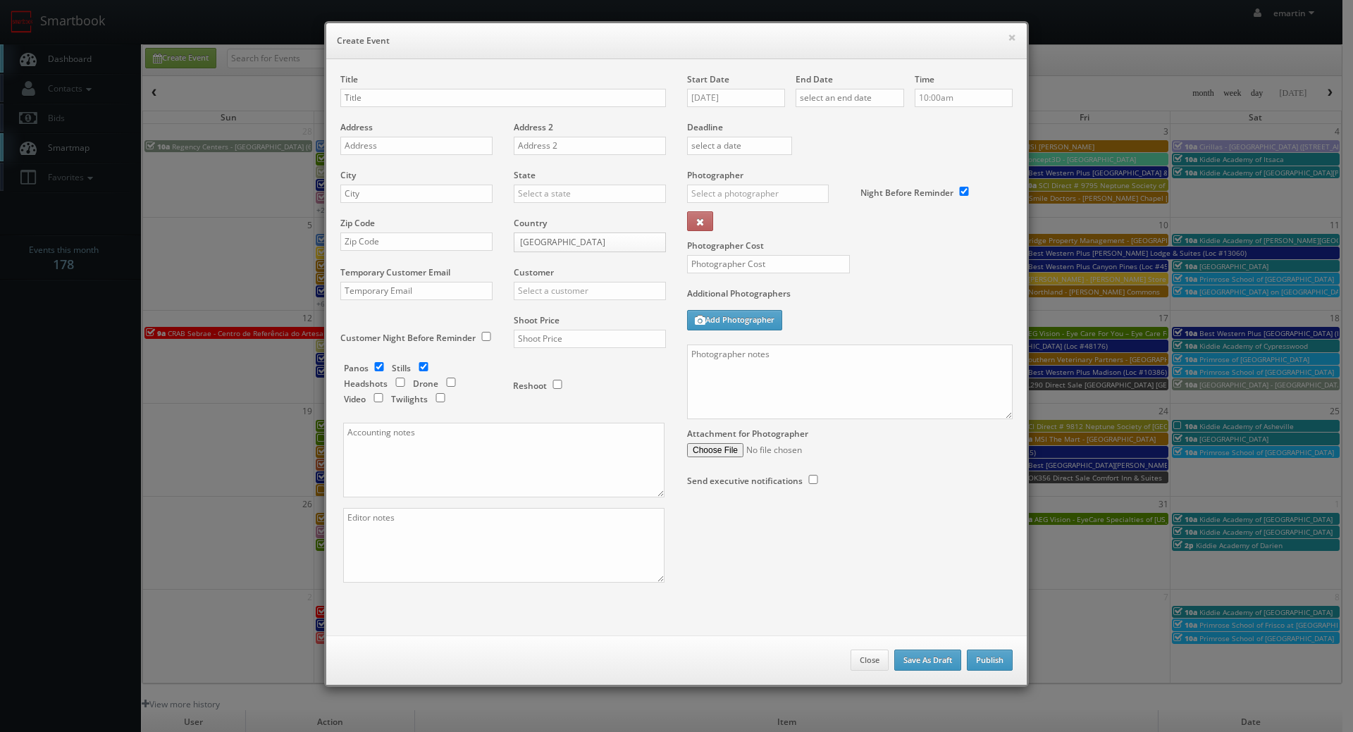
click at [576, 39] on h6 "Create Event" at bounding box center [676, 41] width 679 height 14
click at [428, 109] on div "Title" at bounding box center [503, 97] width 326 height 48
click at [430, 103] on input "text" at bounding box center [503, 98] width 326 height 18
paste input "Best Western Plus Rose City Suites"
drag, startPoint x: 539, startPoint y: 107, endPoint x: 540, endPoint y: 100, distance: 7.1
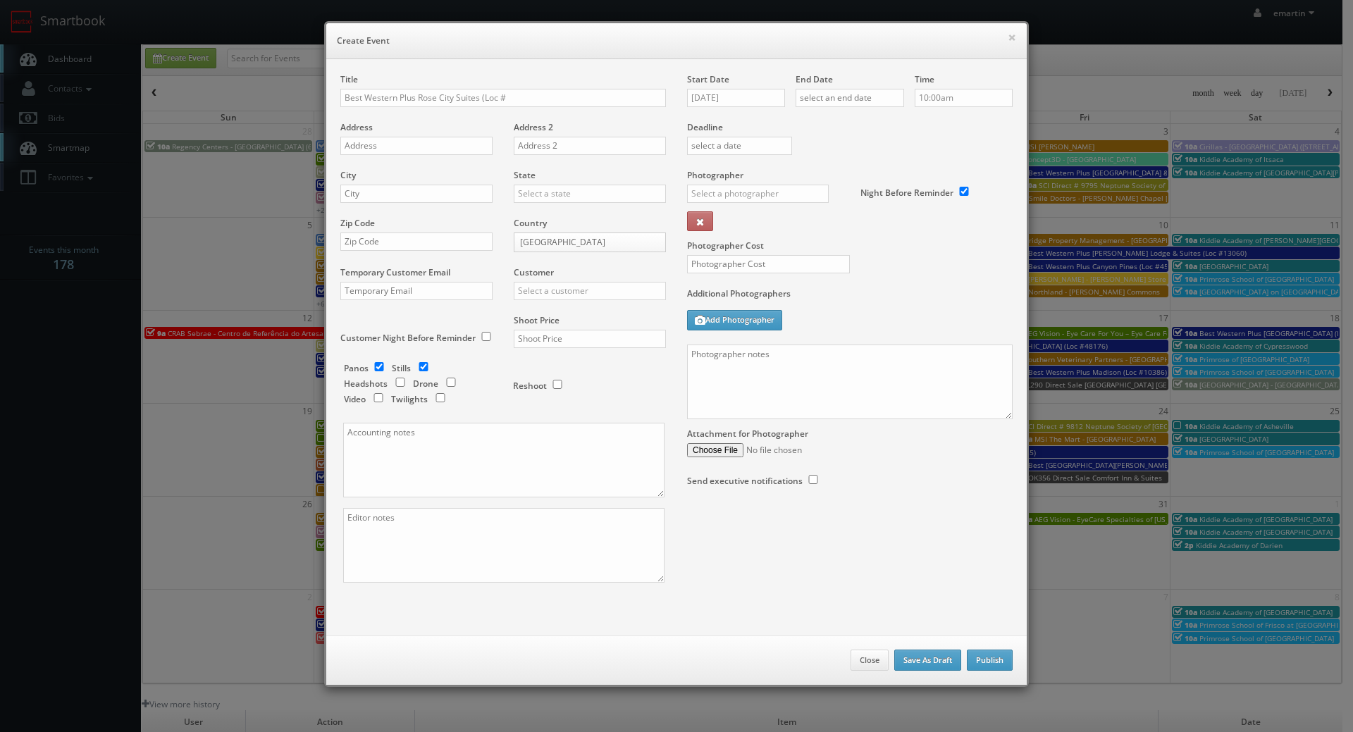
click at [539, 106] on div "Title Best Western Plus Rose City Suites (Loc #" at bounding box center [503, 97] width 326 height 48
click at [540, 100] on input "Best Western Plus Rose City Suites (Loc #" at bounding box center [503, 98] width 326 height 18
paste input "66042"
type input "Best Western Plus Rose City Suites (Loc #66042)"
drag, startPoint x: 388, startPoint y: 147, endPoint x: 380, endPoint y: 144, distance: 8.2
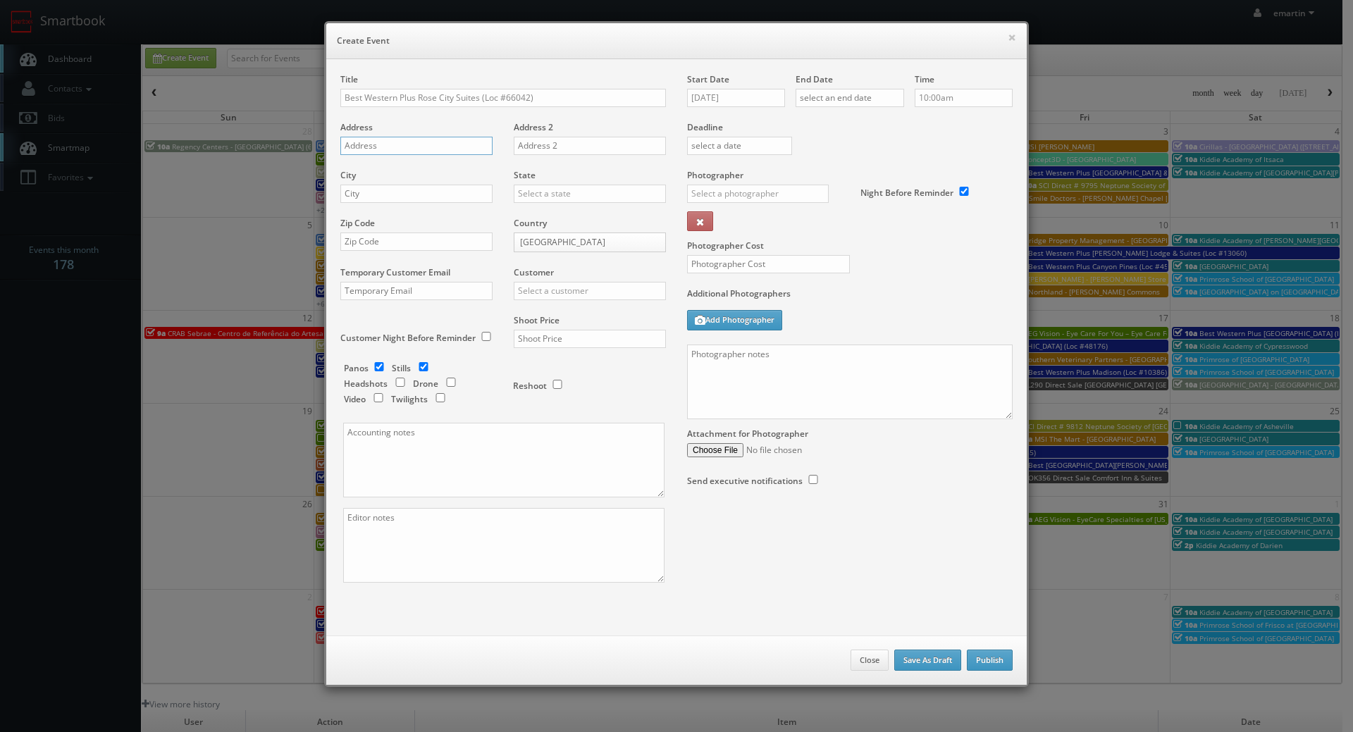
click at [388, 144] on input "text" at bounding box center [416, 146] width 152 height 18
paste input "300 Prince Charles Drive South"
type input "300 Prince Charles Drive South"
click at [400, 199] on input "text" at bounding box center [416, 194] width 152 height 18
paste input "Welland"
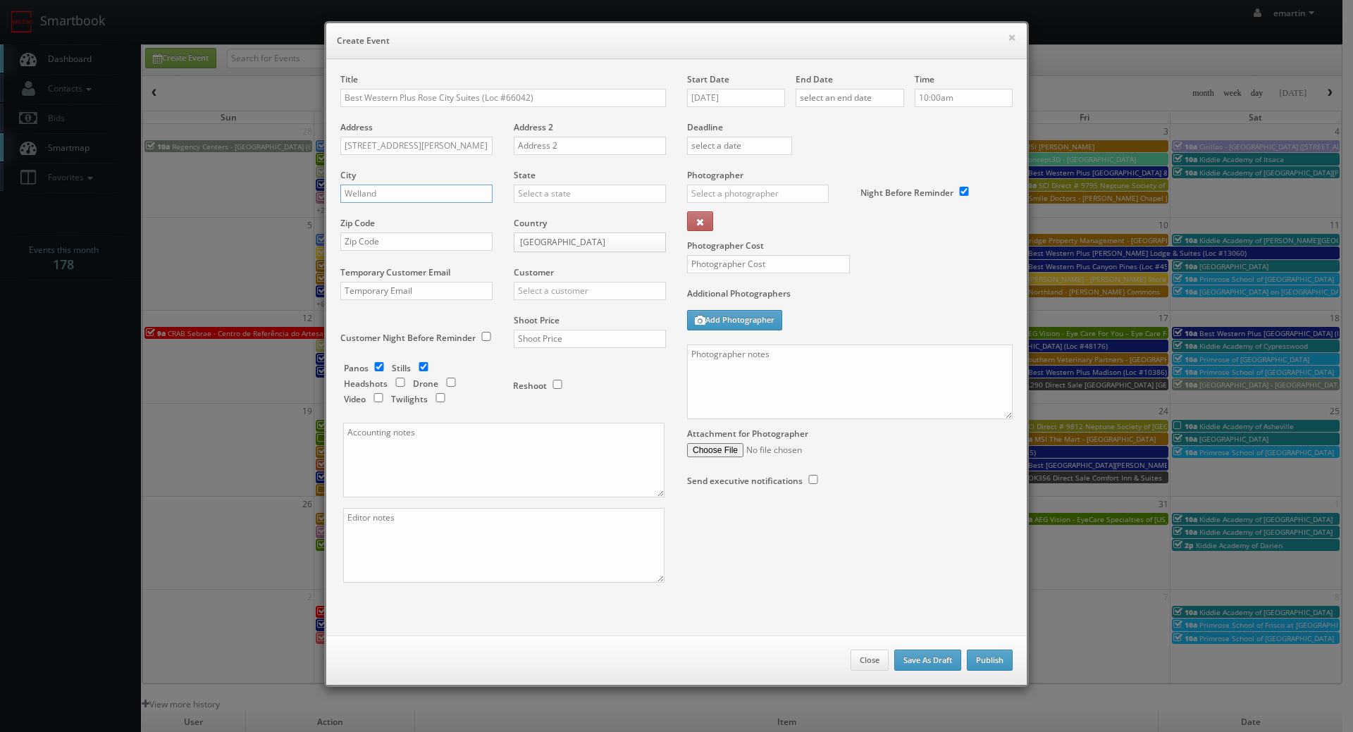
type input "Welland"
click at [562, 229] on div "Country United States United States Canada Mexico" at bounding box center [584, 241] width 163 height 49
click at [557, 237] on body "Smartbook Toggle Side Navigation Toggle Top Navigation emartin emartin Profile …" at bounding box center [671, 487] width 1342 height 974
select select "[GEOGRAPHIC_DATA]"
click at [536, 200] on input "text" at bounding box center [590, 194] width 152 height 18
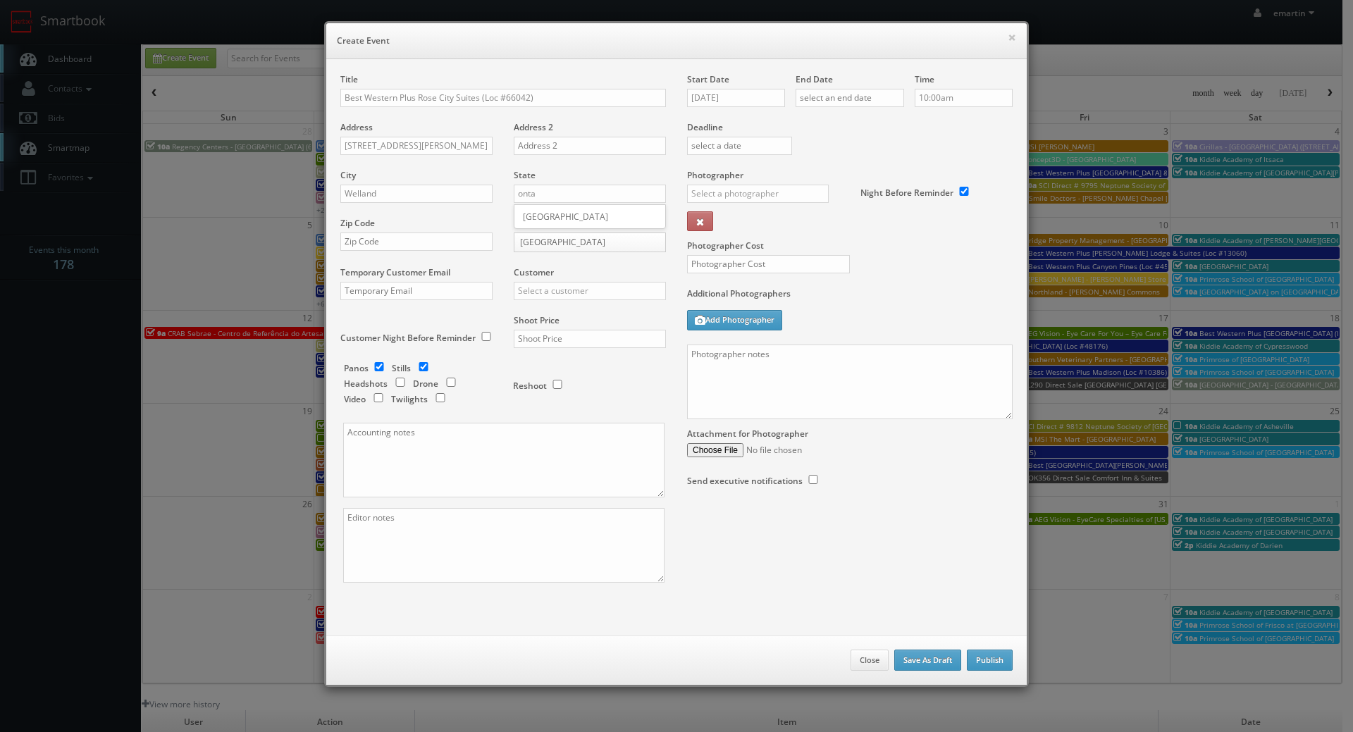
click at [555, 221] on div "[GEOGRAPHIC_DATA]" at bounding box center [589, 216] width 151 height 23
type input "[GEOGRAPHIC_DATA]"
click at [383, 240] on input "text" at bounding box center [416, 242] width 152 height 18
paste input "L3C 7B3"
type input "L3C 7B3"
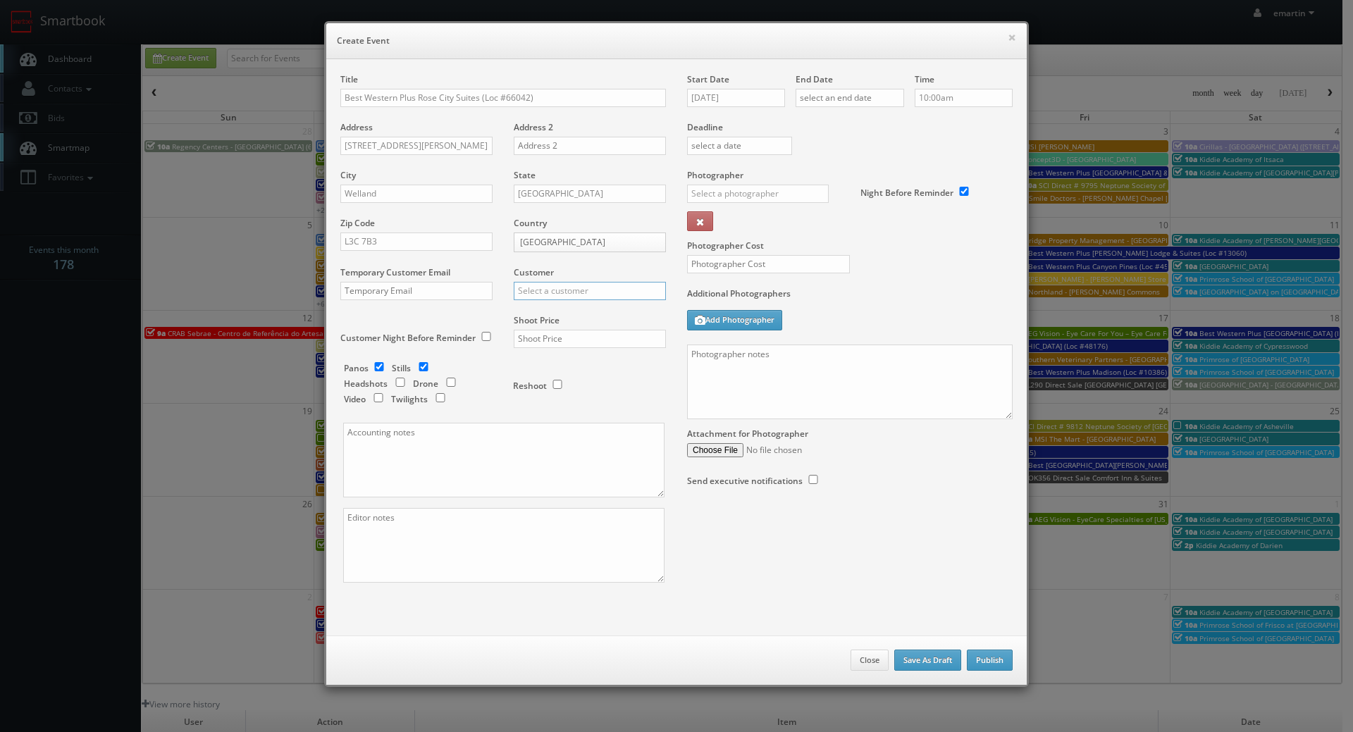
click at [575, 285] on input "text" at bounding box center [590, 291] width 152 height 18
click at [576, 317] on div "Best Western" at bounding box center [589, 313] width 151 height 23
type input "Best Western"
click at [559, 338] on input "text" at bounding box center [590, 339] width 152 height 18
type input "1,900"
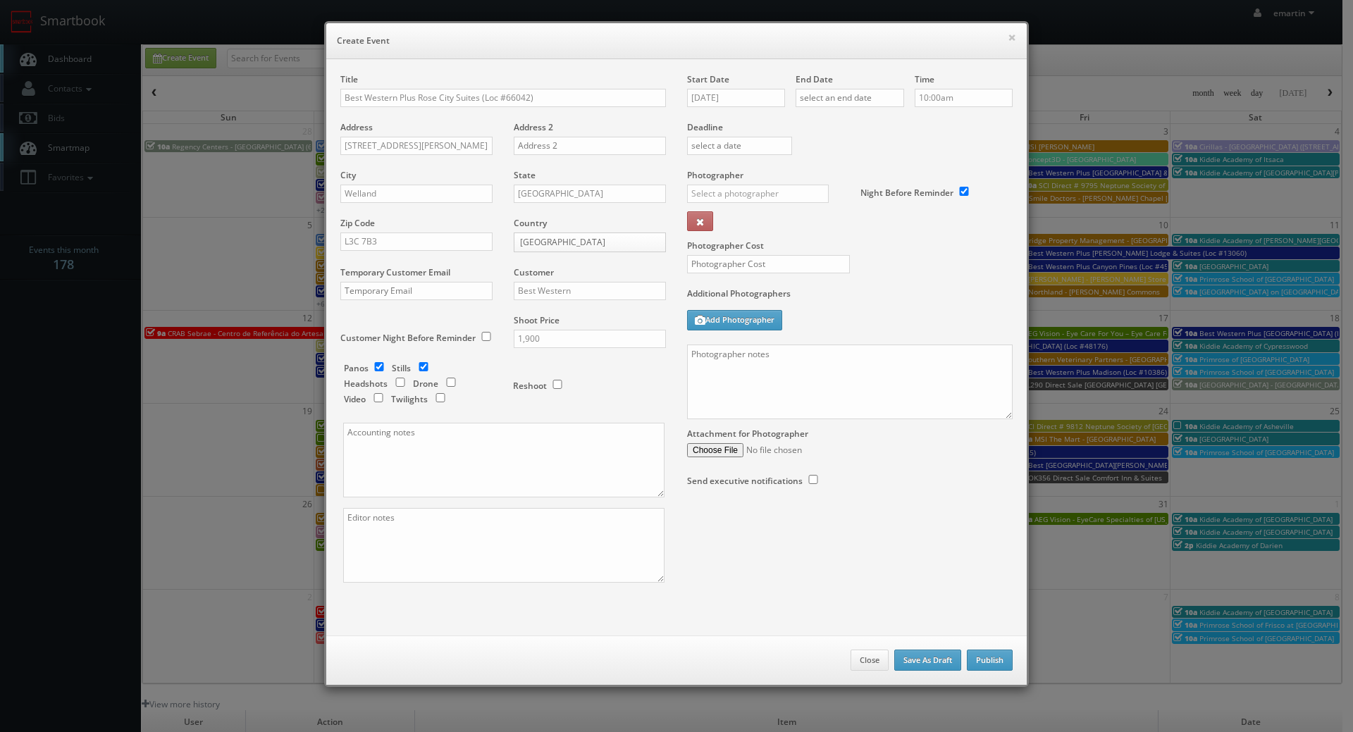
click at [579, 373] on div "Reshoot" at bounding box center [583, 378] width 141 height 33
drag, startPoint x: 370, startPoint y: 363, endPoint x: 440, endPoint y: 397, distance: 77.5
click at [371, 363] on input "checkbox" at bounding box center [379, 366] width 21 height 9
checkbox input "false"
drag, startPoint x: 450, startPoint y: 401, endPoint x: 443, endPoint y: 400, distance: 7.9
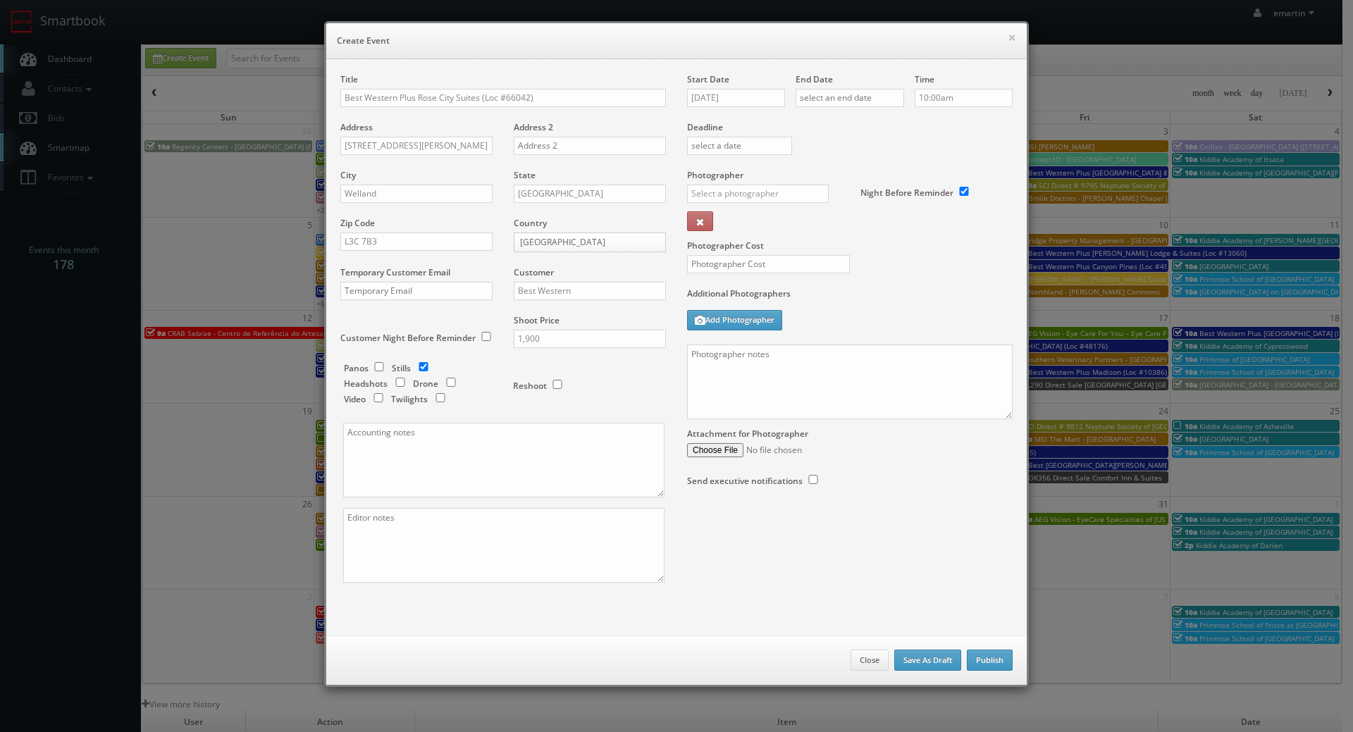
click at [450, 401] on div "Panos Stills Headshots Drone Video Twilights" at bounding box center [421, 385] width 155 height 47
click at [441, 400] on input "checkbox" at bounding box center [440, 397] width 21 height 9
checkbox input "true"
click at [734, 197] on input "text" at bounding box center [758, 194] width 142 height 18
click at [728, 223] on div "Richard Tang" at bounding box center [763, 225] width 151 height 23
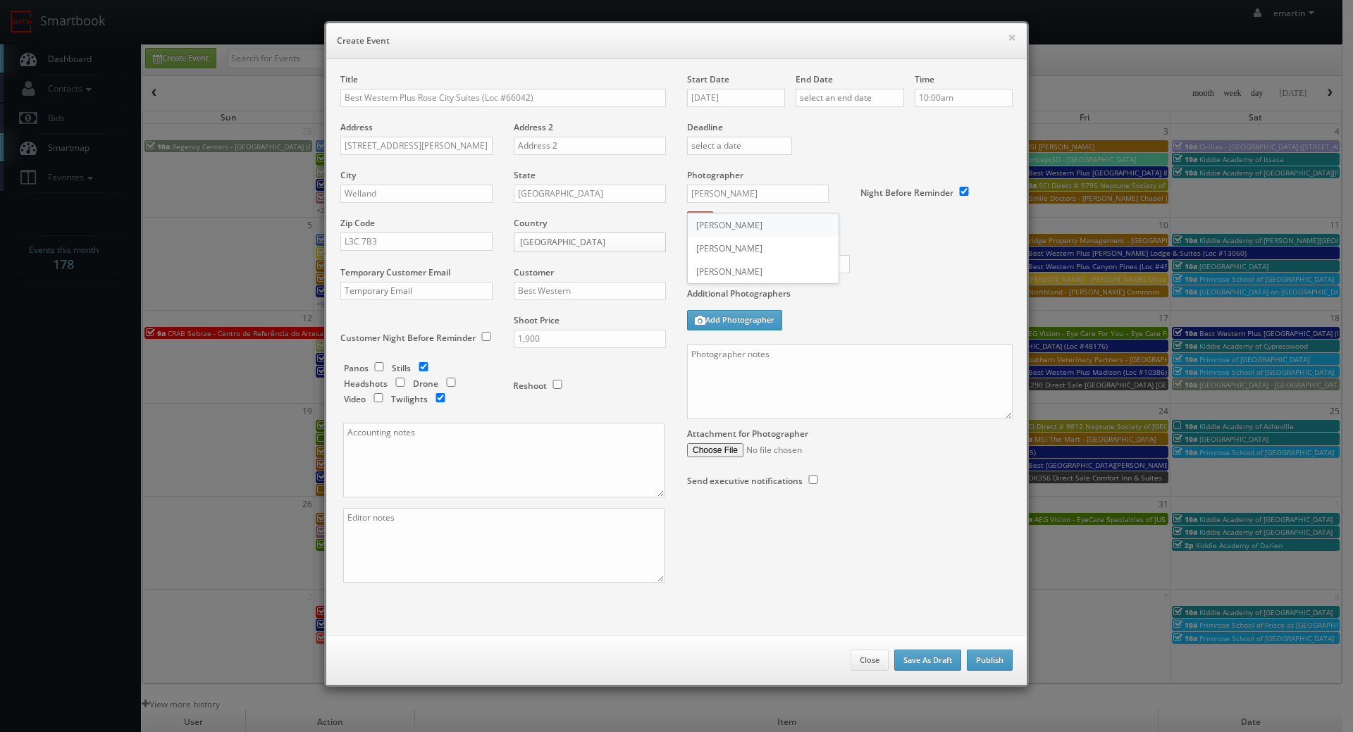
type input "Richard Tang"
click at [743, 264] on input "text" at bounding box center [768, 264] width 163 height 18
type input "575"
click at [894, 252] on div "Photographer Cost 575" at bounding box center [849, 228] width 347 height 118
click at [738, 98] on input "10/08/2025" at bounding box center [736, 98] width 98 height 18
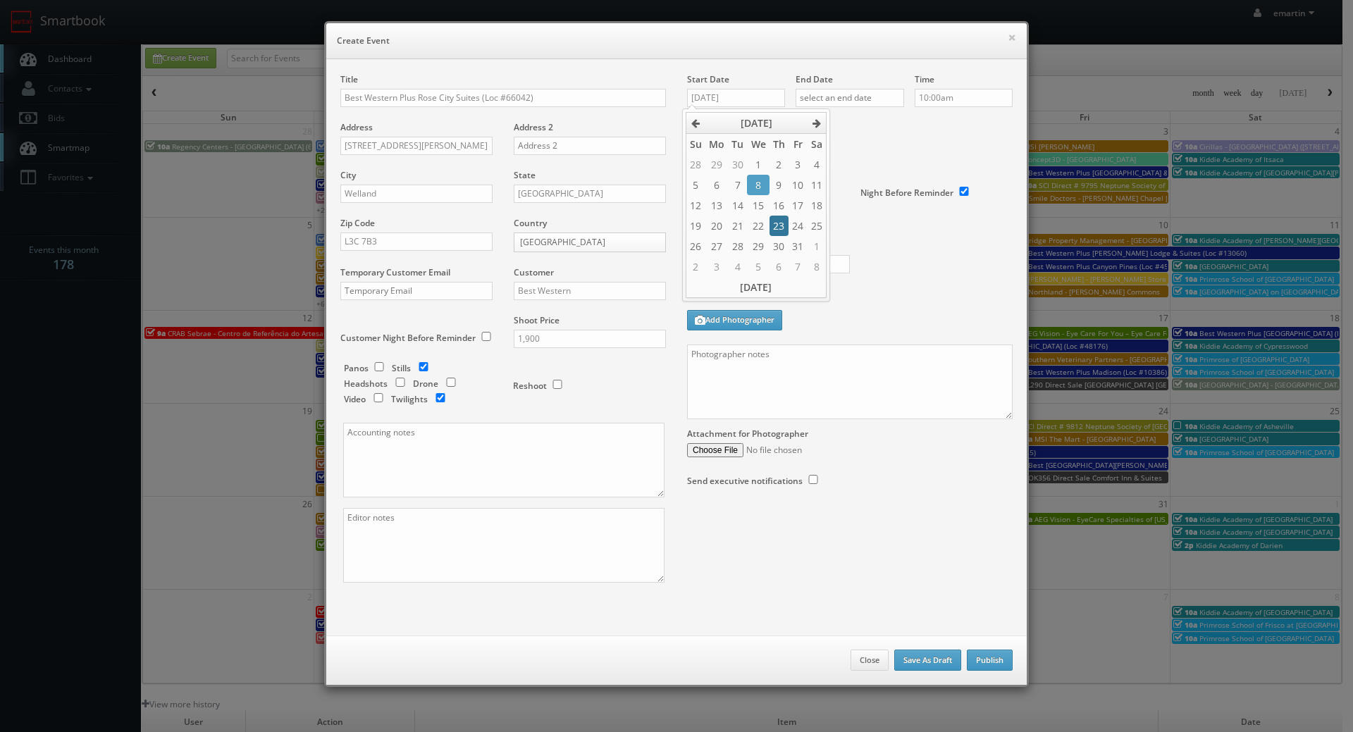
click at [778, 226] on td "23" at bounding box center [778, 226] width 19 height 20
type input "10/23/2025"
click at [836, 92] on input "text" at bounding box center [850, 98] width 109 height 18
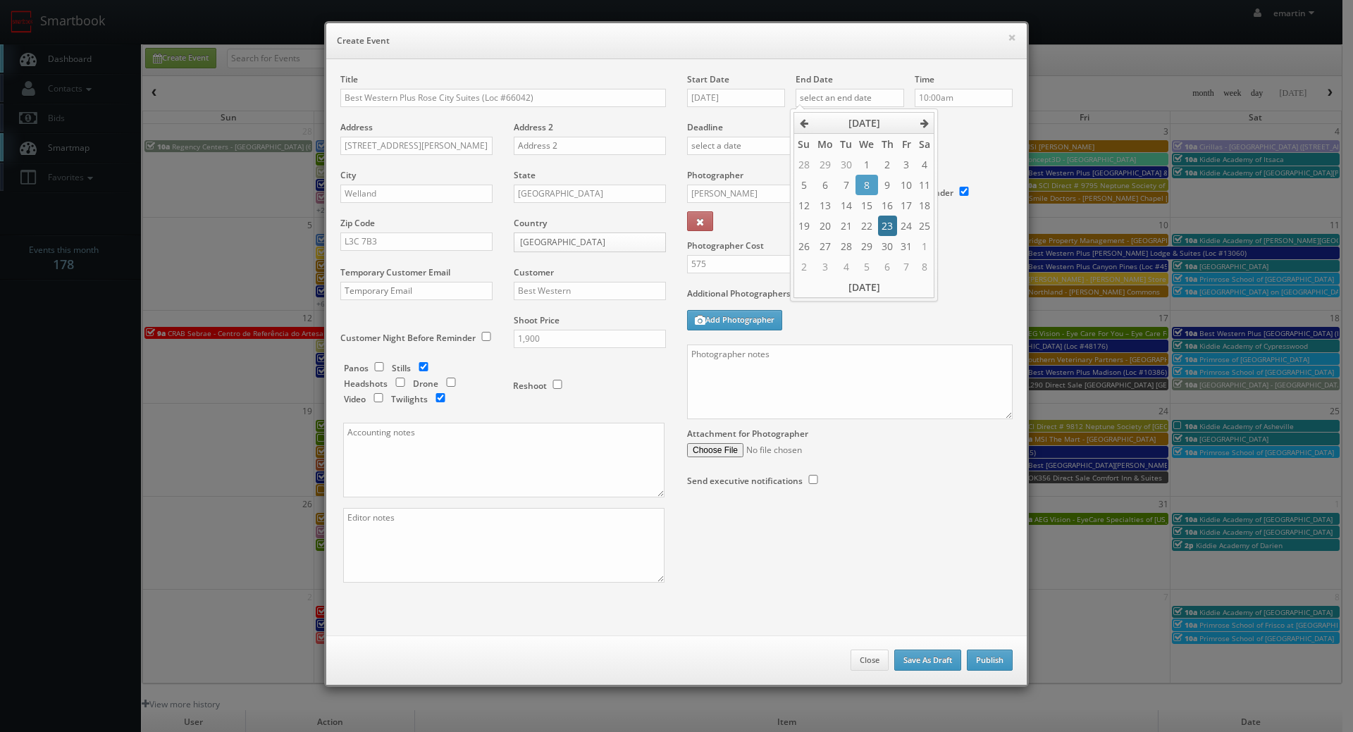
click at [887, 223] on td "23" at bounding box center [887, 226] width 19 height 20
type input "10/23/2025"
click at [978, 125] on label "Deadline" at bounding box center [849, 127] width 347 height 12
click at [824, 356] on textarea at bounding box center [850, 382] width 326 height 75
paste textarea "Onsite contact is ______. Overnight stay ___. Stills, and exterior twilights. F…"
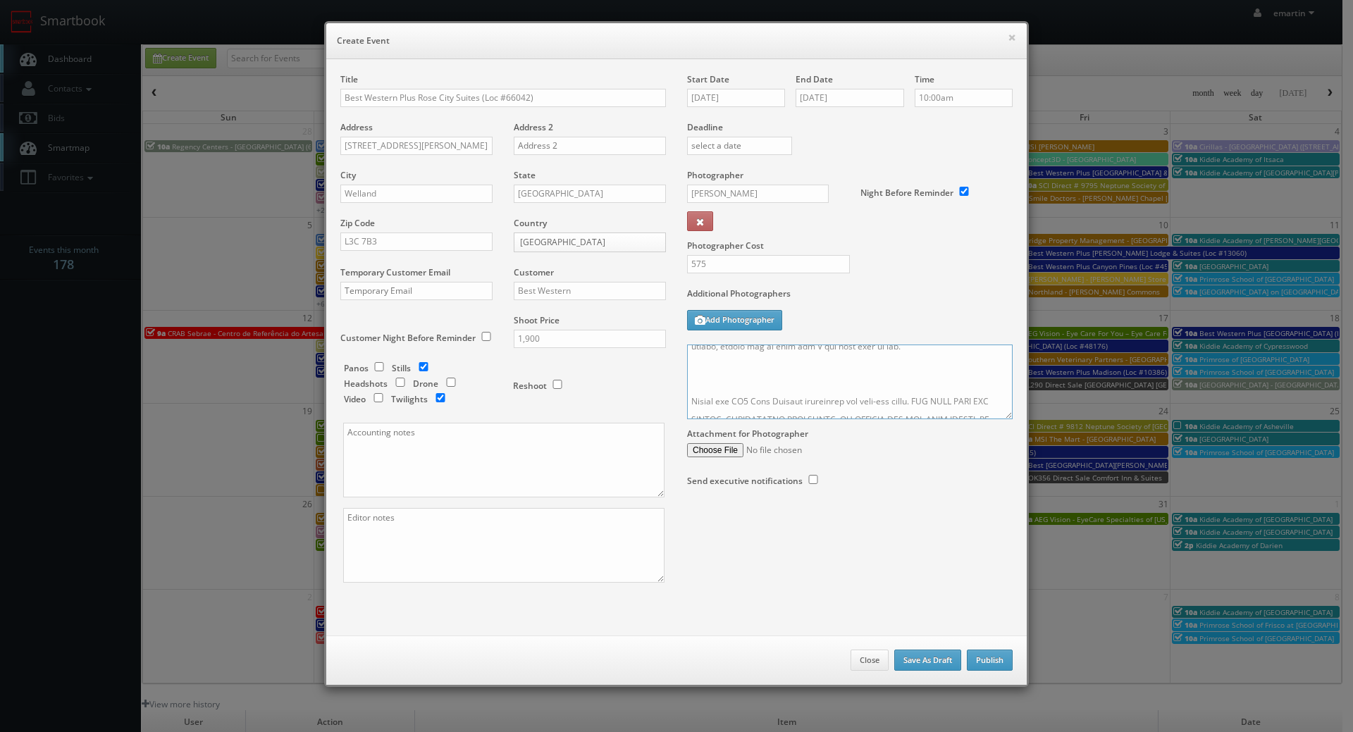
scroll to position [322, 0]
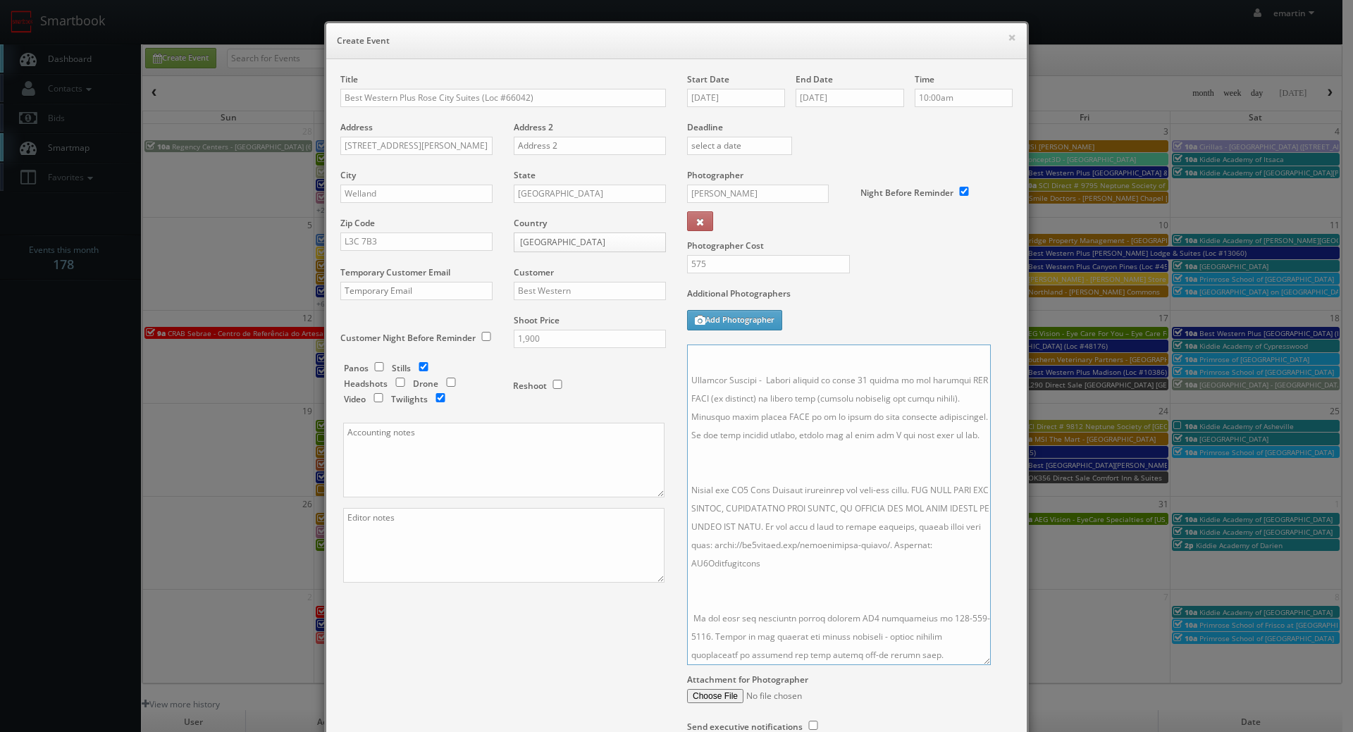
drag, startPoint x: 1001, startPoint y: 416, endPoint x: 913, endPoint y: 600, distance: 203.3
click at [979, 662] on textarea at bounding box center [839, 505] width 304 height 321
click at [748, 466] on textarea at bounding box center [839, 505] width 304 height 320
click at [745, 627] on textarea at bounding box center [839, 505] width 304 height 320
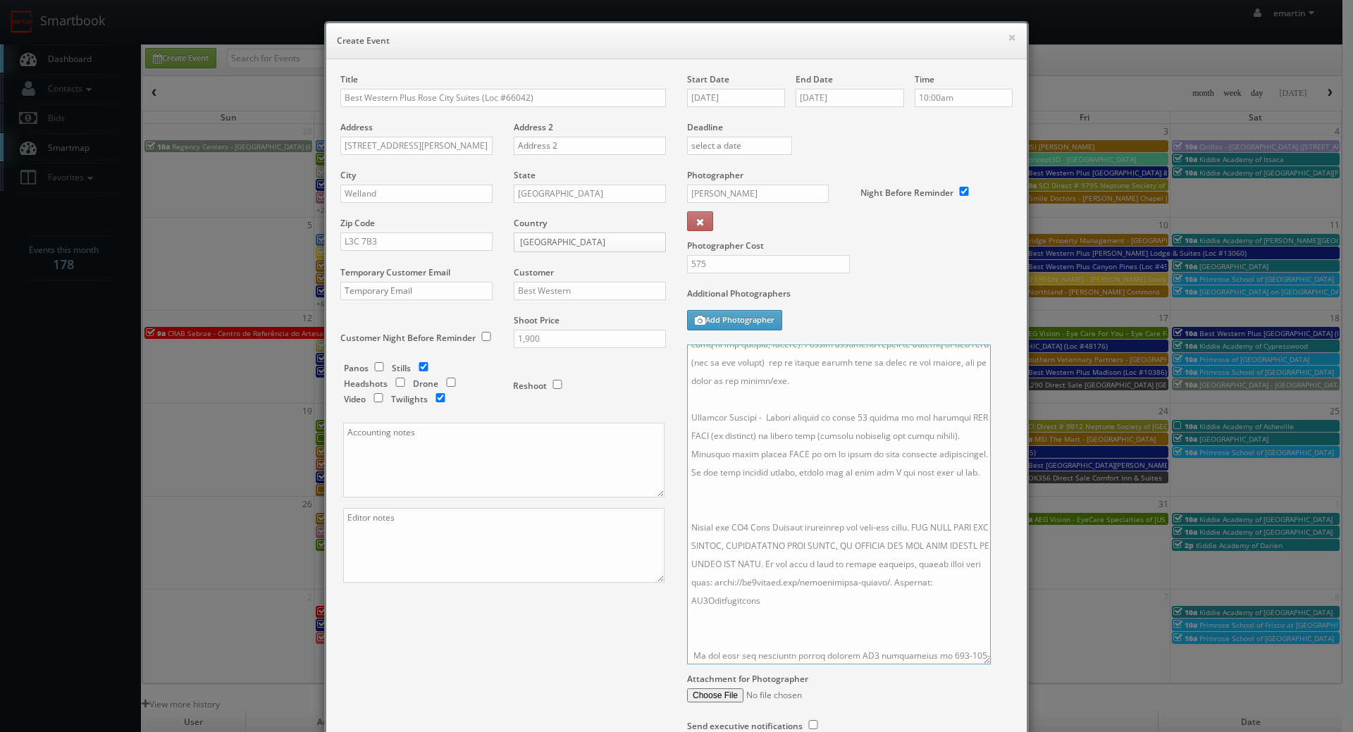
click at [722, 521] on textarea at bounding box center [839, 505] width 304 height 320
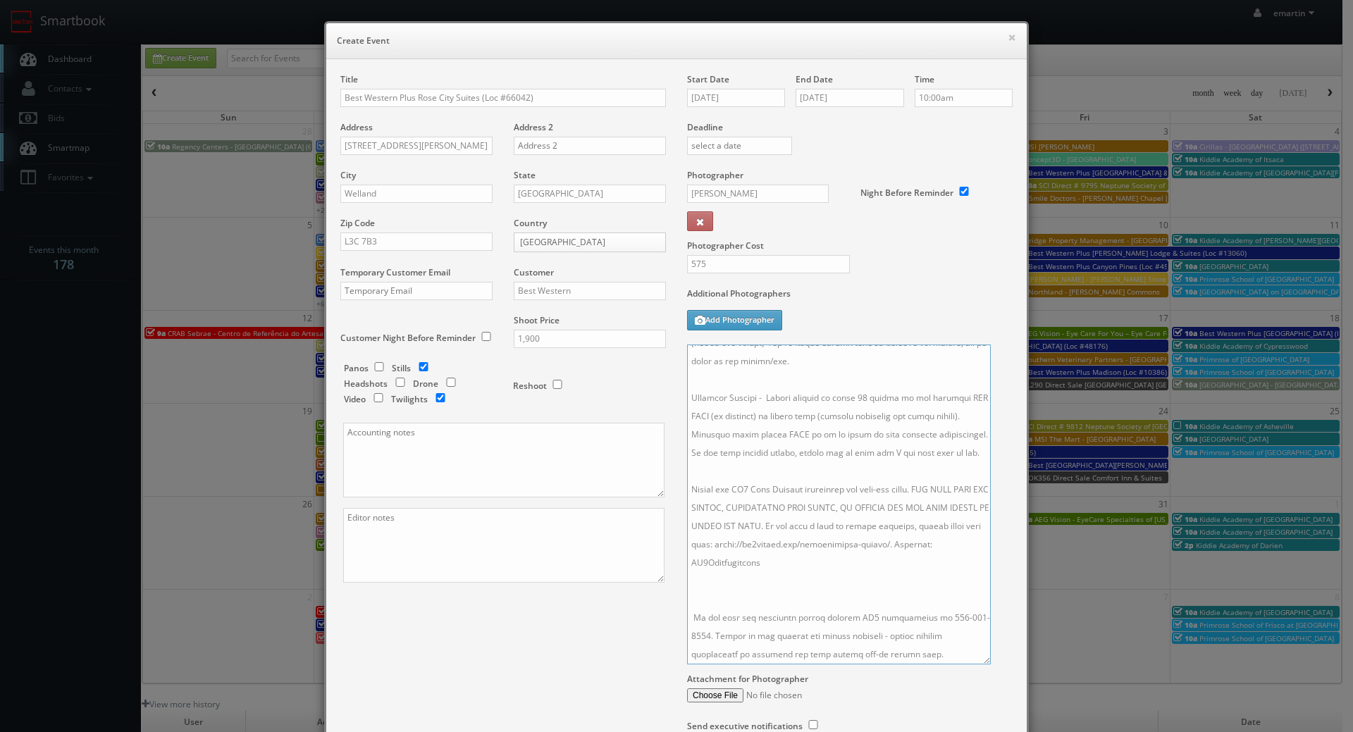
click at [738, 565] on textarea at bounding box center [839, 505] width 304 height 320
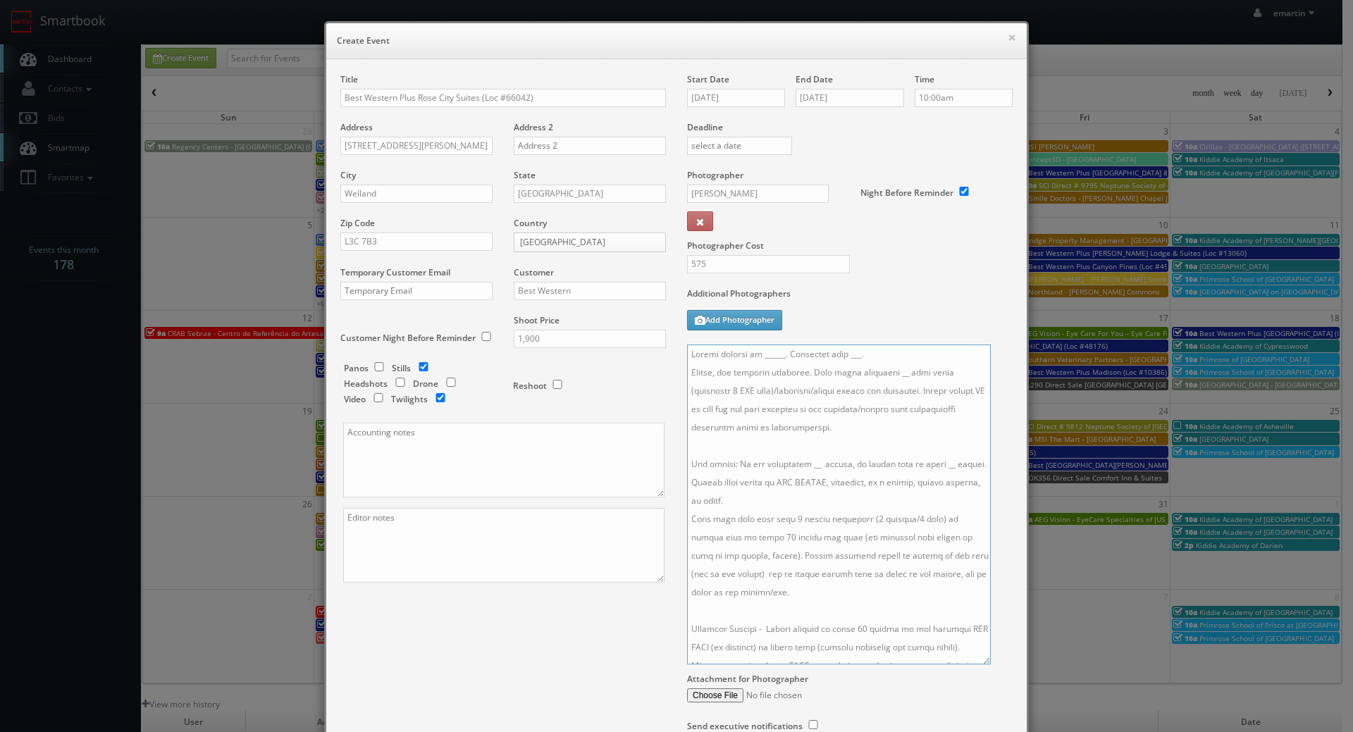
click at [879, 365] on textarea at bounding box center [839, 505] width 304 height 320
click at [884, 376] on textarea at bounding box center [839, 505] width 304 height 320
click at [800, 466] on textarea at bounding box center [839, 505] width 304 height 320
click at [793, 463] on textarea at bounding box center [839, 505] width 304 height 320
drag, startPoint x: 893, startPoint y: 357, endPoint x: 837, endPoint y: 353, distance: 56.5
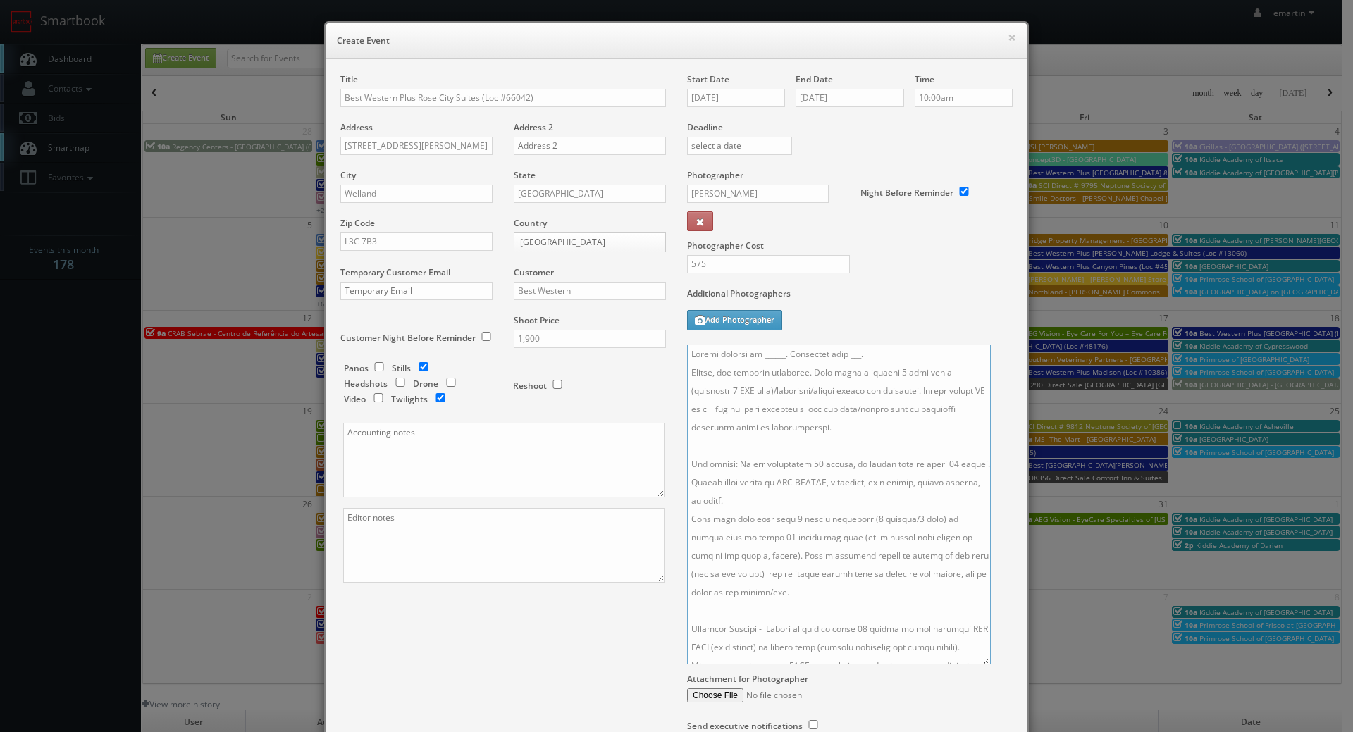
click at [837, 353] on textarea at bounding box center [839, 505] width 304 height 320
click at [775, 355] on textarea at bounding box center [839, 505] width 304 height 320
paste textarea "Anne Guillemette, anneg@bestwesternniagara.com, 905-732-0922"
drag, startPoint x: 968, startPoint y: 352, endPoint x: 830, endPoint y: 351, distance: 138.1
click at [830, 351] on textarea at bounding box center [839, 505] width 304 height 320
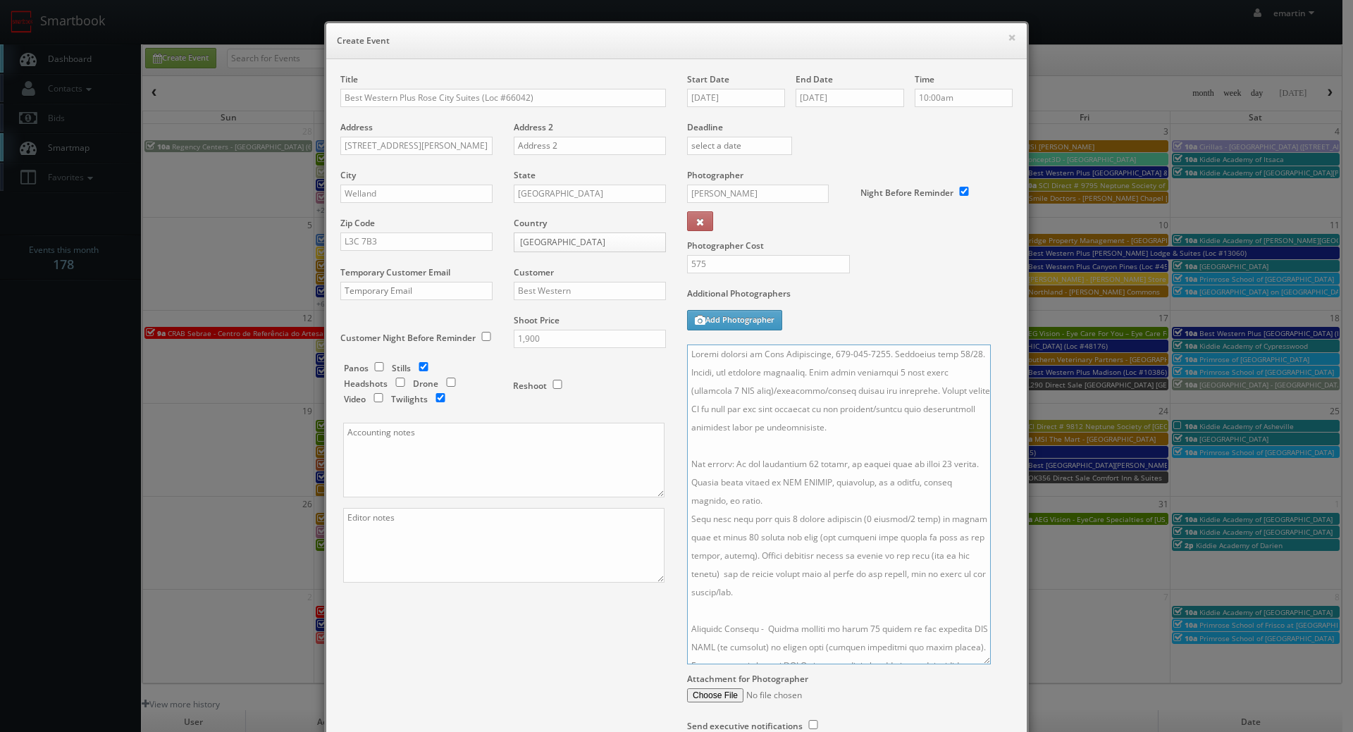
click at [872, 415] on textarea at bounding box center [839, 505] width 304 height 320
type textarea "Onsite contact is Anne Guillemette, 905-732-0922. Overnight stay 10/22. Stills,…"
click at [848, 261] on div "Photographer Cost 575" at bounding box center [849, 228] width 347 height 118
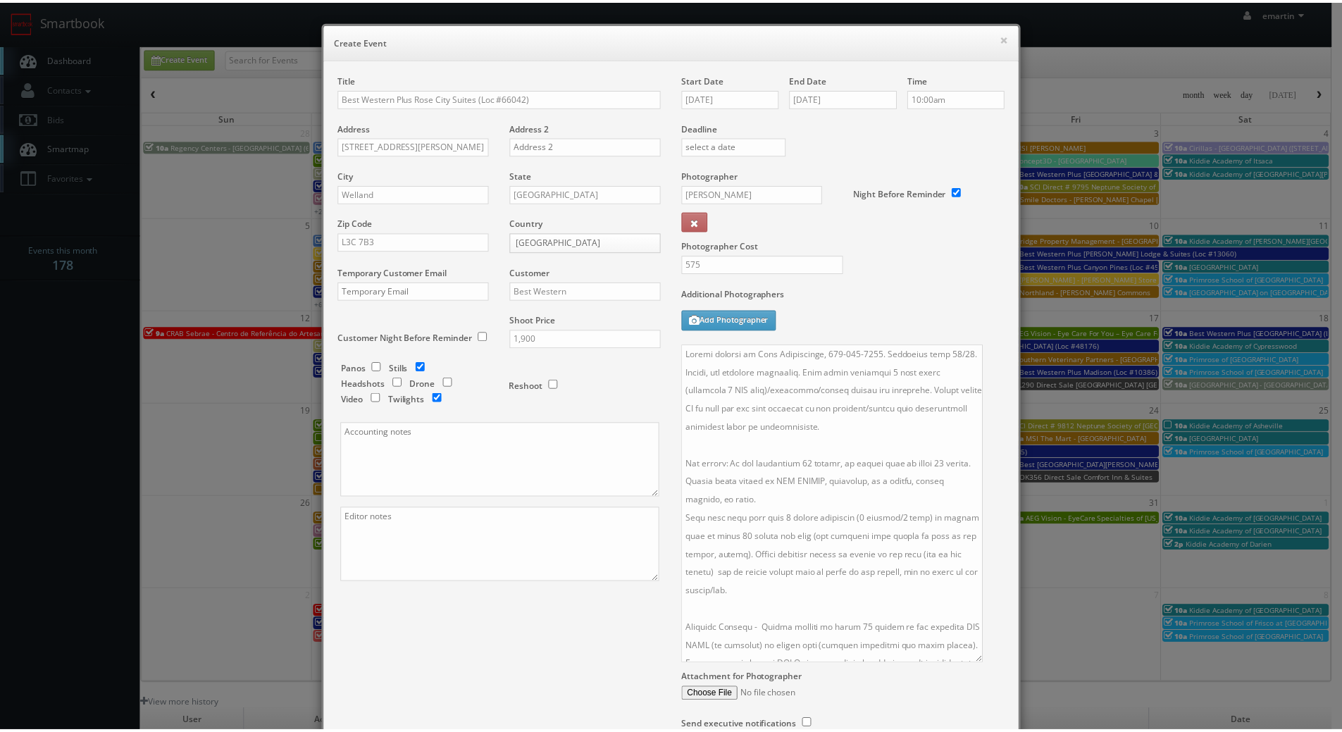
scroll to position [128, 0]
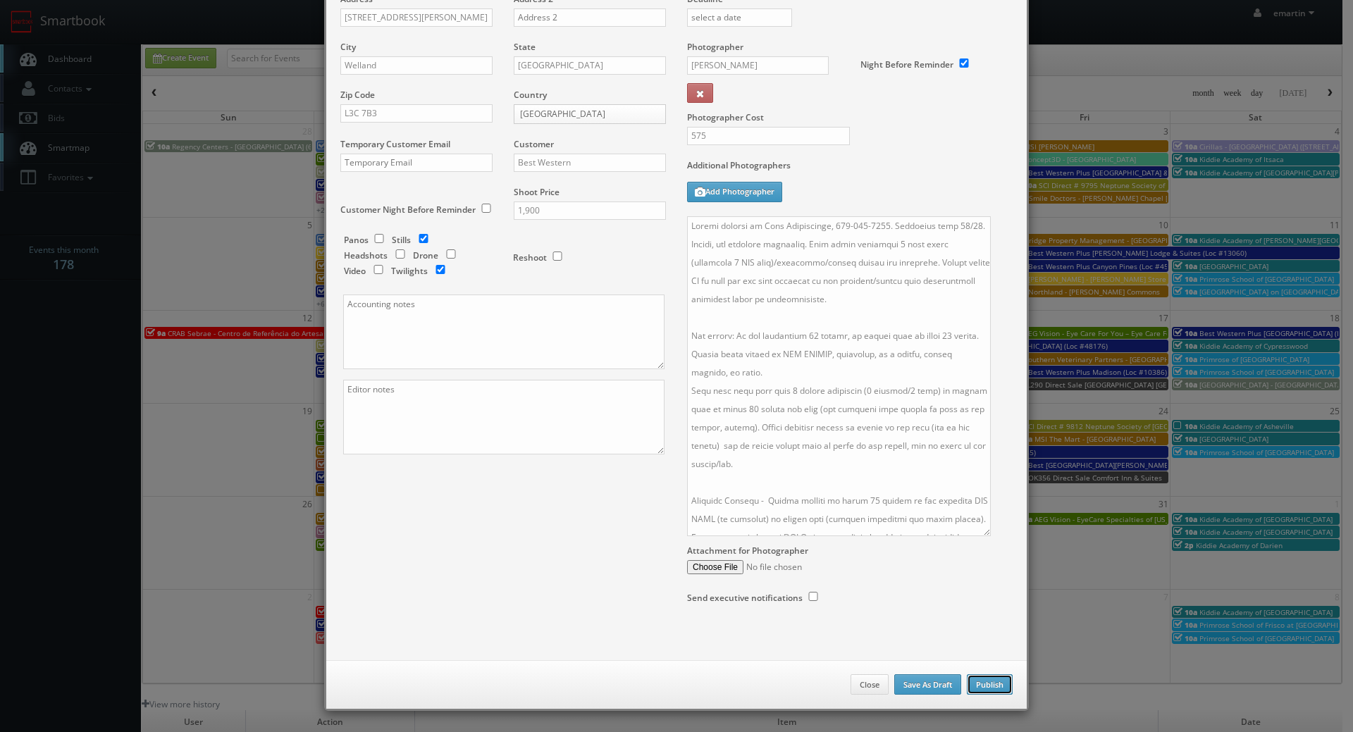
click at [982, 687] on button "Publish" at bounding box center [990, 684] width 46 height 21
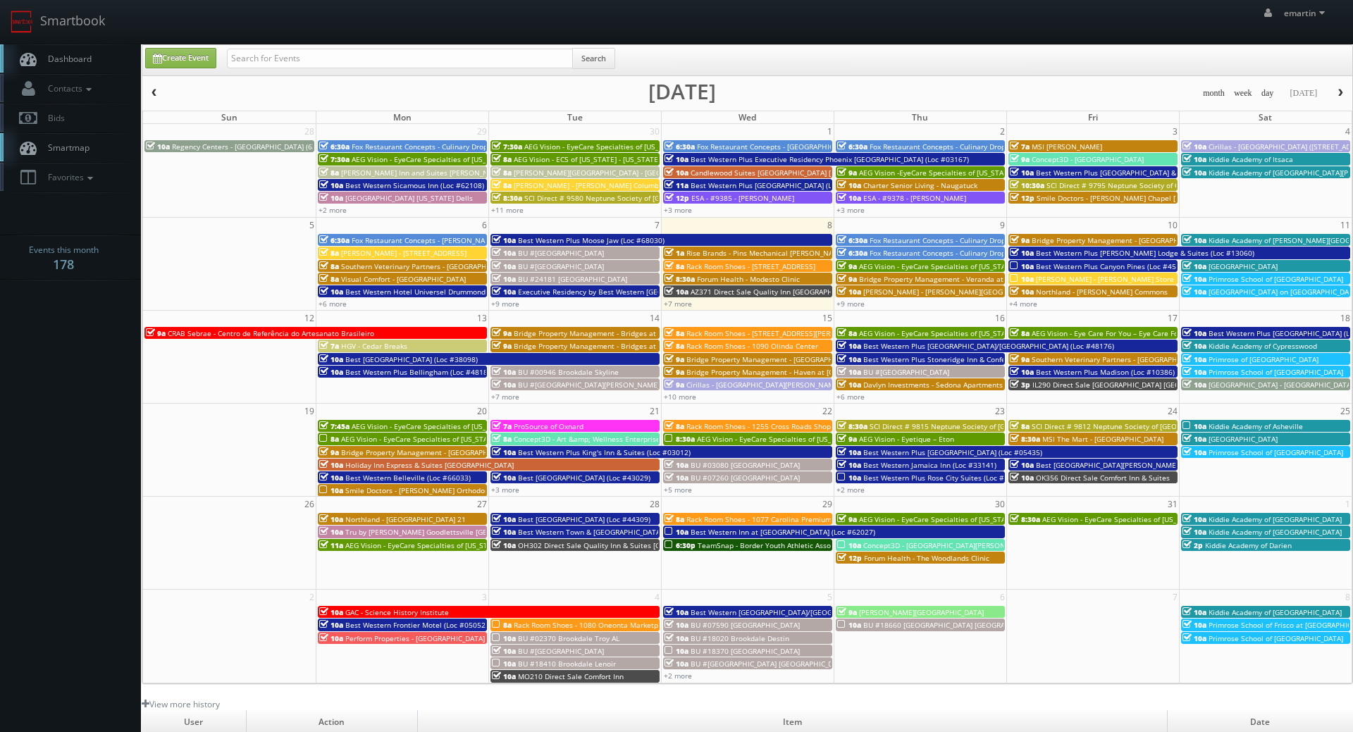
drag, startPoint x: 69, startPoint y: 59, endPoint x: 57, endPoint y: 73, distance: 18.5
click at [63, 61] on span "Dashboard" at bounding box center [66, 59] width 51 height 12
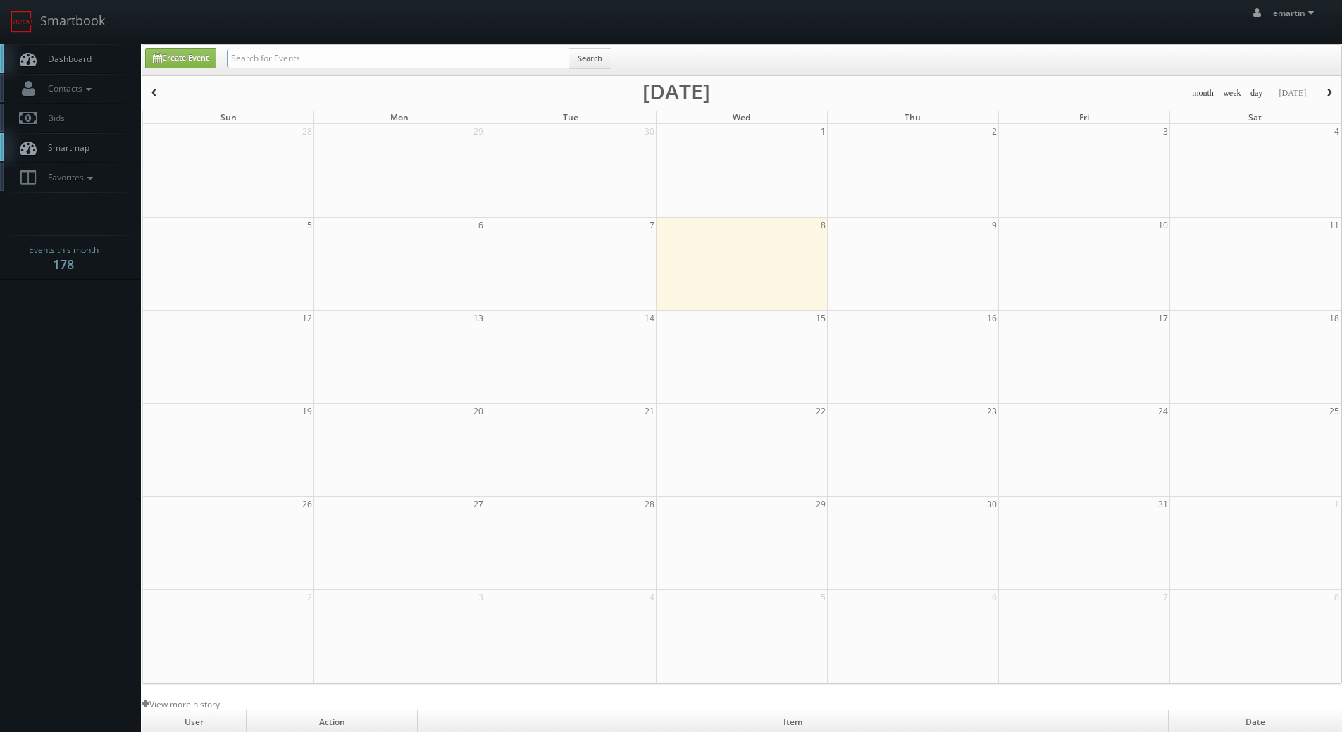
click at [376, 58] on input "text" at bounding box center [398, 59] width 342 height 20
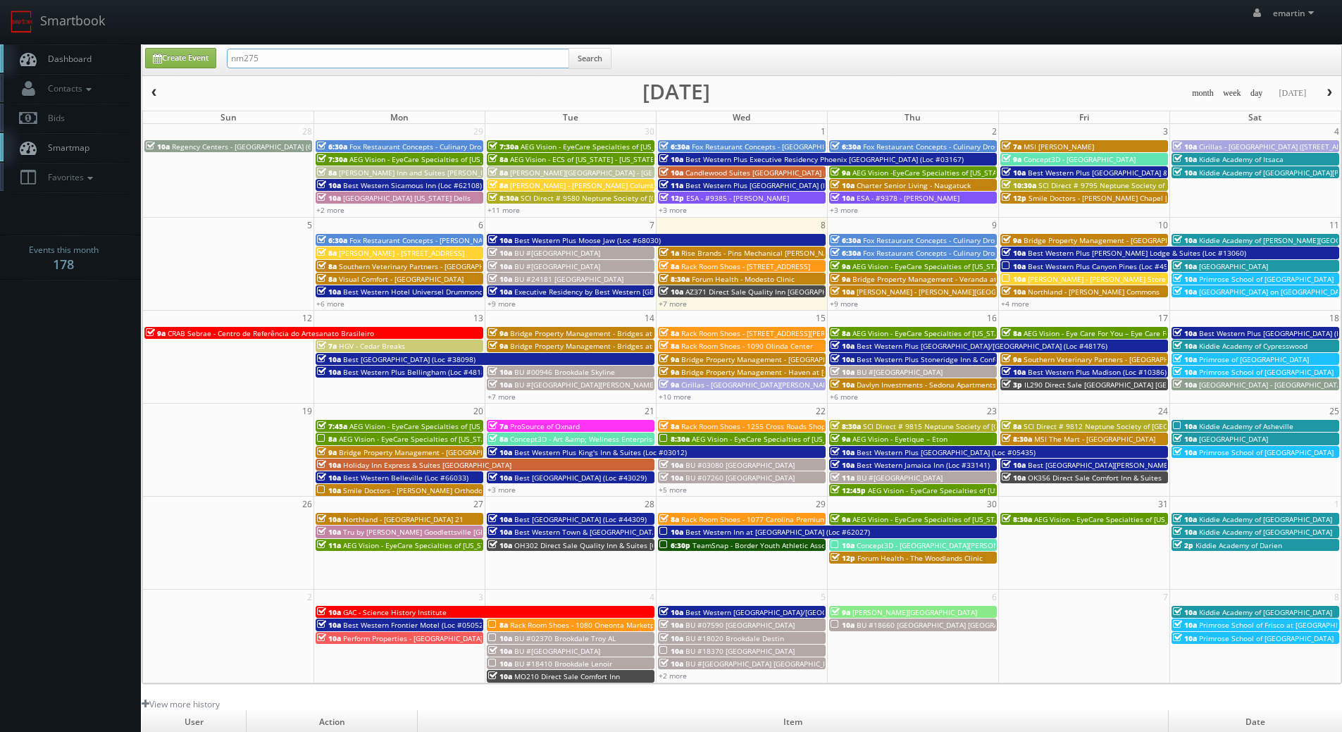
type input "nm275"
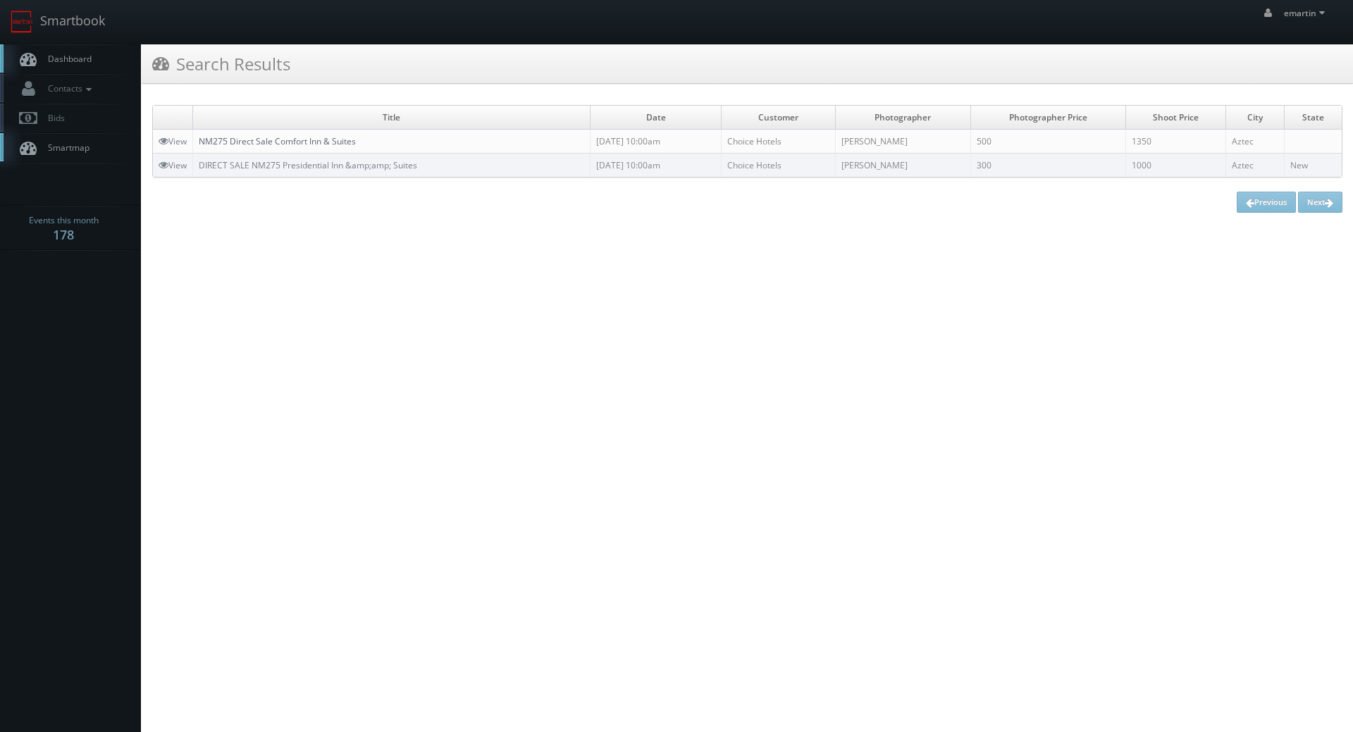
click at [318, 140] on link "NM275 Direct Sale Comfort Inn & Suites" at bounding box center [277, 141] width 157 height 12
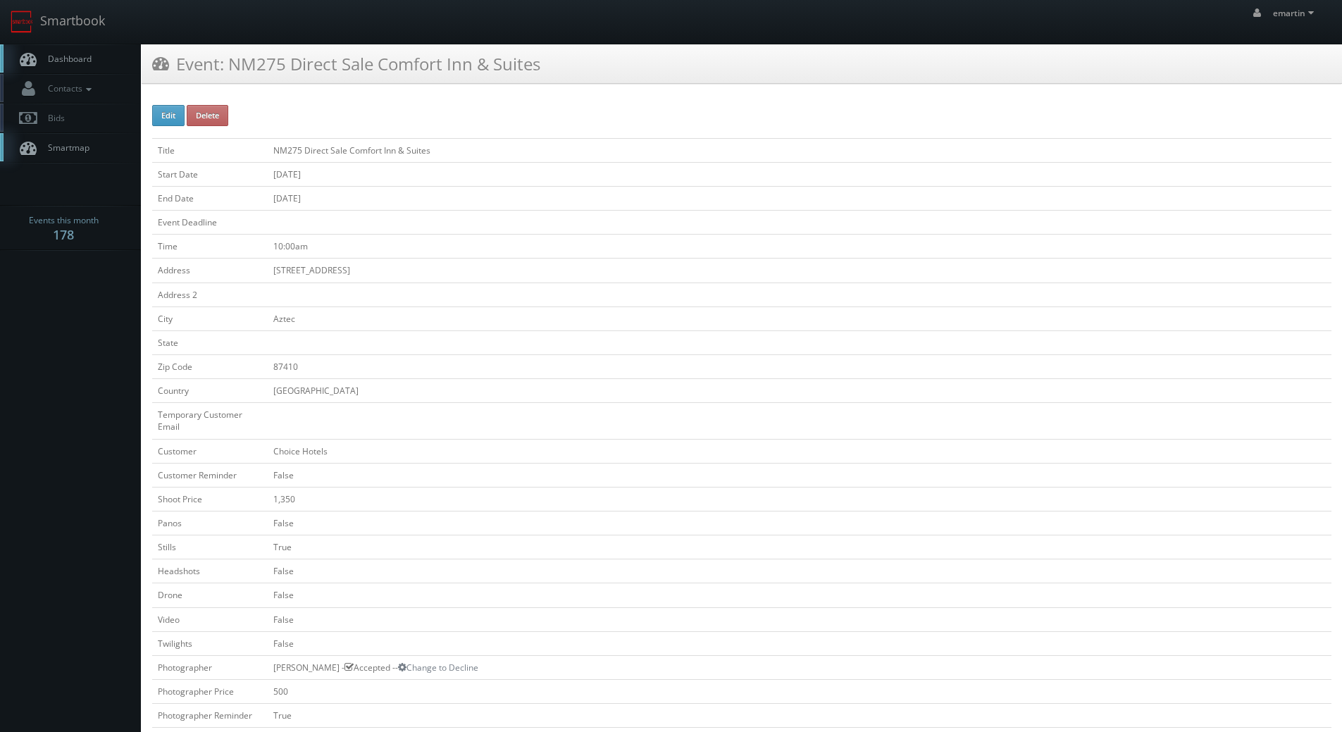
click at [659, 156] on td "NM275 Direct Sale Comfort Inn & Suites" at bounding box center [800, 150] width 1064 height 24
click at [481, 232] on td at bounding box center [800, 223] width 1064 height 24
click at [395, 292] on td at bounding box center [800, 295] width 1064 height 24
click at [423, 282] on td "[STREET_ADDRESS]" at bounding box center [800, 271] width 1064 height 24
click at [512, 223] on td at bounding box center [800, 223] width 1064 height 24
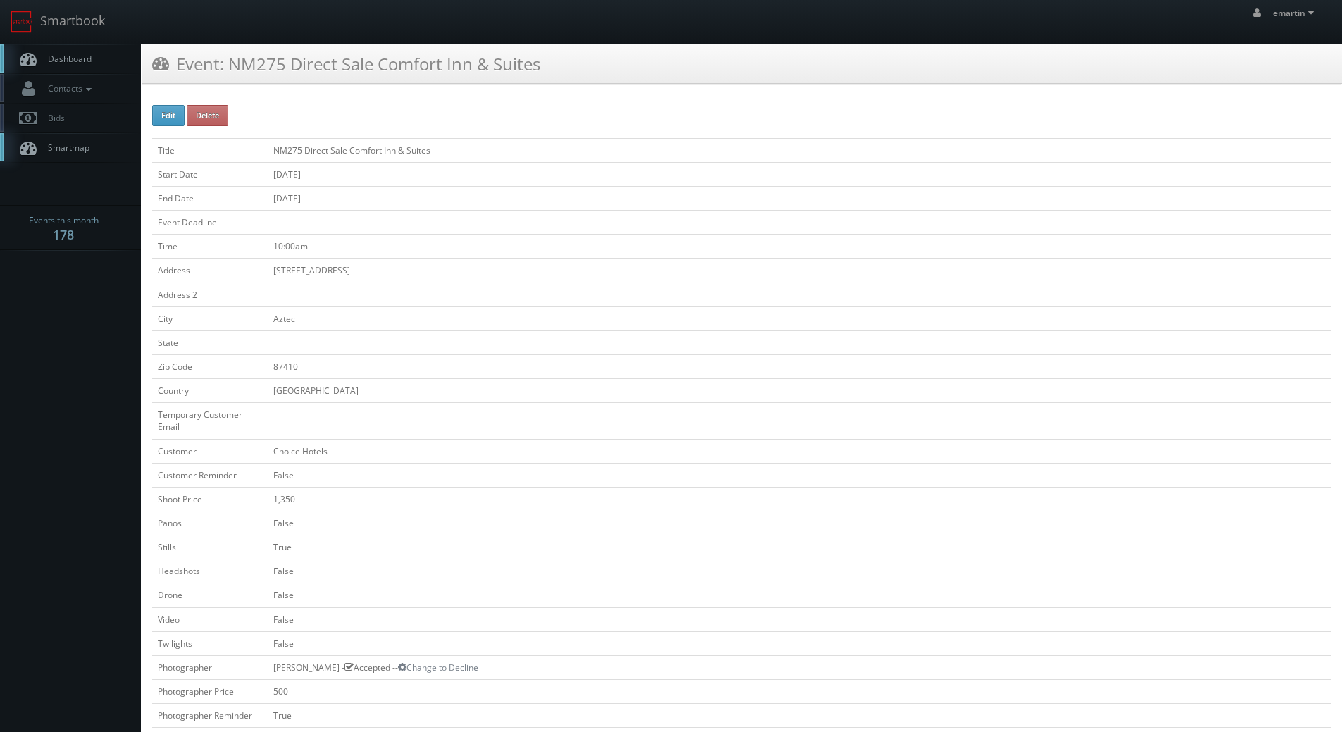
drag, startPoint x: 58, startPoint y: 59, endPoint x: 68, endPoint y: 52, distance: 12.7
click at [58, 59] on span "Dashboard" at bounding box center [66, 59] width 51 height 12
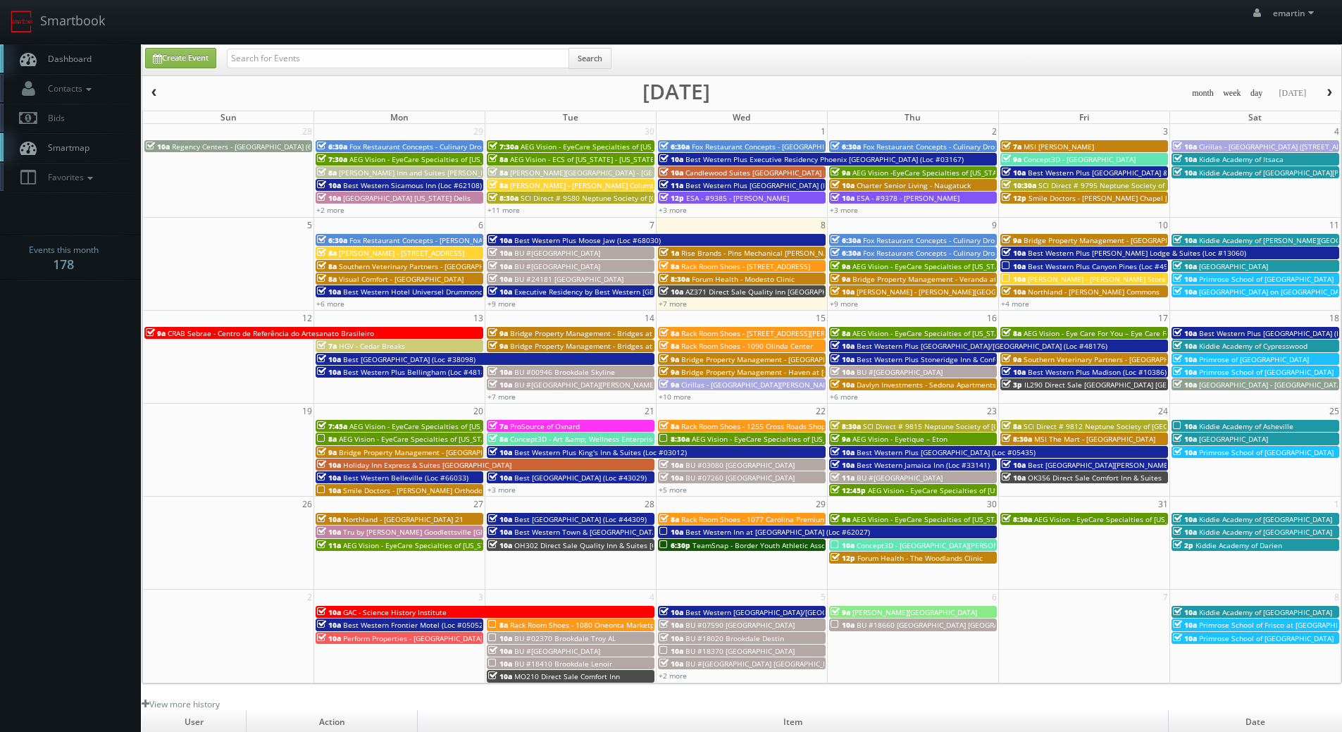
click at [125, 68] on link "Dashboard" at bounding box center [70, 58] width 141 height 29
click at [79, 53] on span "Dashboard" at bounding box center [66, 59] width 51 height 12
click at [676, 304] on link "+7 more" at bounding box center [673, 304] width 28 height 10
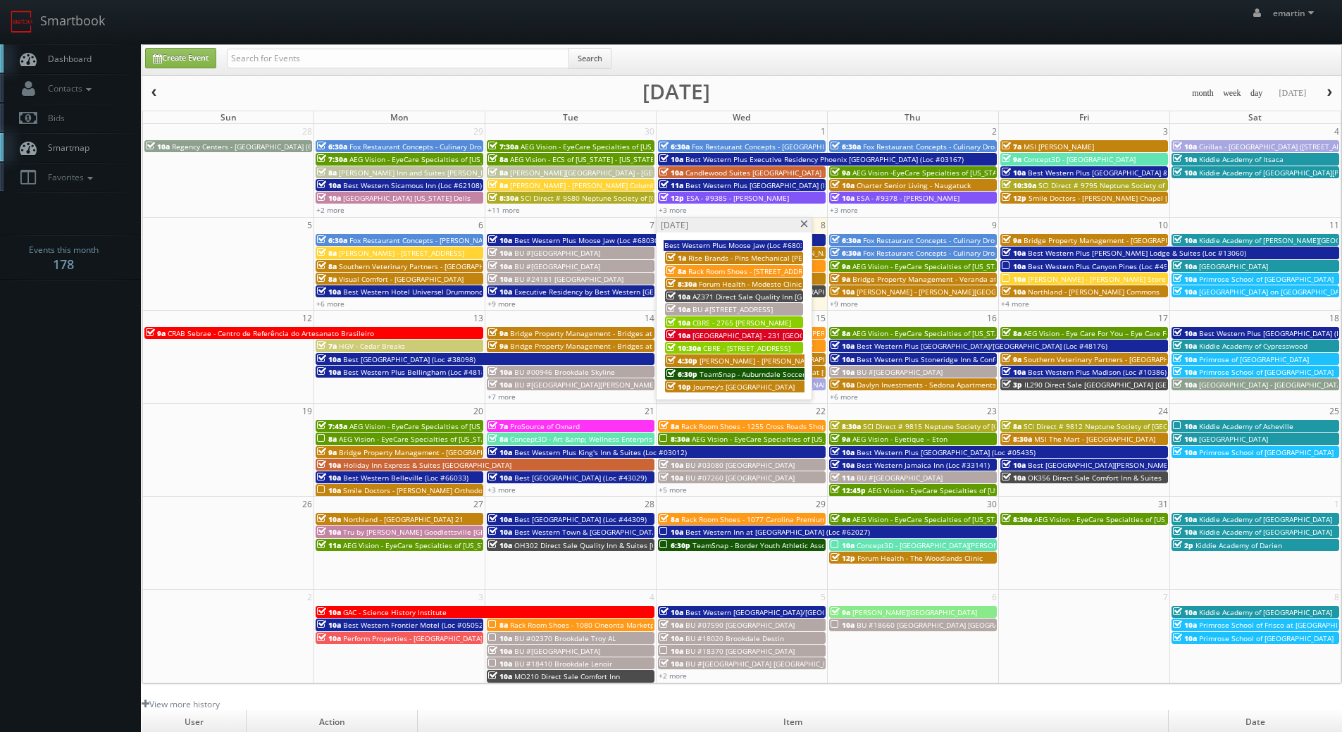
click at [722, 316] on link "10a CBRE - 2765 Loker" at bounding box center [734, 322] width 138 height 12
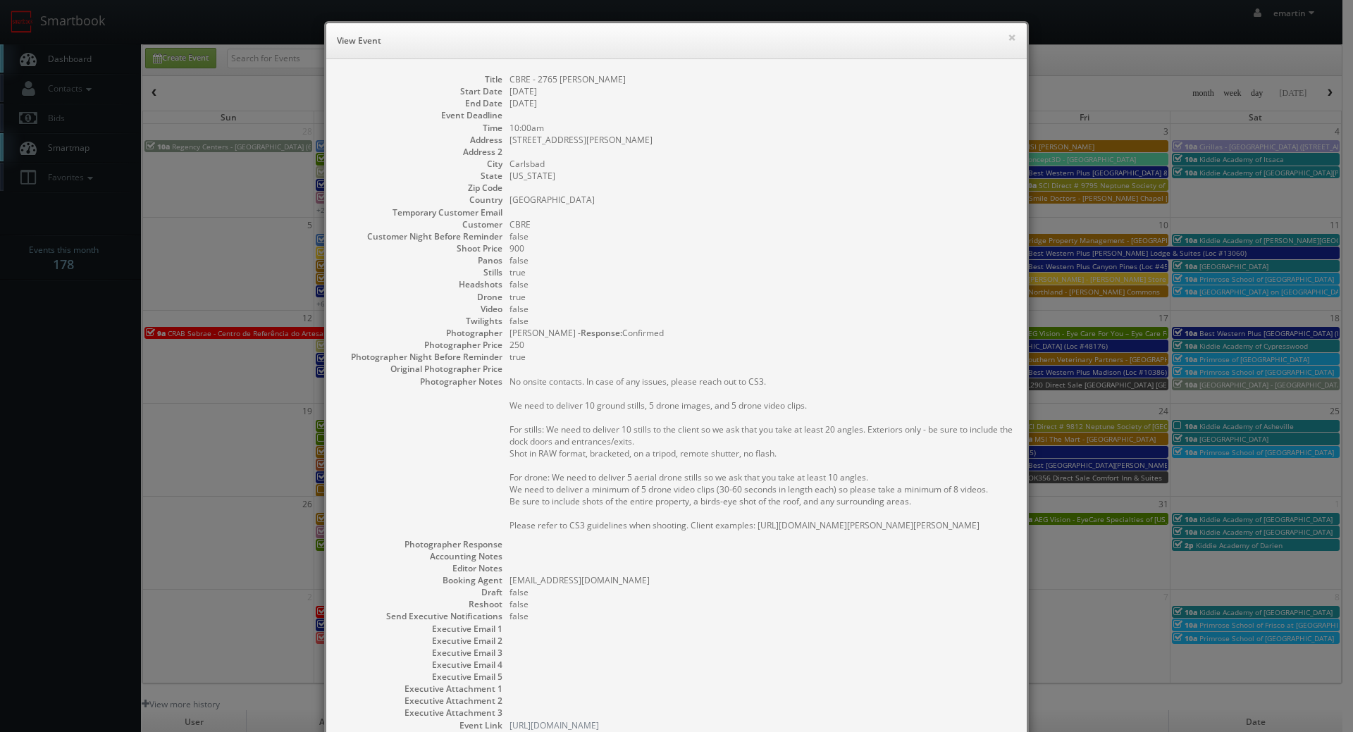
click at [714, 267] on dd "true" at bounding box center [760, 272] width 503 height 12
click at [1001, 32] on div "× View Event" at bounding box center [676, 41] width 700 height 36
click at [1008, 35] on button "×" at bounding box center [1012, 37] width 8 height 10
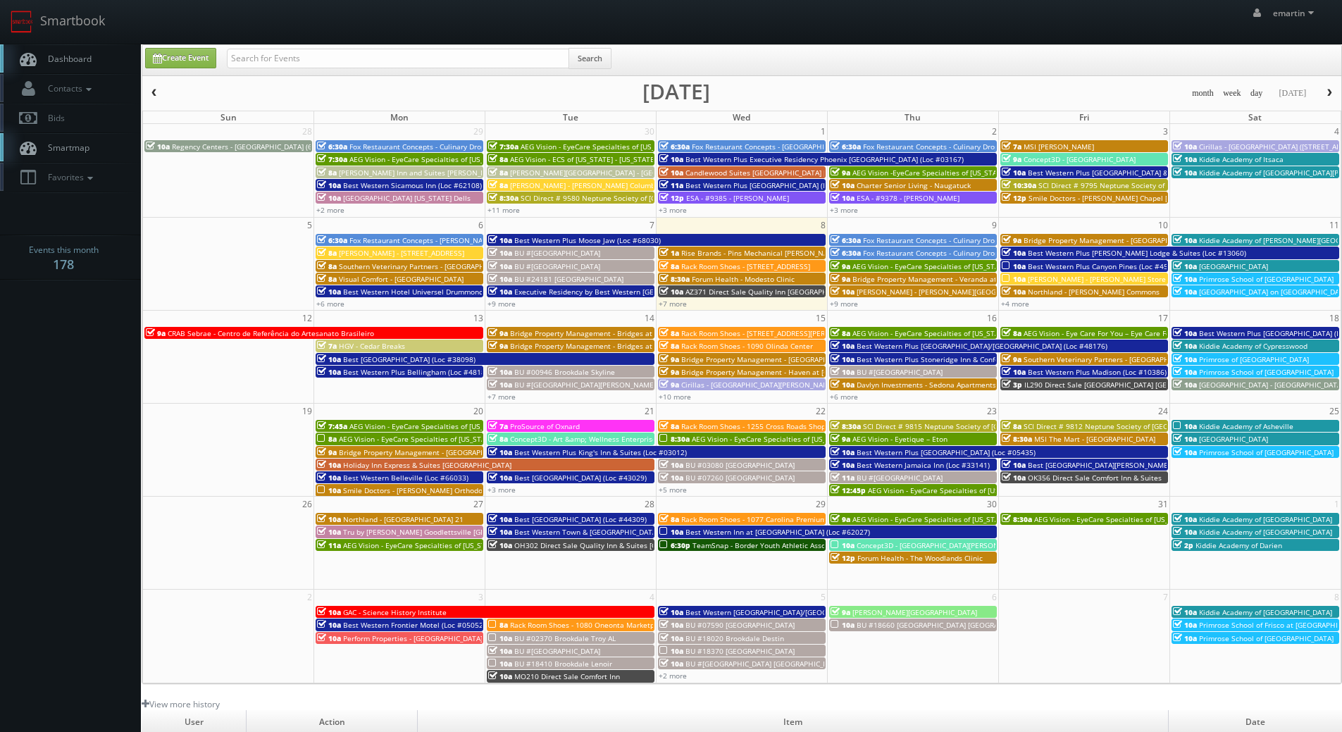
click at [73, 54] on span "Dashboard" at bounding box center [66, 59] width 51 height 12
click at [68, 59] on span "Dashboard" at bounding box center [66, 59] width 51 height 12
click at [376, 54] on input "text" at bounding box center [398, 59] width 342 height 20
type input "66117"
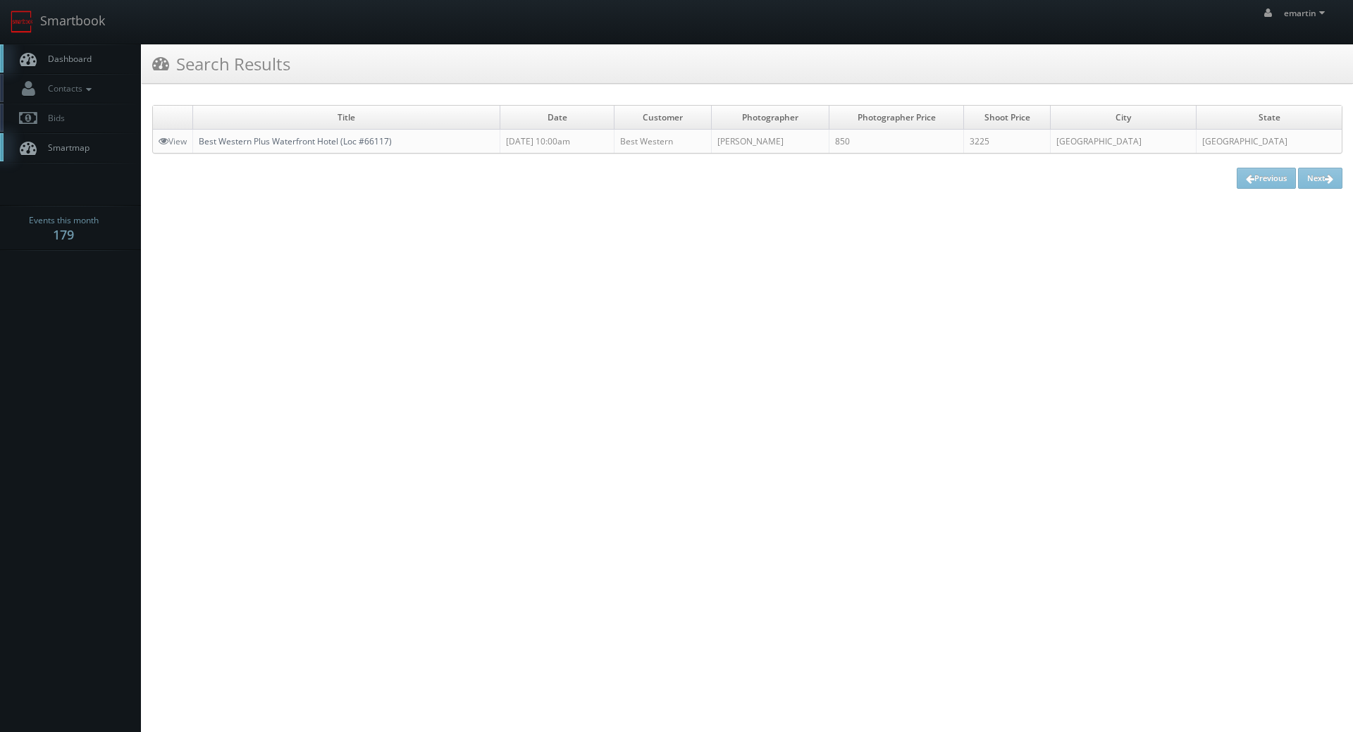
click at [263, 141] on link "Best Western Plus Waterfront Hotel (Loc #66117)" at bounding box center [295, 141] width 193 height 12
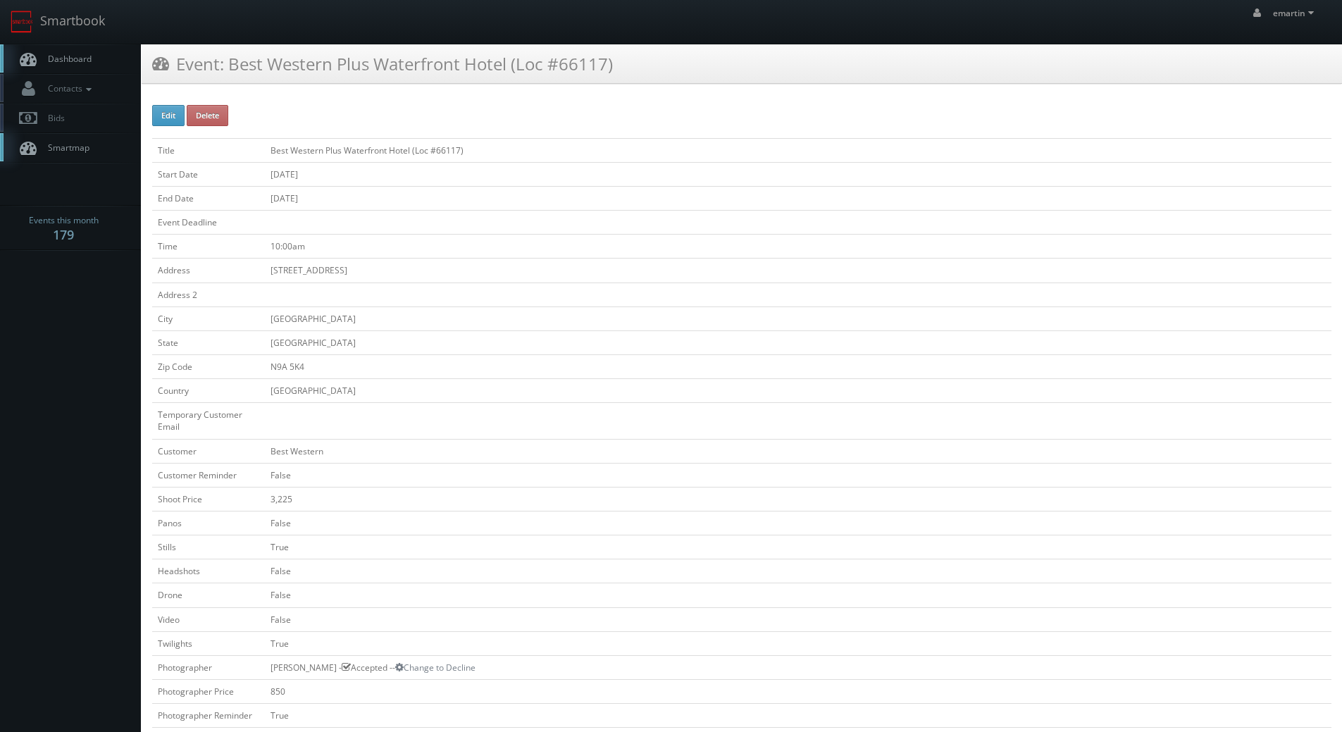
scroll to position [352, 0]
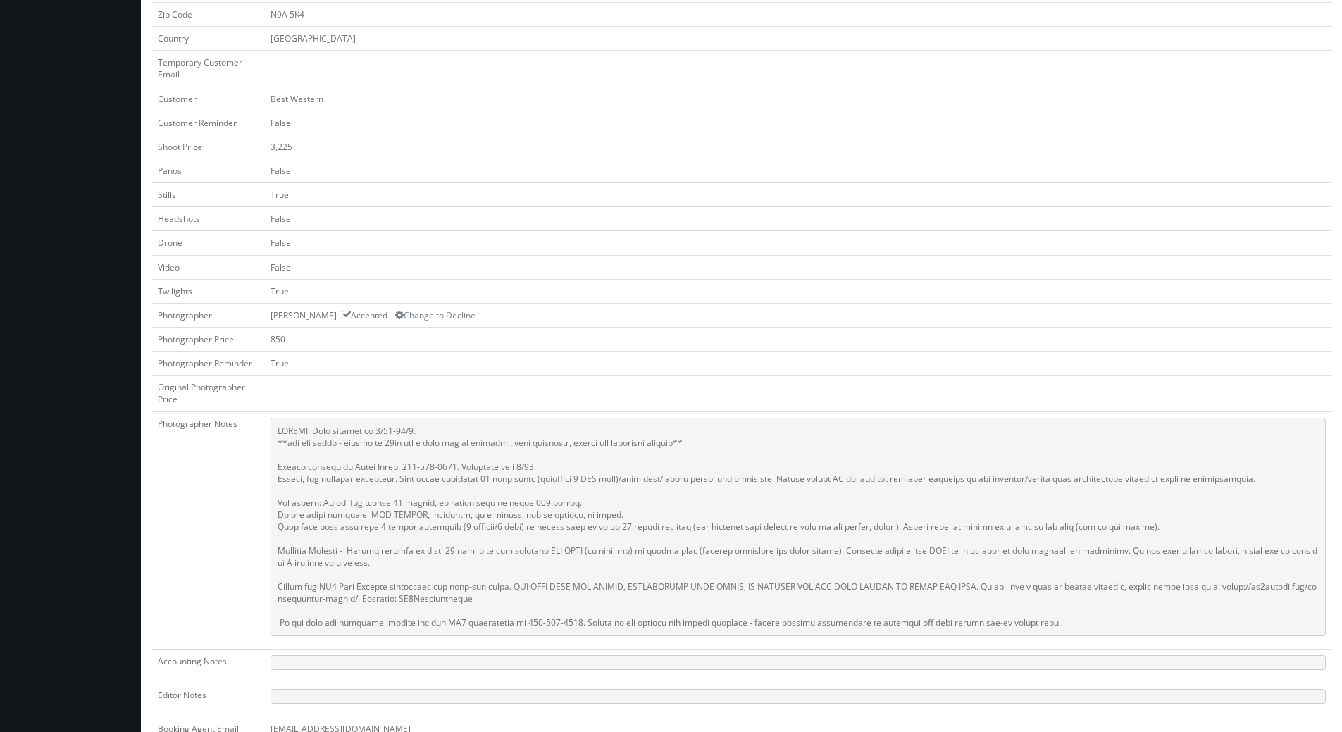
click at [543, 330] on td "850" at bounding box center [798, 339] width 1067 height 24
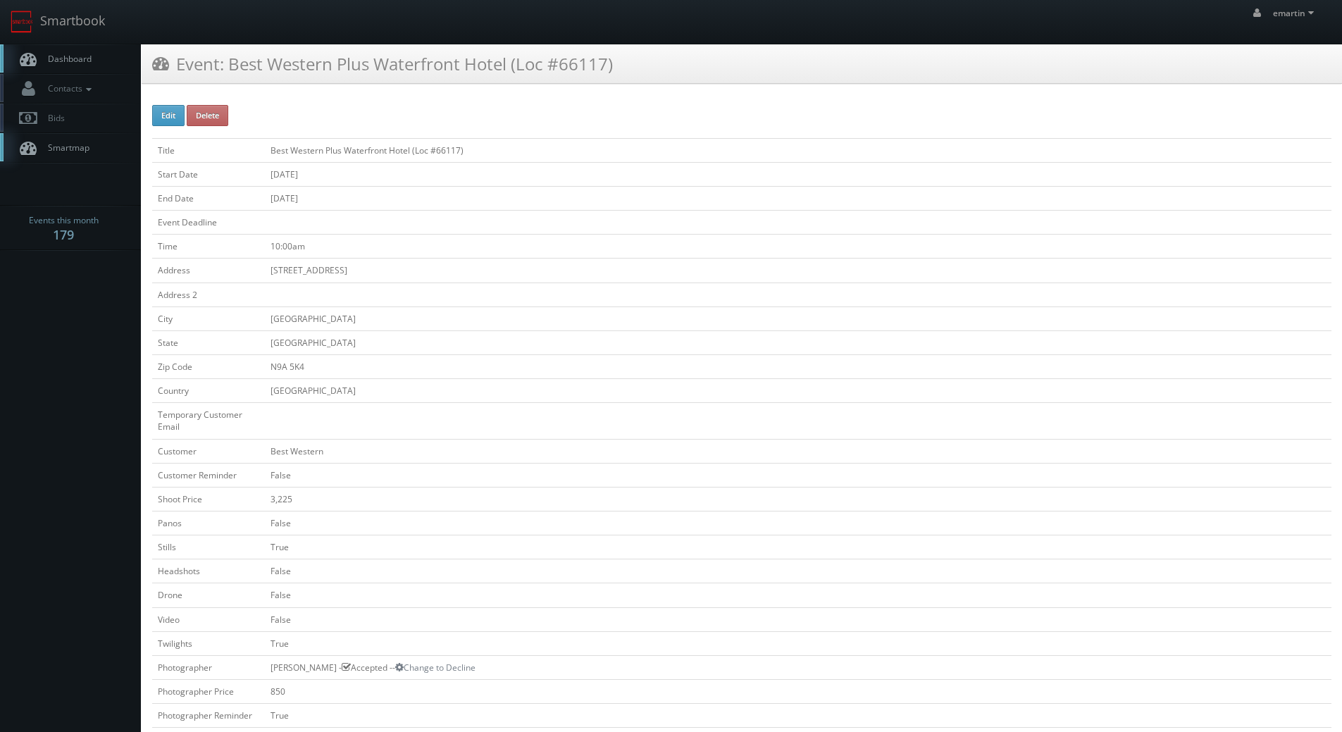
click at [509, 394] on td "[GEOGRAPHIC_DATA]" at bounding box center [798, 391] width 1067 height 24
click at [75, 37] on link "Smartbook" at bounding box center [58, 22] width 116 height 44
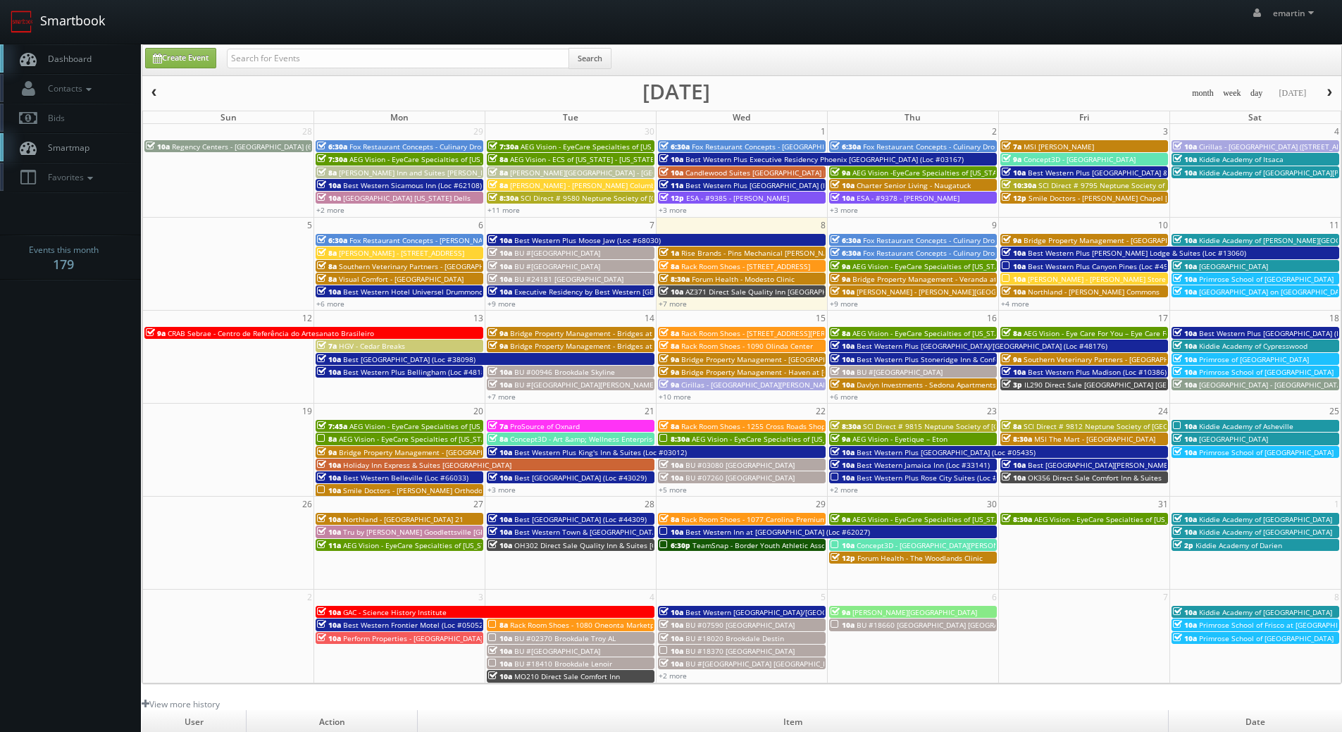
drag, startPoint x: 78, startPoint y: 50, endPoint x: 87, endPoint y: 39, distance: 14.0
click at [78, 50] on link "Dashboard" at bounding box center [70, 58] width 141 height 29
click at [851, 307] on link "+9 more" at bounding box center [844, 304] width 28 height 10
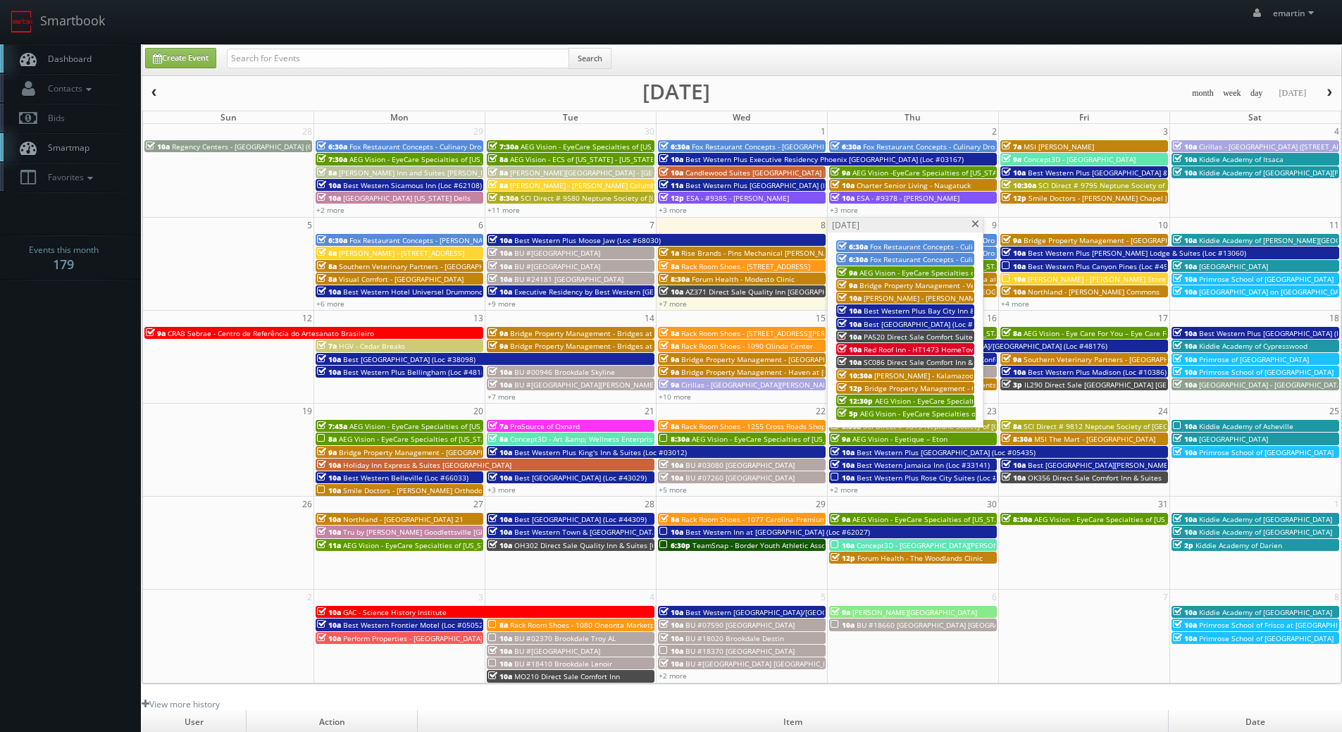
click at [976, 223] on span at bounding box center [975, 225] width 9 height 8
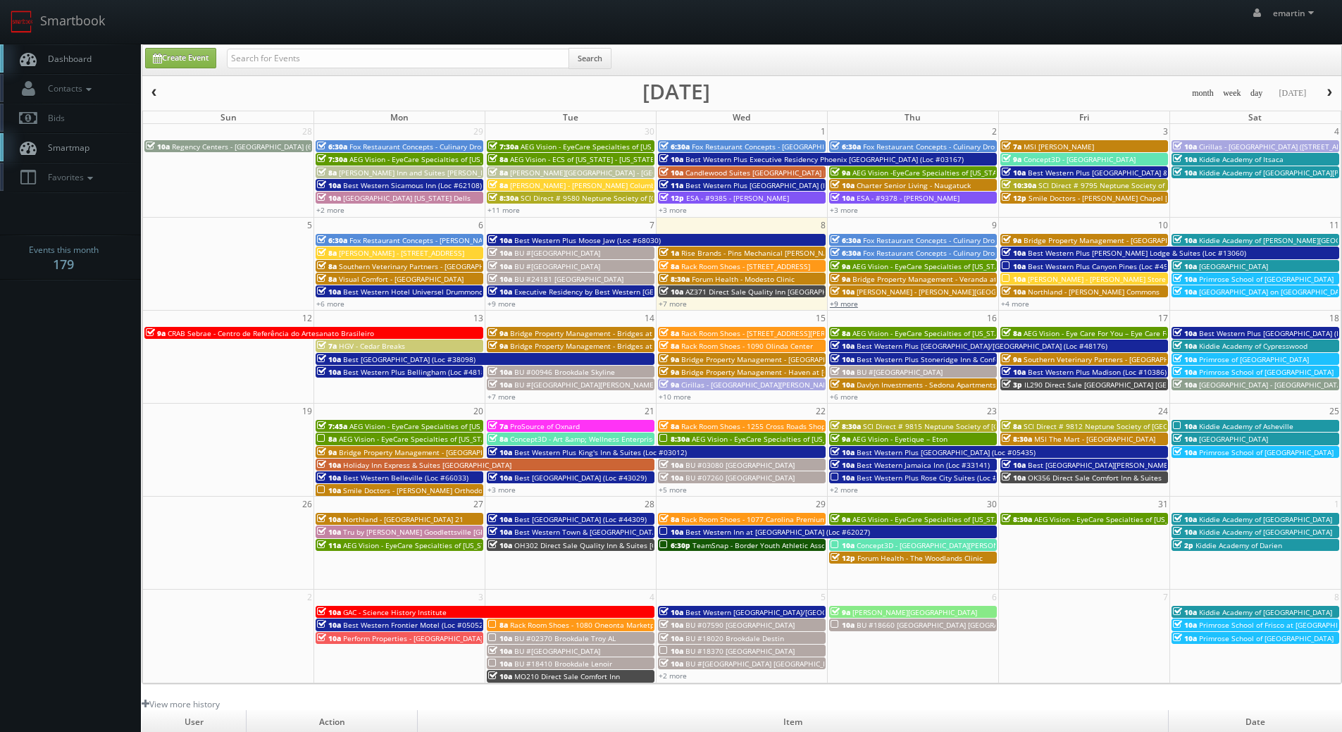
click at [847, 304] on link "+9 more" at bounding box center [844, 304] width 28 height 10
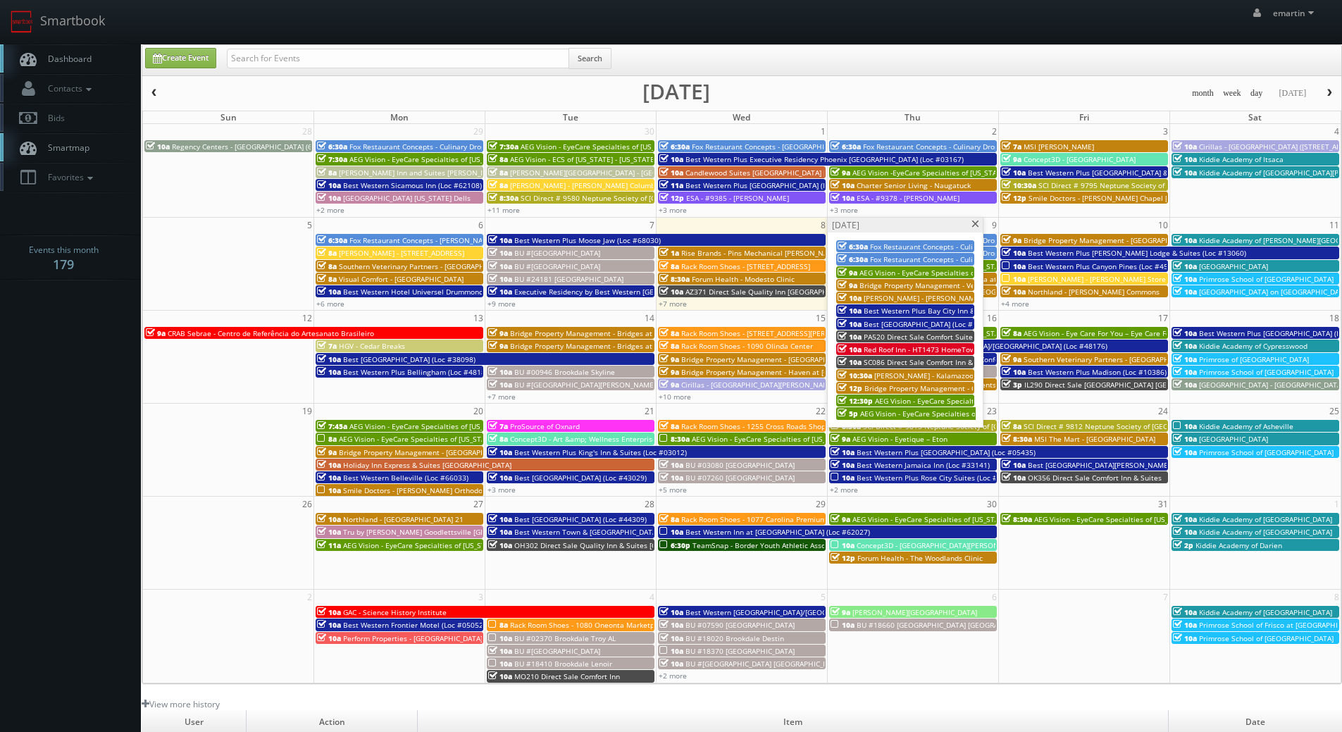
click at [899, 333] on span "PA520 Direct Sale Comfort Suites" at bounding box center [920, 337] width 113 height 10
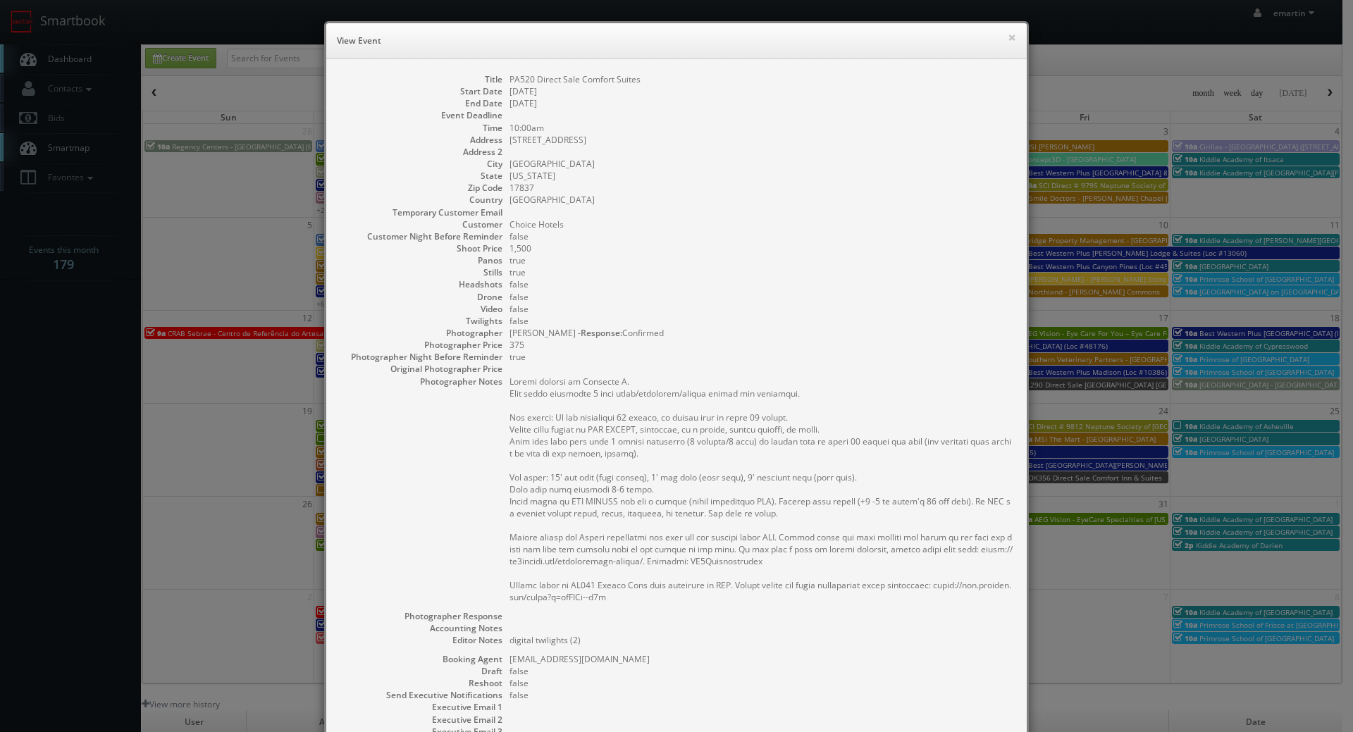
click at [948, 56] on div "× View Event" at bounding box center [676, 41] width 700 height 36
click at [1011, 41] on div "× View Event" at bounding box center [676, 41] width 700 height 36
click at [998, 35] on h6 "View Event" at bounding box center [676, 41] width 679 height 14
click at [1008, 38] on button "×" at bounding box center [1012, 37] width 8 height 10
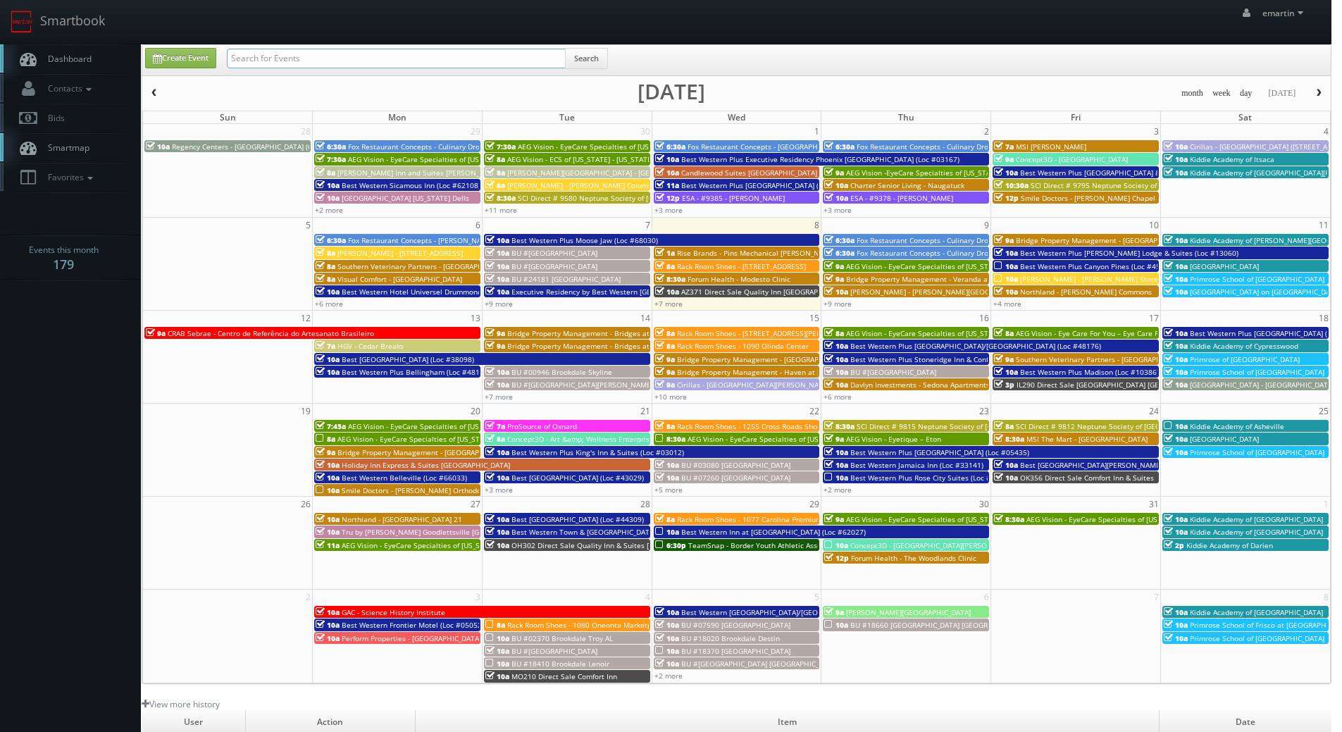
click at [323, 59] on input "text" at bounding box center [396, 59] width 339 height 20
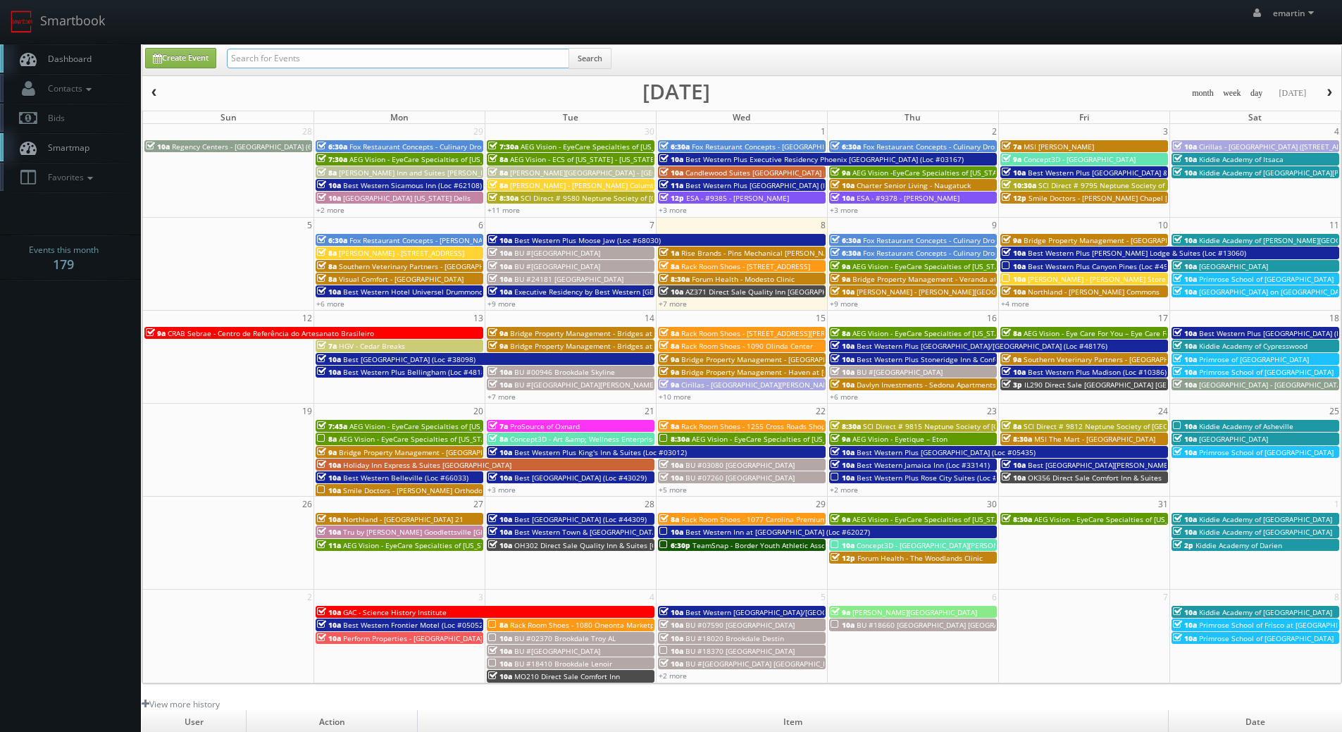
paste input "[PERSON_NAME]"
type input "[PERSON_NAME]"
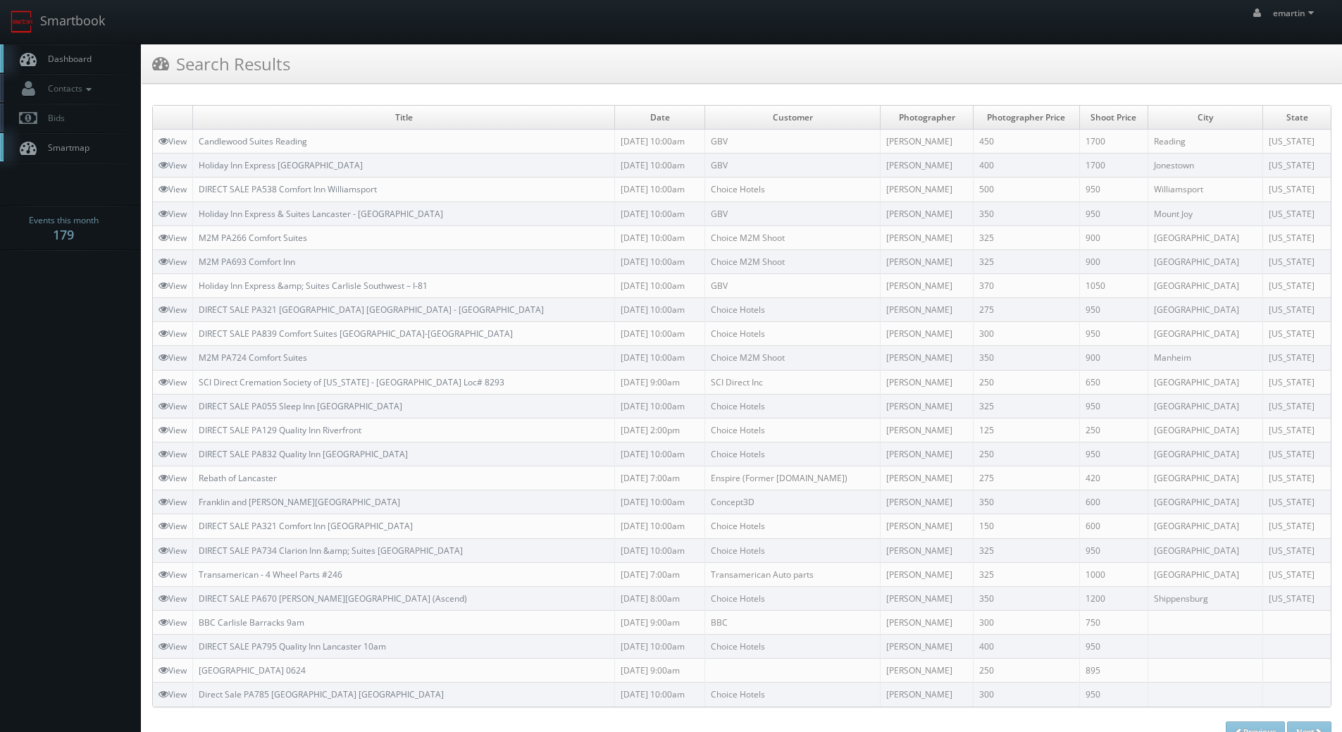
click at [94, 51] on link "Dashboard" at bounding box center [70, 58] width 141 height 29
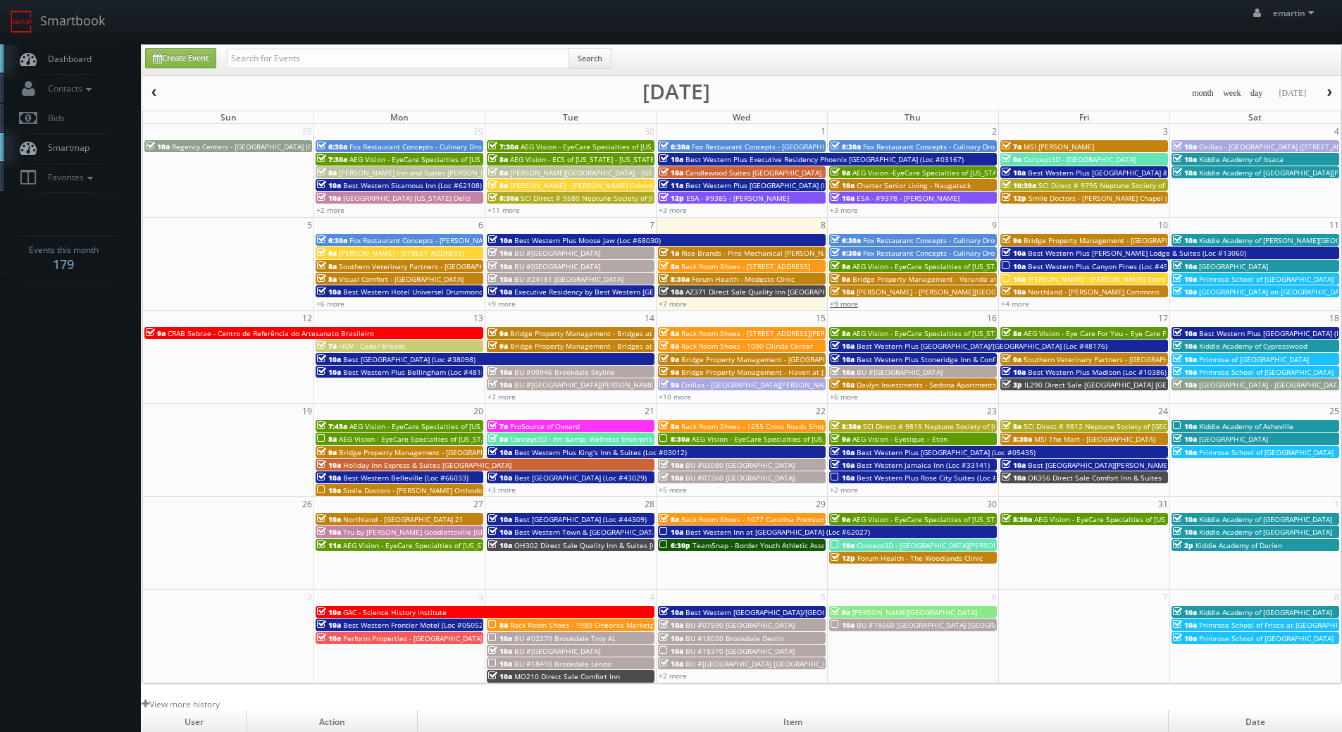
click at [851, 301] on link "+9 more" at bounding box center [844, 304] width 28 height 10
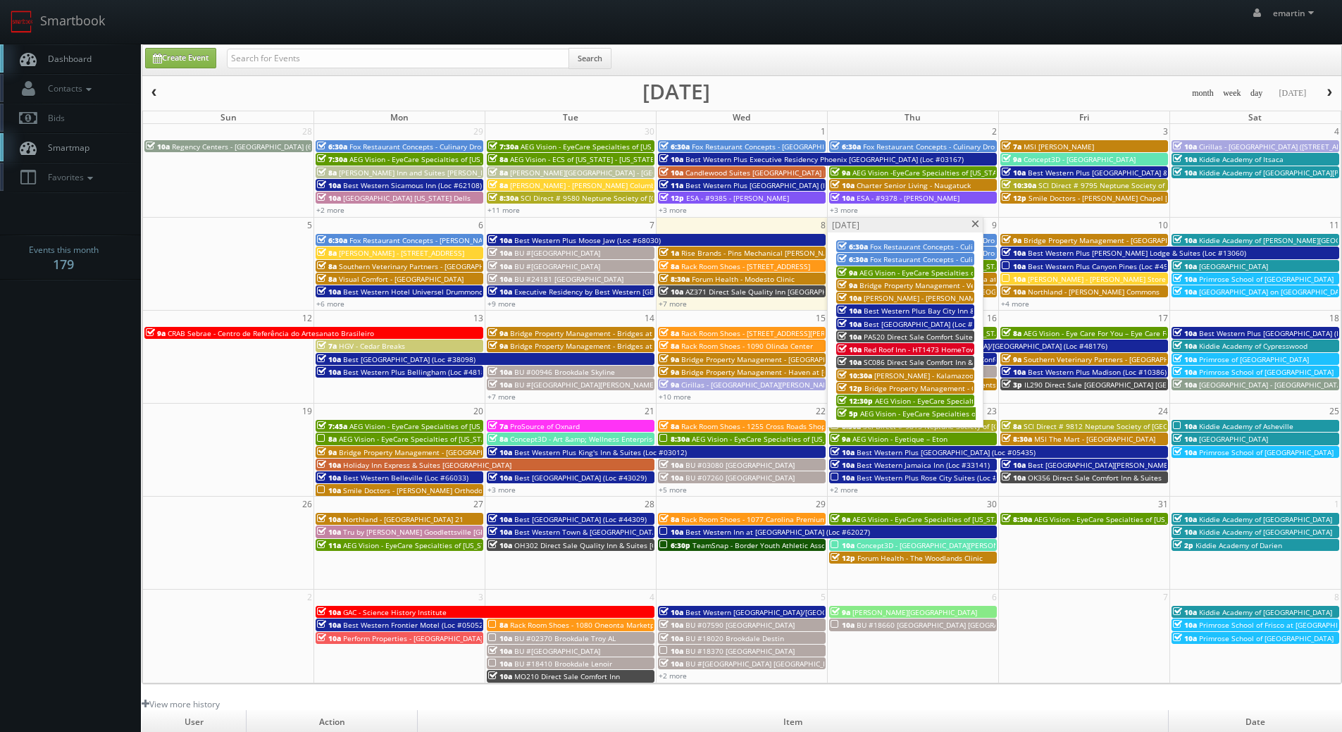
click at [896, 335] on span "PA520 Direct Sale Comfort Suites" at bounding box center [920, 337] width 113 height 10
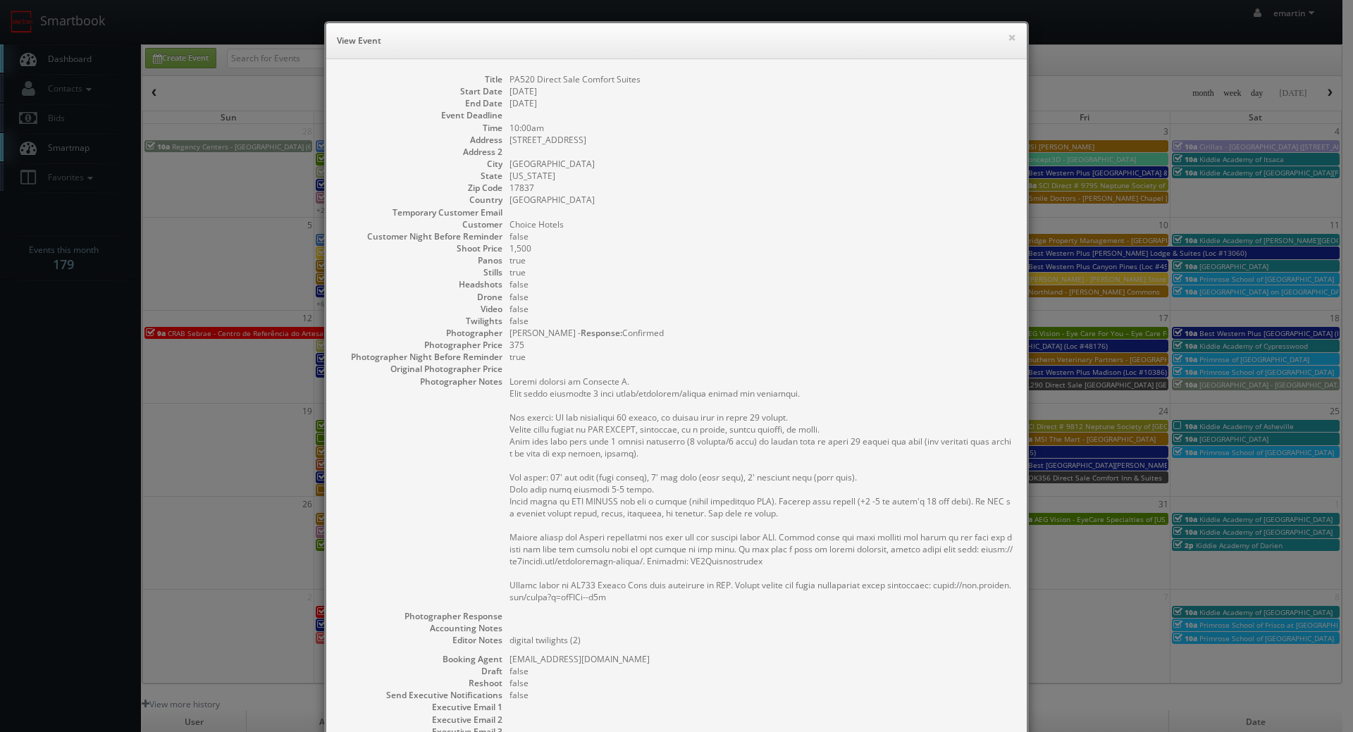
click at [753, 312] on dd "false" at bounding box center [760, 309] width 503 height 12
click at [781, 197] on dd "[GEOGRAPHIC_DATA]" at bounding box center [760, 200] width 503 height 12
click at [664, 256] on dd "true" at bounding box center [760, 260] width 503 height 12
drag, startPoint x: 814, startPoint y: 265, endPoint x: 796, endPoint y: 254, distance: 20.5
click at [813, 265] on dd "true" at bounding box center [760, 260] width 503 height 12
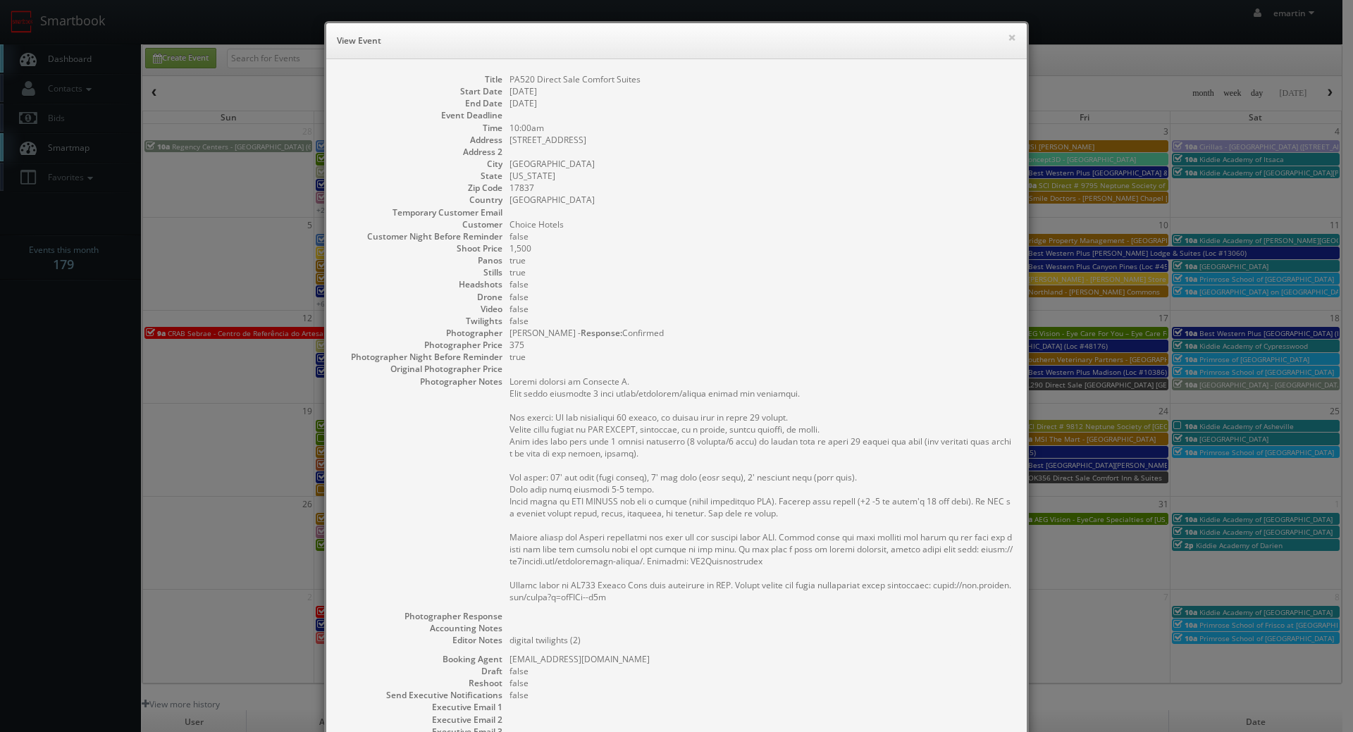
click at [550, 349] on dd "375" at bounding box center [760, 345] width 503 height 12
click at [638, 165] on dd "Lewisburg" at bounding box center [760, 164] width 503 height 12
click at [742, 311] on dd "false" at bounding box center [760, 309] width 503 height 12
click at [765, 230] on dd "false" at bounding box center [760, 236] width 503 height 12
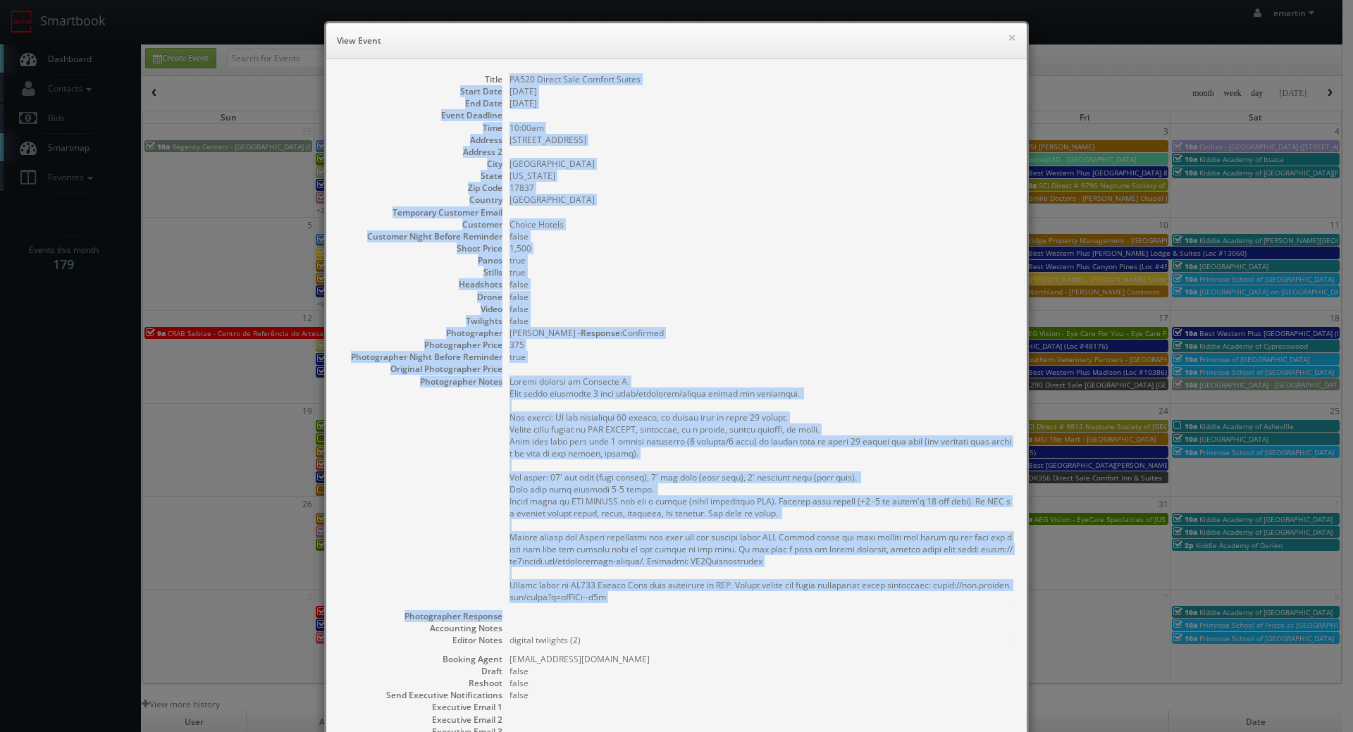
drag, startPoint x: 502, startPoint y: 74, endPoint x: 769, endPoint y: 614, distance: 602.2
click at [769, 614] on dl "Title PA520 Direct Sale Comfort Suites Start Date 10/09/2025 End Date 10/09/202…" at bounding box center [676, 441] width 672 height 737
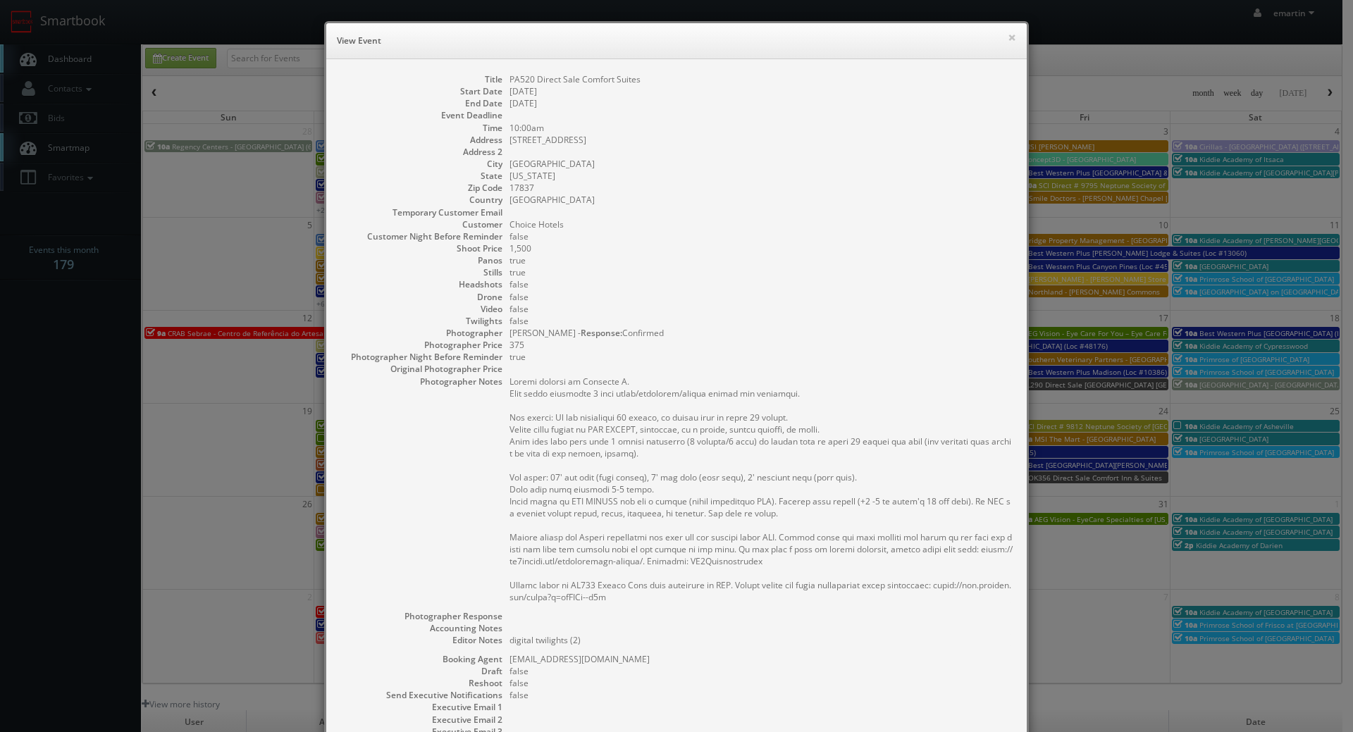
click at [666, 651] on dl "Title PA520 Direct Sale Comfort Suites Start Date 10/09/2025 End Date 10/09/202…" at bounding box center [676, 441] width 672 height 737
click at [636, 676] on dd "false" at bounding box center [760, 671] width 503 height 12
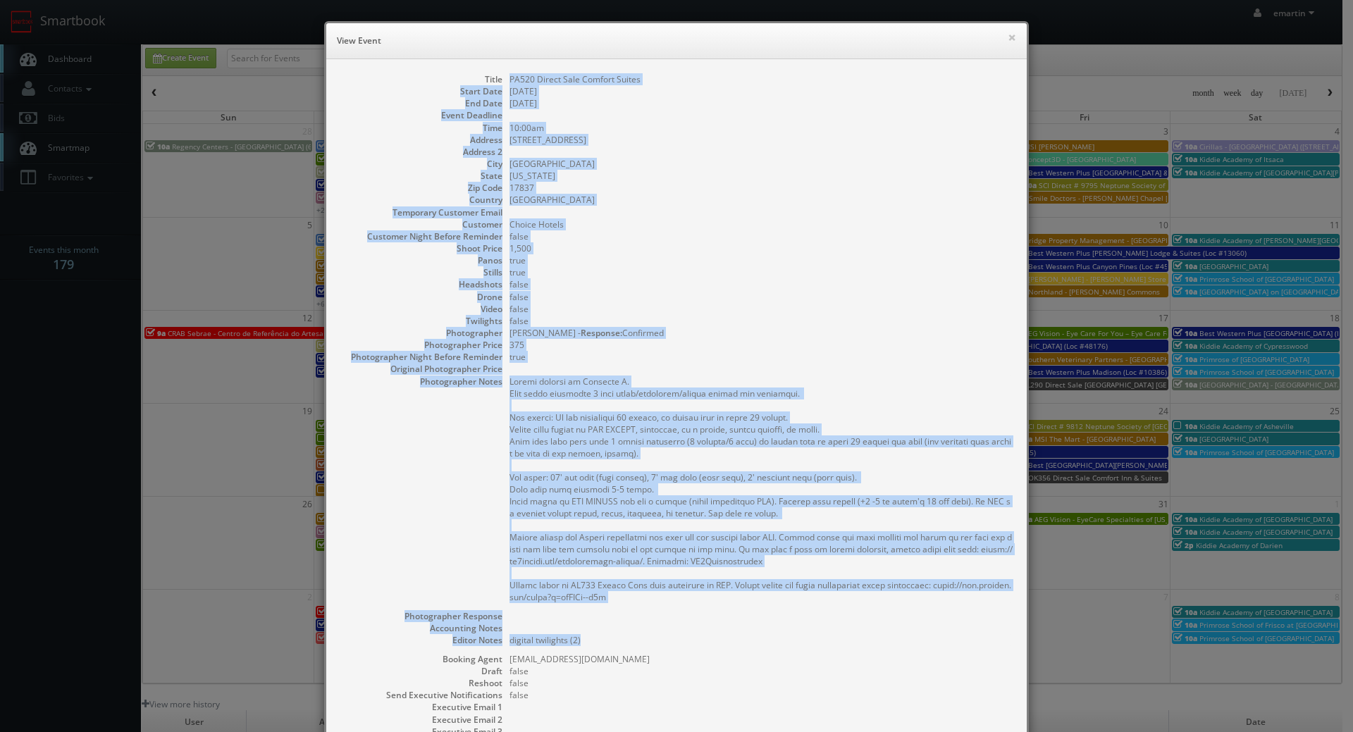
drag, startPoint x: 629, startPoint y: 641, endPoint x: 378, endPoint y: 68, distance: 625.4
click at [378, 68] on div "Title PA520 Direct Sale Comfort Suites Start Date 10/09/2025 End Date 10/09/202…" at bounding box center [676, 448] width 700 height 779
copy dl "PA520 Direct Sale Comfort Suites Start Date 10/09/2025 End Date 10/09/2025 Even…"
click at [694, 188] on dd "17837" at bounding box center [760, 188] width 503 height 12
click at [948, 106] on dd "10/09/2025" at bounding box center [760, 103] width 503 height 12
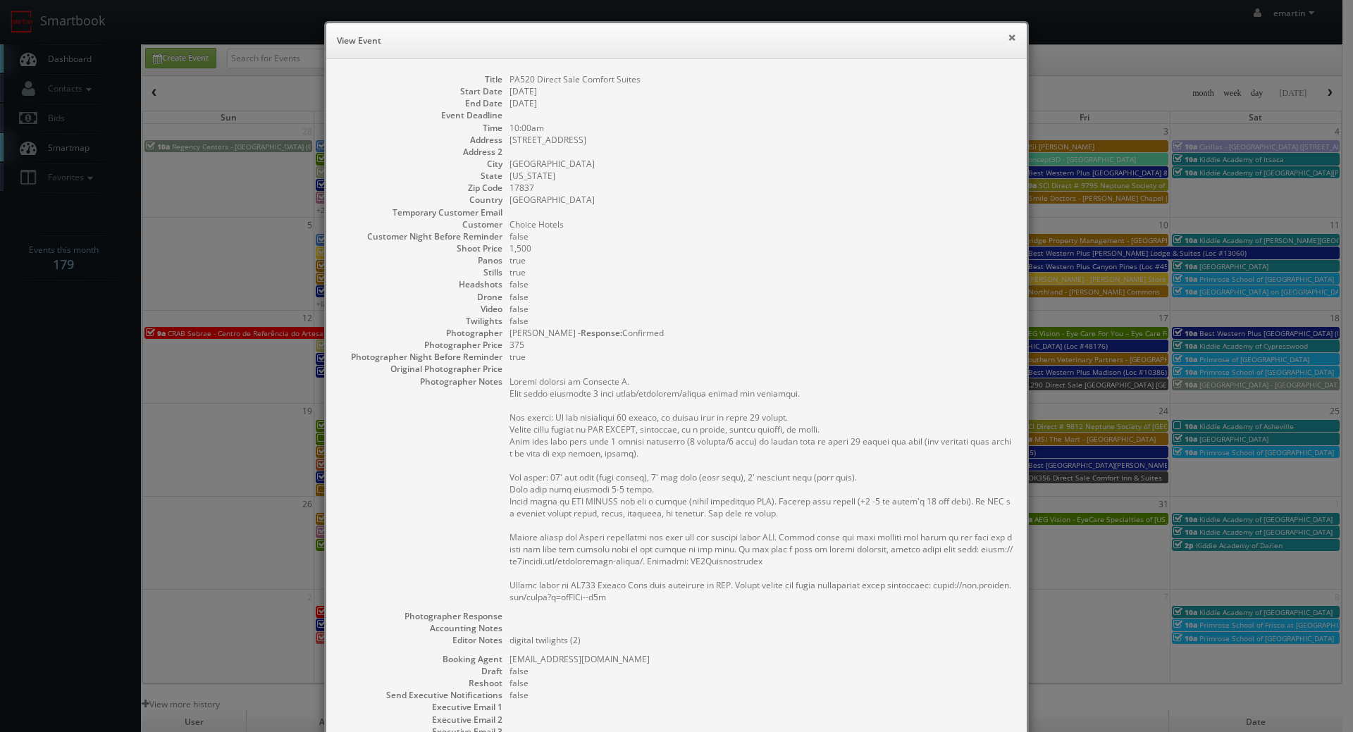
drag, startPoint x: 1003, startPoint y: 36, endPoint x: 994, endPoint y: 39, distance: 8.9
click at [1008, 35] on button "×" at bounding box center [1012, 37] width 8 height 10
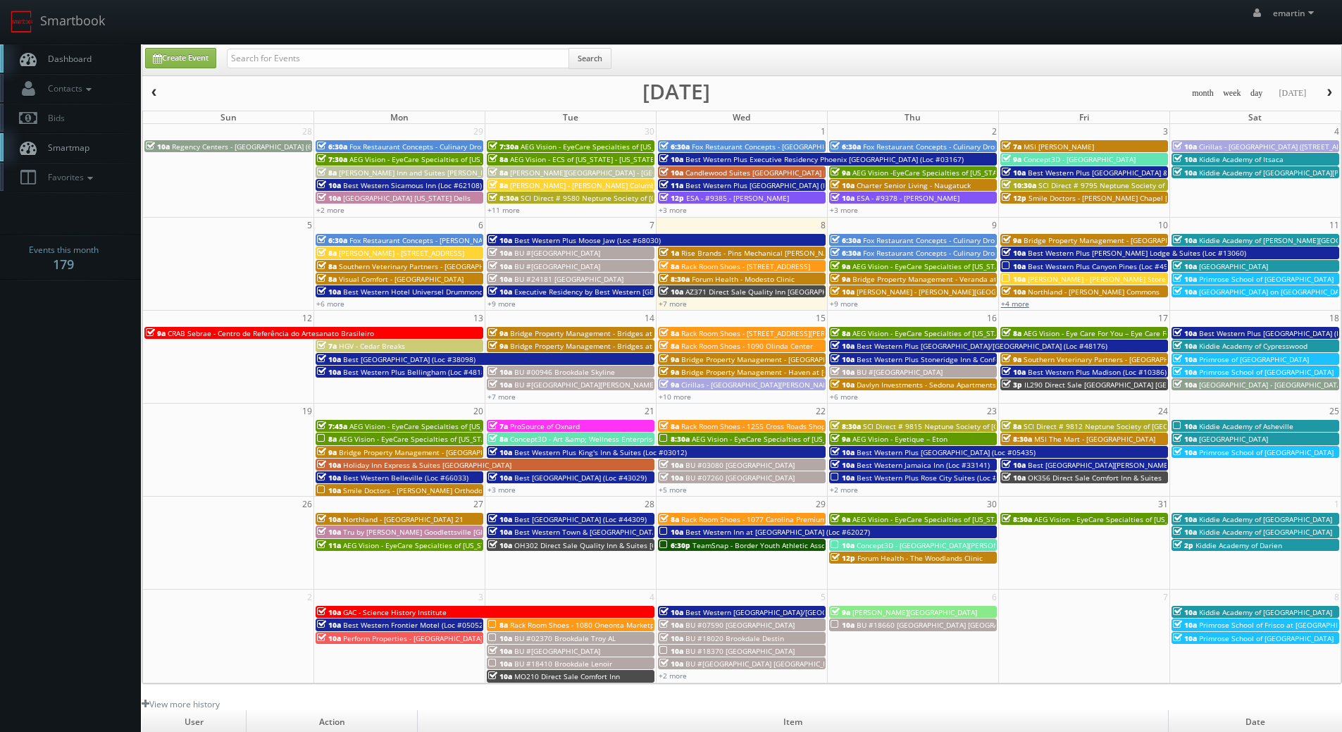
click at [1020, 299] on link "+4 more" at bounding box center [1015, 304] width 28 height 10
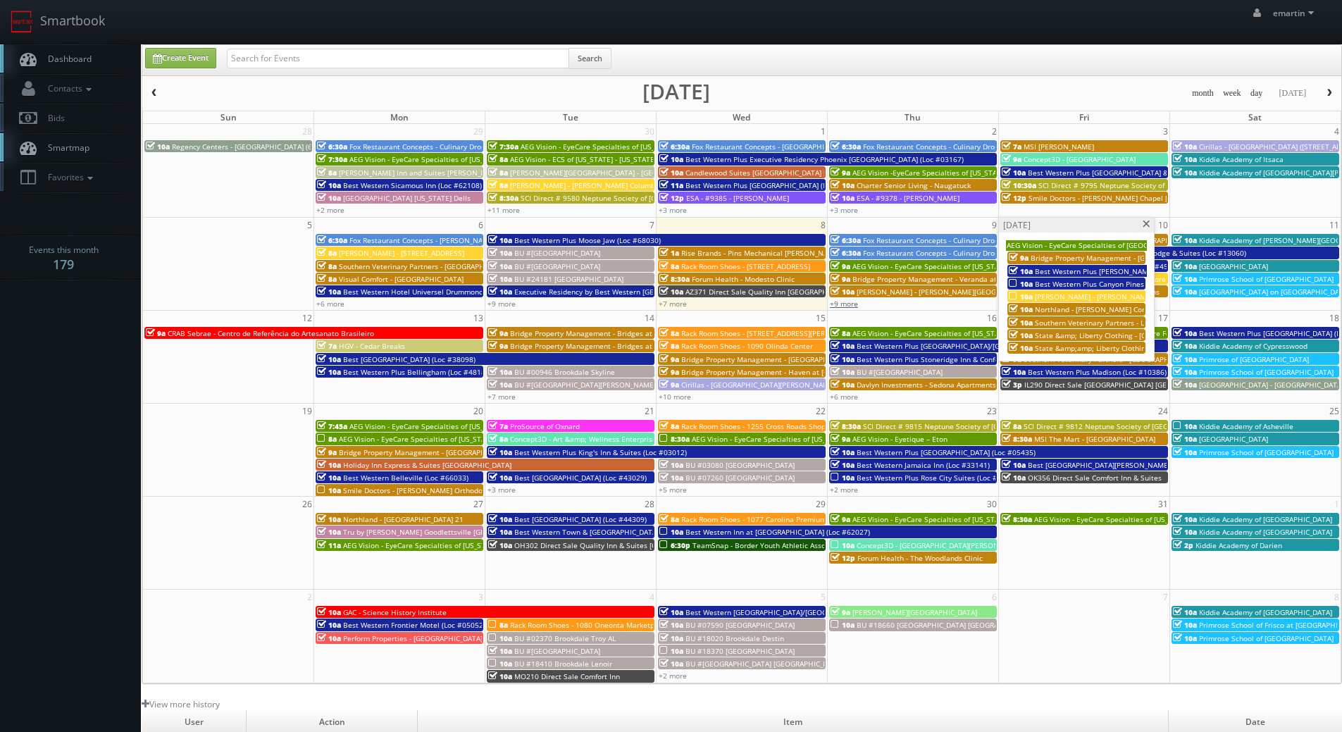
click at [846, 305] on link "+9 more" at bounding box center [844, 304] width 28 height 10
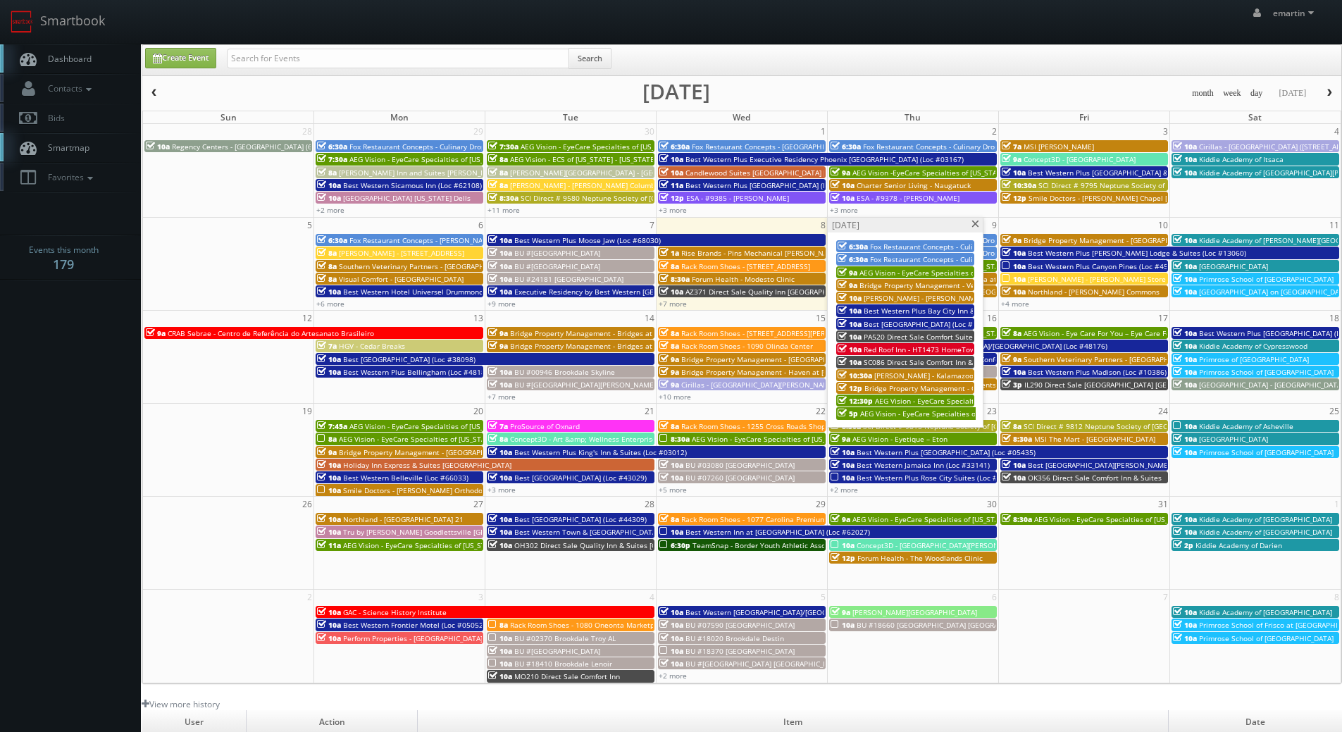
click at [901, 335] on span "PA520 Direct Sale Comfort Suites" at bounding box center [920, 337] width 113 height 10
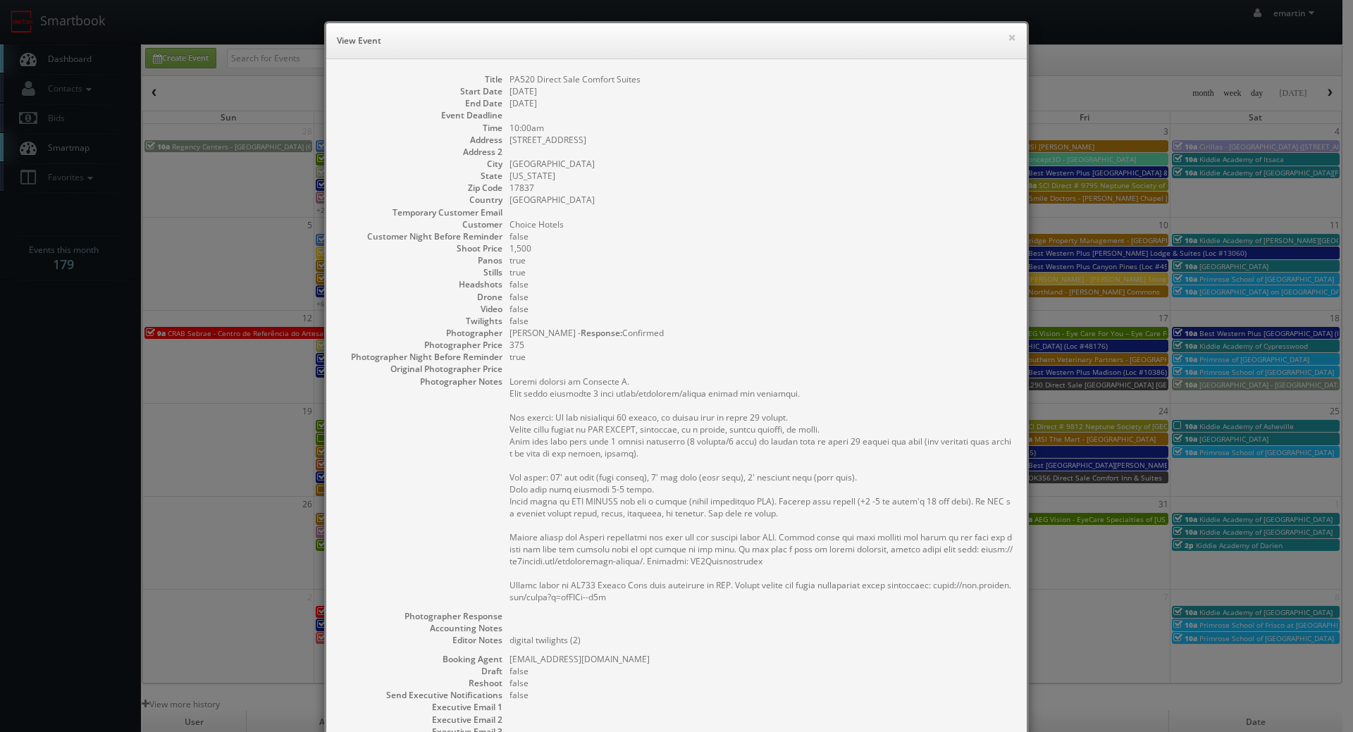
click at [916, 132] on dl "Title PA520 Direct Sale Comfort Suites Start Date 10/09/2025 End Date 10/09/202…" at bounding box center [676, 441] width 672 height 737
click at [1008, 36] on button "×" at bounding box center [1012, 37] width 8 height 10
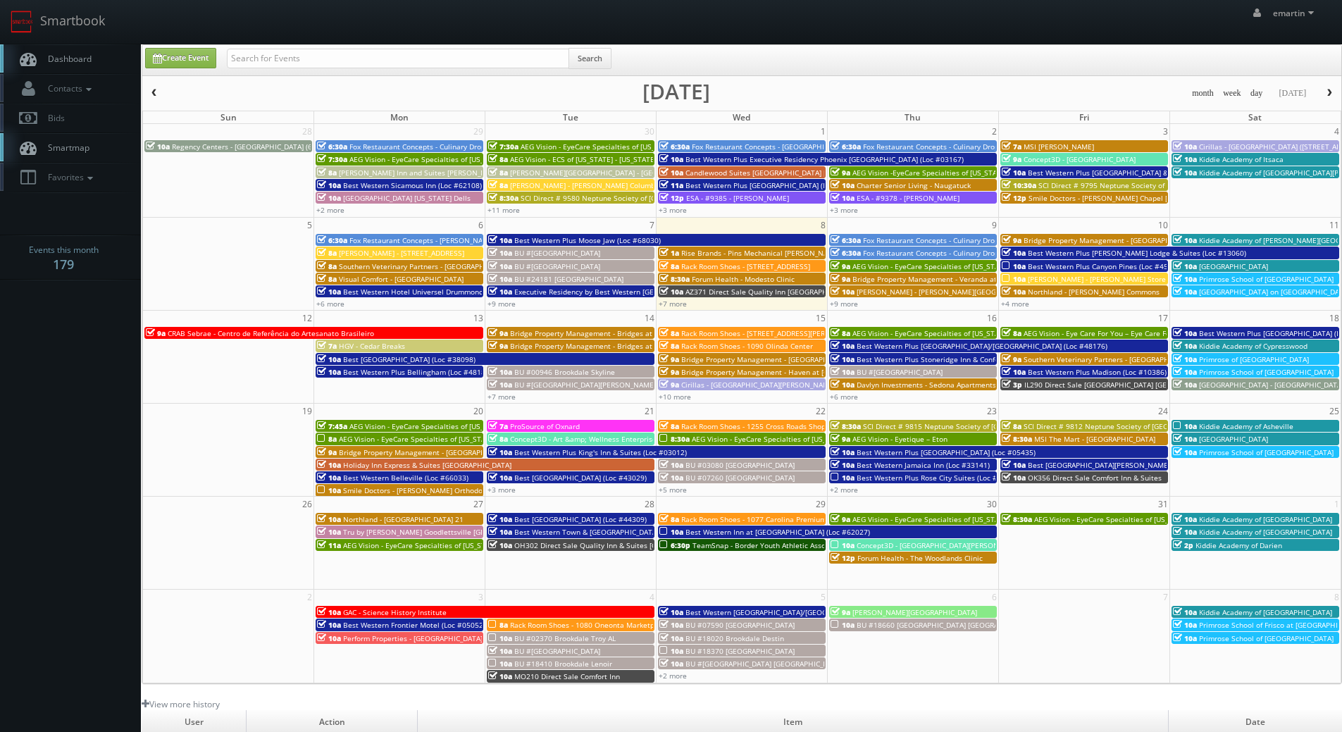
click at [850, 309] on div "+9 more" at bounding box center [913, 303] width 171 height 12
type input "10/09/2025"
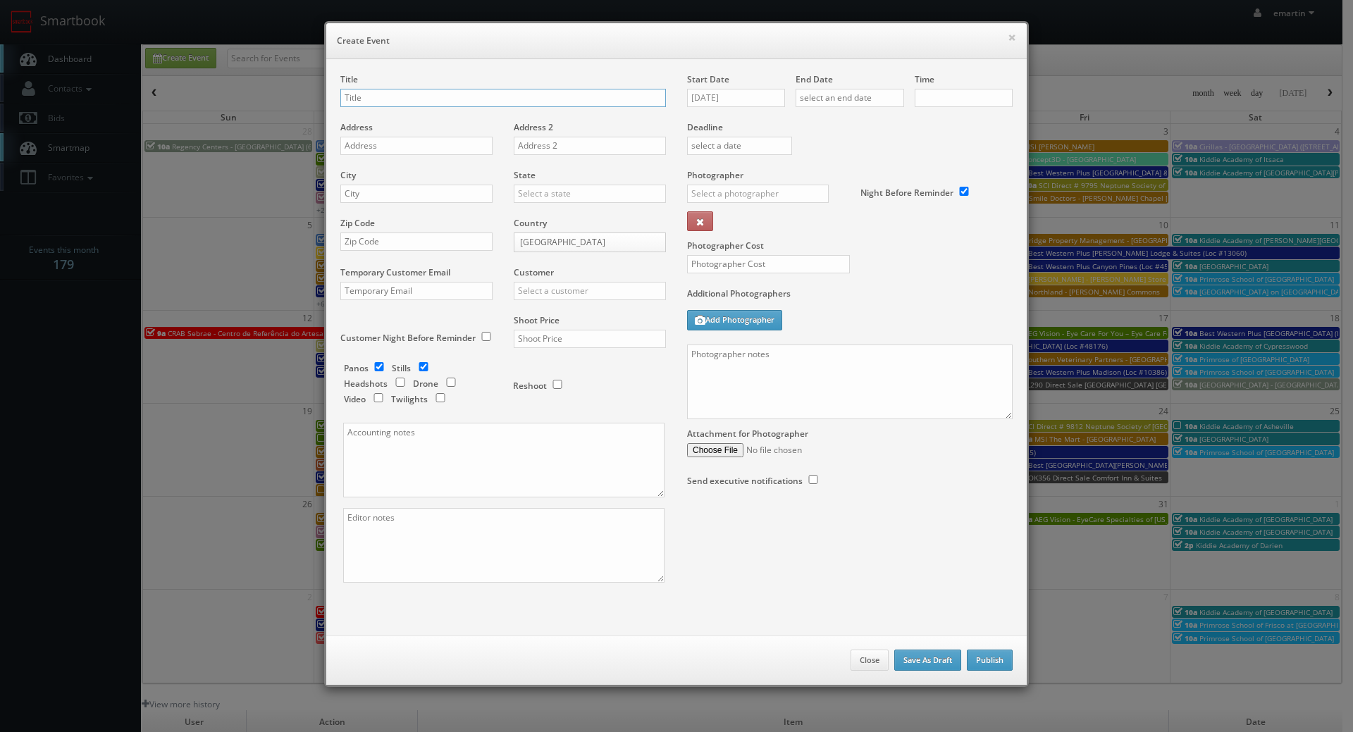
checkbox input "true"
type input "10:00am"
checkbox input "true"
click at [1008, 39] on button "×" at bounding box center [1012, 37] width 8 height 10
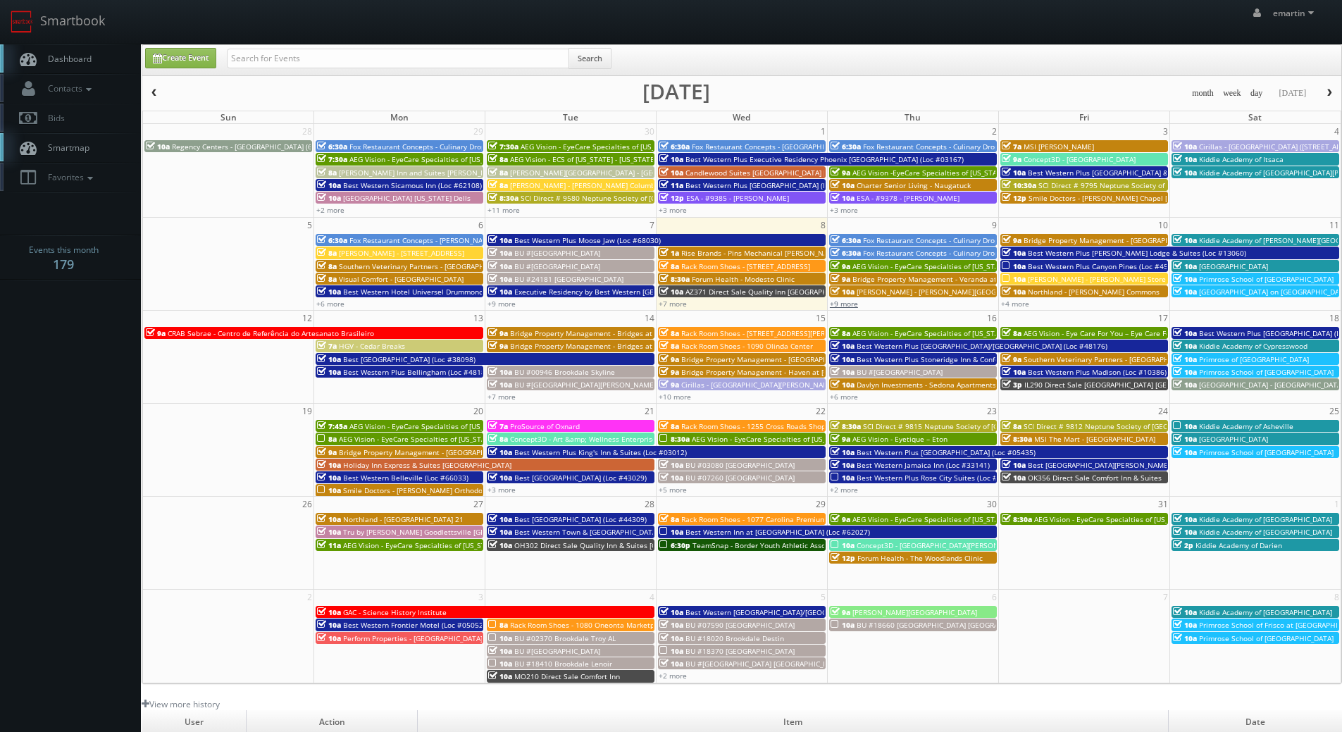
click at [846, 301] on link "+9 more" at bounding box center [844, 304] width 28 height 10
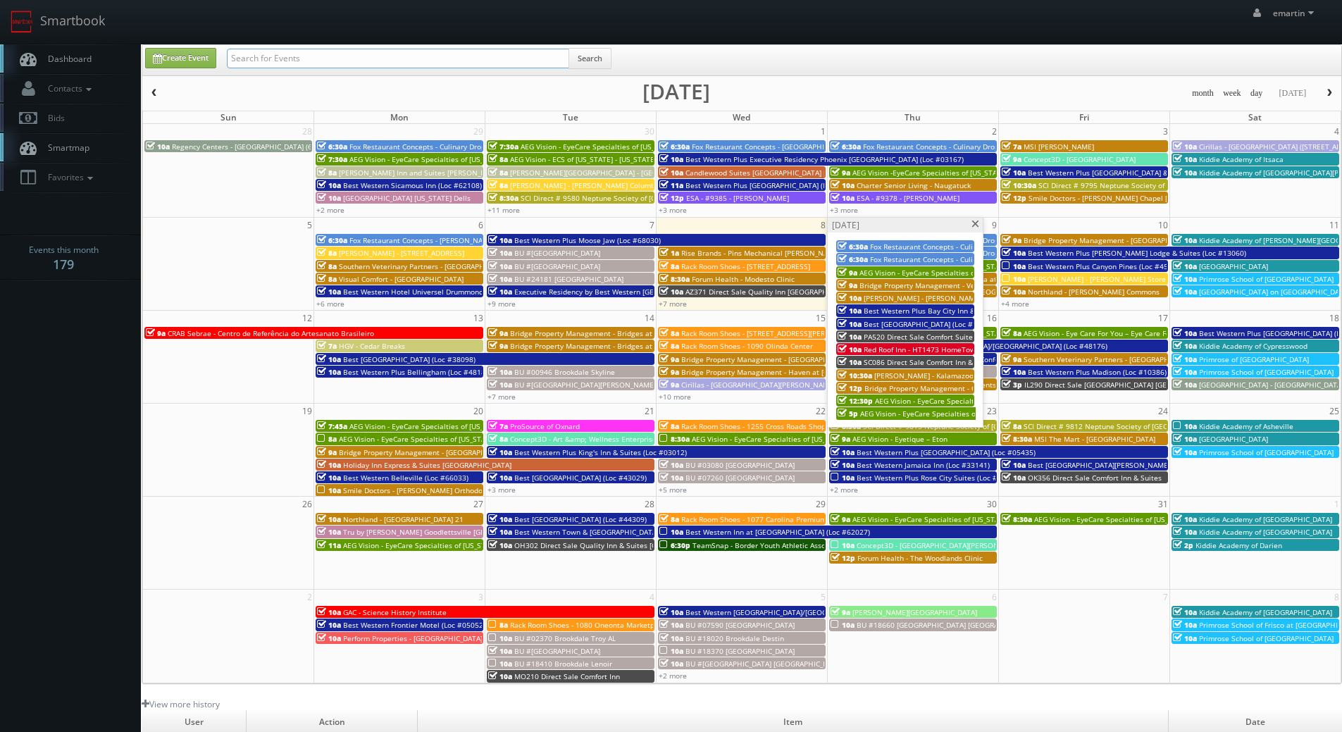
click at [309, 62] on input "text" at bounding box center [398, 59] width 342 height 20
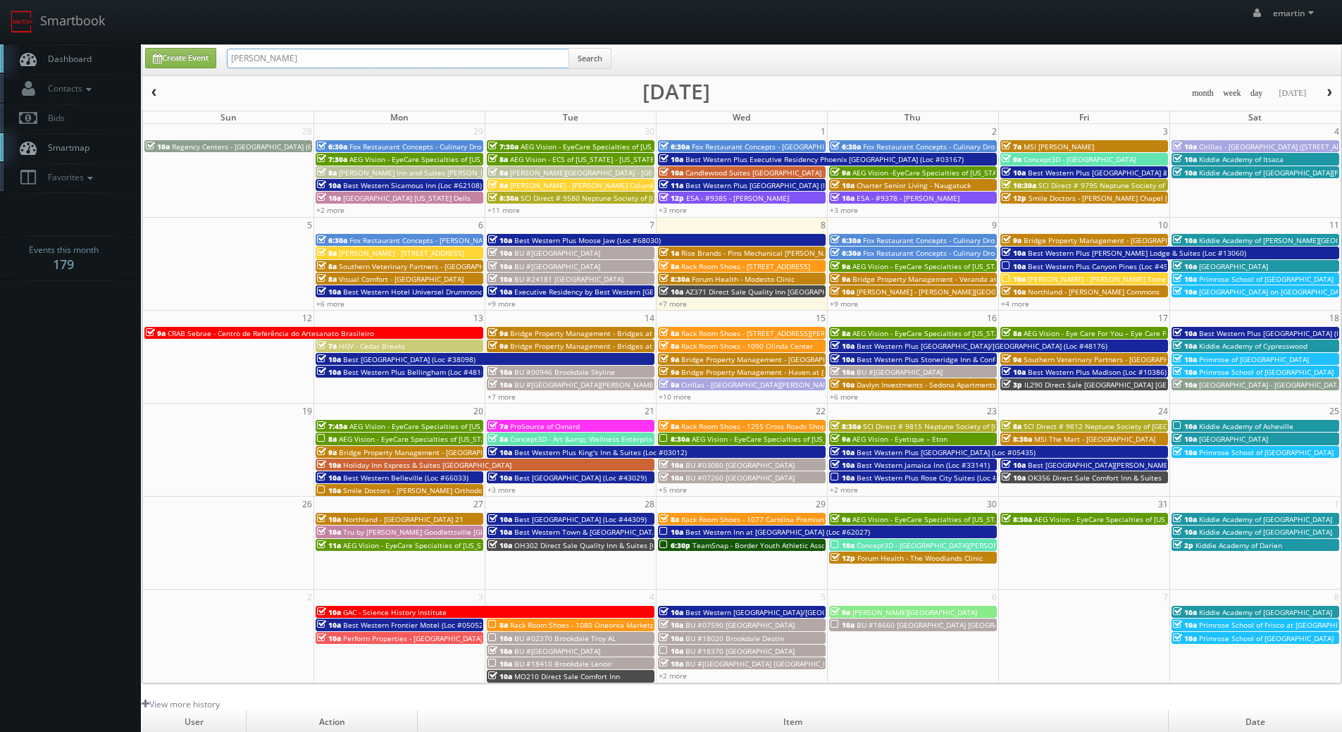
type input "brian phillips"
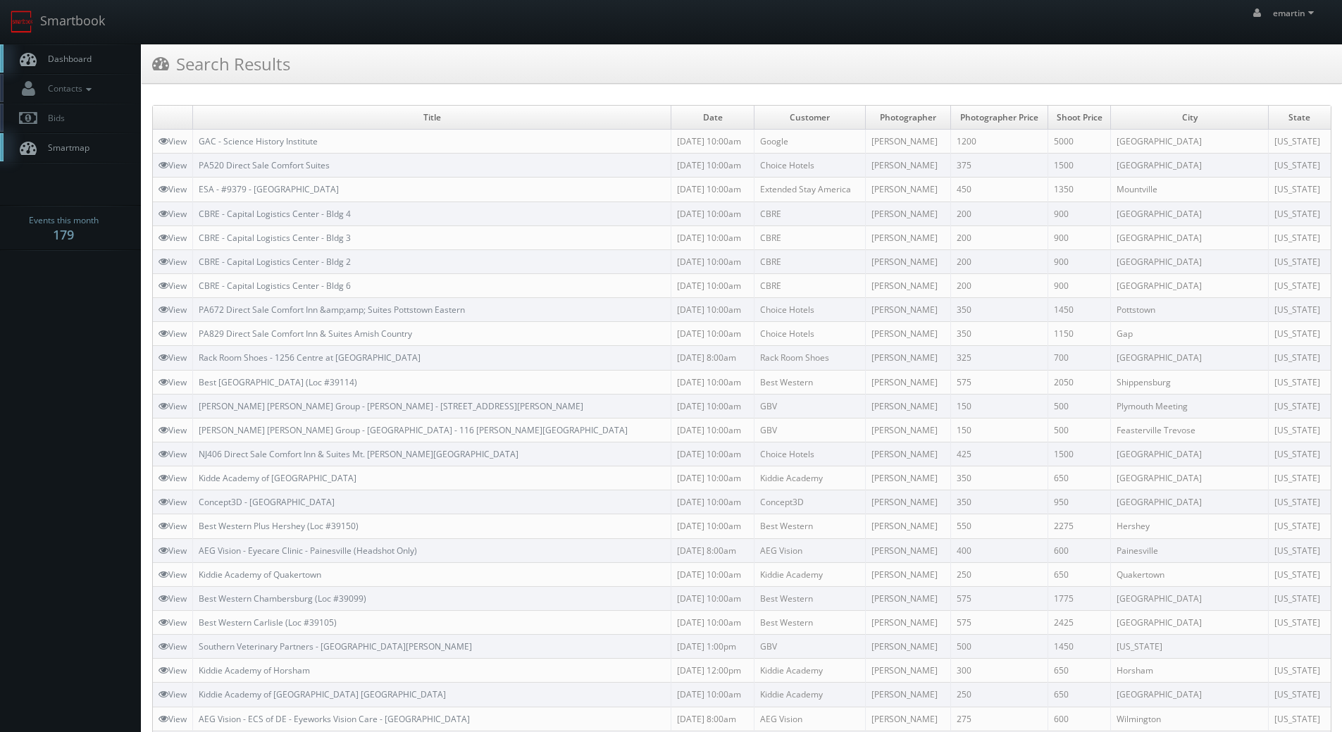
click at [75, 58] on span "Dashboard" at bounding box center [66, 59] width 51 height 12
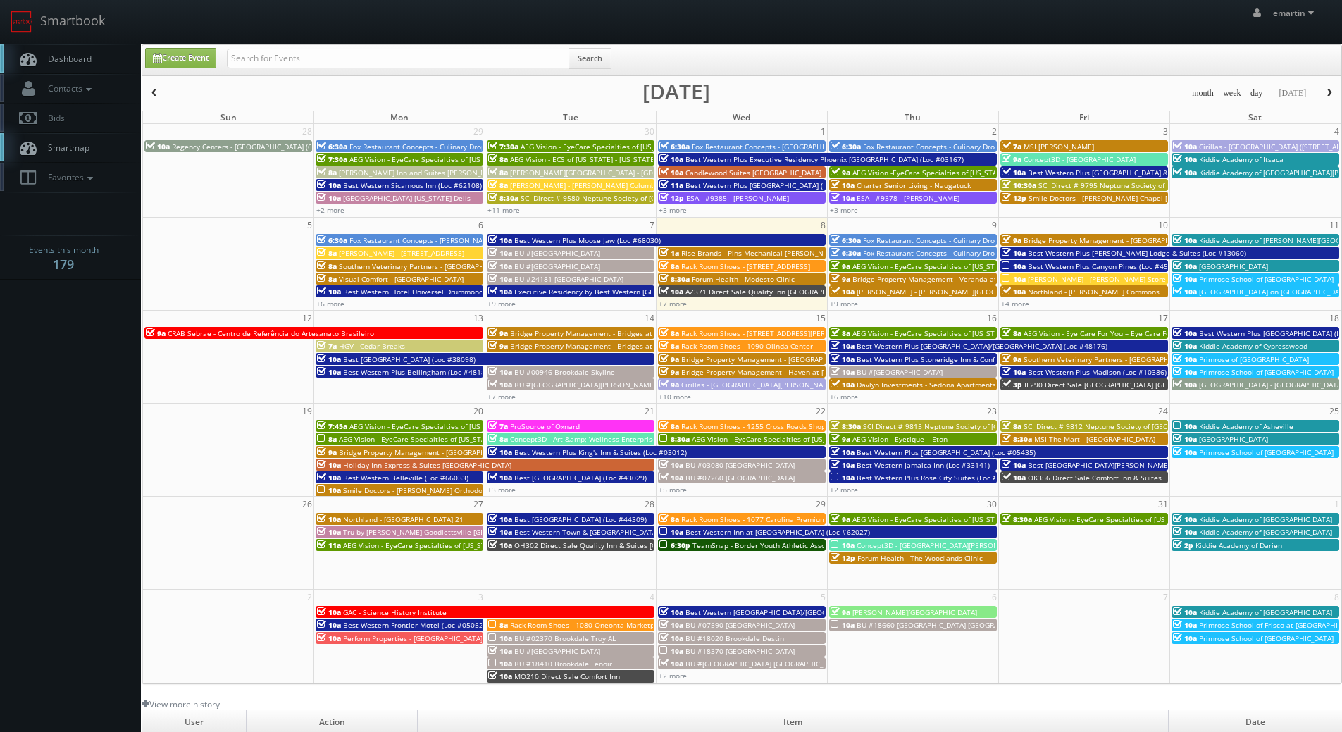
click at [202, 23] on div "emartin emartin Profile Logout" at bounding box center [671, 22] width 1342 height 44
click at [1020, 304] on link "+4 more" at bounding box center [1015, 304] width 28 height 10
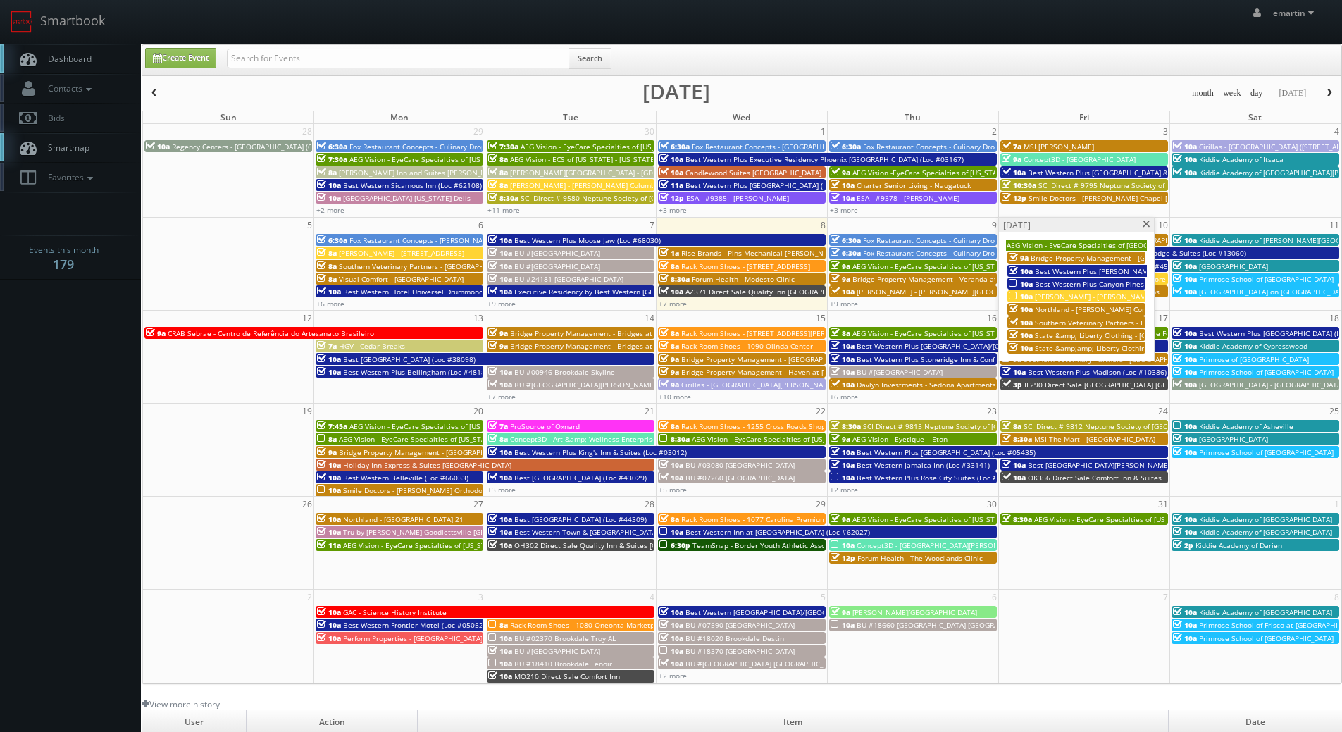
click at [839, 309] on div "+9 more" at bounding box center [913, 303] width 171 height 12
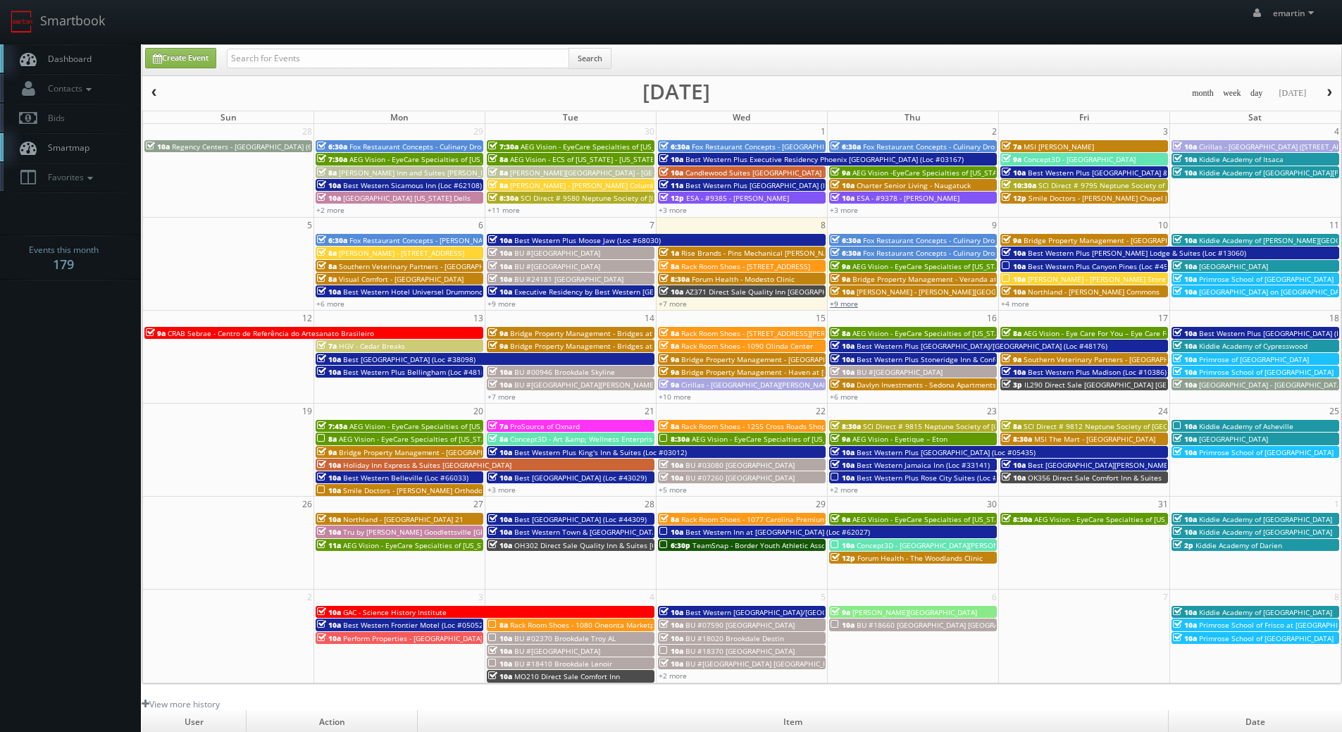
click at [839, 299] on link "+9 more" at bounding box center [844, 304] width 28 height 10
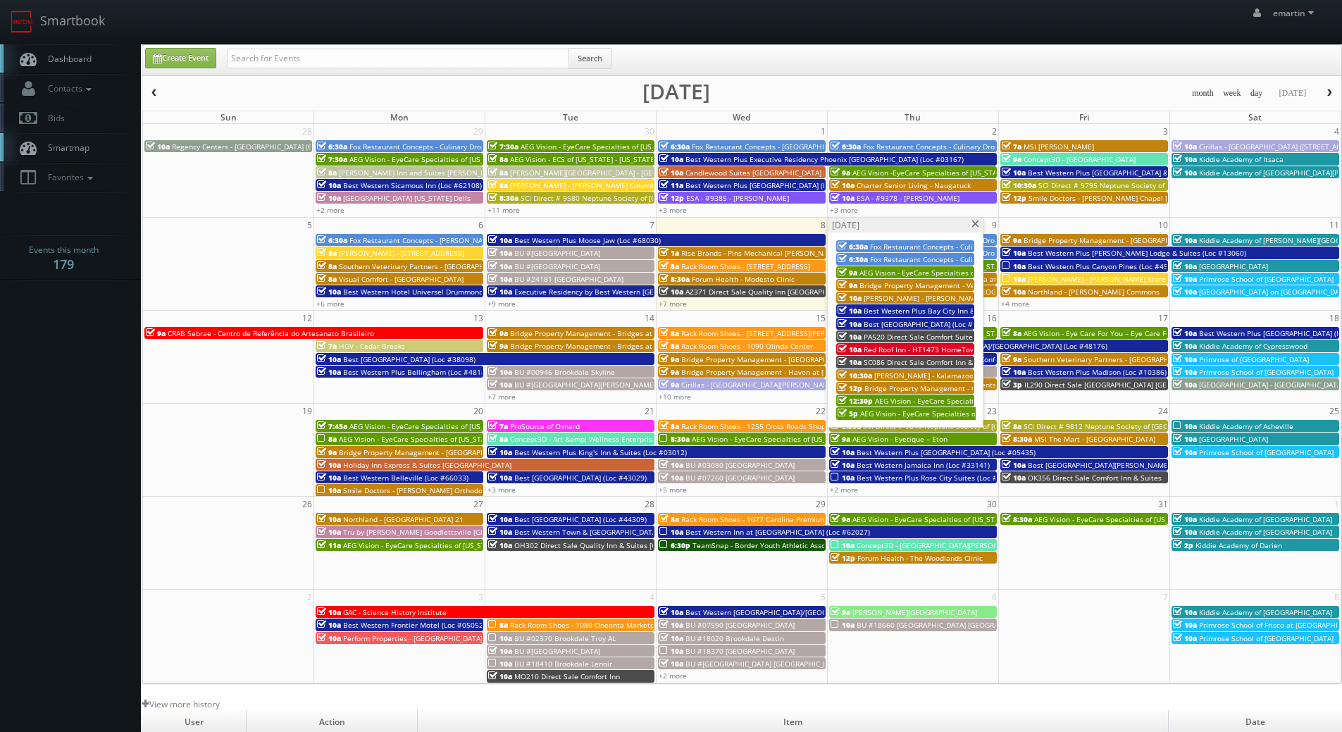
click at [94, 60] on link "Dashboard" at bounding box center [70, 58] width 141 height 29
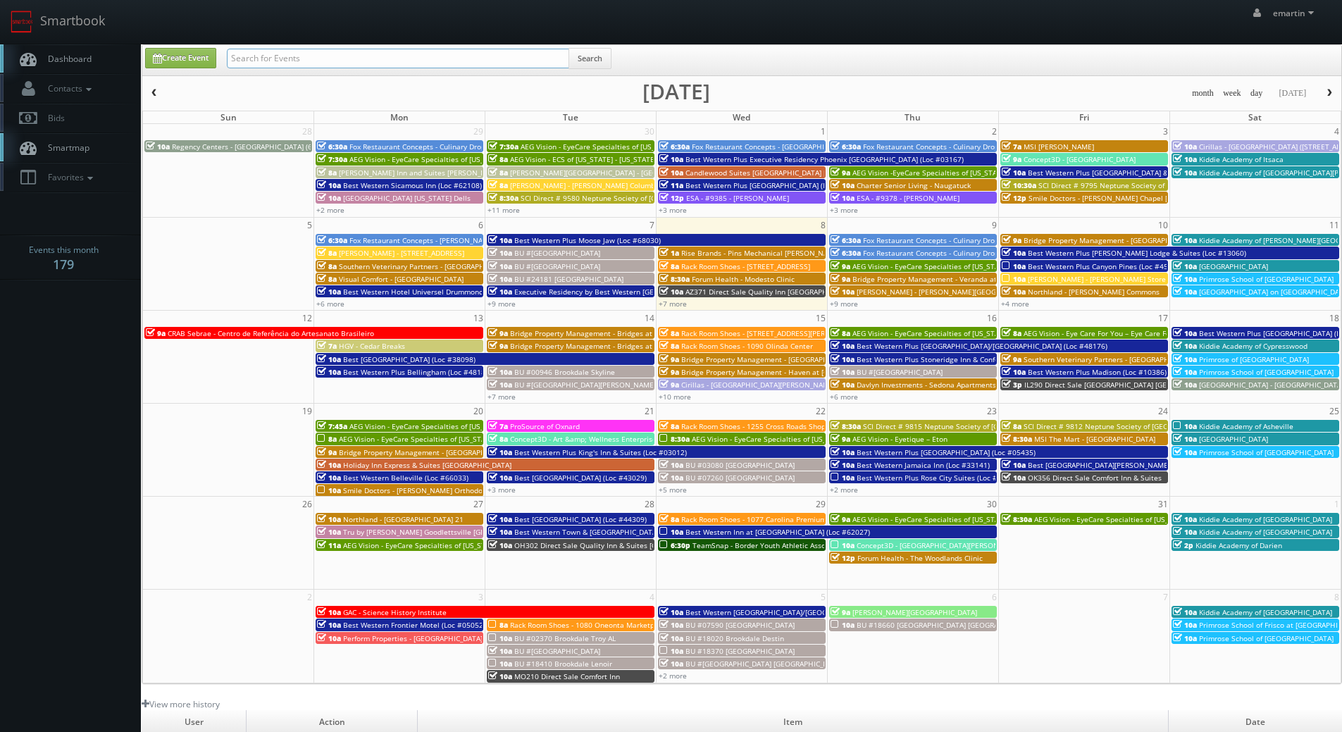
click at [312, 66] on input "text" at bounding box center [398, 59] width 342 height 20
type input "or337"
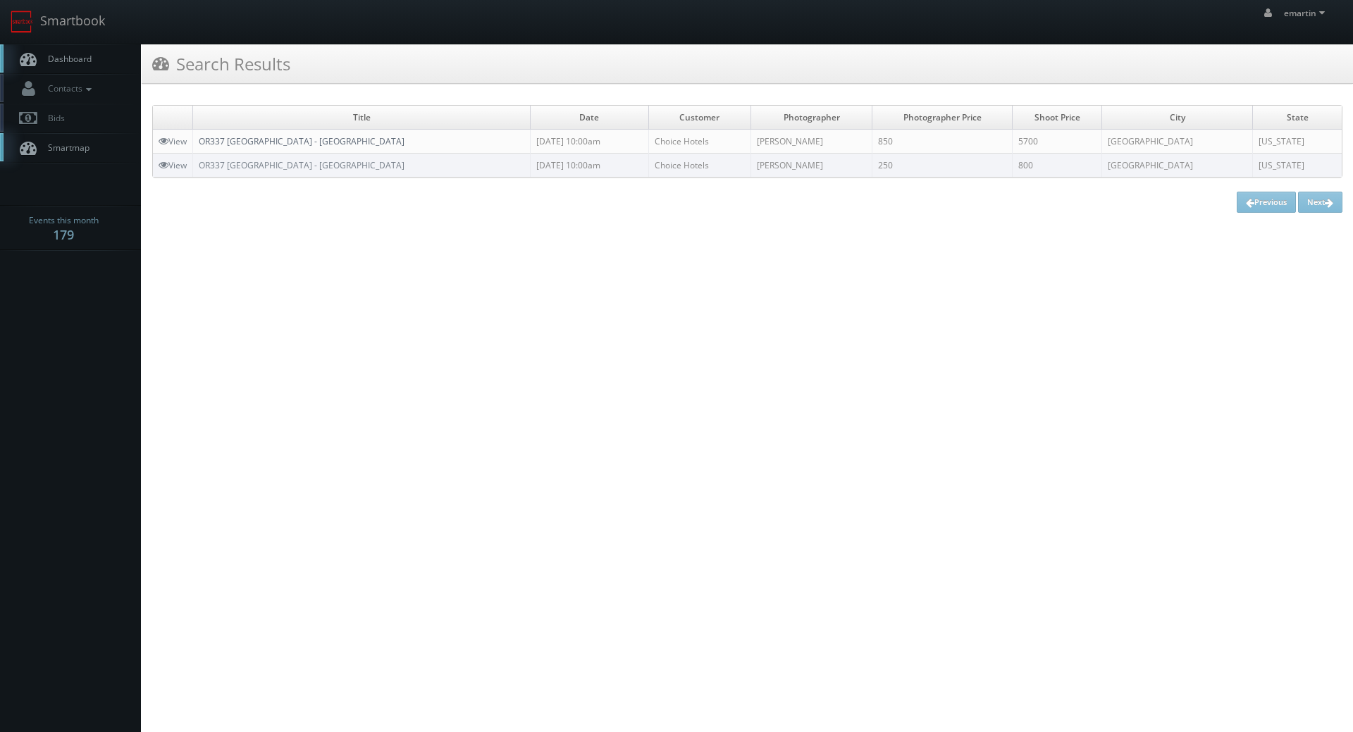
click at [302, 140] on link "OR337 [GEOGRAPHIC_DATA] - [GEOGRAPHIC_DATA]" at bounding box center [302, 141] width 206 height 12
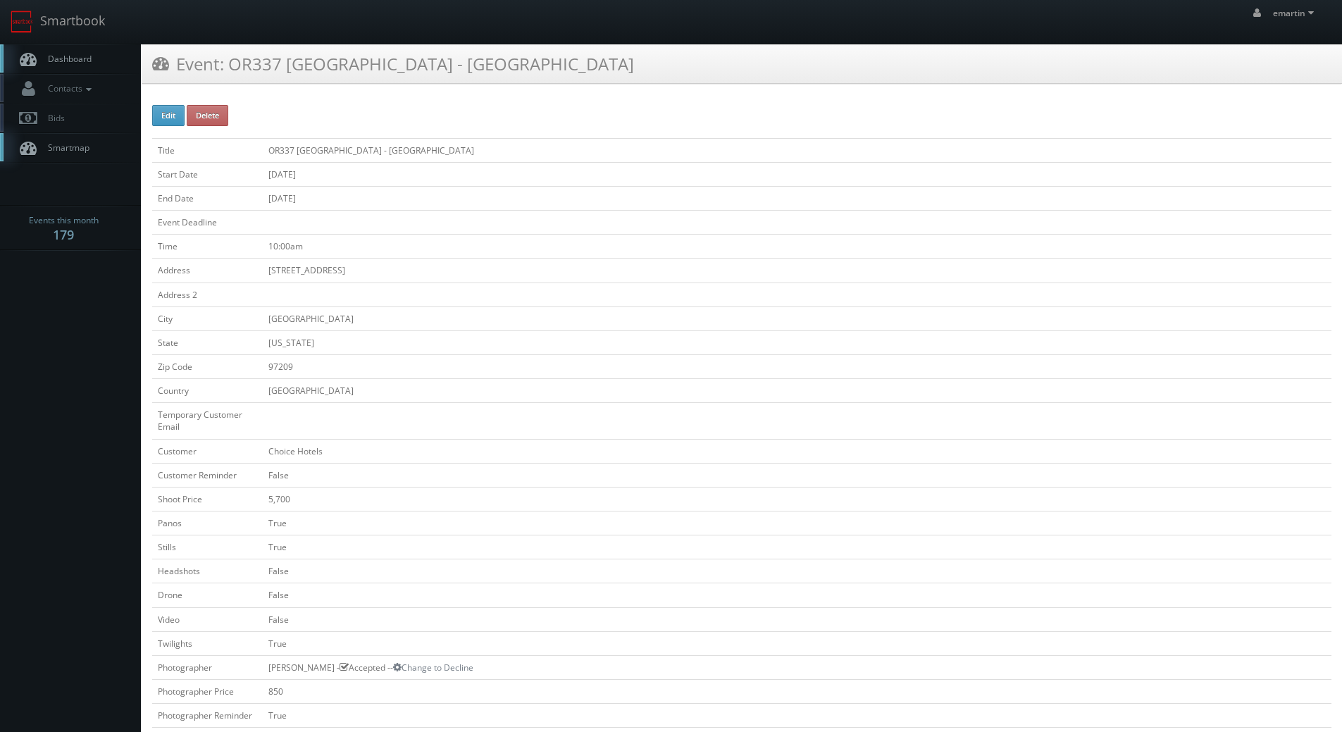
drag, startPoint x: 545, startPoint y: 364, endPoint x: 559, endPoint y: 391, distance: 29.9
click at [547, 365] on td "97209" at bounding box center [797, 366] width 1069 height 24
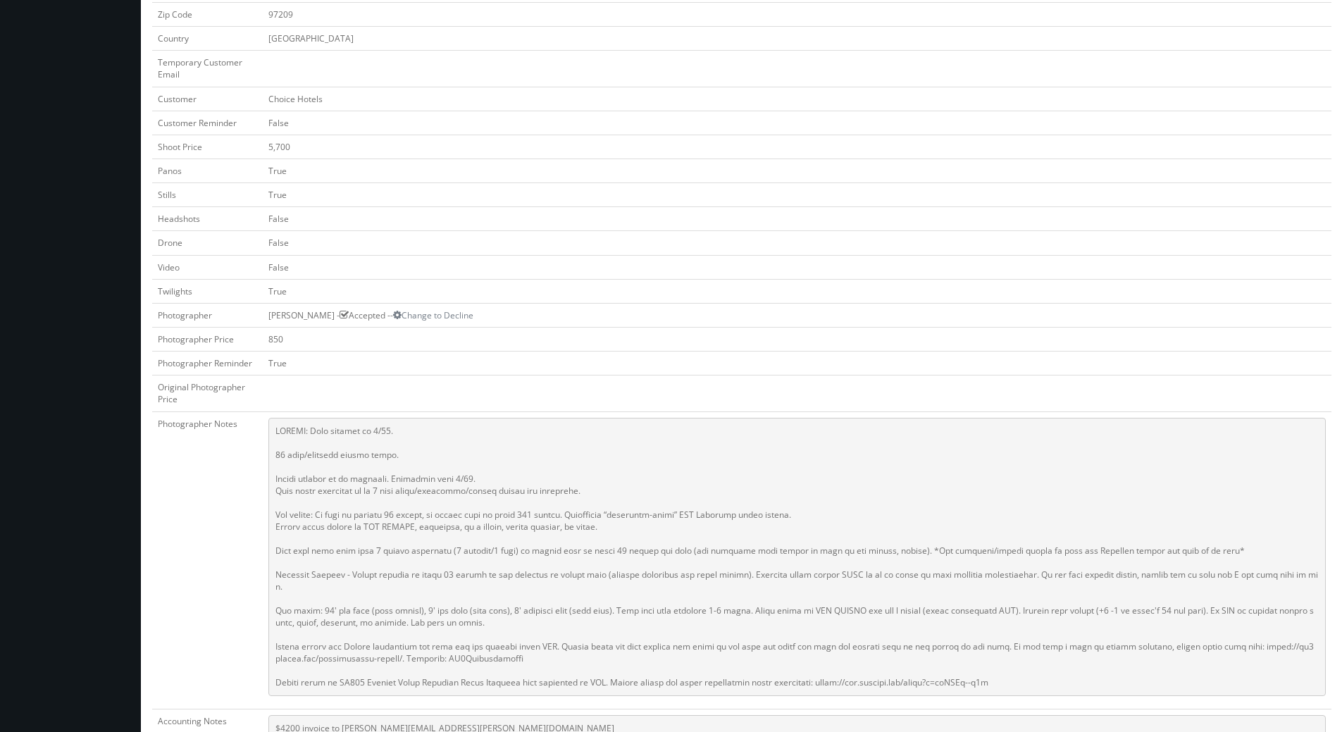
scroll to position [705, 0]
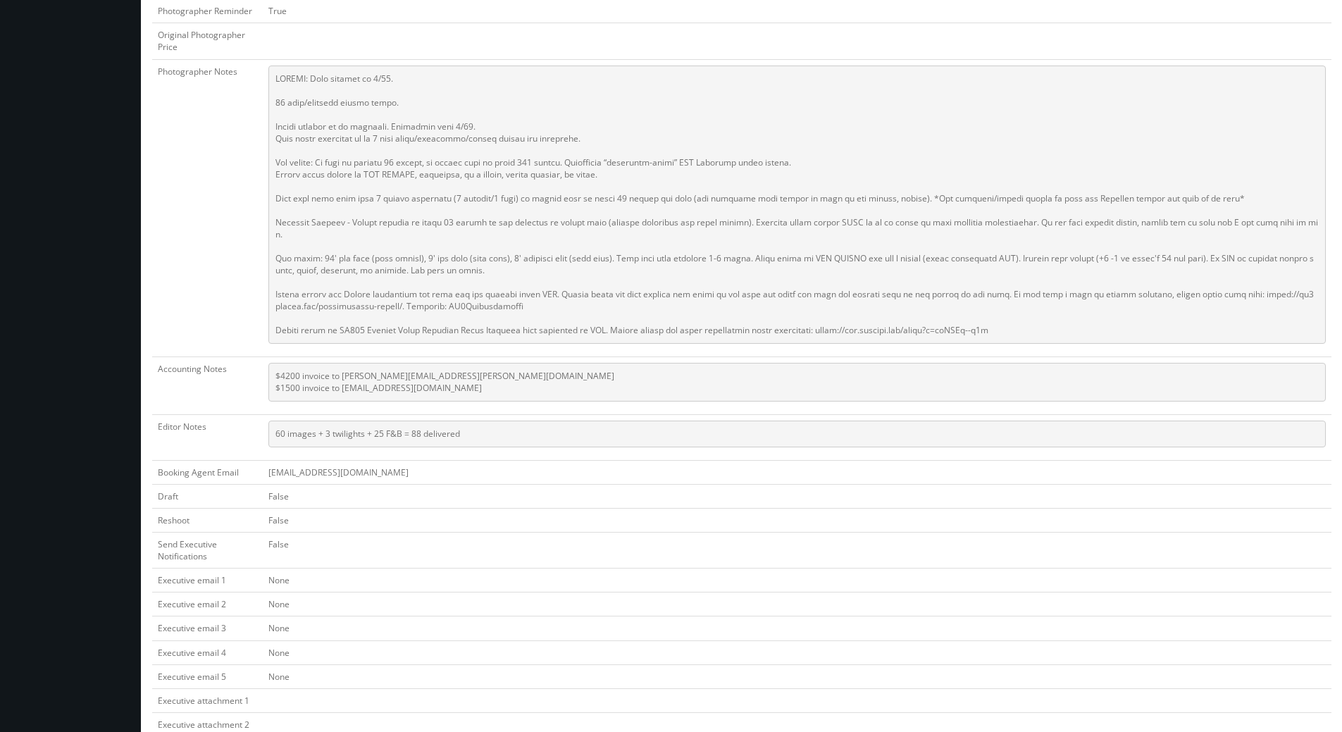
click at [437, 374] on pre "$4200 invoice to [PERSON_NAME][EMAIL_ADDRESS][PERSON_NAME][DOMAIN_NAME] $1500 i…" at bounding box center [797, 382] width 1058 height 39
drag, startPoint x: 492, startPoint y: 379, endPoint x: 485, endPoint y: 378, distance: 7.1
click at [492, 379] on pre "$4200 invoice to [PERSON_NAME][EMAIL_ADDRESS][PERSON_NAME][DOMAIN_NAME] $1500 i…" at bounding box center [797, 382] width 1058 height 39
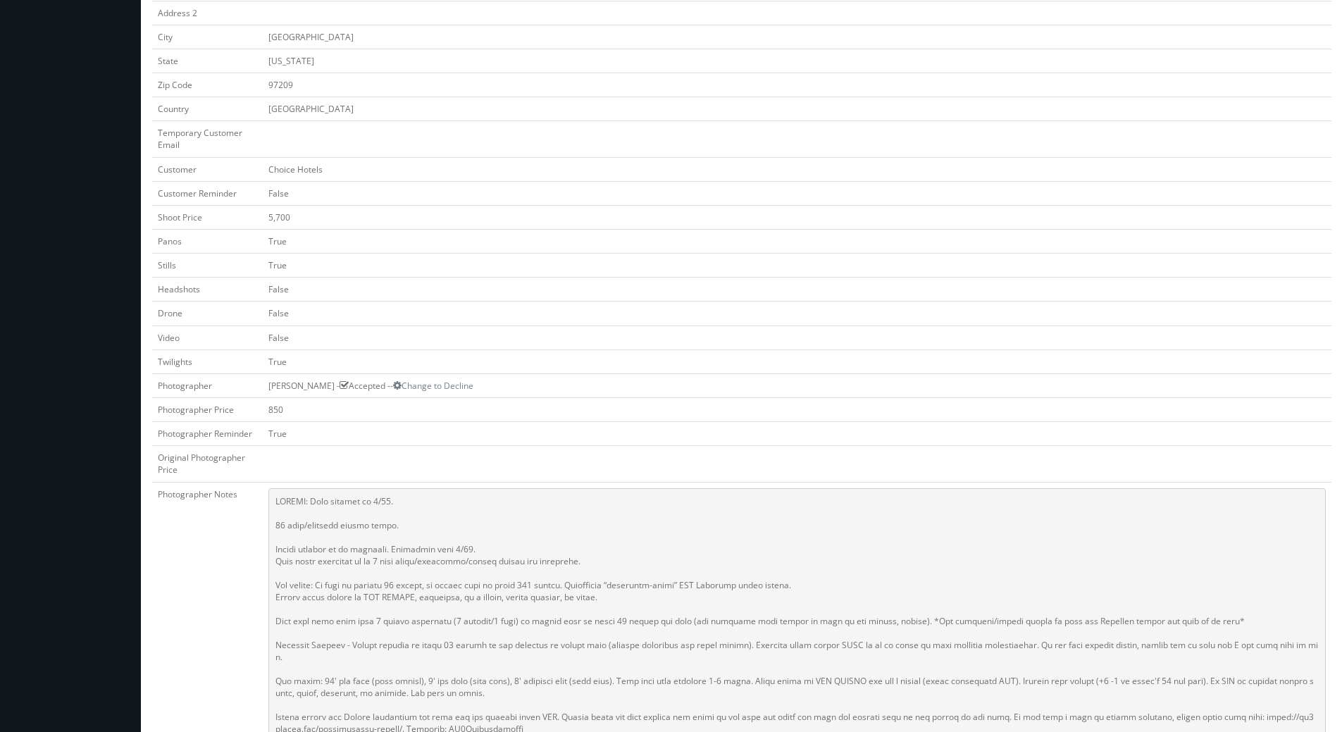
scroll to position [0, 0]
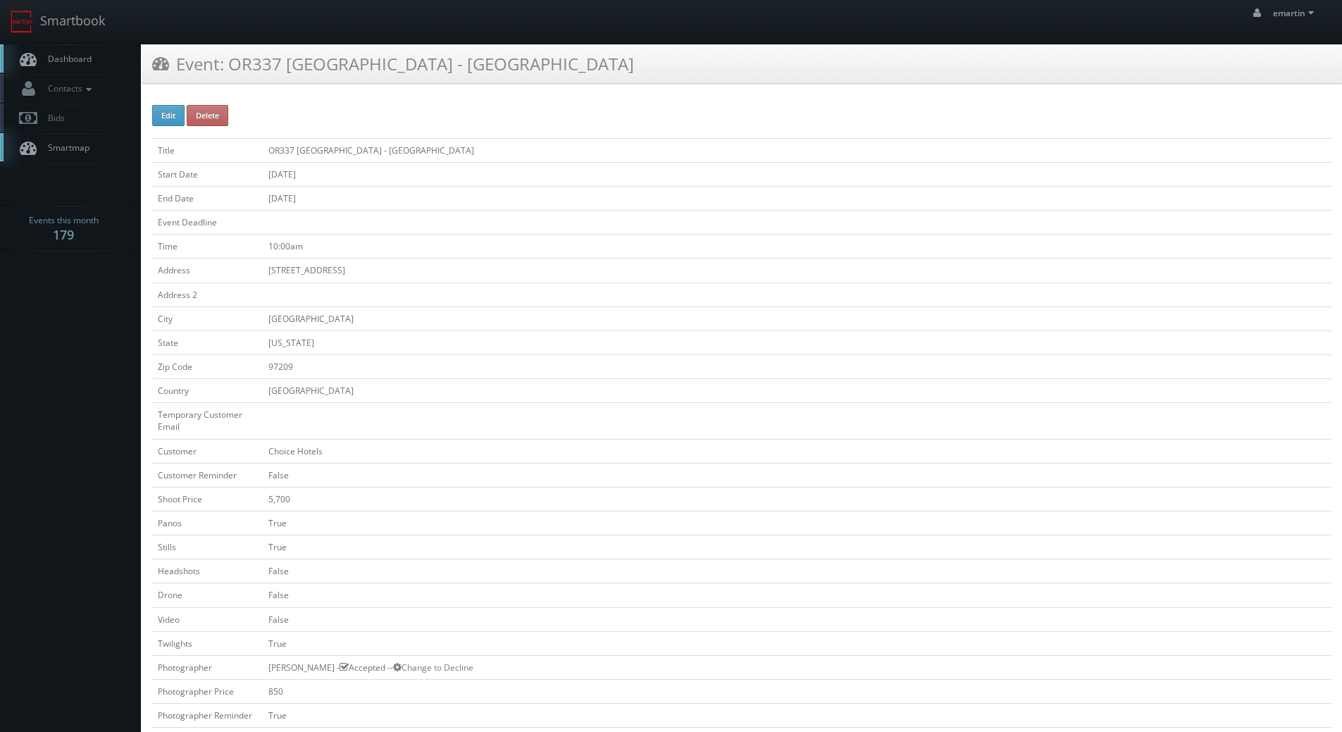
click at [47, 54] on span "Dashboard" at bounding box center [66, 59] width 51 height 12
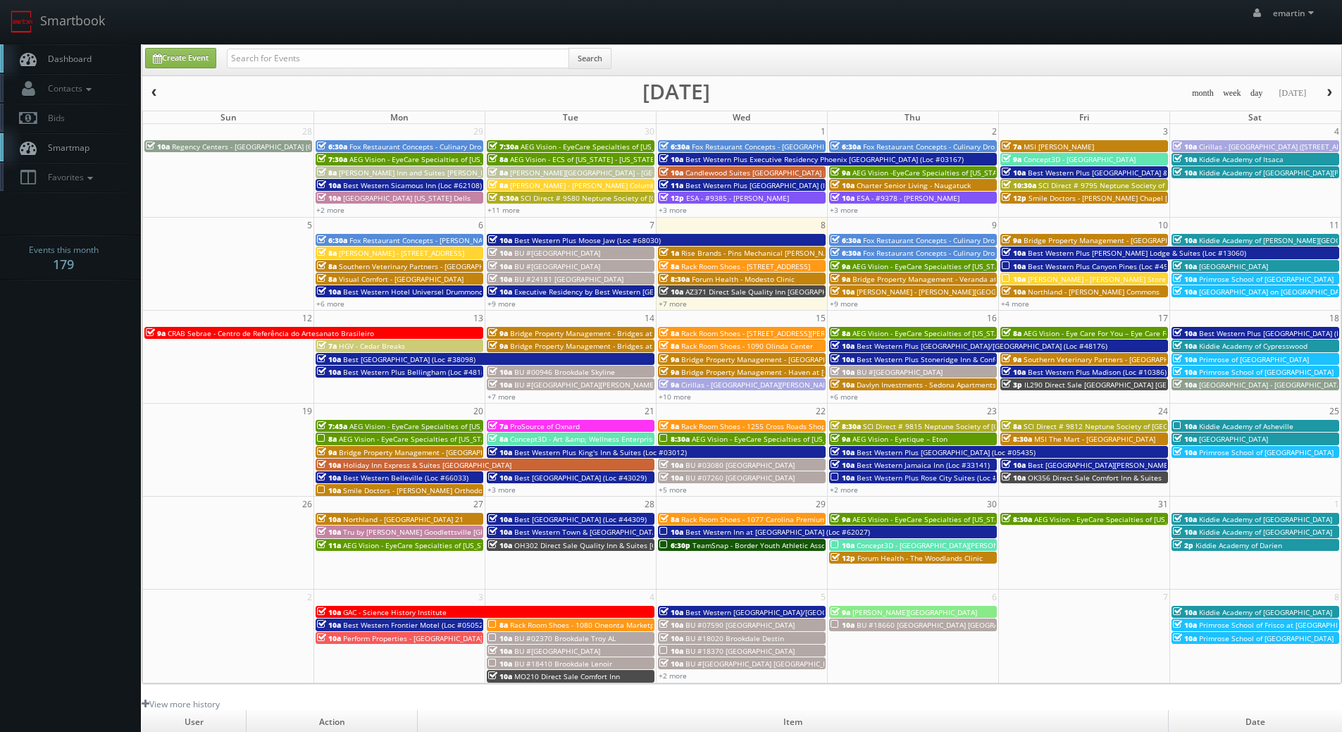
click at [71, 48] on link "Dashboard" at bounding box center [70, 58] width 141 height 29
click at [1018, 304] on link "+4 more" at bounding box center [1015, 304] width 28 height 10
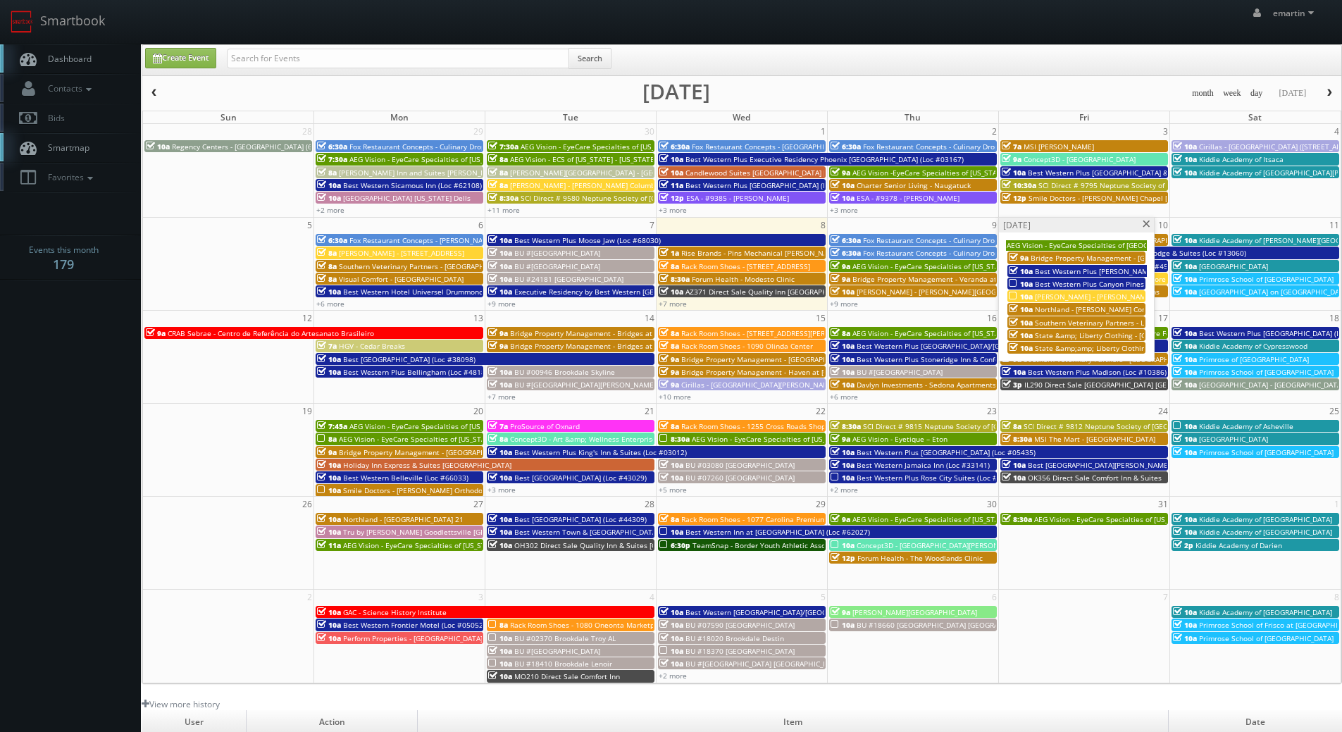
click at [1051, 272] on span "Best Western Plus [PERSON_NAME] Lodge & Suites (Loc #13060)" at bounding box center [1144, 271] width 218 height 10
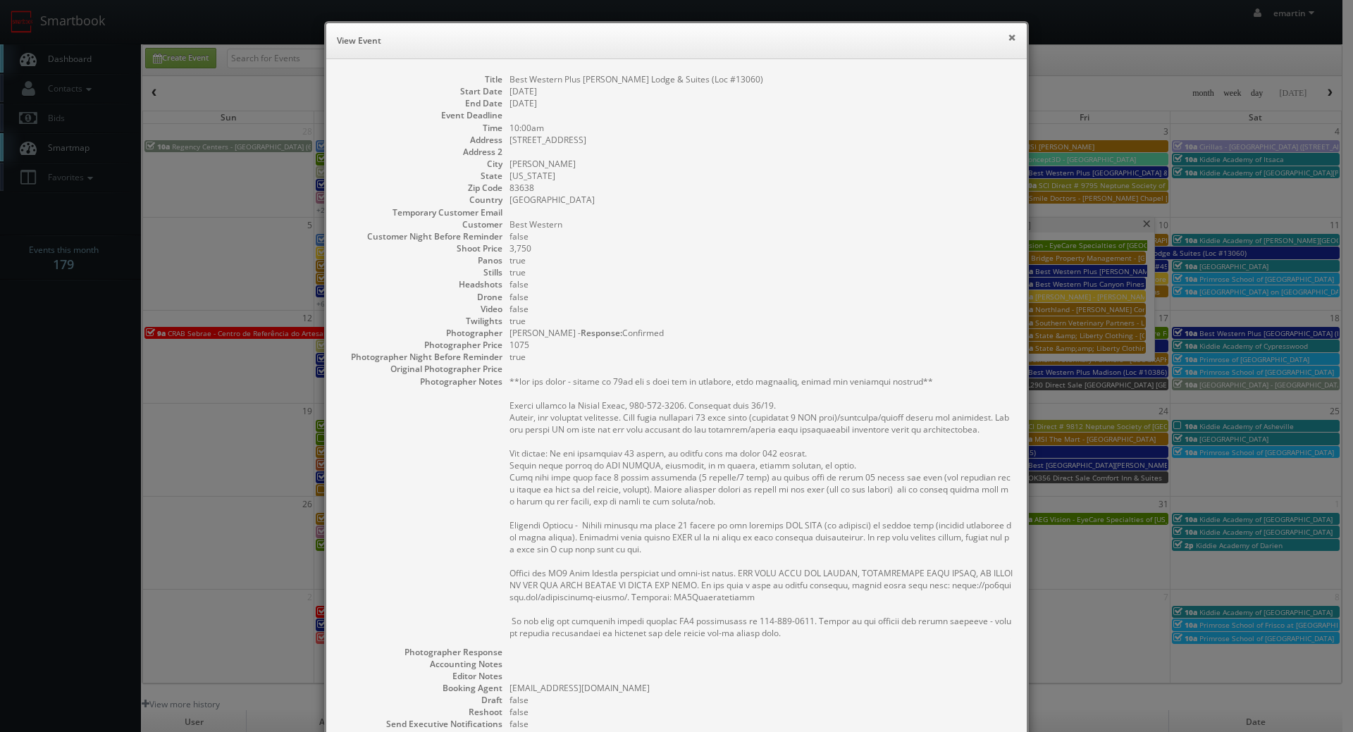
click at [1008, 38] on button "×" at bounding box center [1012, 37] width 8 height 10
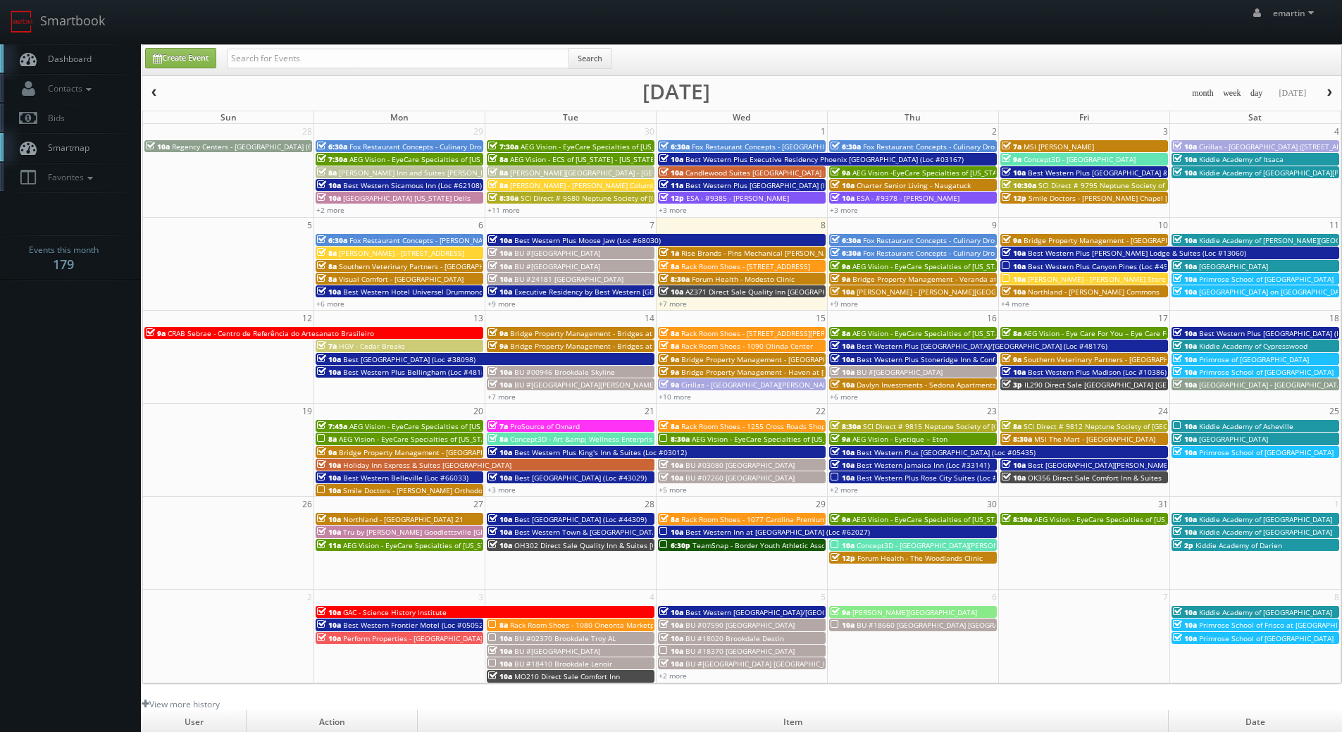
click at [1022, 267] on span "10a" at bounding box center [1014, 266] width 24 height 10
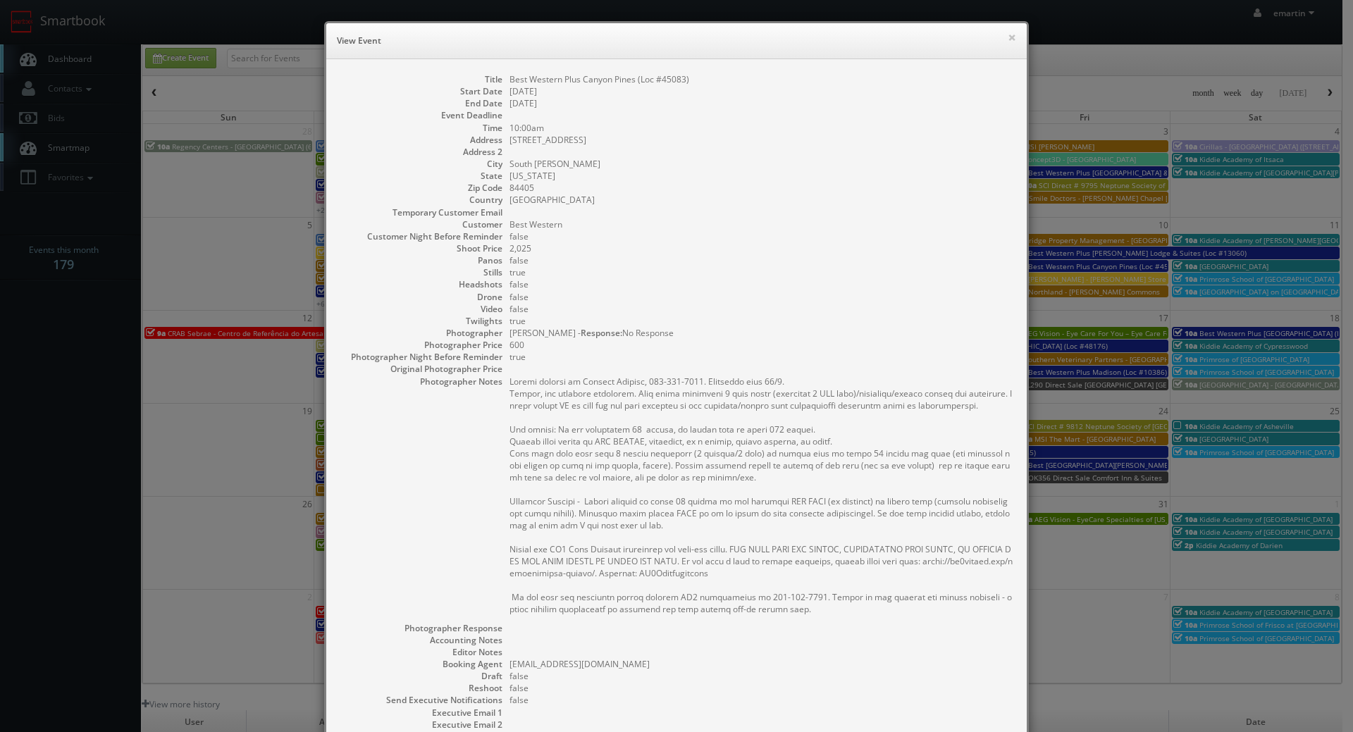
click at [765, 278] on dd "false" at bounding box center [760, 284] width 503 height 12
click at [1008, 36] on button "×" at bounding box center [1012, 37] width 8 height 10
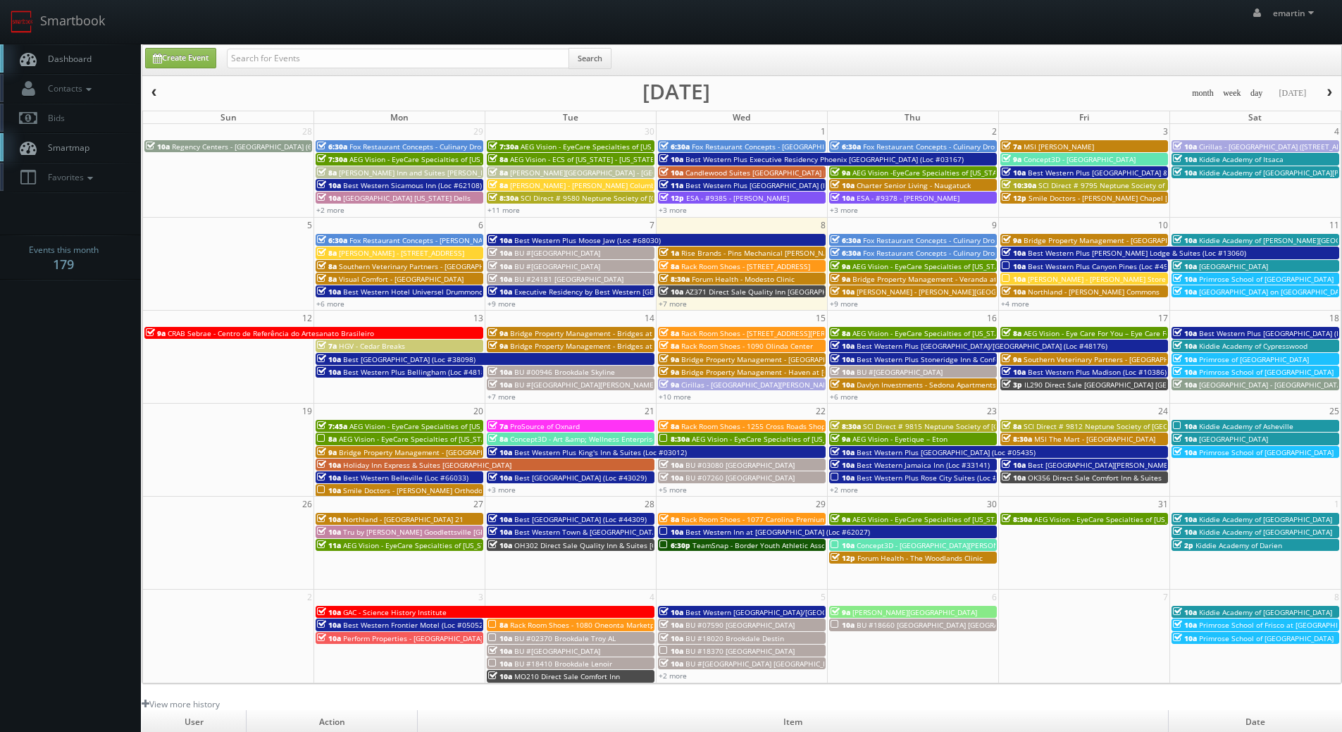
click at [1038, 249] on span "Best Western Plus [PERSON_NAME] Lodge & Suites (Loc #13060)" at bounding box center [1137, 253] width 218 height 10
